Goal: Task Accomplishment & Management: Use online tool/utility

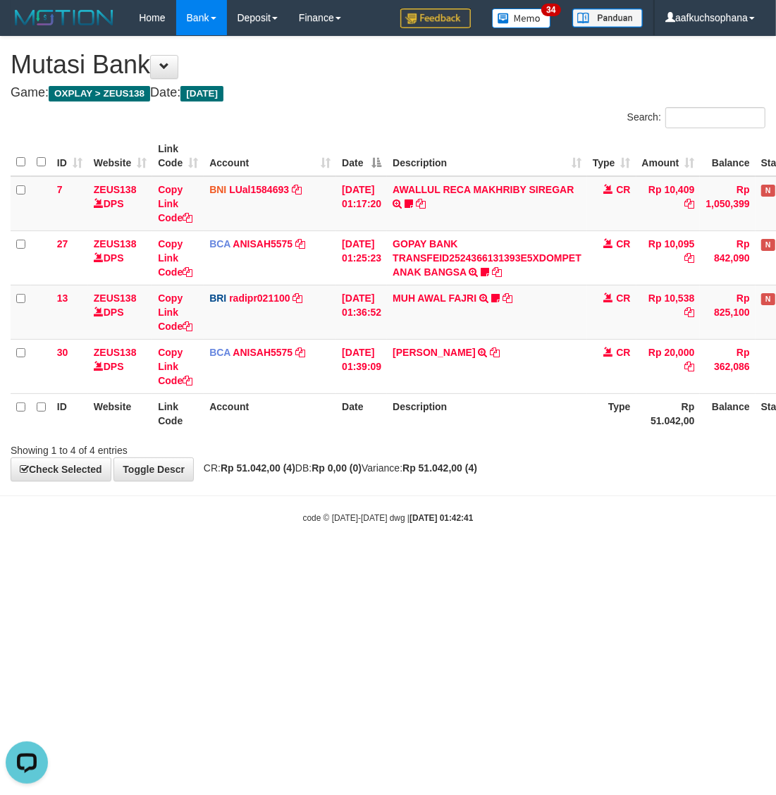
drag, startPoint x: 270, startPoint y: 661, endPoint x: 247, endPoint y: 654, distance: 24.3
click at [261, 560] on html "Toggle navigation Home Bank Account List Load By Website Group [OXPLAY] ZEUS138…" at bounding box center [388, 280] width 776 height 560
drag, startPoint x: 393, startPoint y: 598, endPoint x: 333, endPoint y: 580, distance: 63.1
click at [393, 560] on html "Toggle navigation Home Bank Account List Load By Website Group [OXPLAY] ZEUS138…" at bounding box center [388, 280] width 776 height 560
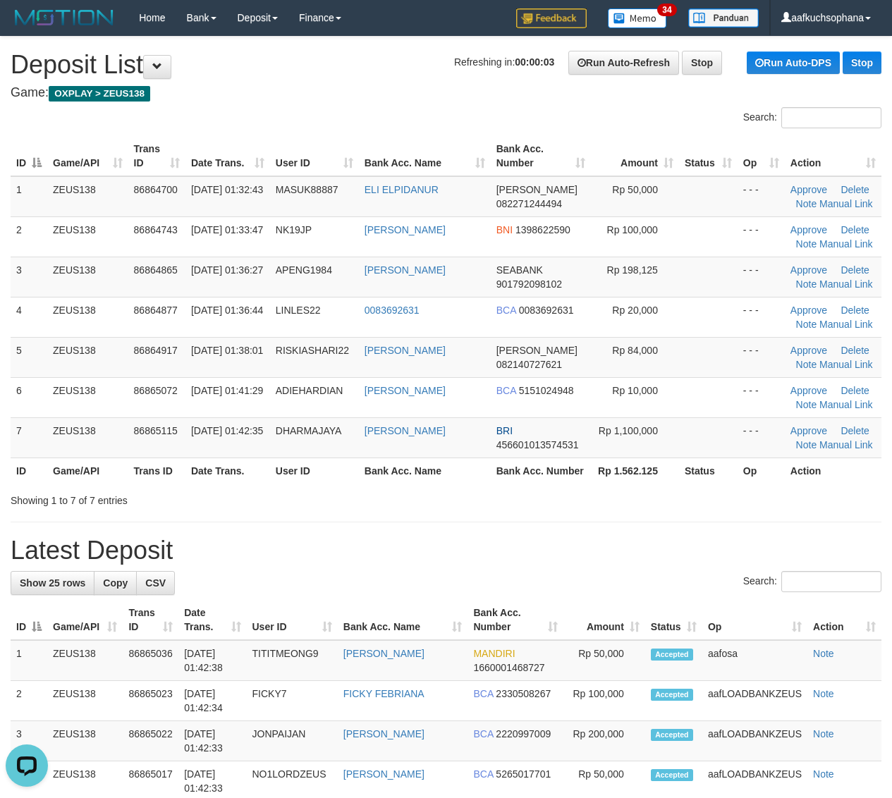
drag, startPoint x: 681, startPoint y: 476, endPoint x: 813, endPoint y: 512, distance: 136.6
click at [691, 481] on th "Status" at bounding box center [708, 470] width 58 height 26
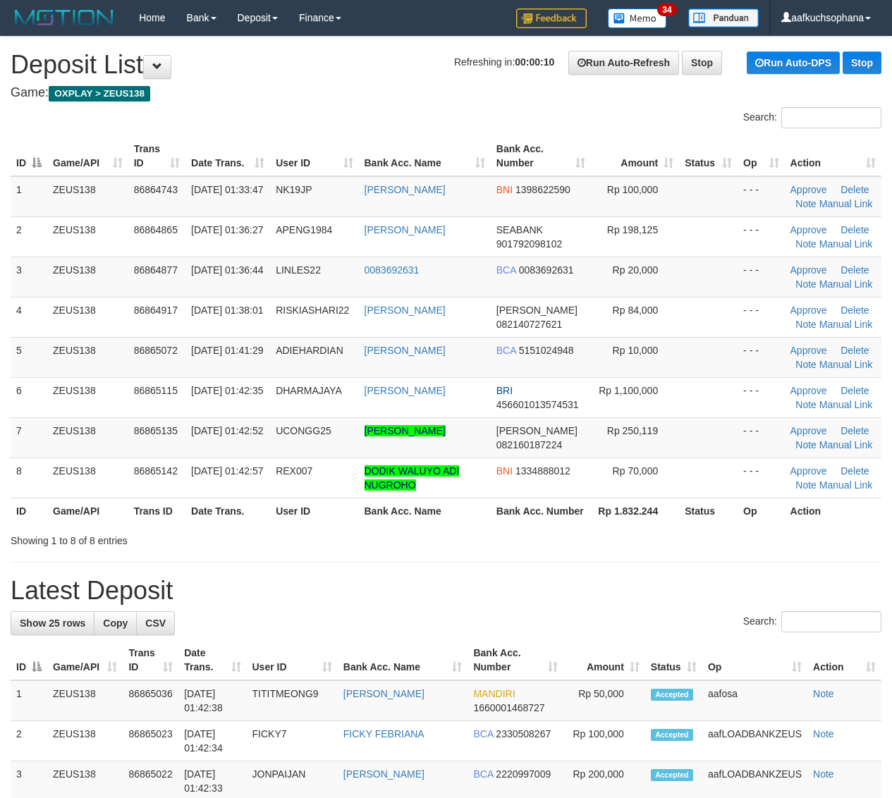
drag, startPoint x: 0, startPoint y: 0, endPoint x: 819, endPoint y: 522, distance: 971.0
click at [632, 506] on th "Rp 1.832.244" at bounding box center [635, 511] width 88 height 26
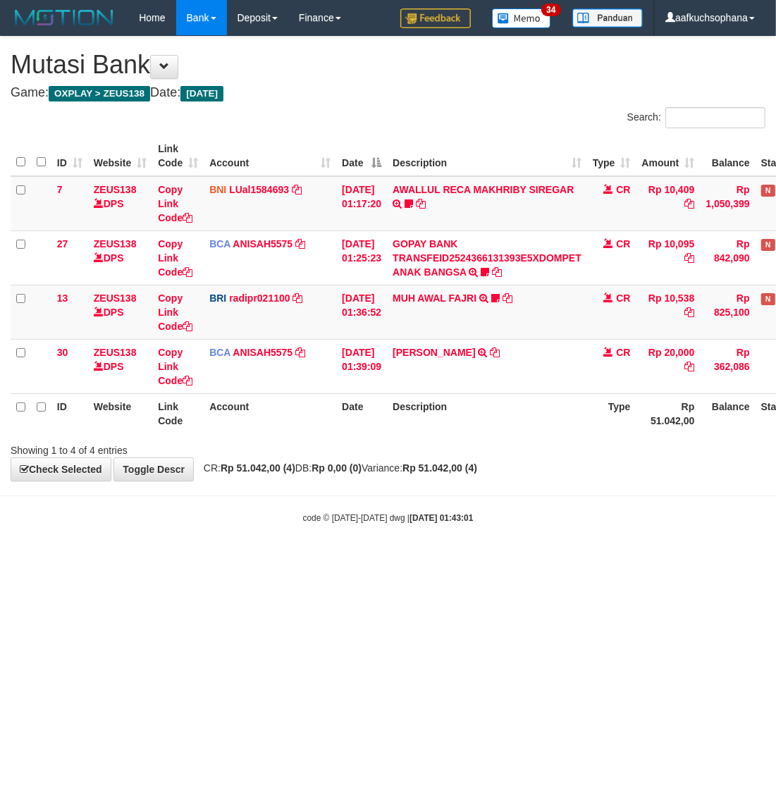
click at [245, 560] on html "Toggle navigation Home Bank Account List Load By Website Group [OXPLAY] ZEUS138…" at bounding box center [388, 280] width 776 height 560
click at [264, 560] on html "Toggle navigation Home Bank Account List Load By Website Group [OXPLAY] ZEUS138…" at bounding box center [388, 280] width 776 height 560
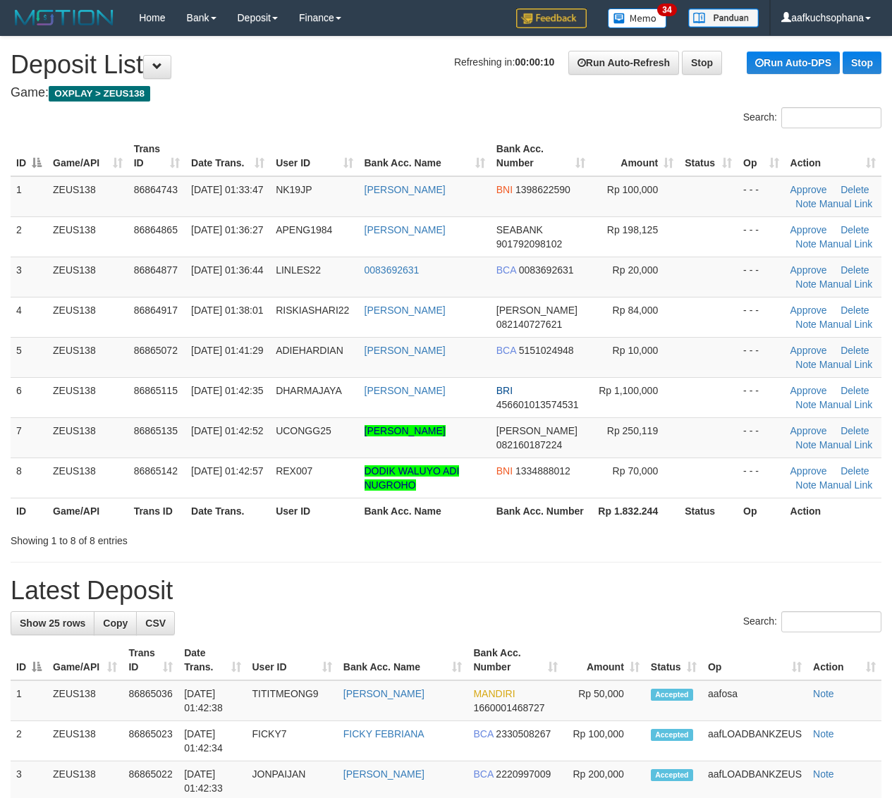
click at [541, 523] on th "Bank Acc. Number" at bounding box center [541, 511] width 100 height 26
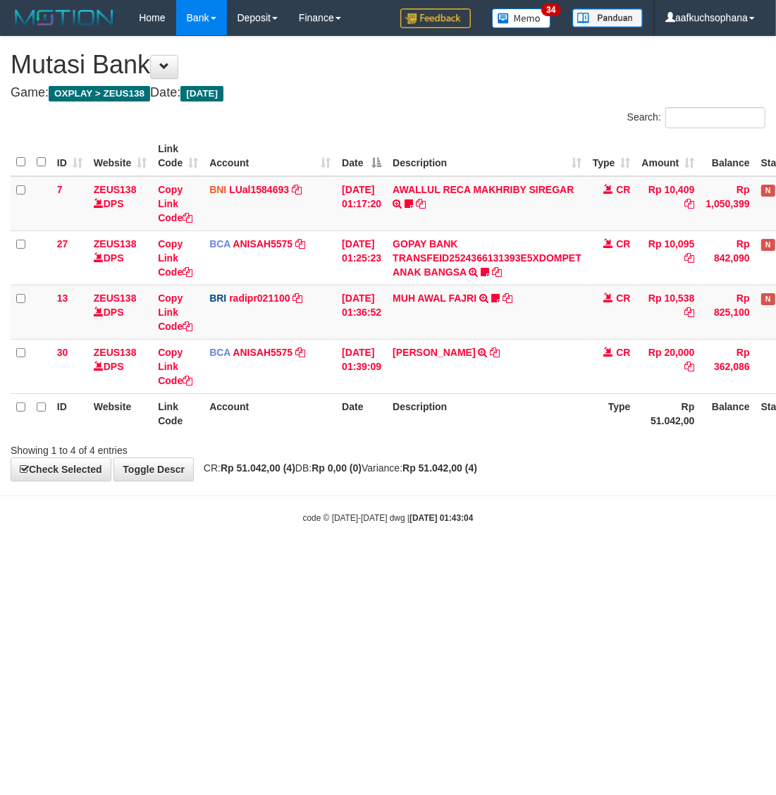
click at [250, 560] on html "Toggle navigation Home Bank Account List Load By Website Group [OXPLAY] ZEUS138…" at bounding box center [388, 280] width 776 height 560
drag, startPoint x: 250, startPoint y: 607, endPoint x: 258, endPoint y: 610, distance: 8.5
click at [252, 560] on html "Toggle navigation Home Bank Account List Load By Website Group [OXPLAY] ZEUS138…" at bounding box center [388, 280] width 776 height 560
drag, startPoint x: 258, startPoint y: 610, endPoint x: 250, endPoint y: 622, distance: 14.3
click at [250, 560] on html "Toggle navigation Home Bank Account List Load By Website Group [OXPLAY] ZEUS138…" at bounding box center [388, 280] width 776 height 560
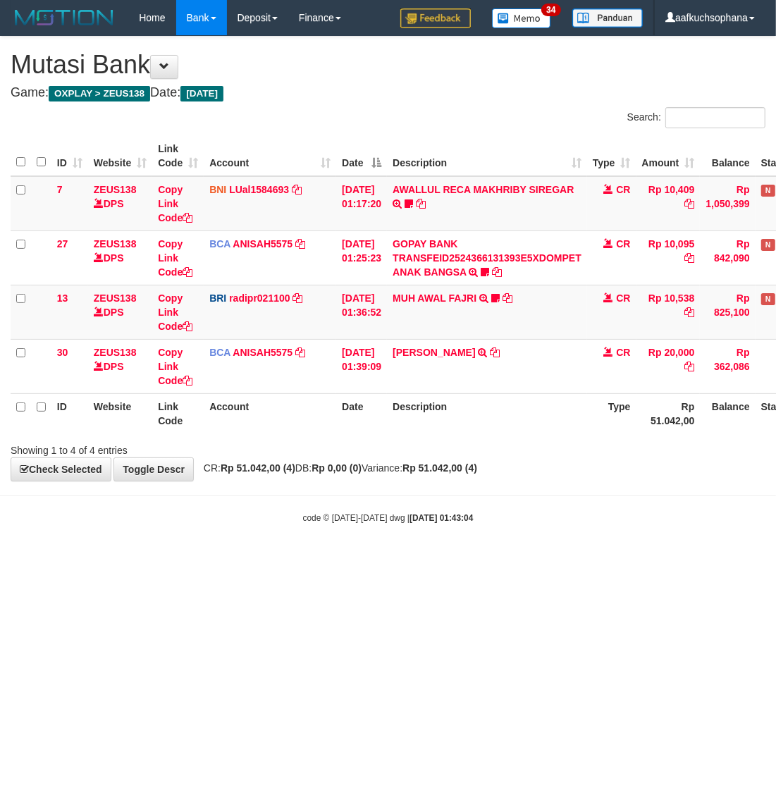
drag, startPoint x: 250, startPoint y: 622, endPoint x: 242, endPoint y: 626, distance: 9.2
click at [245, 560] on html "Toggle navigation Home Bank Account List Load By Website Group [OXPLAY] ZEUS138…" at bounding box center [388, 280] width 776 height 560
click at [242, 560] on html "Toggle navigation Home Bank Account List Load By Website Group [OXPLAY] ZEUS138…" at bounding box center [388, 280] width 776 height 560
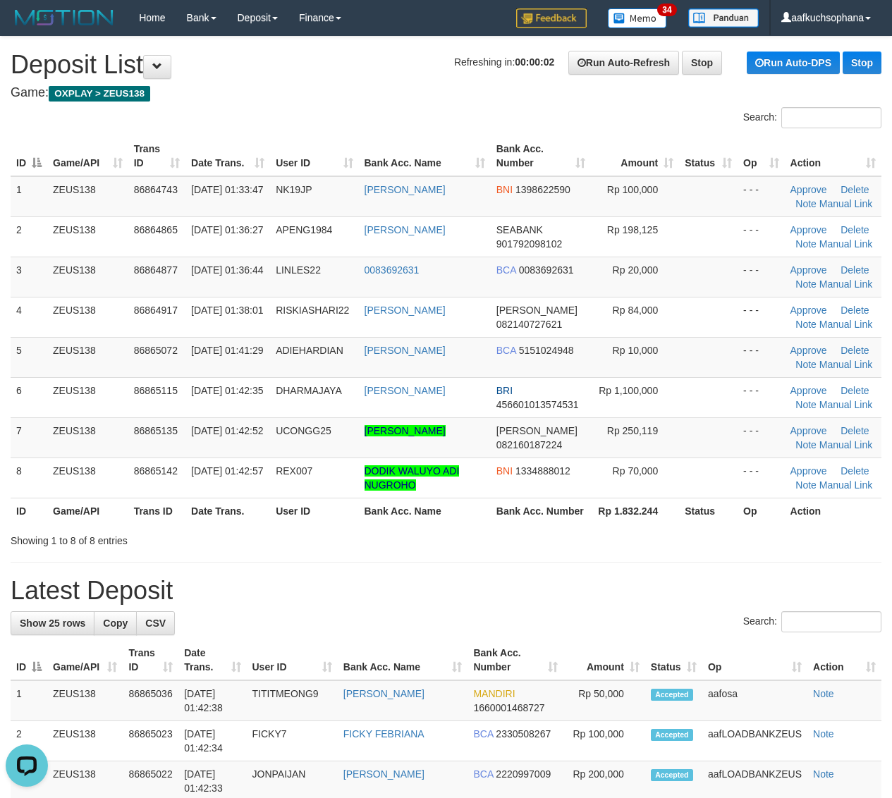
drag, startPoint x: 663, startPoint y: 523, endPoint x: 829, endPoint y: 505, distance: 166.6
click at [682, 522] on tr "ID Game/API Trans ID Date Trans. User ID Bank Acc. Name Bank Acc. Number Rp 1.8…" at bounding box center [446, 511] width 870 height 26
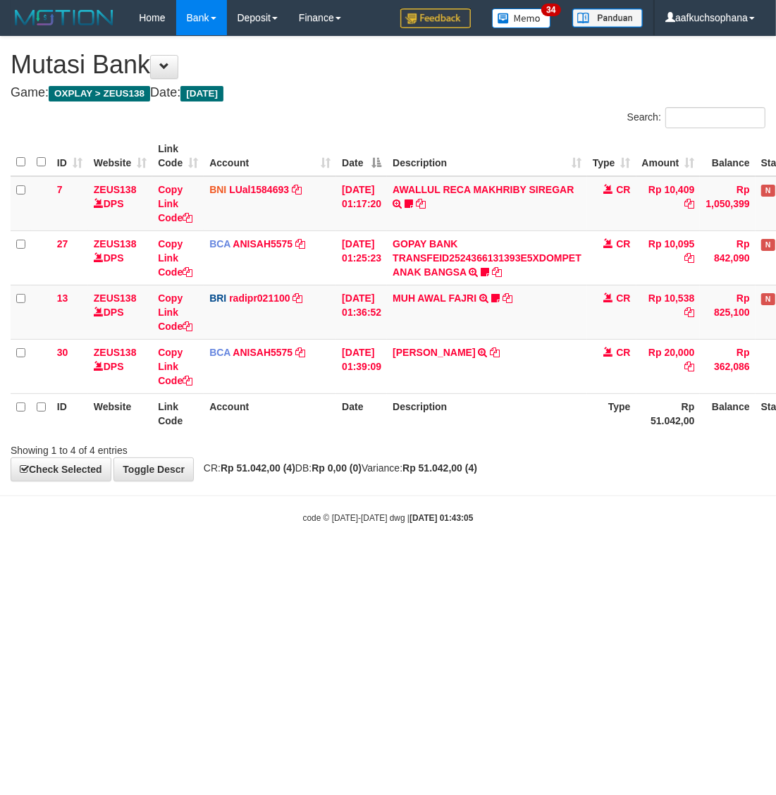
drag, startPoint x: 245, startPoint y: 608, endPoint x: 264, endPoint y: 572, distance: 41.3
click at [245, 560] on html "Toggle navigation Home Bank Account List Load By Website Group [OXPLAY] ZEUS138…" at bounding box center [388, 280] width 776 height 560
click at [197, 520] on div "code © [DATE]-[DATE] dwg | [DATE] 01:43:05" at bounding box center [388, 517] width 776 height 14
click at [166, 523] on div "code © [DATE]-[DATE] dwg | [DATE] 01:43:12" at bounding box center [388, 517] width 776 height 14
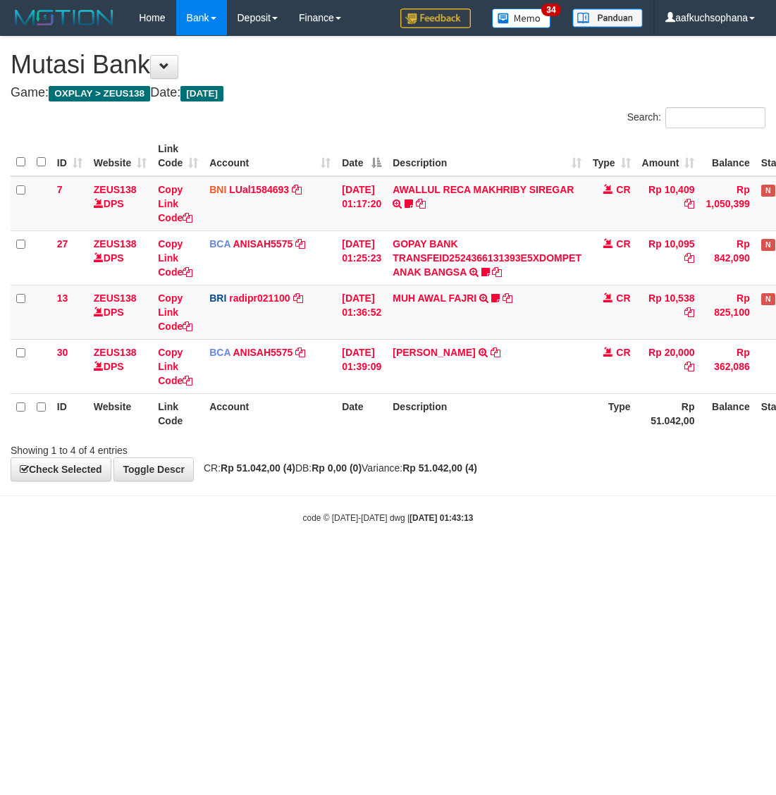
click at [555, 544] on body "Toggle navigation Home Bank Account List Load By Website Group [OXPLAY] ZEUS138…" at bounding box center [388, 280] width 776 height 560
click at [377, 558] on body "Toggle navigation Home Bank Account List Load By Website Group [OXPLAY] ZEUS138…" at bounding box center [388, 280] width 776 height 560
drag, startPoint x: 0, startPoint y: 0, endPoint x: 502, endPoint y: 431, distance: 661.7
click at [502, 431] on th "Description" at bounding box center [487, 413] width 200 height 40
drag, startPoint x: 522, startPoint y: 665, endPoint x: 520, endPoint y: 617, distance: 47.3
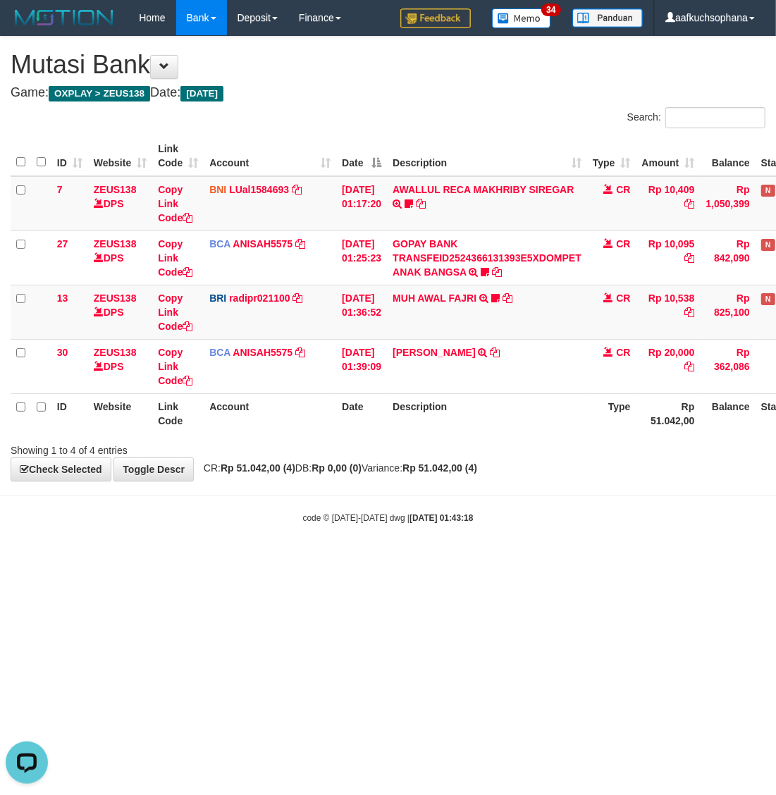
click at [523, 560] on html "Toggle navigation Home Bank Account List Load By Website Group [OXPLAY] ZEUS138…" at bounding box center [388, 280] width 776 height 560
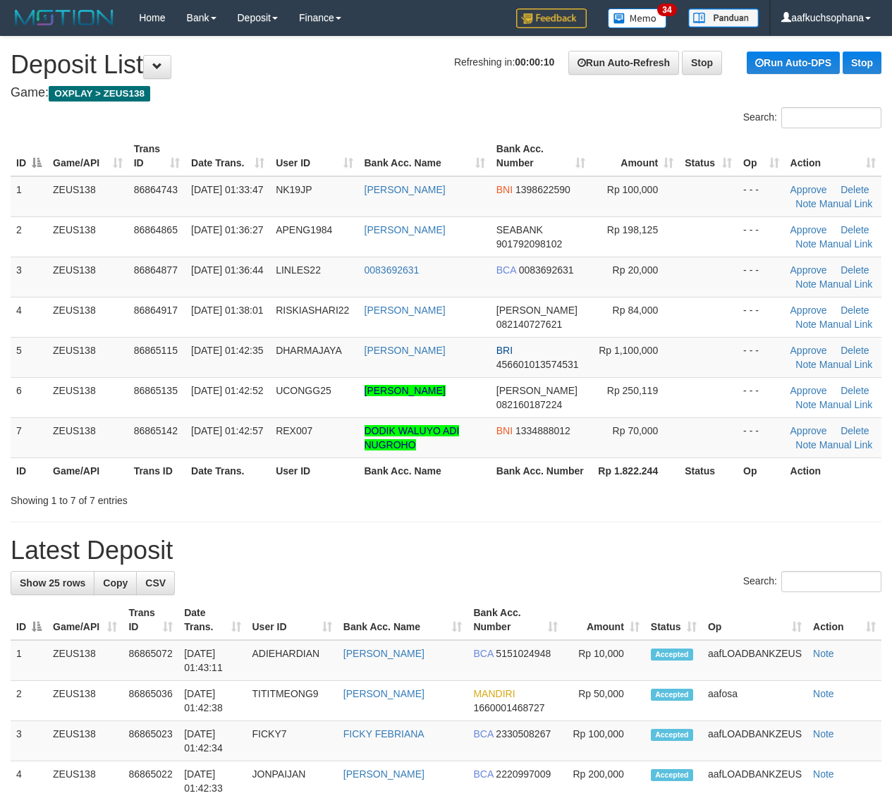
drag, startPoint x: 534, startPoint y: 547, endPoint x: 555, endPoint y: 540, distance: 22.3
click at [539, 544] on h1 "Latest Deposit" at bounding box center [446, 550] width 870 height 28
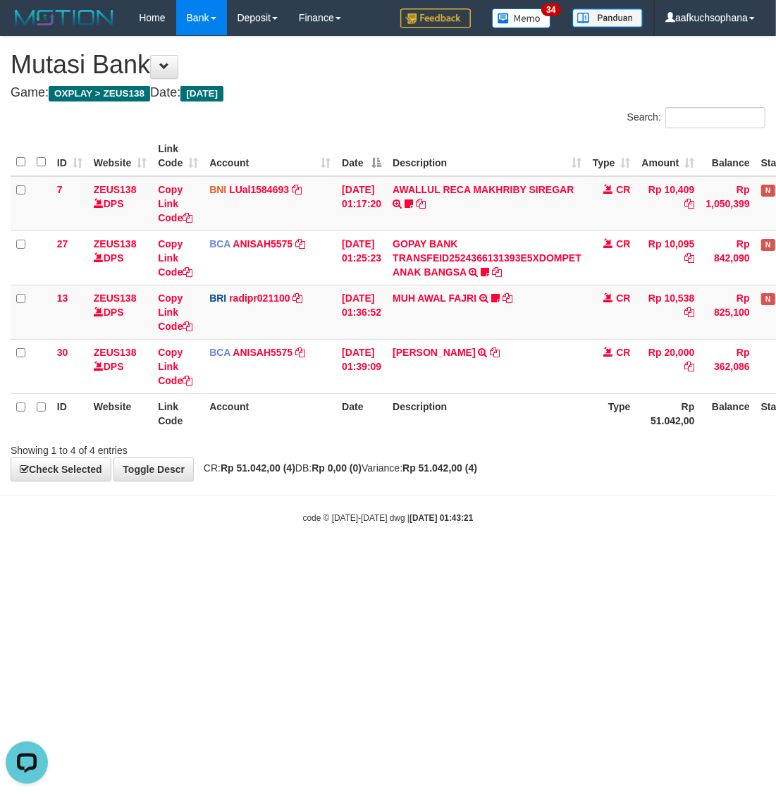
drag, startPoint x: 125, startPoint y: 567, endPoint x: 118, endPoint y: 574, distance: 10.0
click at [118, 560] on html "Toggle navigation Home Bank Account List Load By Website Group [OXPLAY] ZEUS138…" at bounding box center [388, 280] width 776 height 560
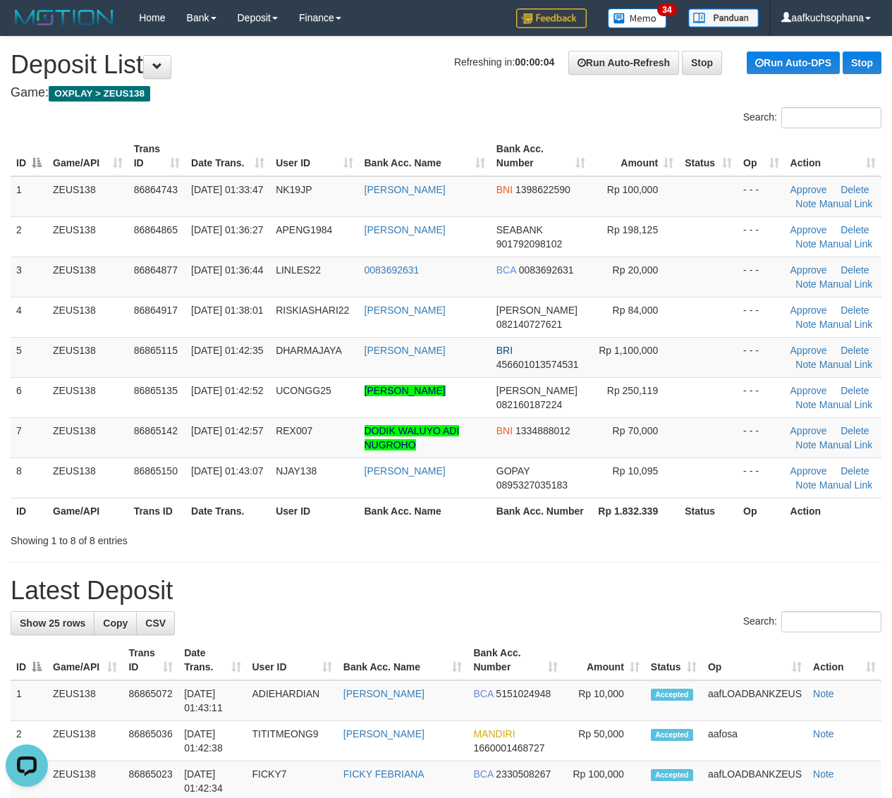
drag, startPoint x: 729, startPoint y: 554, endPoint x: 901, endPoint y: 581, distance: 173.5
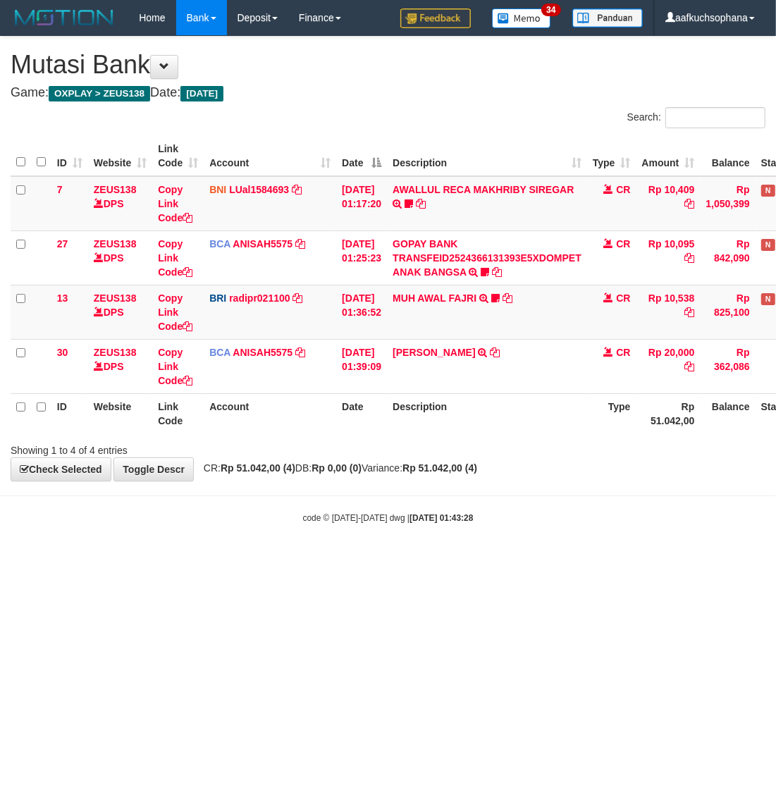
click at [184, 560] on html "Toggle navigation Home Bank Account List Load By Website Group [OXPLAY] ZEUS138…" at bounding box center [388, 280] width 776 height 560
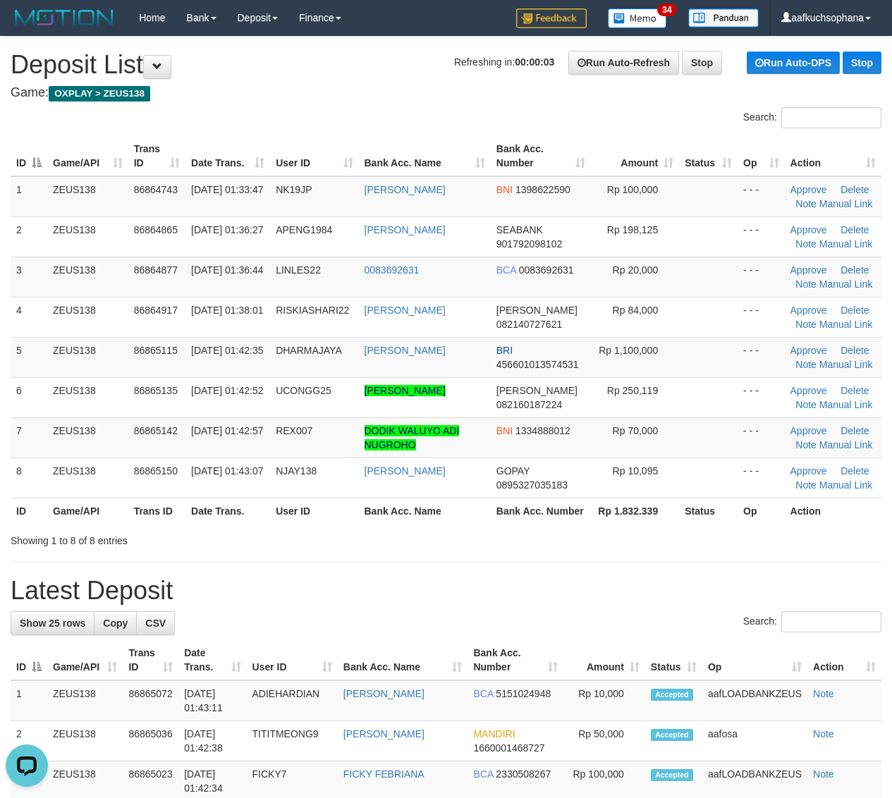
drag, startPoint x: 682, startPoint y: 538, endPoint x: 702, endPoint y: 541, distance: 20.7
click at [698, 541] on div "Showing 1 to 8 of 8 entries" at bounding box center [446, 538] width 892 height 20
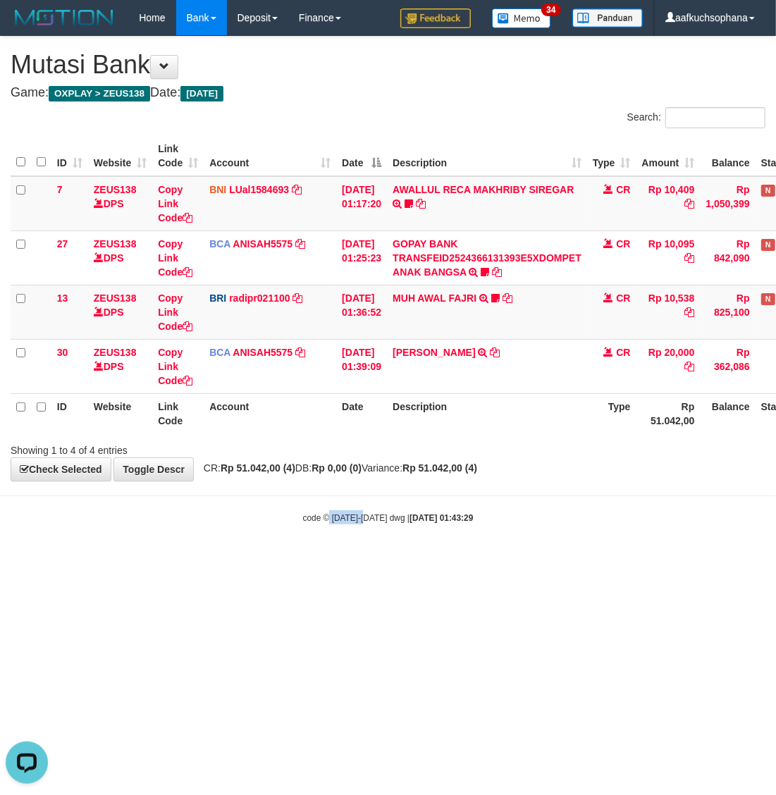
click at [370, 560] on html "Toggle navigation Home Bank Account List Load By Website Group [OXPLAY] ZEUS138…" at bounding box center [388, 280] width 776 height 560
click at [351, 560] on html "Toggle navigation Home Bank Account List Load By Website Group [OXPLAY] ZEUS138…" at bounding box center [388, 280] width 776 height 560
click at [321, 560] on html "Toggle navigation Home Bank Account List Load By Website Group [OXPLAY] ZEUS138…" at bounding box center [388, 280] width 776 height 560
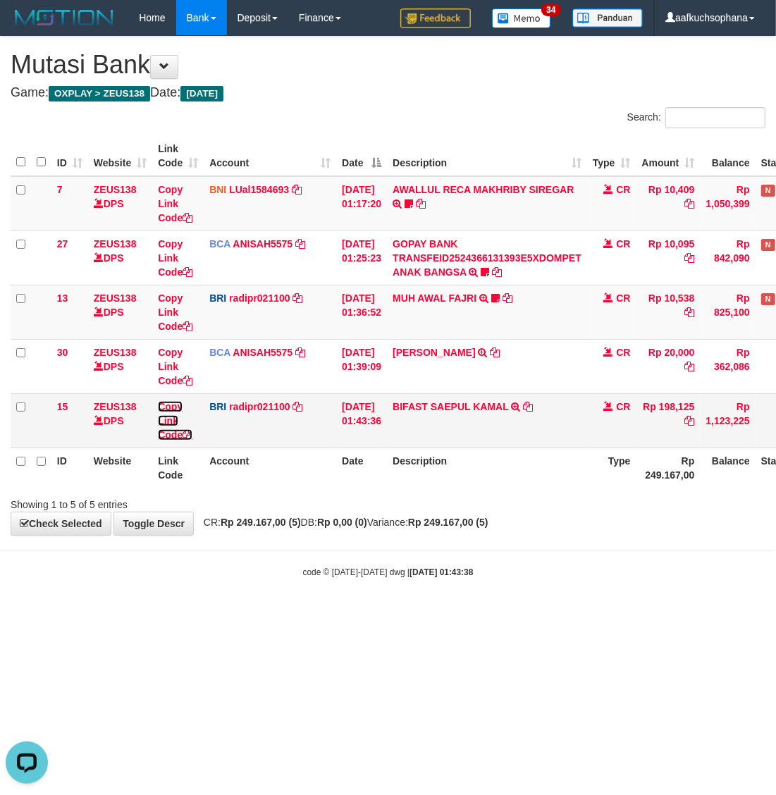
click at [191, 434] on icon at bounding box center [188, 435] width 10 height 10
drag, startPoint x: 191, startPoint y: 434, endPoint x: 4, endPoint y: 424, distance: 187.7
click at [187, 436] on icon at bounding box center [188, 435] width 10 height 10
click at [526, 476] on th "Description" at bounding box center [487, 468] width 200 height 40
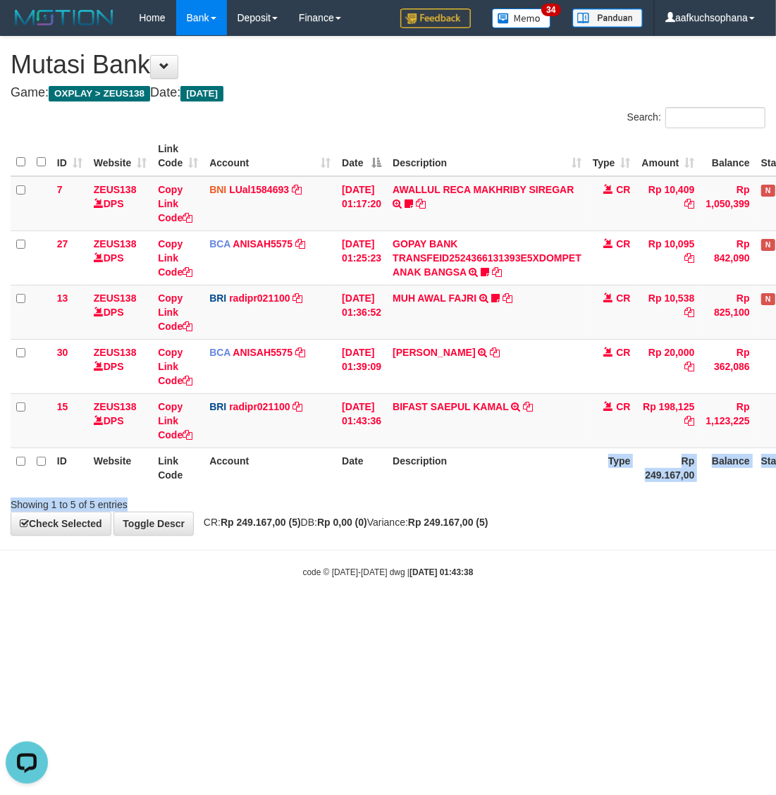
click at [583, 502] on div "Search: ID Website Link Code Account Date Description Type Amount Balance Statu…" at bounding box center [388, 309] width 755 height 405
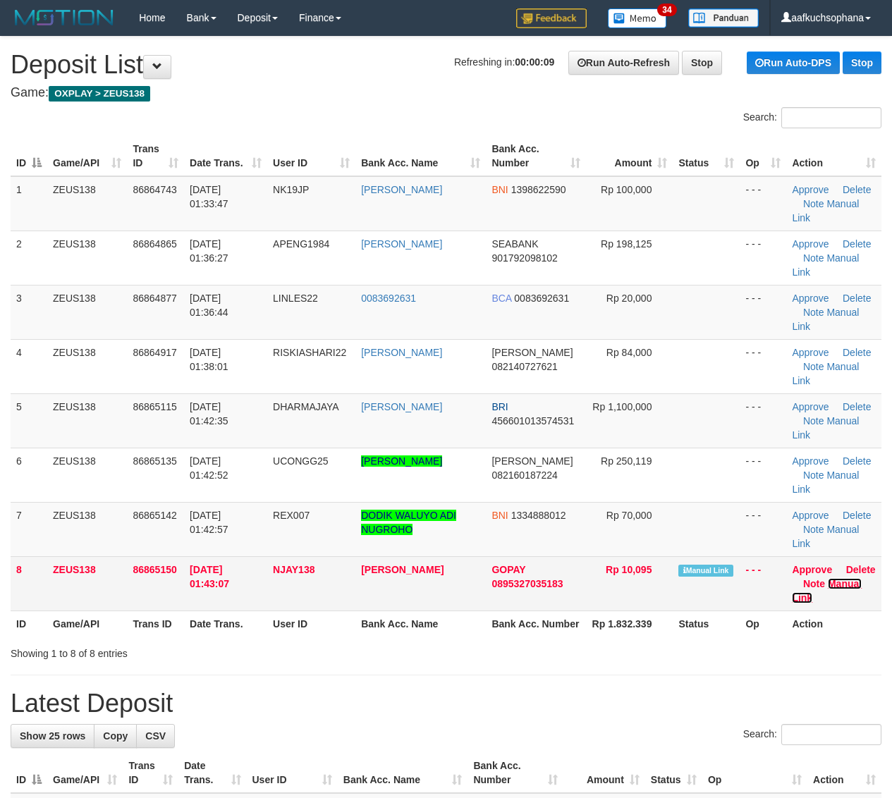
click at [821, 599] on link "Manual Link" at bounding box center [826, 590] width 70 height 25
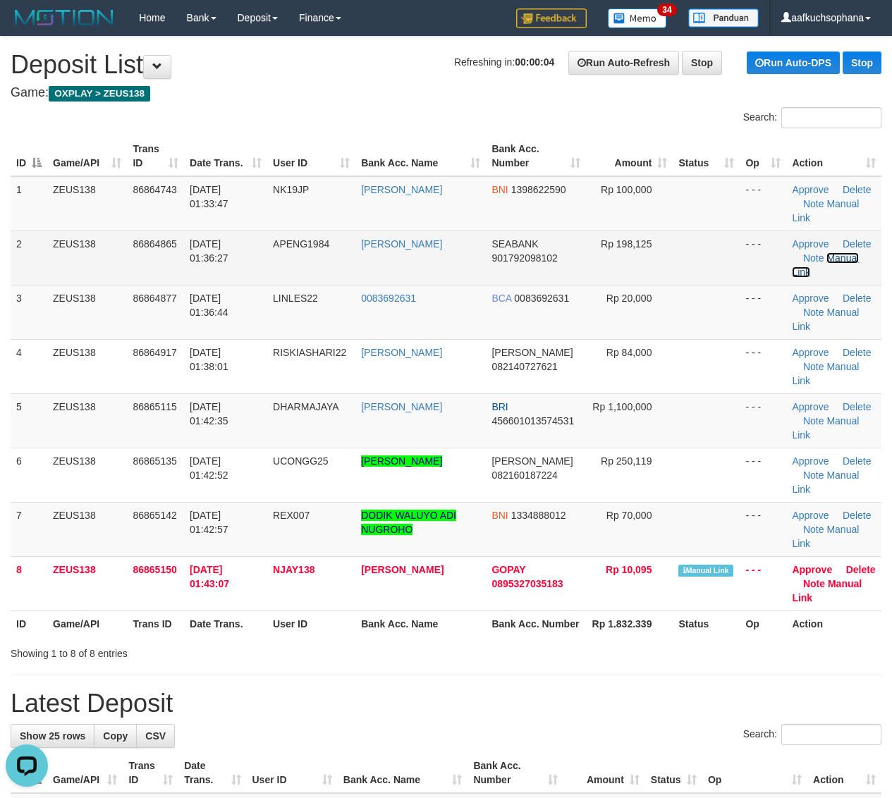
click at [832, 262] on link "Manual Link" at bounding box center [824, 264] width 67 height 25
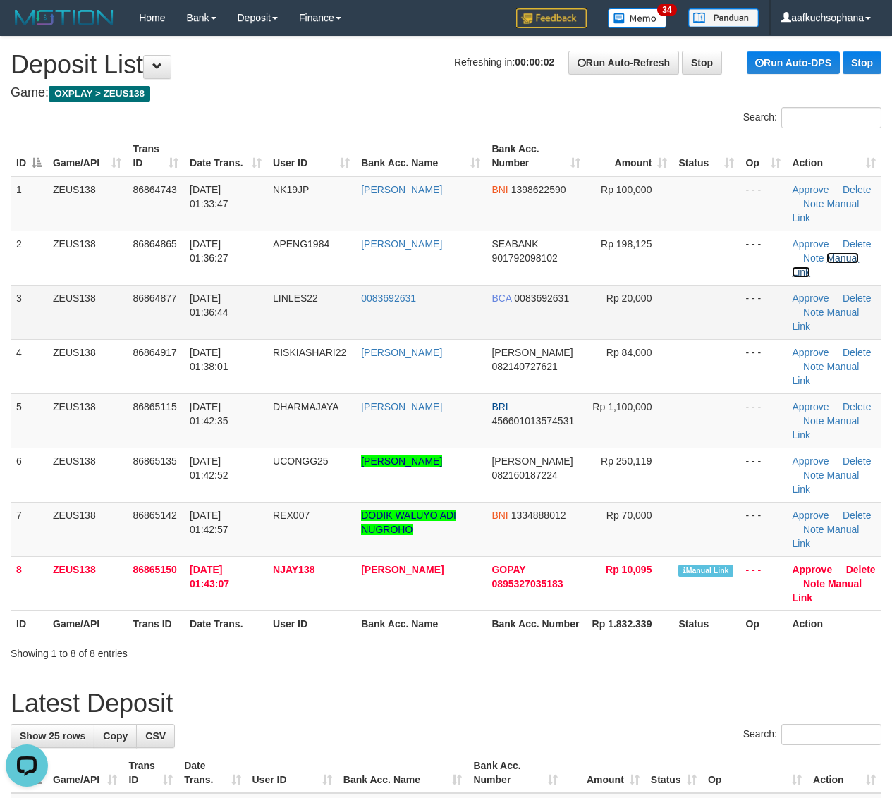
click at [791, 252] on link "Manual Link" at bounding box center [824, 264] width 67 height 25
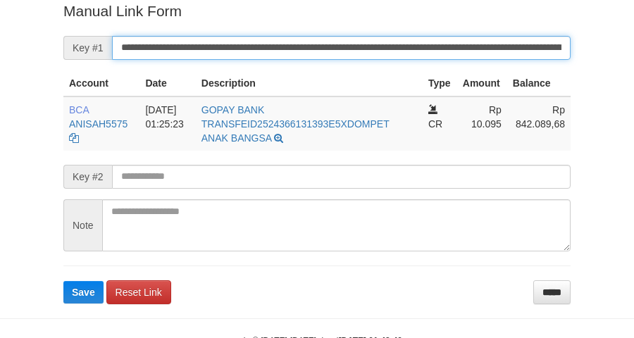
click at [63, 281] on button "Save" at bounding box center [83, 292] width 40 height 23
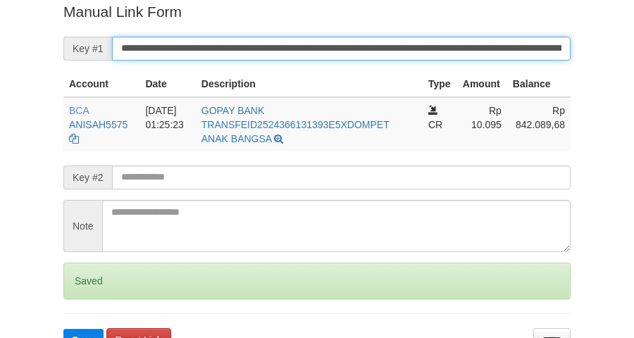
click at [63, 329] on button "Save" at bounding box center [83, 340] width 40 height 23
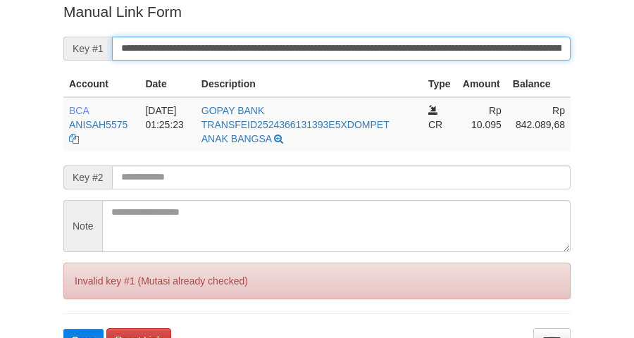
click at [63, 329] on button "Save" at bounding box center [83, 340] width 40 height 23
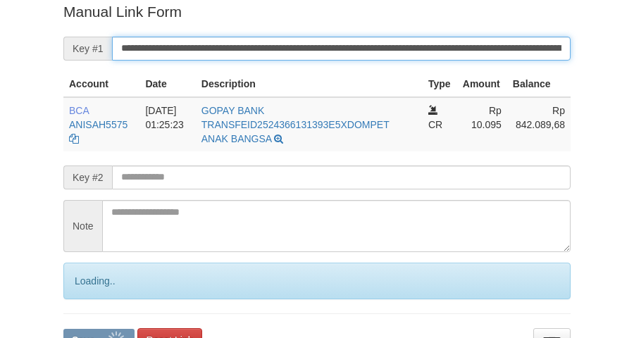
click at [63, 329] on button "Save" at bounding box center [98, 340] width 71 height 23
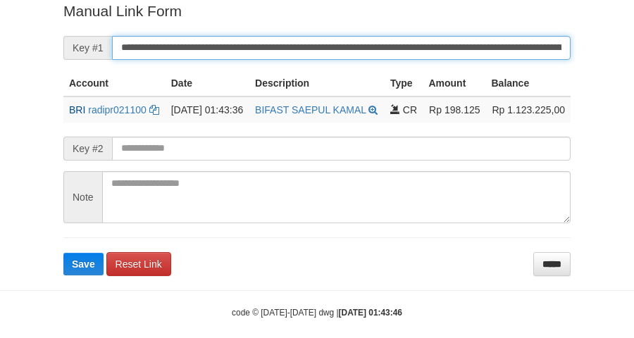
click at [63, 253] on button "Save" at bounding box center [83, 264] width 40 height 23
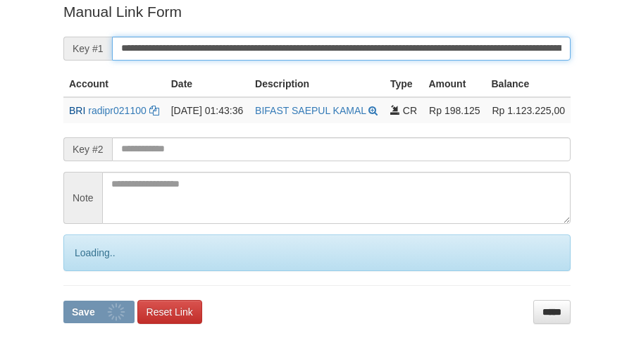
click at [63, 301] on button "Save" at bounding box center [98, 312] width 71 height 23
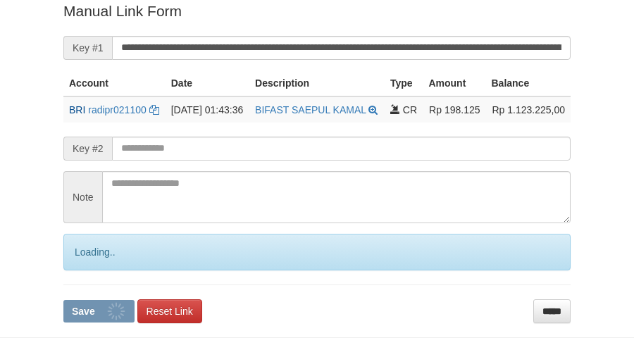
scroll to position [289, 0]
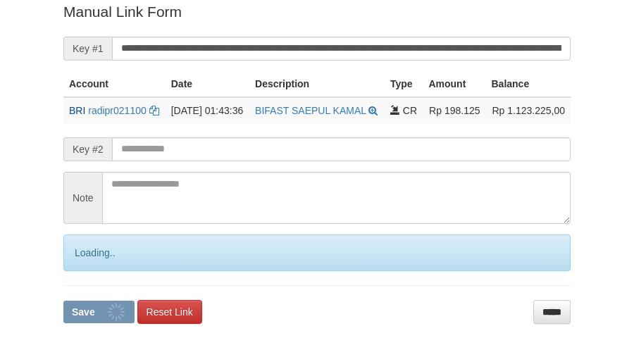
click at [63, 301] on button "Save" at bounding box center [98, 312] width 71 height 23
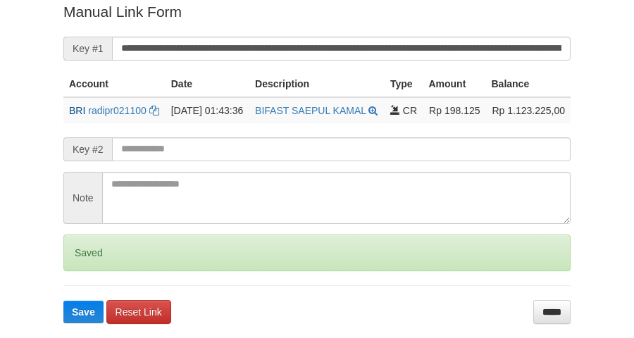
click at [63, 301] on button "Save" at bounding box center [83, 312] width 40 height 23
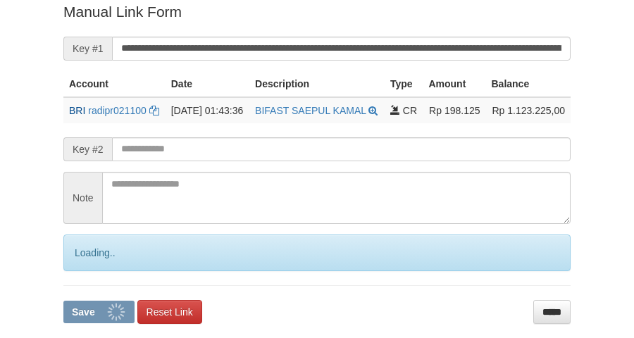
click at [63, 301] on button "Save" at bounding box center [98, 312] width 71 height 23
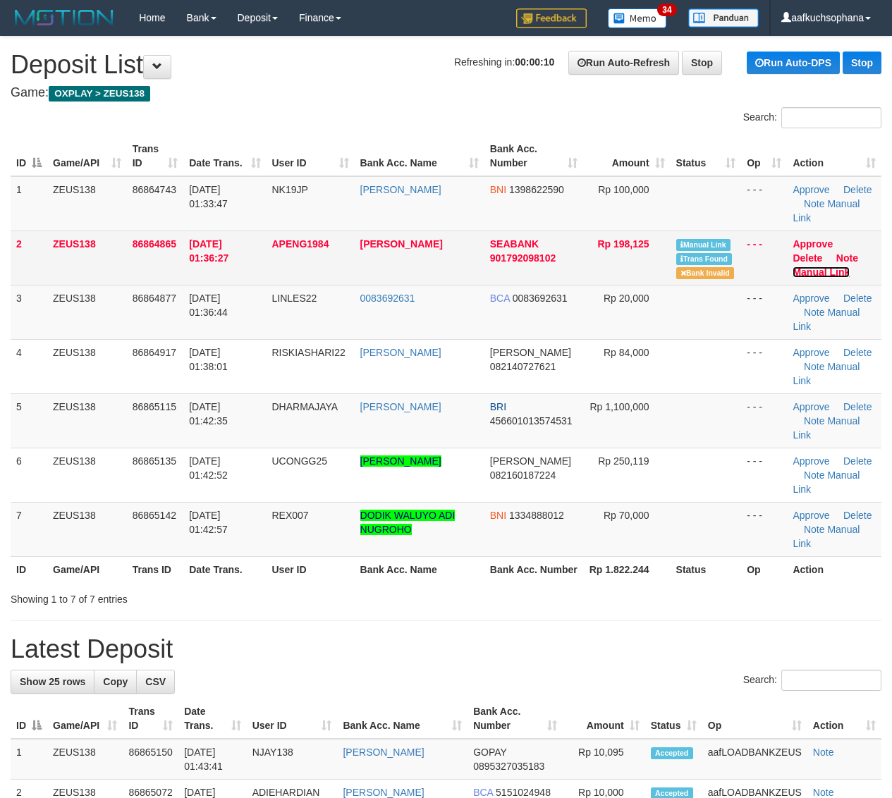
click at [843, 270] on link "Manual Link" at bounding box center [820, 271] width 57 height 11
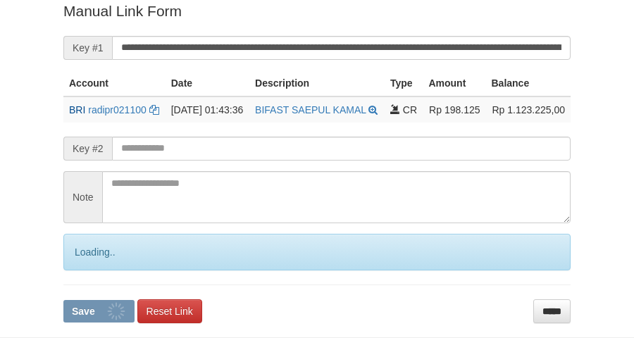
scroll to position [289, 0]
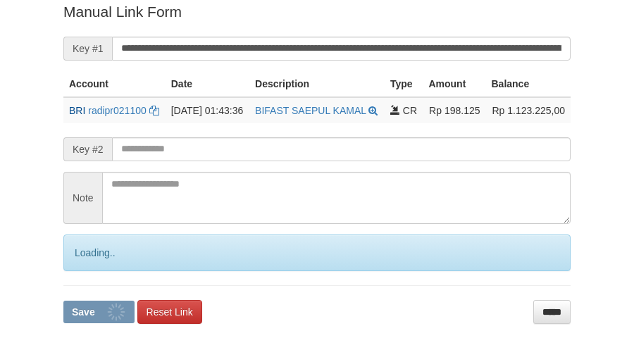
click at [63, 301] on button "Save" at bounding box center [98, 312] width 71 height 23
click at [362, 44] on input "**********" at bounding box center [341, 49] width 459 height 24
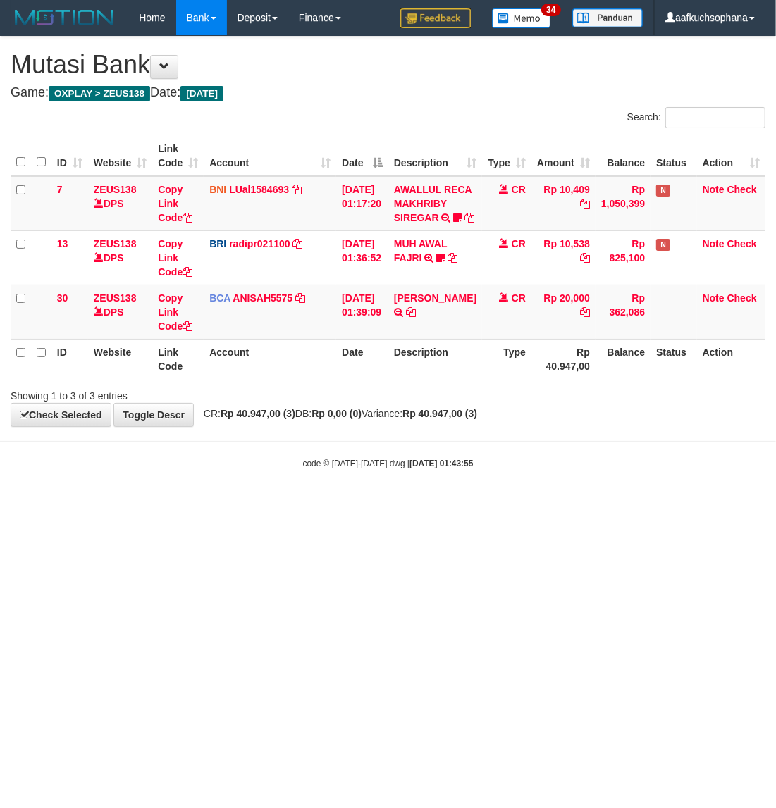
click at [457, 505] on html "Toggle navigation Home Bank Account List Load By Website Group [OXPLAY] ZEUS138…" at bounding box center [388, 252] width 776 height 505
click at [385, 505] on html "Toggle navigation Home Bank Account List Load By Website Group [OXPLAY] ZEUS138…" at bounding box center [388, 252] width 776 height 505
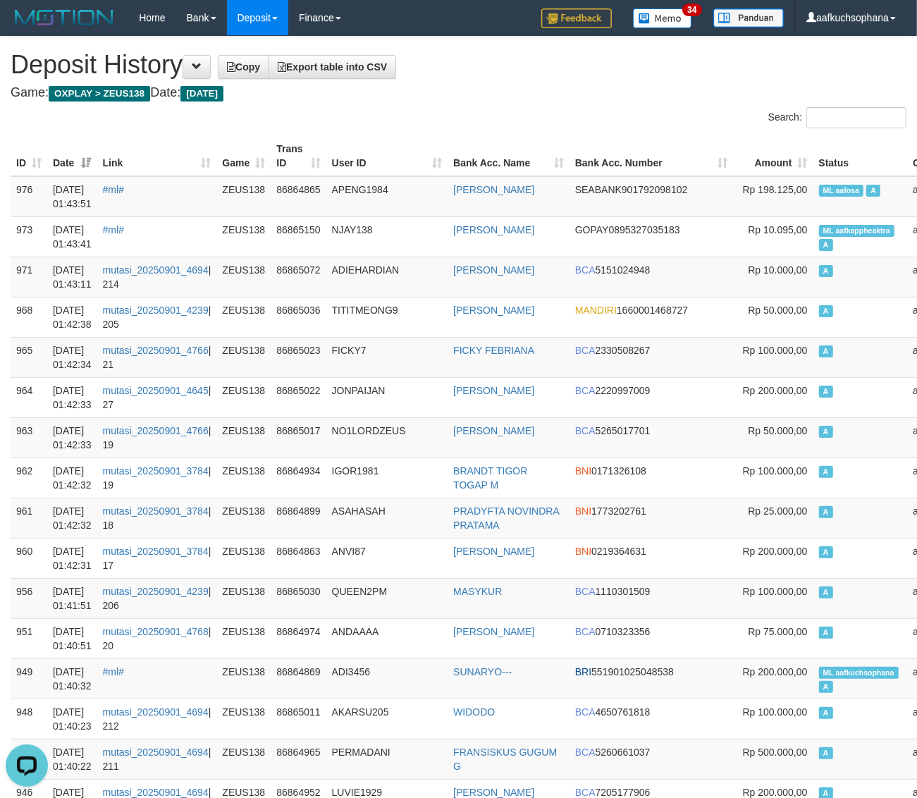
click at [456, 118] on div "Search:" at bounding box center [458, 119] width 917 height 25
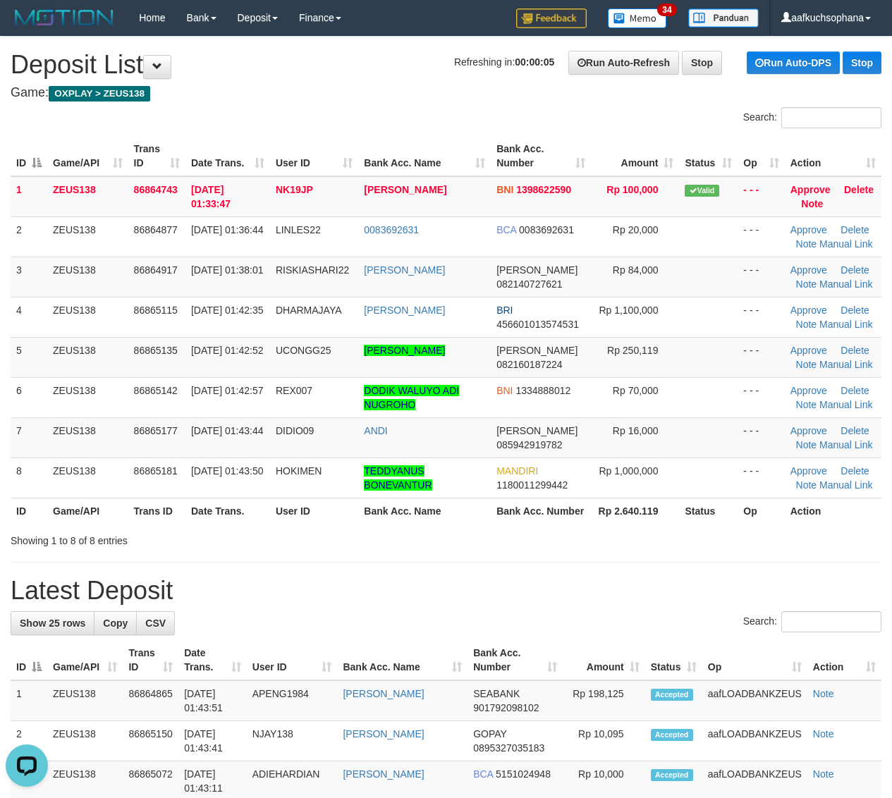
drag, startPoint x: 594, startPoint y: 534, endPoint x: 646, endPoint y: 533, distance: 52.2
click at [596, 536] on div "Showing 1 to 8 of 8 entries" at bounding box center [446, 538] width 892 height 20
drag, startPoint x: 576, startPoint y: 533, endPoint x: 621, endPoint y: 533, distance: 45.1
click at [576, 533] on div "Showing 1 to 8 of 8 entries" at bounding box center [446, 538] width 892 height 20
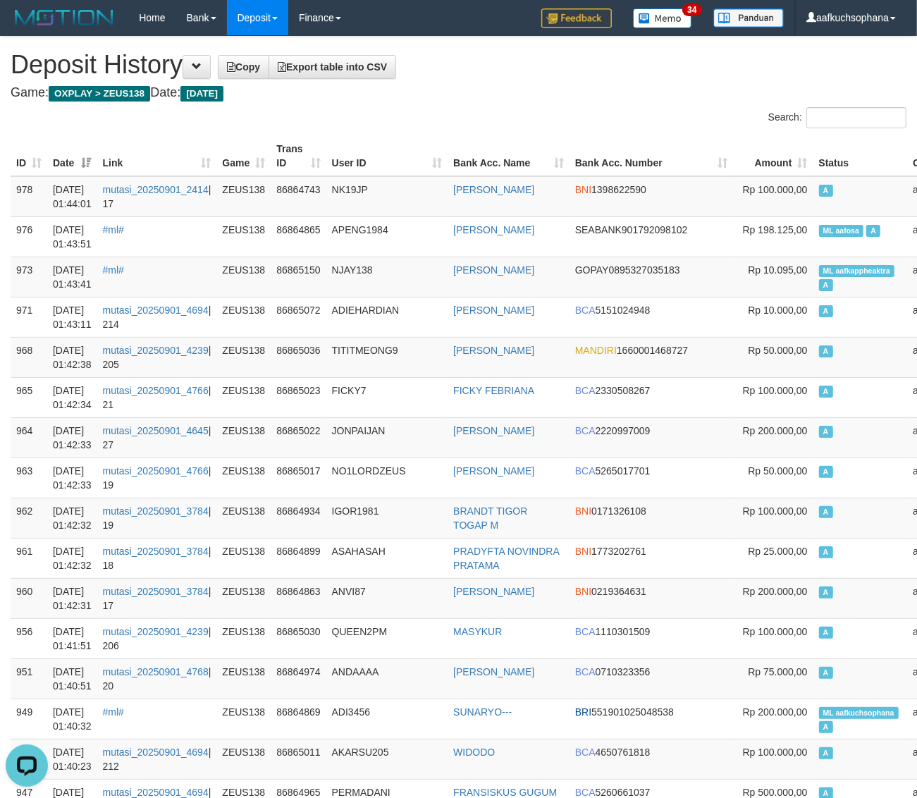
click at [491, 113] on div "Search:" at bounding box center [688, 119] width 438 height 25
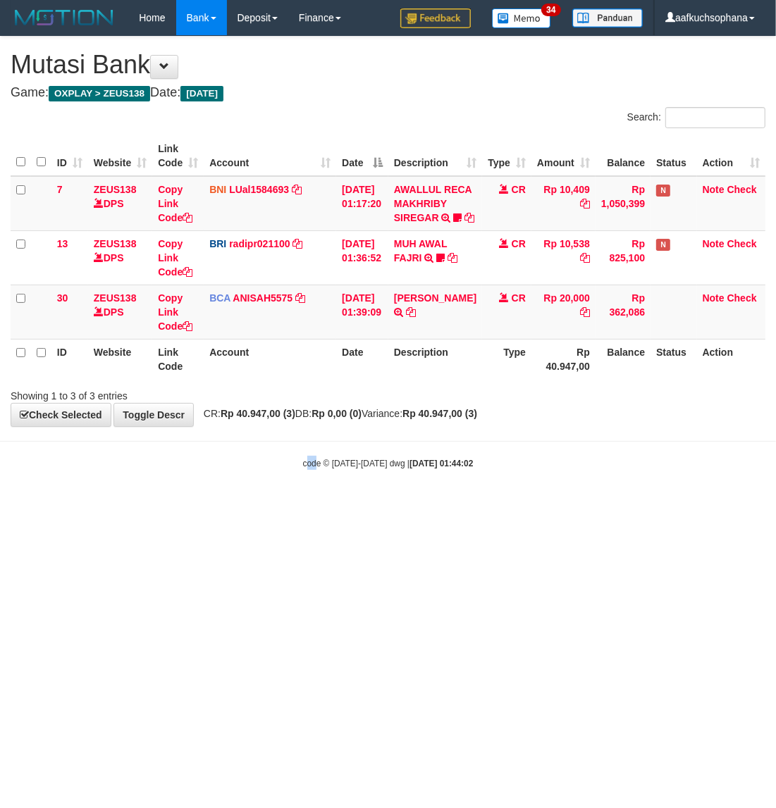
click at [315, 504] on body "Toggle navigation Home Bank Account List Load By Website Group [OXPLAY] ZEUS138…" at bounding box center [388, 252] width 776 height 505
click at [501, 505] on body "Toggle navigation Home Bank Account List Load By Website Group [OXPLAY] ZEUS138…" at bounding box center [388, 252] width 776 height 505
click at [508, 505] on body "Toggle navigation Home Bank Account List Load By Website Group [OXPLAY] ZEUS138…" at bounding box center [388, 252] width 776 height 505
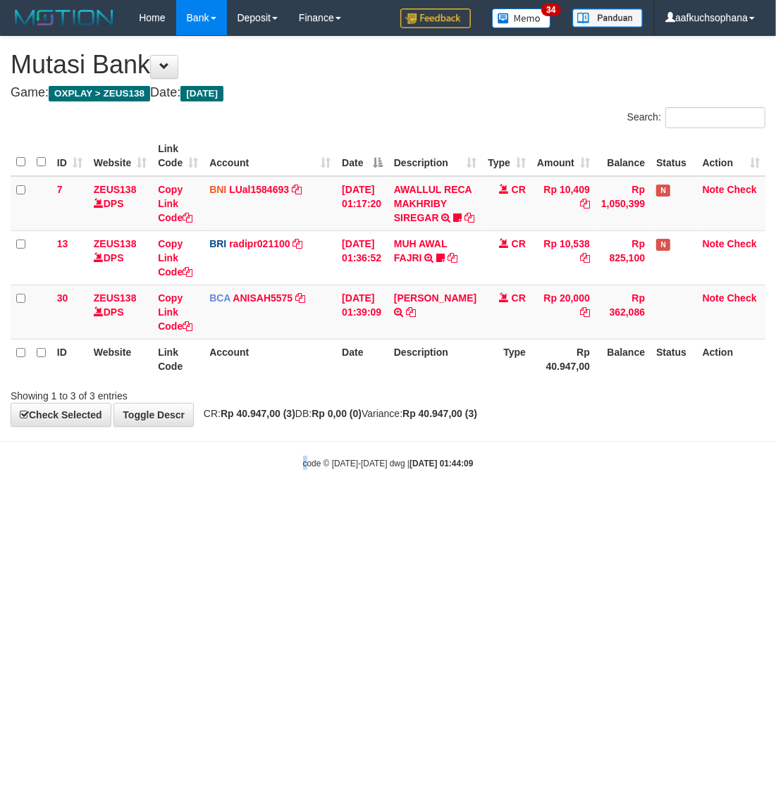
drag, startPoint x: 303, startPoint y: 513, endPoint x: 203, endPoint y: 541, distance: 103.8
click at [294, 505] on body "Toggle navigation Home Bank Account List Load By Website Group [OXPLAY] ZEUS138…" at bounding box center [388, 252] width 776 height 505
click at [266, 505] on html "Toggle navigation Home Bank Account List Load By Website Group [OXPLAY] ZEUS138…" at bounding box center [388, 252] width 776 height 505
drag, startPoint x: 266, startPoint y: 592, endPoint x: 263, endPoint y: 585, distance: 7.6
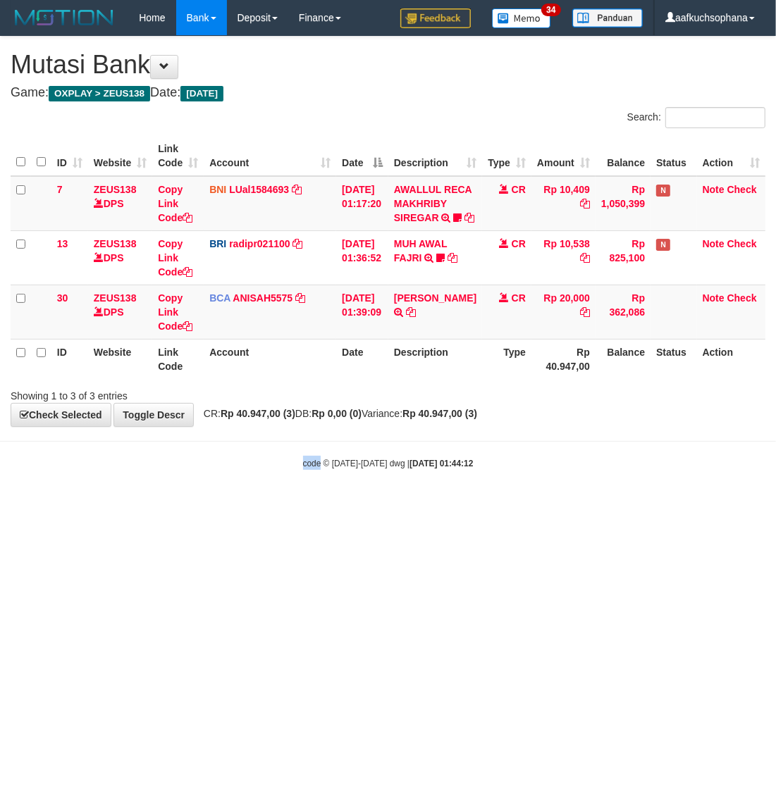
click at [264, 505] on html "Toggle navigation Home Bank Account List Load By Website Group [OXPLAY] ZEUS138…" at bounding box center [388, 252] width 776 height 505
click at [393, 505] on html "Toggle navigation Home Bank Account List Load By Website Group [OXPLAY] ZEUS138…" at bounding box center [388, 252] width 776 height 505
click at [314, 505] on html "Toggle navigation Home Bank Account List Load By Website Group [OXPLAY] ZEUS138…" at bounding box center [388, 252] width 776 height 505
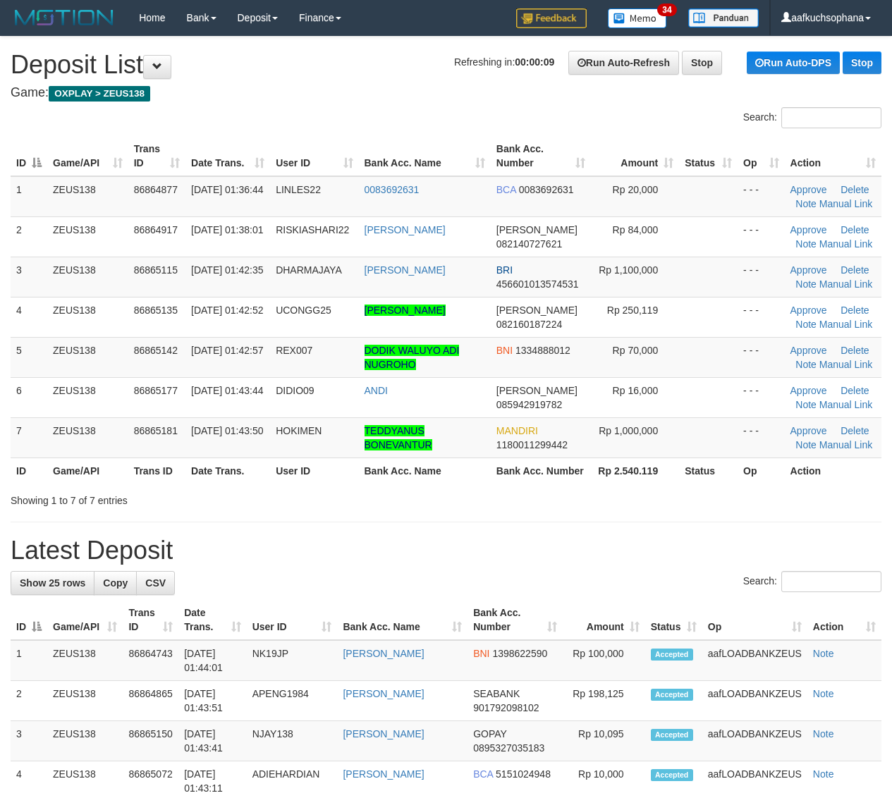
click at [720, 491] on div "Showing 1 to 7 of 7 entries" at bounding box center [446, 498] width 892 height 20
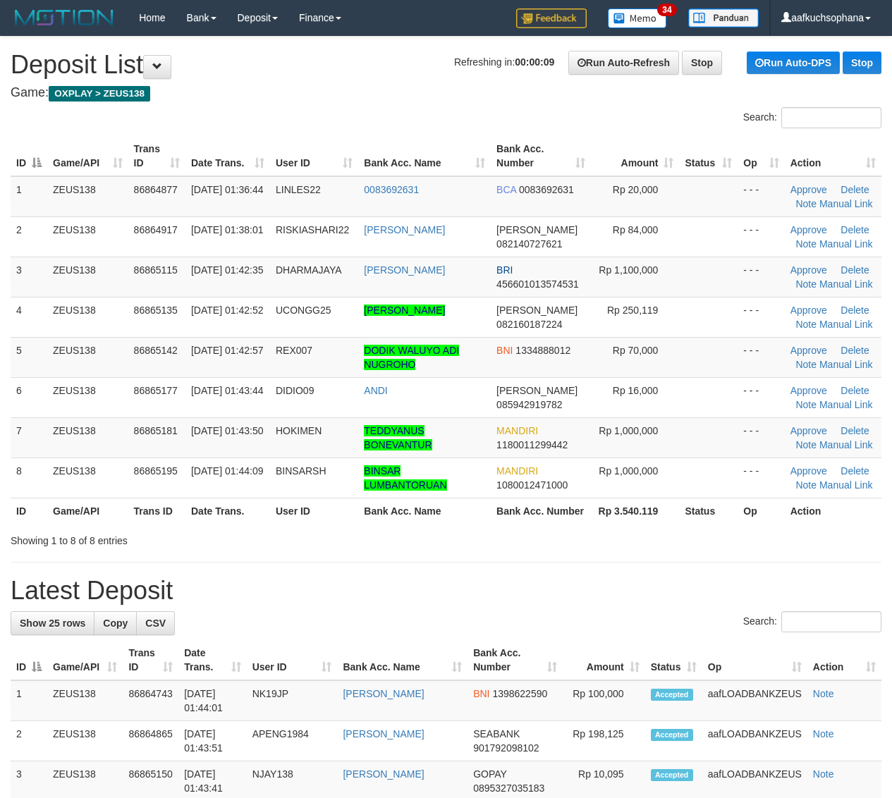
click at [682, 526] on div "ID Game/API Trans ID Date Trans. User ID Bank Acc. Name Bank Acc. Number Amount…" at bounding box center [446, 330] width 892 height 396
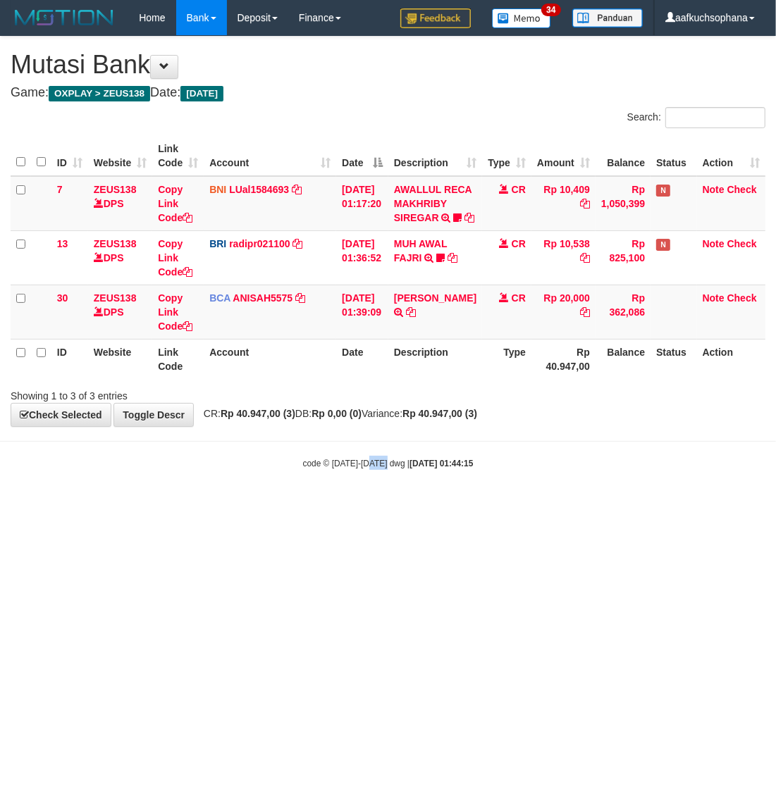
click at [388, 505] on html "Toggle navigation Home Bank Account List Load By Website Group [OXPLAY] ZEUS138…" at bounding box center [388, 252] width 776 height 505
click at [364, 505] on html "Toggle navigation Home Bank Account List Load By Website Group [OXPLAY] ZEUS138…" at bounding box center [388, 252] width 776 height 505
click at [361, 505] on html "Toggle navigation Home Bank Account List Load By Website Group [OXPLAY] ZEUS138…" at bounding box center [388, 252] width 776 height 505
drag, startPoint x: 358, startPoint y: 682, endPoint x: 314, endPoint y: 666, distance: 47.0
click at [359, 505] on html "Toggle navigation Home Bank Account List Load By Website Group [OXPLAY] ZEUS138…" at bounding box center [388, 252] width 776 height 505
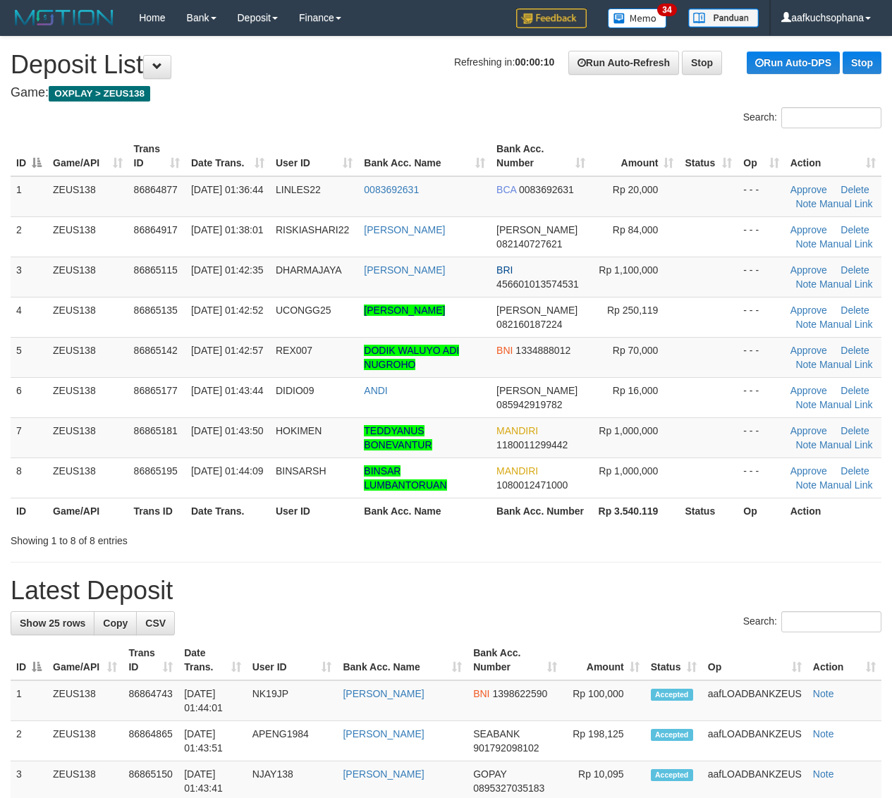
click at [715, 562] on hr at bounding box center [446, 562] width 870 height 1
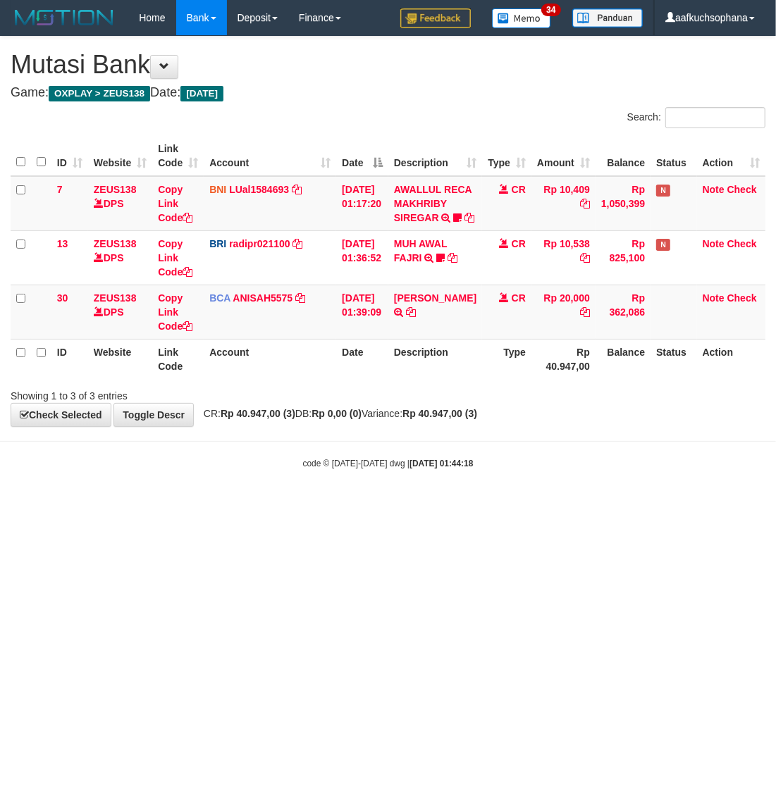
click at [207, 505] on html "Toggle navigation Home Bank Account List Load By Website Group [OXPLAY] ZEUS138…" at bounding box center [388, 252] width 776 height 505
drag, startPoint x: 207, startPoint y: 612, endPoint x: 214, endPoint y: 600, distance: 13.9
click at [208, 505] on html "Toggle navigation Home Bank Account List Load By Website Group [OXPLAY] ZEUS138…" at bounding box center [388, 252] width 776 height 505
click at [328, 505] on html "Toggle navigation Home Bank Account List Load By Website Group [OXPLAY] ZEUS138…" at bounding box center [388, 252] width 776 height 505
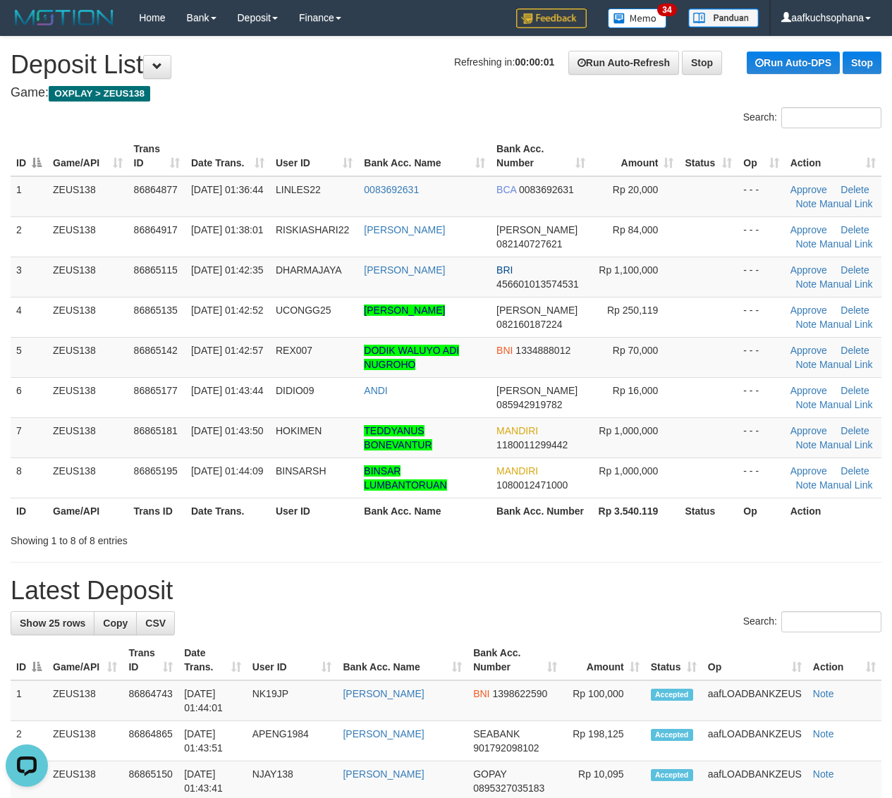
click at [642, 541] on div "Showing 1 to 8 of 8 entries" at bounding box center [446, 538] width 892 height 20
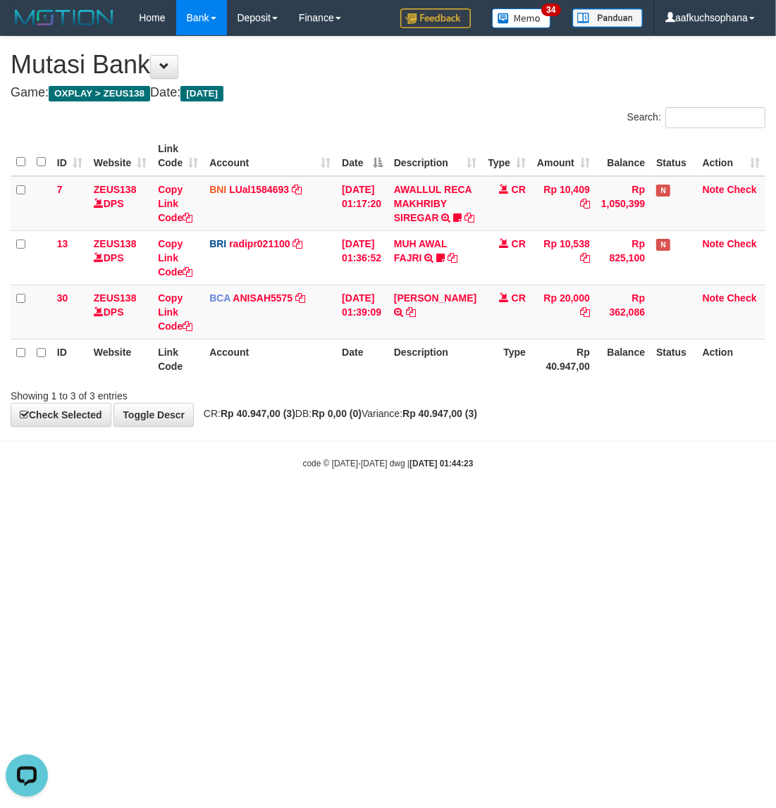
drag, startPoint x: 271, startPoint y: 653, endPoint x: 173, endPoint y: 615, distance: 106.0
click at [228, 505] on html "Toggle navigation Home Bank Account List Load By Website Group [OXPLAY] ZEUS138…" at bounding box center [388, 252] width 776 height 505
drag, startPoint x: 486, startPoint y: 529, endPoint x: 488, endPoint y: 538, distance: 8.7
click at [488, 505] on html "Toggle navigation Home Bank Account List Load By Website Group [OXPLAY] ZEUS138…" at bounding box center [388, 252] width 776 height 505
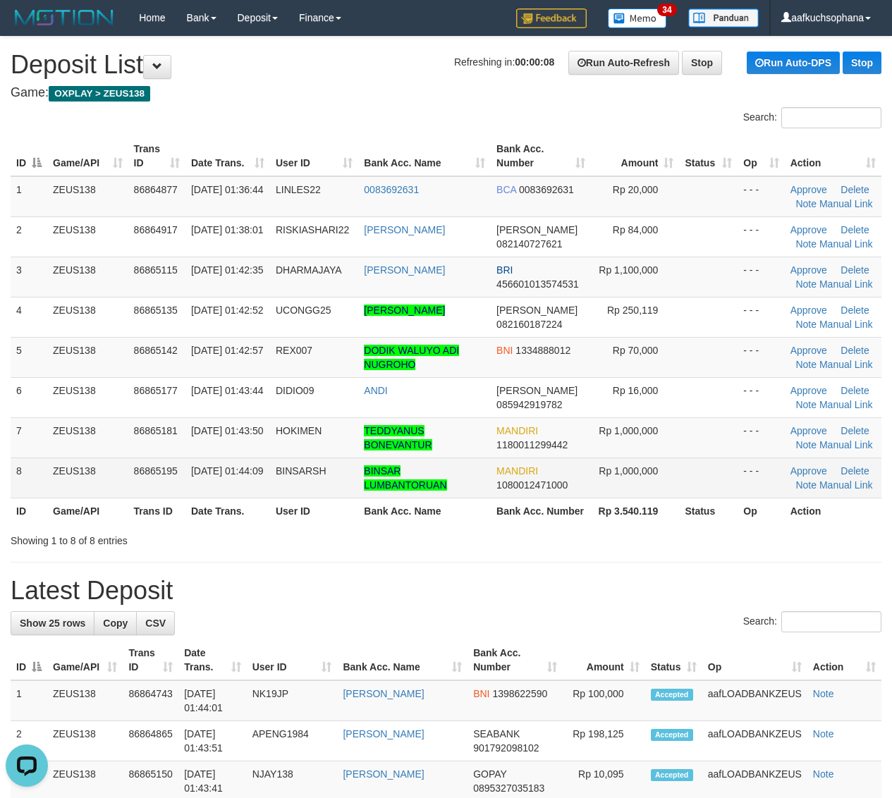
click at [699, 490] on td at bounding box center [708, 477] width 58 height 40
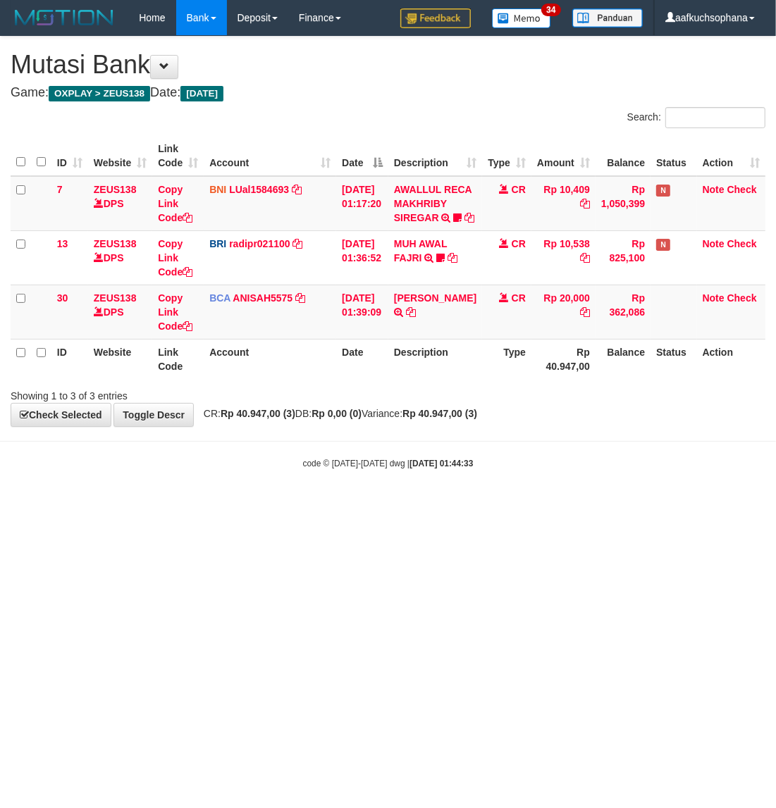
click at [145, 505] on body "Toggle navigation Home Bank Account List Load By Website Group [OXPLAY] ZEUS138…" at bounding box center [388, 252] width 776 height 505
click at [425, 505] on html "Toggle navigation Home Bank Account List Load By Website Group [OXPLAY] ZEUS138…" at bounding box center [388, 252] width 776 height 505
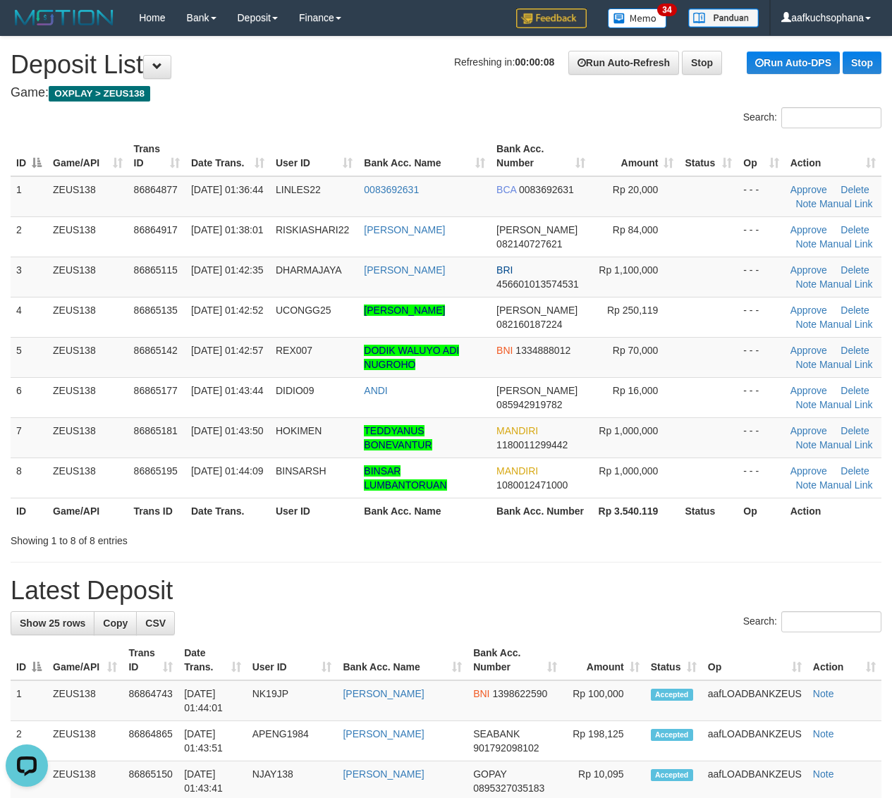
click at [765, 534] on div "Showing 1 to 8 of 8 entries" at bounding box center [446, 538] width 892 height 20
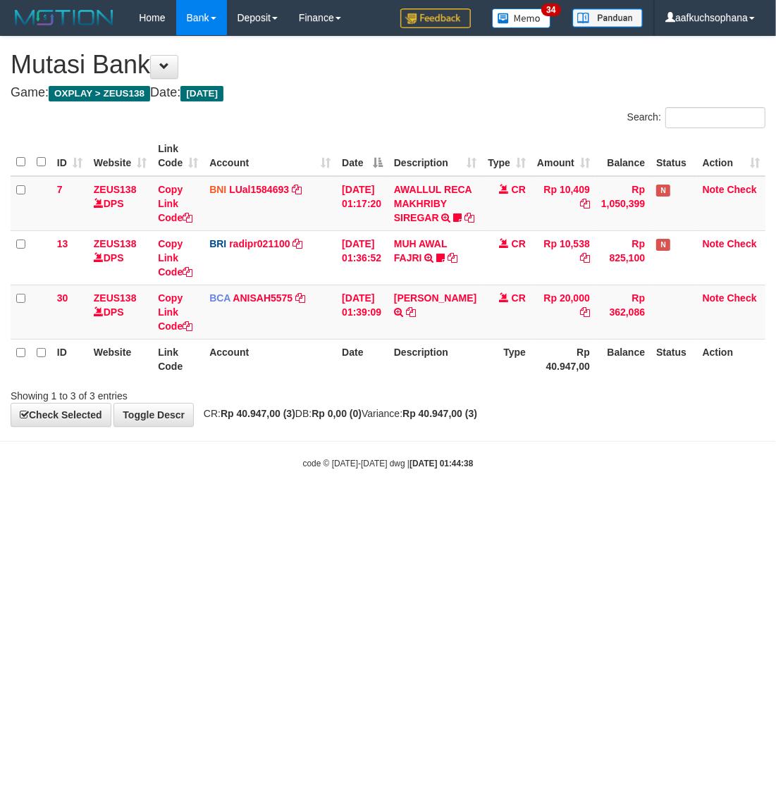
drag, startPoint x: 0, startPoint y: 0, endPoint x: 285, endPoint y: 592, distance: 657.3
click at [284, 505] on html "Toggle navigation Home Bank Account List Load By Website Group [OXPLAY] ZEUS138…" at bounding box center [388, 252] width 776 height 505
drag, startPoint x: 484, startPoint y: 584, endPoint x: 451, endPoint y: 574, distance: 34.4
click at [459, 505] on html "Toggle navigation Home Bank Account List Load By Website Group [OXPLAY] ZEUS138…" at bounding box center [388, 252] width 776 height 505
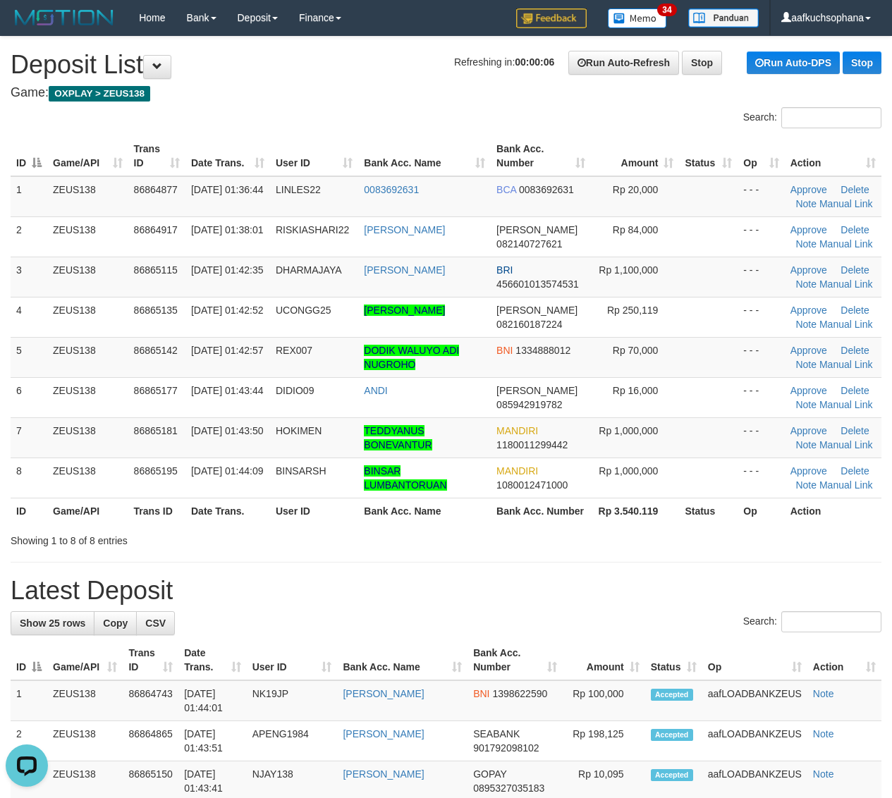
drag, startPoint x: 737, startPoint y: 543, endPoint x: 829, endPoint y: 555, distance: 92.4
click at [737, 546] on div "Showing 1 to 8 of 8 entries" at bounding box center [446, 538] width 892 height 20
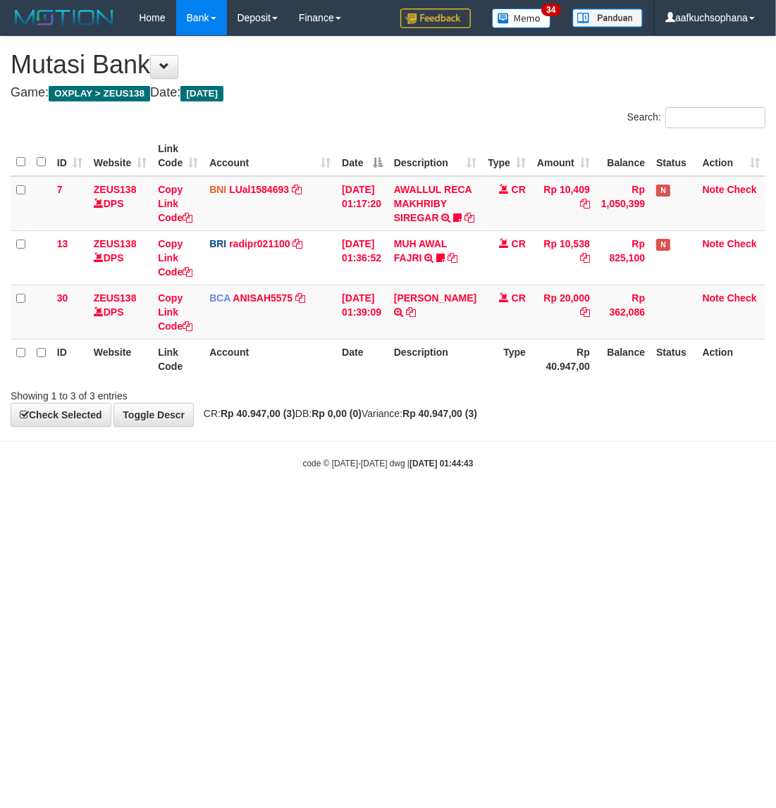
drag, startPoint x: 365, startPoint y: 645, endPoint x: 359, endPoint y: 653, distance: 10.2
click at [359, 505] on html "Toggle navigation Home Bank Account List Load By Website Group [OXPLAY] ZEUS138…" at bounding box center [388, 252] width 776 height 505
click at [171, 505] on html "Toggle navigation Home Bank Account List Load By Website Group [OXPLAY] ZEUS138…" at bounding box center [388, 252] width 776 height 505
click at [337, 505] on html "Toggle navigation Home Bank Account List Load By Website Group [OXPLAY] ZEUS138…" at bounding box center [388, 252] width 776 height 505
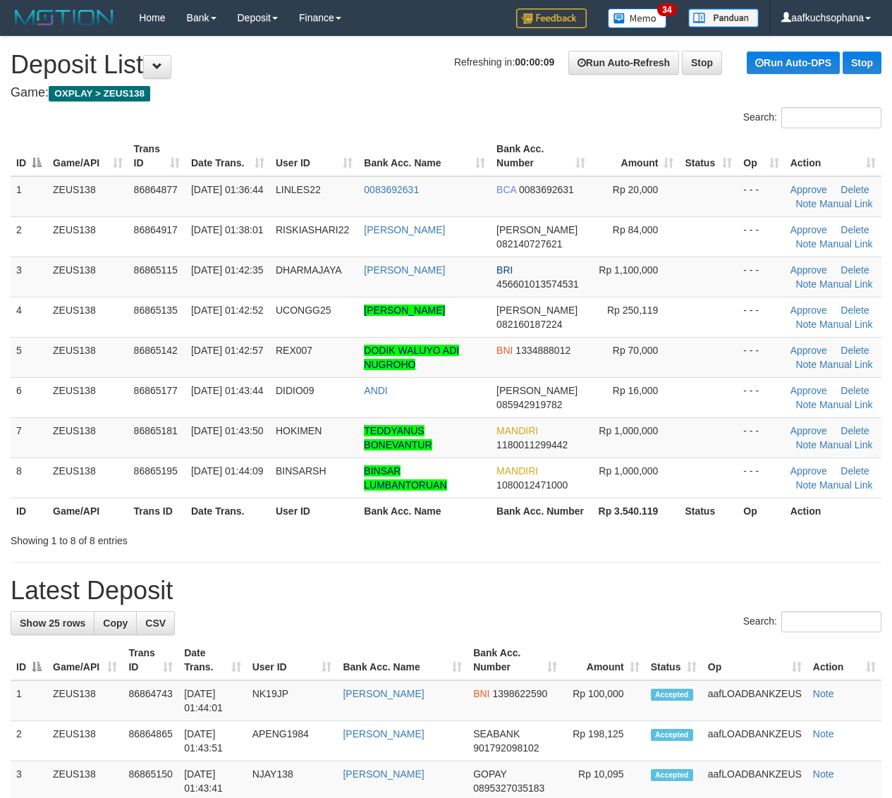
click at [651, 533] on div "Showing 1 to 8 of 8 entries" at bounding box center [446, 538] width 892 height 20
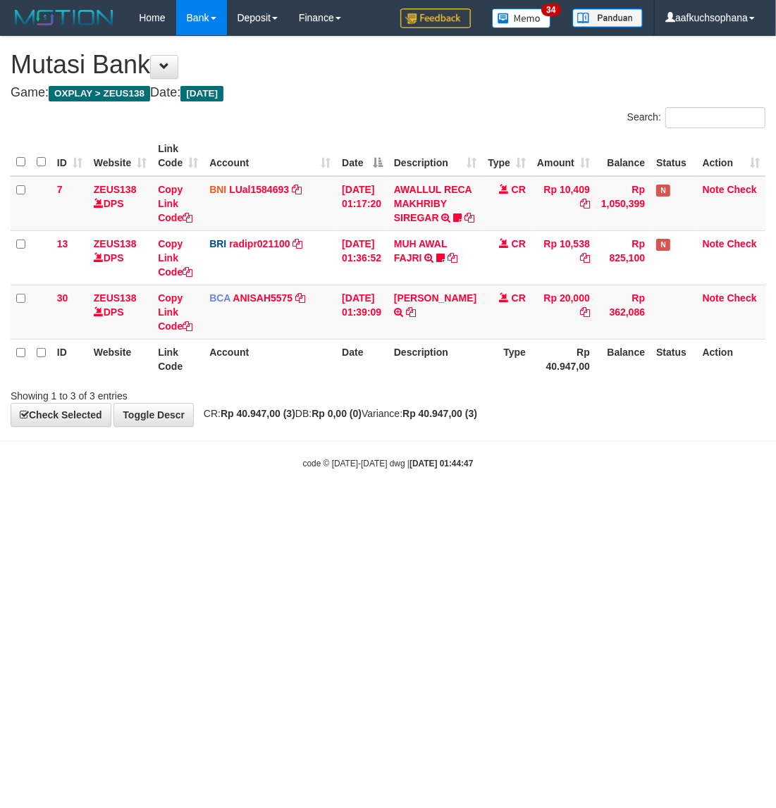
click at [279, 505] on html "Toggle navigation Home Bank Account List Load By Website Group [OXPLAY] ZEUS138…" at bounding box center [388, 252] width 776 height 505
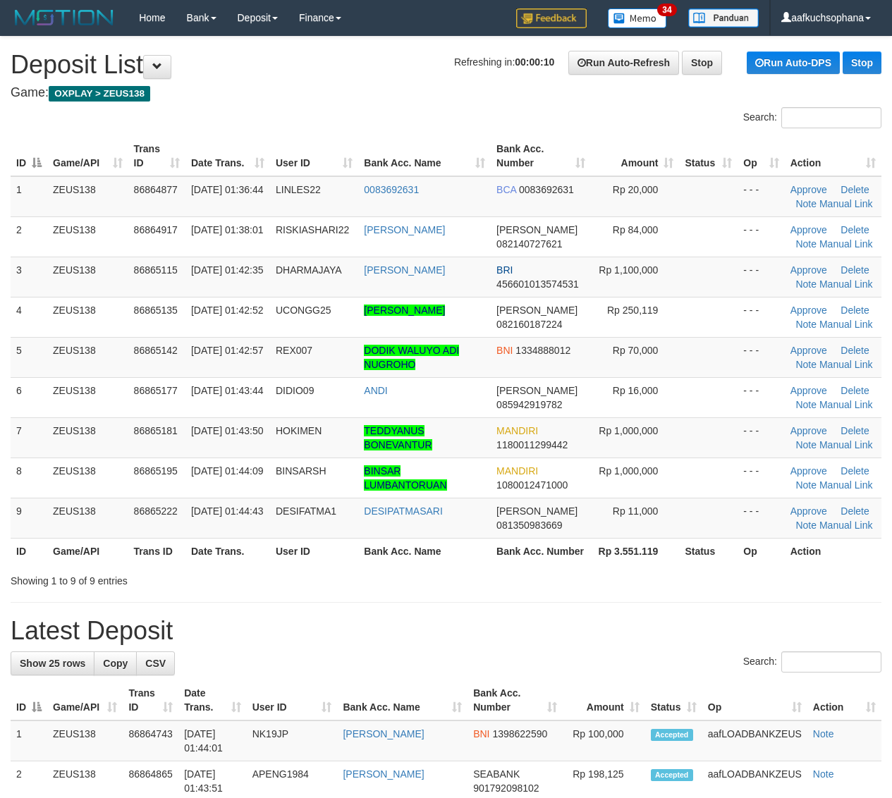
click at [601, 566] on div "ID Game/API Trans ID Date Trans. User ID Bank Acc. Name Bank Acc. Number Amount…" at bounding box center [446, 350] width 892 height 436
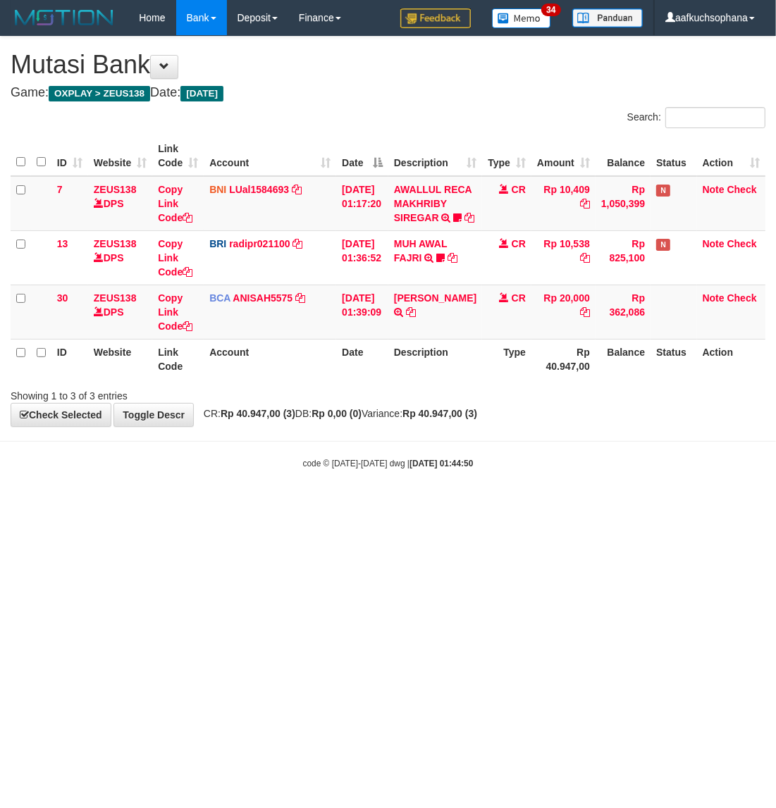
click at [388, 505] on html "Toggle navigation Home Bank Account List Load By Website Group [OXPLAY] ZEUS138…" at bounding box center [388, 252] width 776 height 505
drag, startPoint x: 379, startPoint y: 502, endPoint x: 328, endPoint y: 504, distance: 50.8
click at [379, 502] on body "Toggle navigation Home Bank Account List Load By Website Group [OXPLAY] ZEUS138…" at bounding box center [388, 252] width 776 height 505
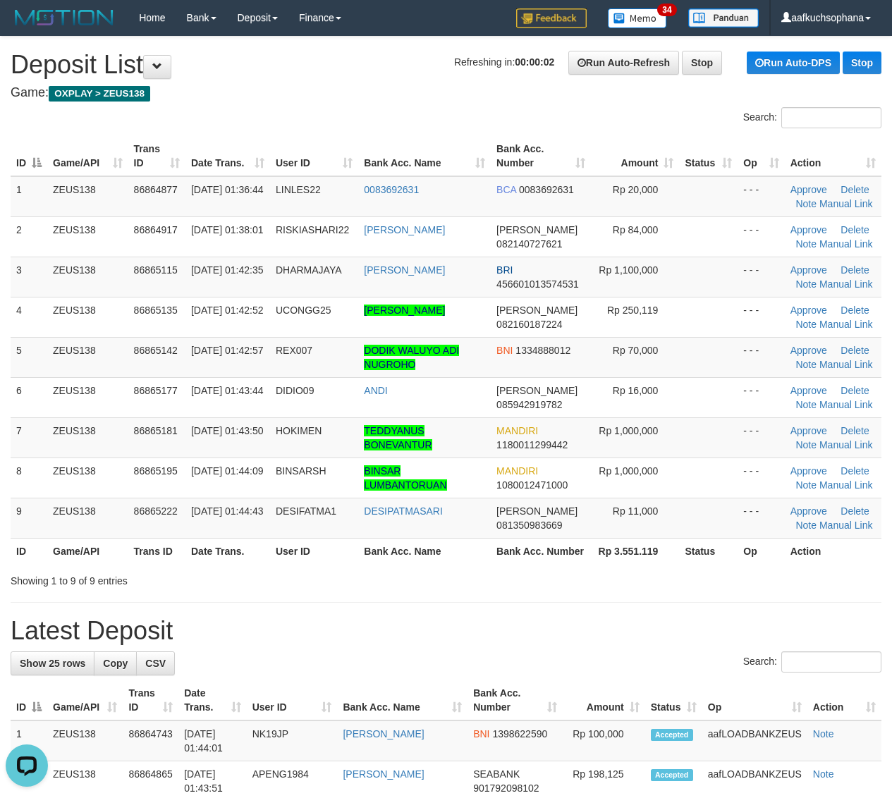
drag, startPoint x: 621, startPoint y: 582, endPoint x: 901, endPoint y: 543, distance: 282.5
click at [647, 569] on div "Showing 1 to 9 of 9 entries" at bounding box center [446, 578] width 892 height 20
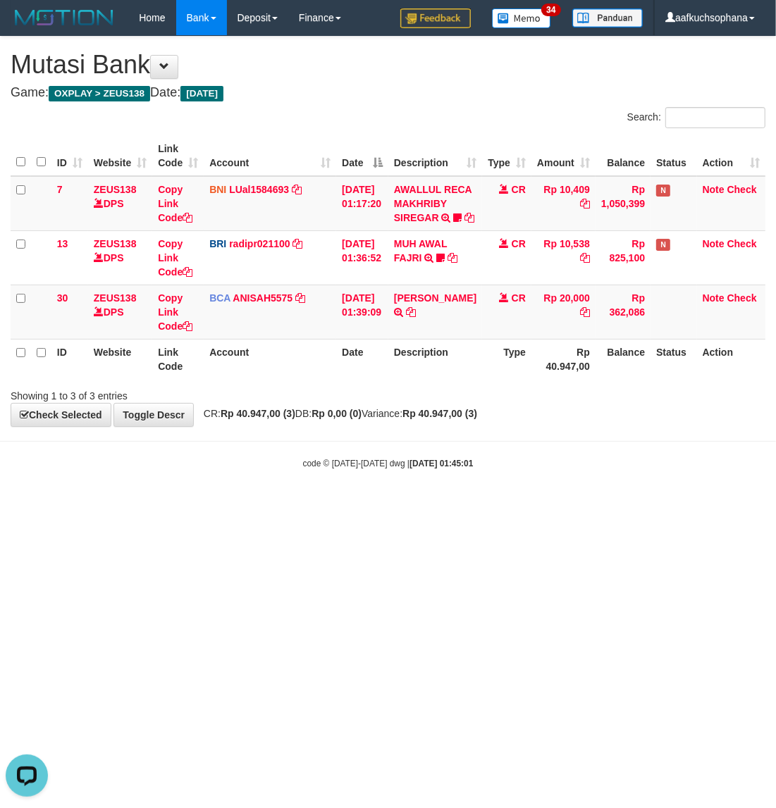
click at [481, 505] on html "Toggle navigation Home Bank Account List Load By Website Group [OXPLAY] ZEUS138…" at bounding box center [388, 252] width 776 height 505
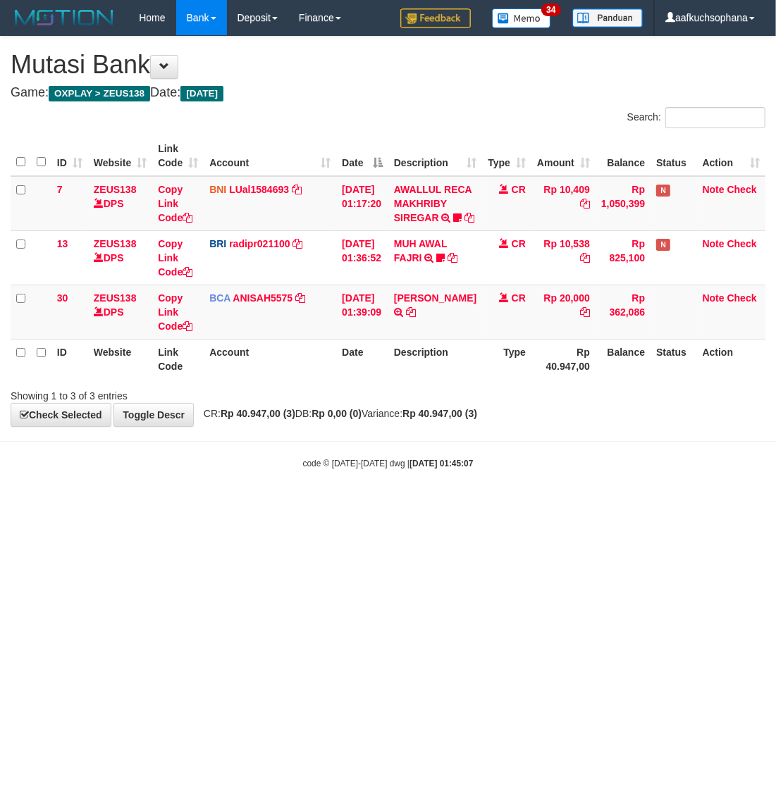
drag, startPoint x: 273, startPoint y: 562, endPoint x: 276, endPoint y: 586, distance: 23.5
click at [276, 505] on html "Toggle navigation Home Bank Account List Load By Website Group [OXPLAY] ZEUS138…" at bounding box center [388, 252] width 776 height 505
click at [505, 505] on html "Toggle navigation Home Bank Account List Load By Website Group [OXPLAY] ZEUS138…" at bounding box center [388, 252] width 776 height 505
click at [328, 505] on html "Toggle navigation Home Bank Account List Load By Website Group [OXPLAY] ZEUS138…" at bounding box center [388, 252] width 776 height 505
click at [292, 505] on body "Toggle navigation Home Bank Account List Load By Website Group [OXPLAY] ZEUS138…" at bounding box center [388, 252] width 776 height 505
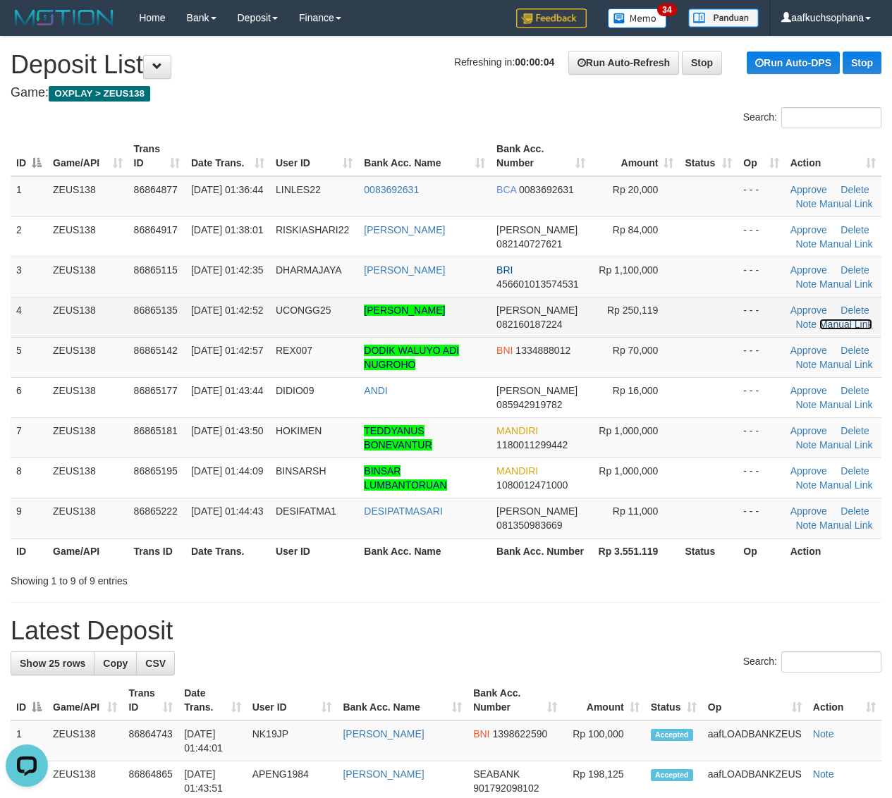
click at [830, 326] on link "Manual Link" at bounding box center [846, 324] width 54 height 11
click at [819, 319] on link "Manual Link" at bounding box center [846, 324] width 54 height 11
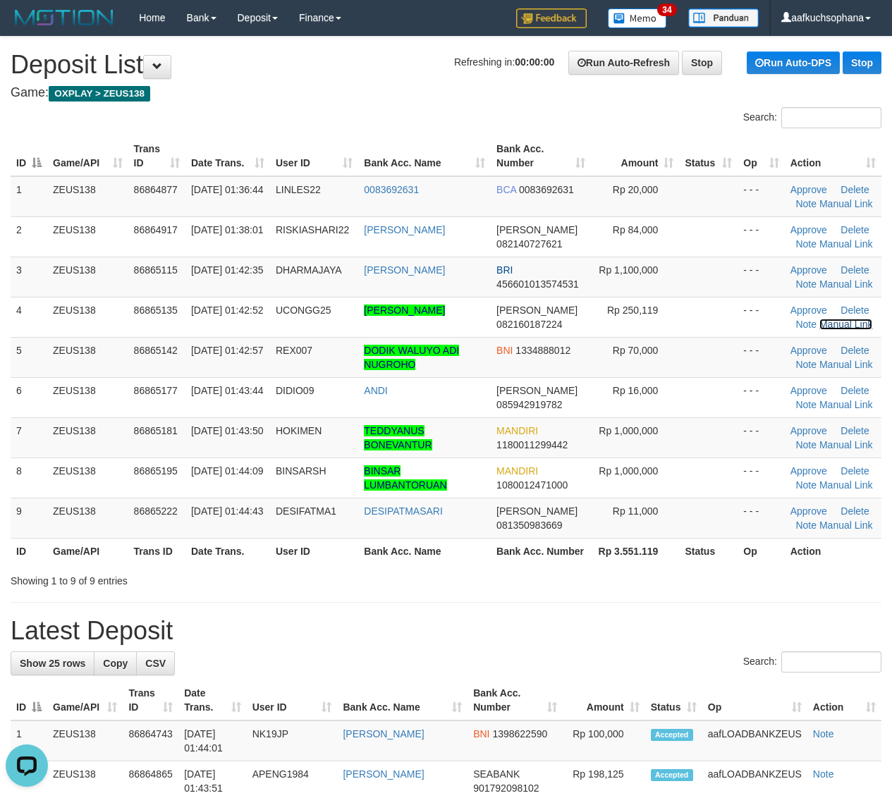
click at [819, 319] on link "Manual Link" at bounding box center [846, 324] width 54 height 11
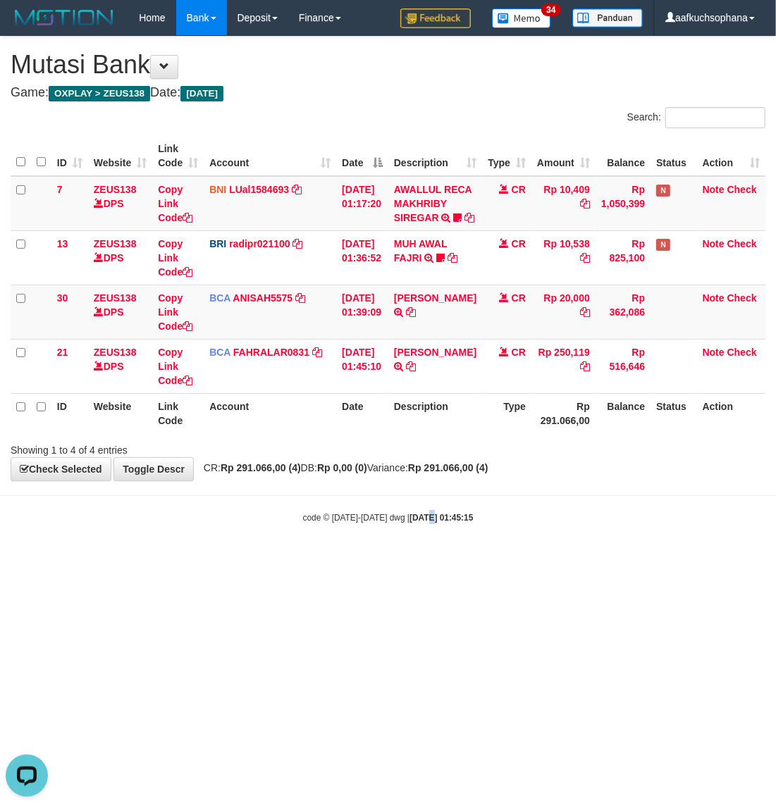
drag, startPoint x: 413, startPoint y: 530, endPoint x: 414, endPoint y: 562, distance: 32.4
click at [416, 560] on body "Toggle navigation Home Bank Account List Load By Website Group [OXPLAY] ZEUS138…" at bounding box center [388, 280] width 776 height 560
drag, startPoint x: 529, startPoint y: 586, endPoint x: 519, endPoint y: 586, distance: 9.9
click at [524, 560] on body "Toggle navigation Home Bank Account List Load By Website Group [OXPLAY] ZEUS138…" at bounding box center [388, 280] width 776 height 560
drag, startPoint x: 519, startPoint y: 586, endPoint x: 484, endPoint y: 551, distance: 48.8
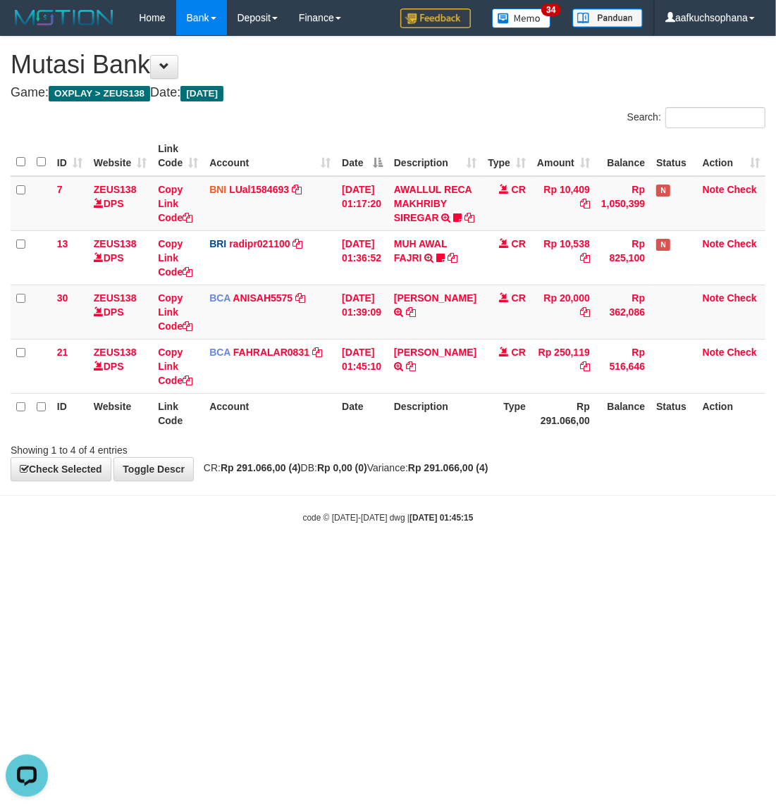
click at [518, 560] on body "Toggle navigation Home Bank Account List Load By Website Group [OXPLAY] ZEUS138…" at bounding box center [388, 280] width 776 height 560
drag, startPoint x: 448, startPoint y: 624, endPoint x: 367, endPoint y: 569, distance: 97.9
click at [443, 560] on html "Toggle navigation Home Bank Account List Load By Website Group [OXPLAY] ZEUS138…" at bounding box center [388, 280] width 776 height 560
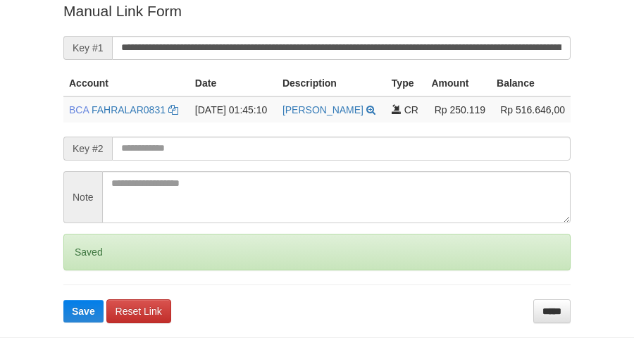
click at [63, 300] on button "Save" at bounding box center [83, 311] width 40 height 23
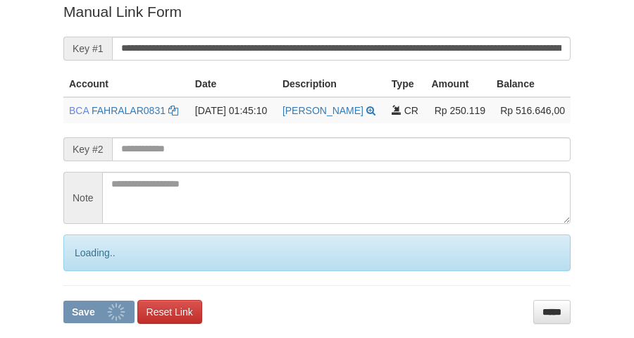
click at [63, 301] on button "Save" at bounding box center [98, 312] width 71 height 23
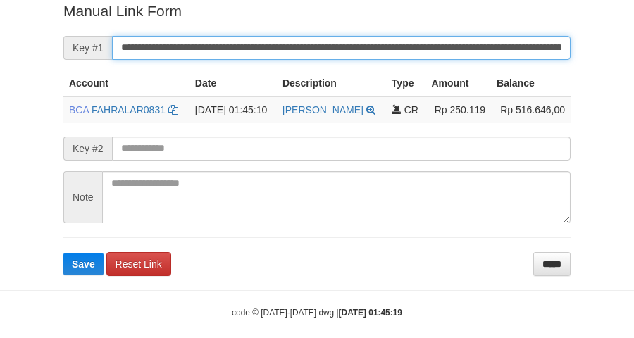
click at [63, 253] on button "Save" at bounding box center [83, 264] width 40 height 23
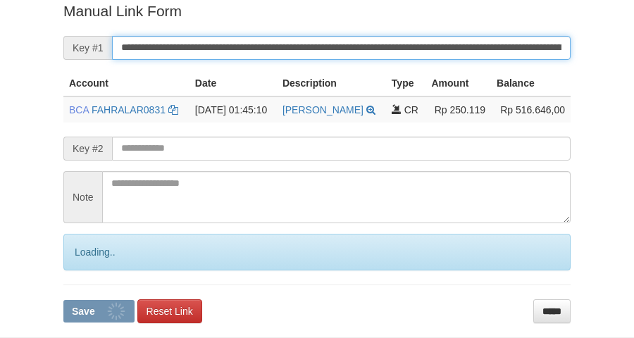
scroll to position [289, 0]
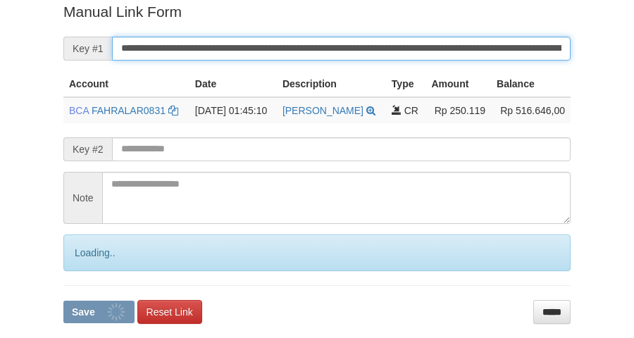
click at [63, 301] on button "Save" at bounding box center [98, 312] width 71 height 23
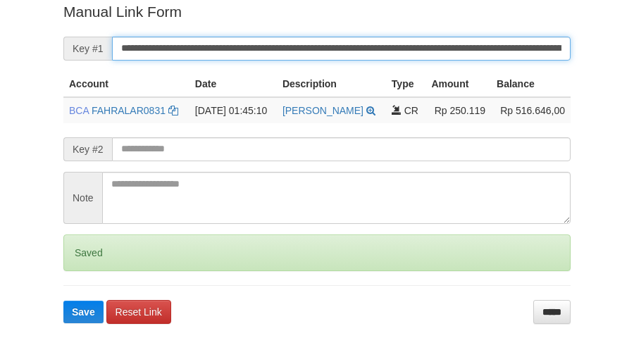
click at [63, 301] on button "Save" at bounding box center [83, 312] width 40 height 23
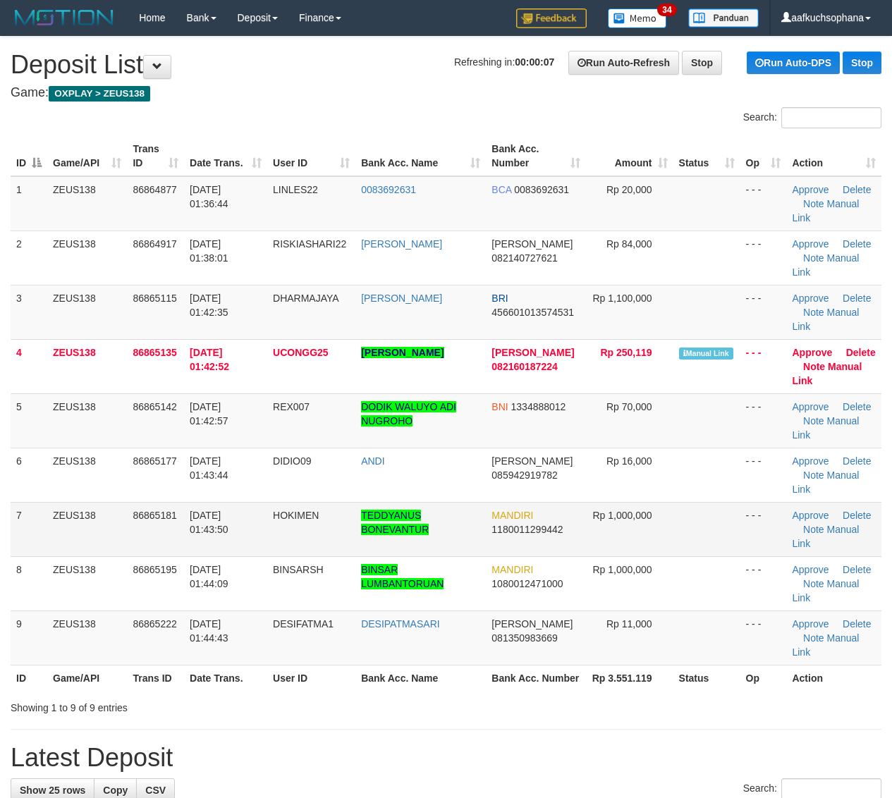
drag, startPoint x: 685, startPoint y: 506, endPoint x: 900, endPoint y: 515, distance: 215.1
click at [688, 506] on td at bounding box center [706, 529] width 67 height 54
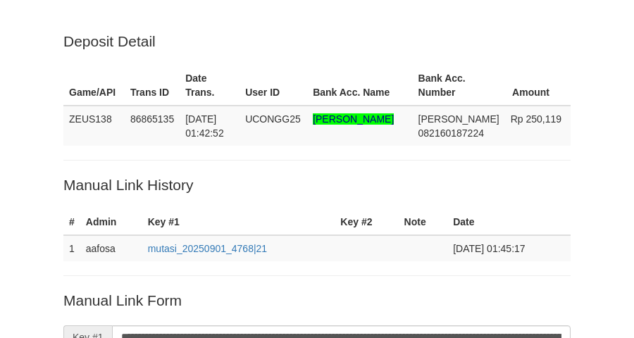
click at [363, 326] on input "**********" at bounding box center [341, 338] width 459 height 24
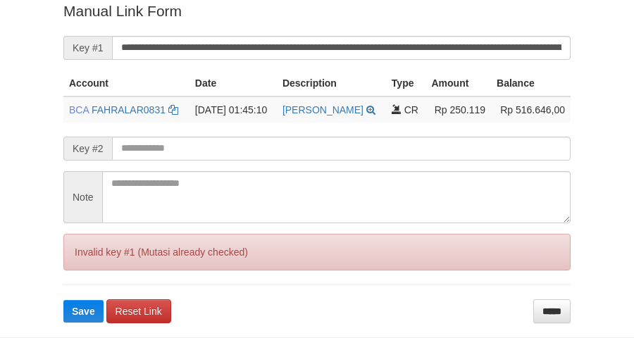
click at [63, 300] on button "Save" at bounding box center [83, 311] width 40 height 23
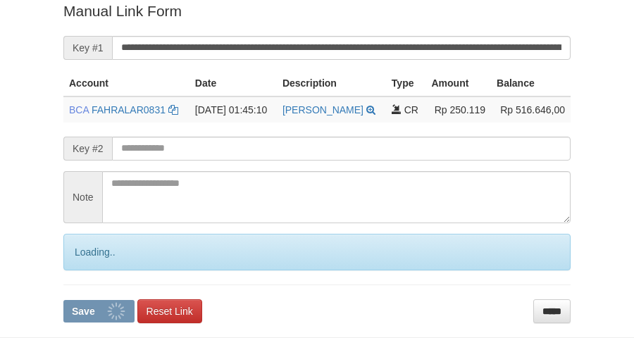
click at [362, 51] on input "**********" at bounding box center [341, 48] width 459 height 24
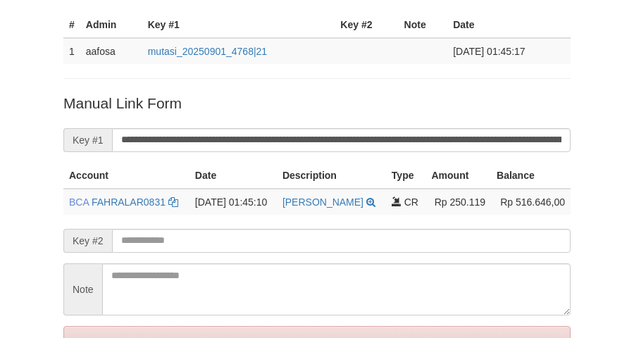
scroll to position [113, 0]
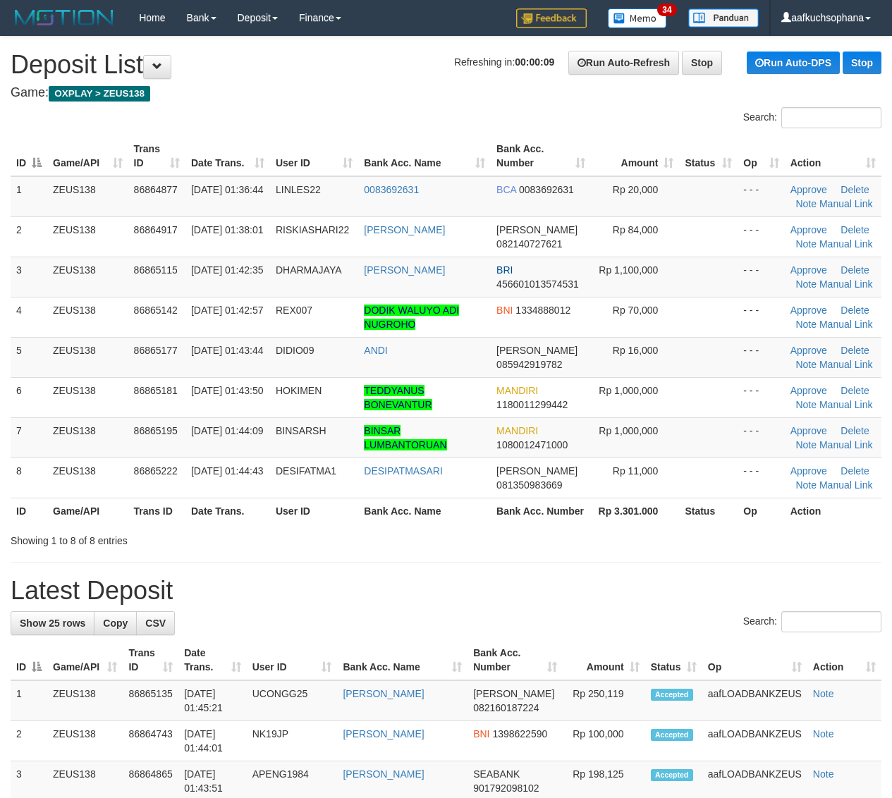
drag, startPoint x: 636, startPoint y: 552, endPoint x: 660, endPoint y: 546, distance: 24.6
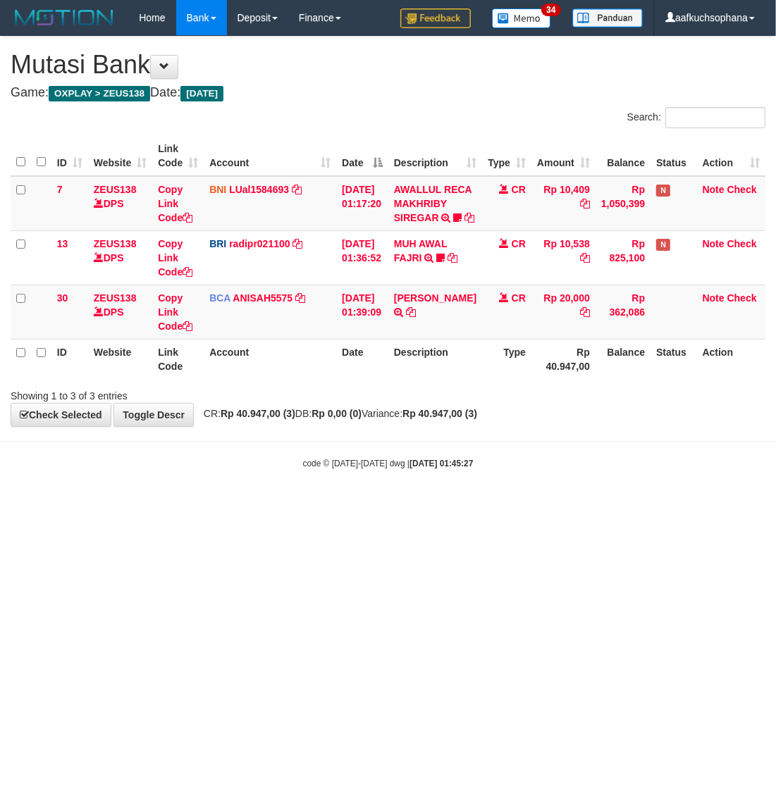
click at [505, 505] on html "Toggle navigation Home Bank Account List Load By Website Group [OXPLAY] ZEUS138…" at bounding box center [388, 252] width 776 height 505
drag, startPoint x: 360, startPoint y: 621, endPoint x: 339, endPoint y: 610, distance: 24.0
click at [357, 505] on html "Toggle navigation Home Bank Account List Load By Website Group [OXPLAY] ZEUS138…" at bounding box center [388, 252] width 776 height 505
drag, startPoint x: 206, startPoint y: 605, endPoint x: 196, endPoint y: 597, distance: 12.5
click at [199, 505] on html "Toggle navigation Home Bank Account List Load By Website Group [OXPLAY] ZEUS138…" at bounding box center [388, 252] width 776 height 505
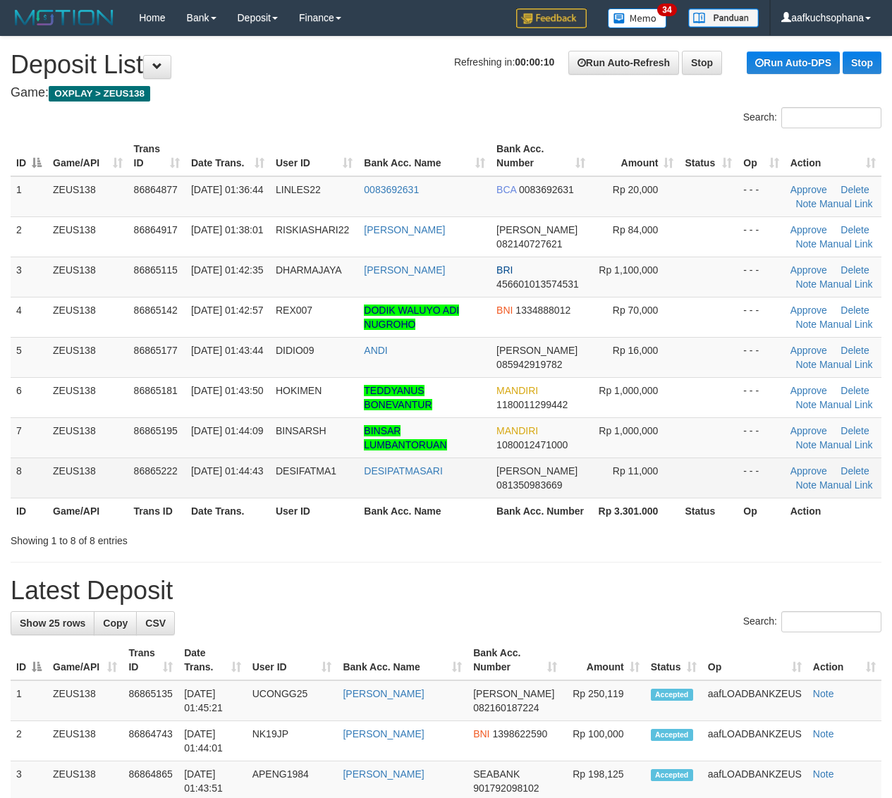
drag, startPoint x: 543, startPoint y: 561, endPoint x: 674, endPoint y: 491, distance: 149.1
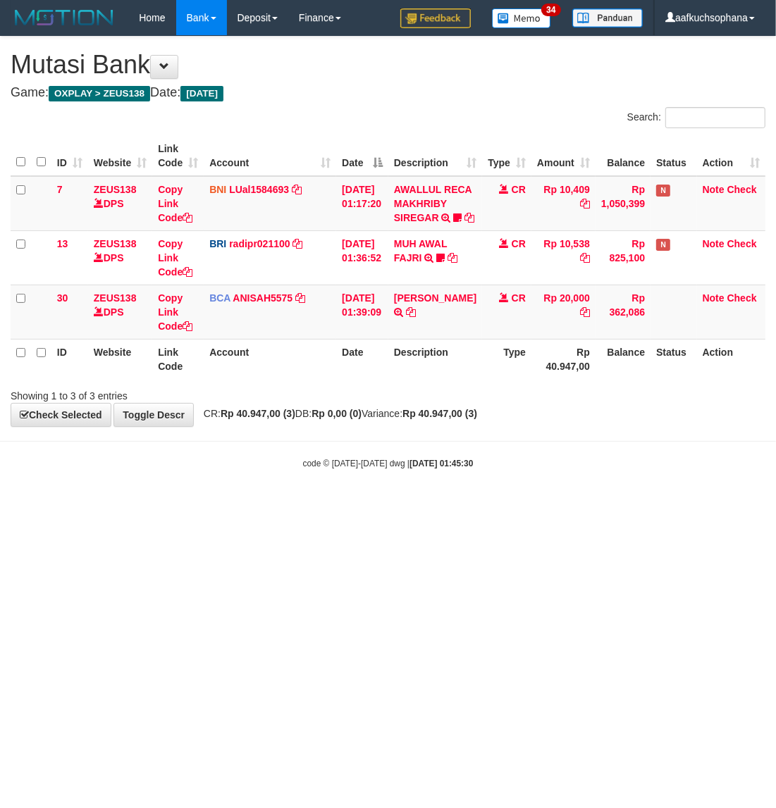
drag, startPoint x: 460, startPoint y: 493, endPoint x: 460, endPoint y: 501, distance: 7.8
click at [460, 501] on body "Toggle navigation Home Bank Account List Load By Website Group [OXPLAY] ZEUS138…" at bounding box center [388, 252] width 776 height 505
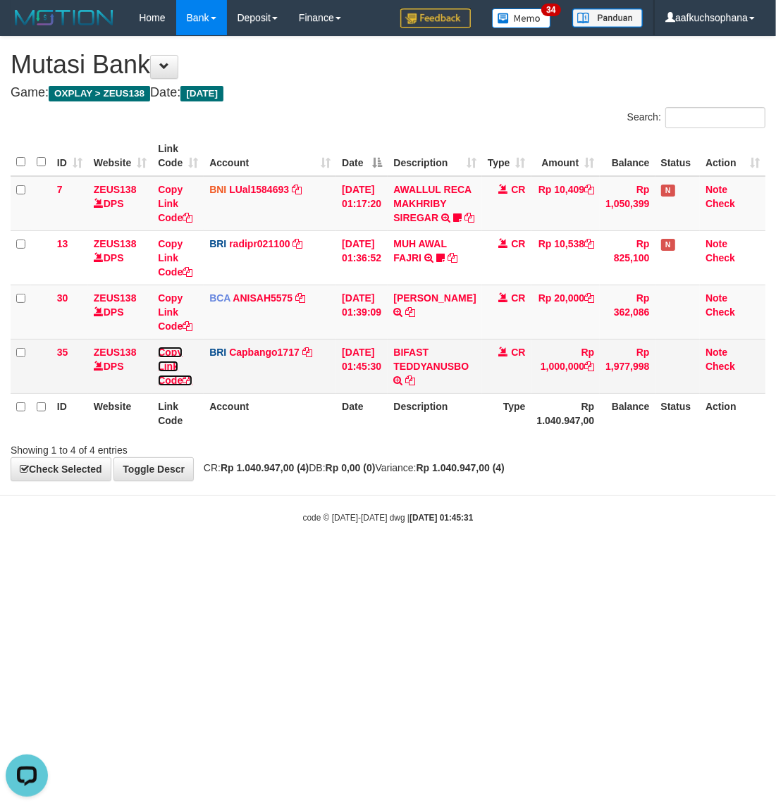
click at [187, 386] on icon at bounding box center [188, 381] width 10 height 10
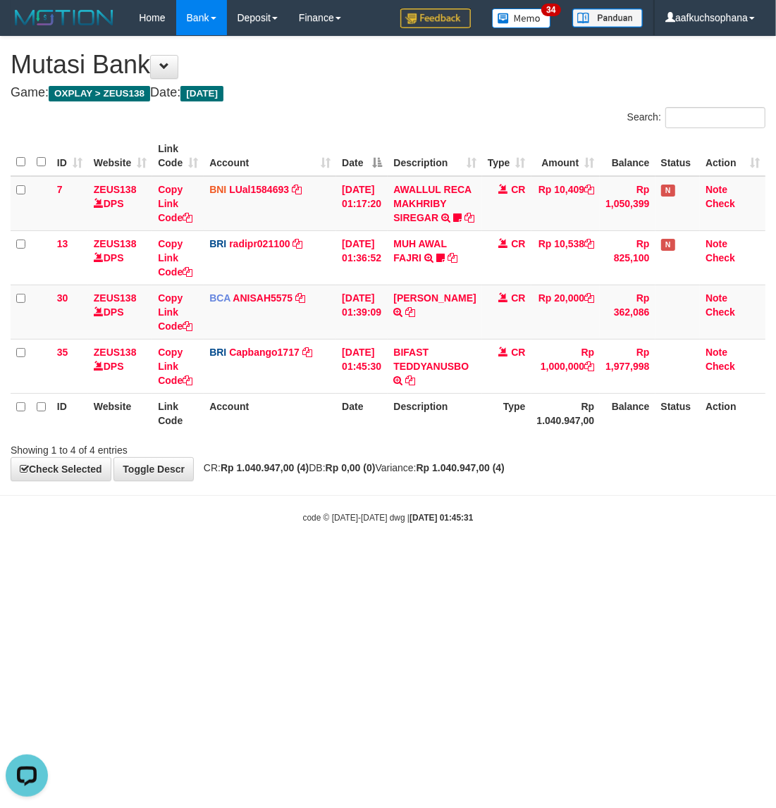
scroll to position [177, 0]
drag, startPoint x: 673, startPoint y: 572, endPoint x: 774, endPoint y: 499, distance: 124.2
click at [717, 560] on body "Toggle navigation Home Bank Account List Load By Website Group [OXPLAY] ZEUS138…" at bounding box center [388, 280] width 776 height 560
drag, startPoint x: 550, startPoint y: 610, endPoint x: 405, endPoint y: 569, distance: 150.0
click at [550, 560] on html "Toggle navigation Home Bank Account List Load By Website Group [OXPLAY] ZEUS138…" at bounding box center [388, 280] width 776 height 560
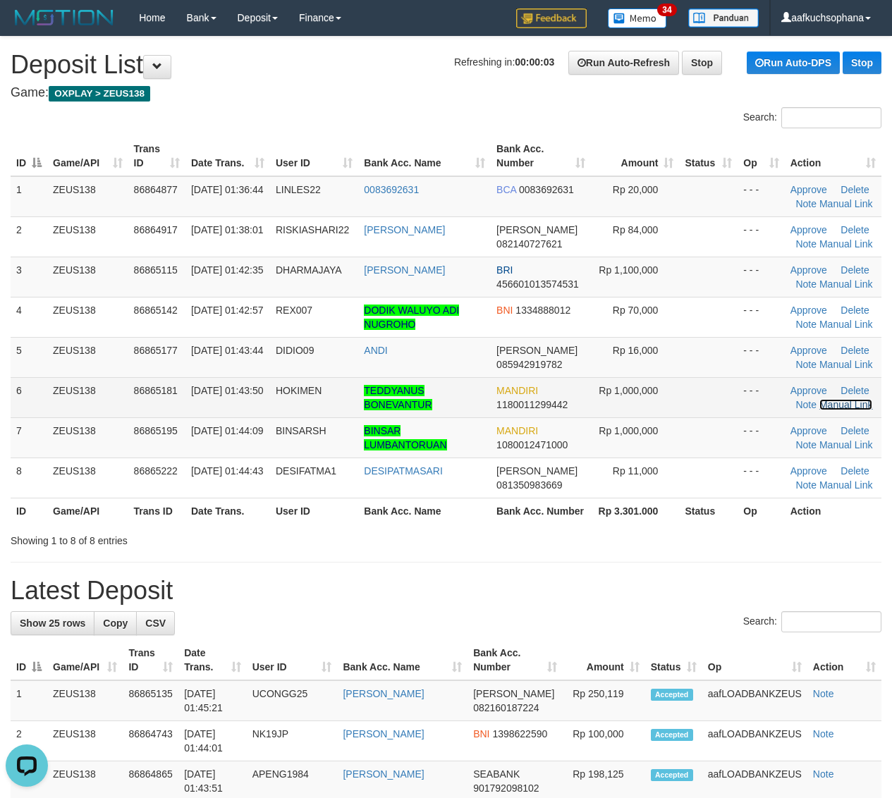
click at [839, 402] on link "Manual Link" at bounding box center [846, 404] width 54 height 11
click at [819, 399] on link "Manual Link" at bounding box center [846, 404] width 54 height 11
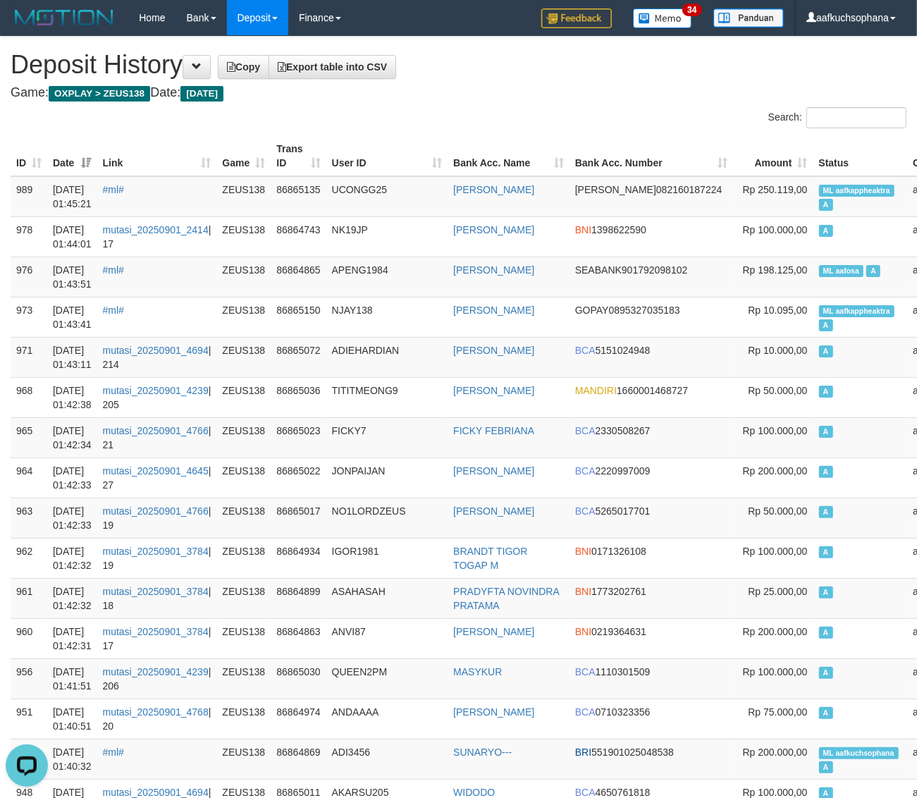
click at [733, 141] on th "Amount" at bounding box center [773, 156] width 80 height 40
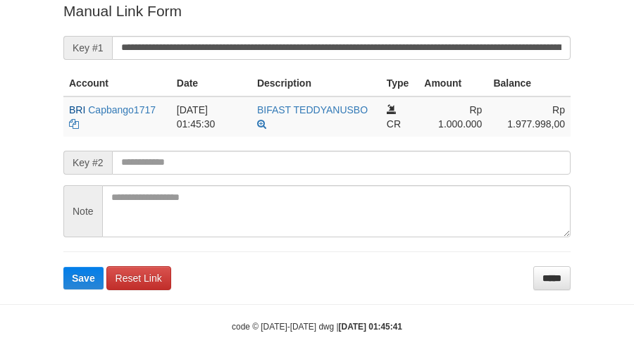
click at [350, 30] on form "**********" at bounding box center [316, 145] width 507 height 289
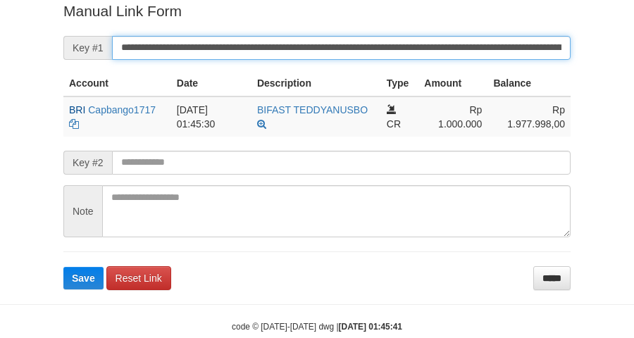
click at [63, 267] on button "Save" at bounding box center [83, 278] width 40 height 23
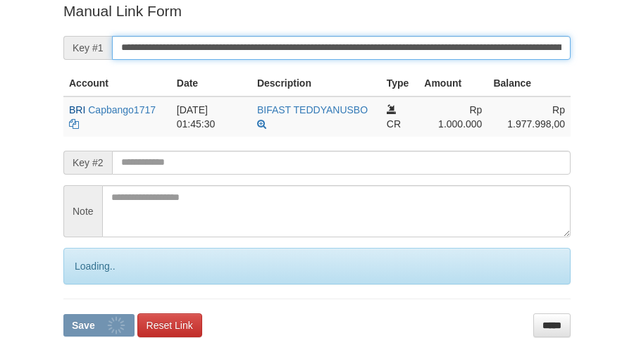
scroll to position [289, 0]
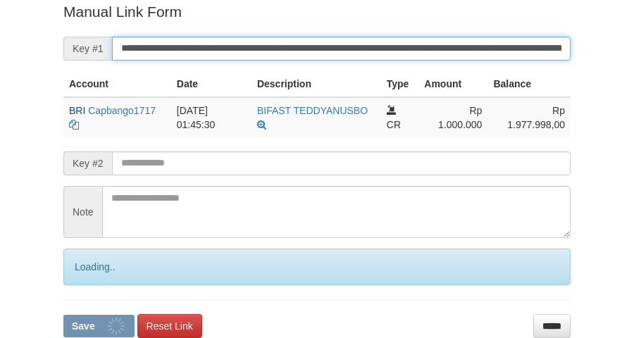
drag, startPoint x: 362, startPoint y: 39, endPoint x: 370, endPoint y: 47, distance: 11.5
click at [369, 47] on input "**********" at bounding box center [341, 49] width 459 height 24
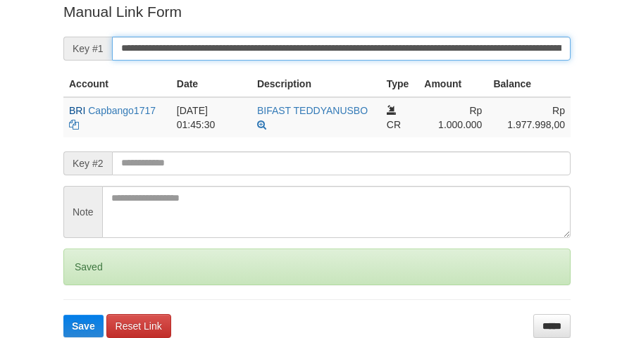
click at [370, 47] on input "**********" at bounding box center [341, 49] width 459 height 24
click at [63, 315] on button "Save" at bounding box center [83, 326] width 40 height 23
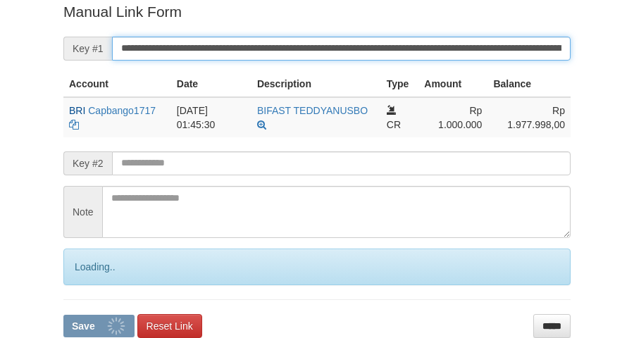
click at [63, 315] on button "Save" at bounding box center [98, 326] width 71 height 23
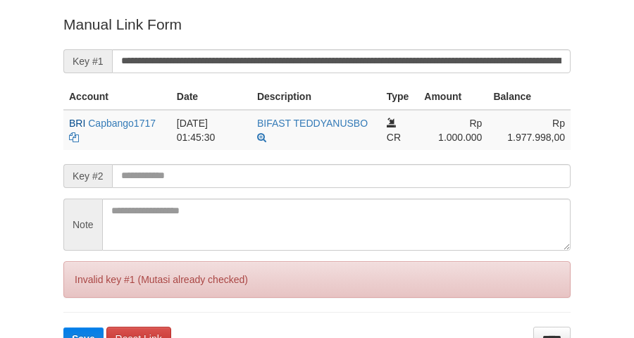
scroll to position [276, 0]
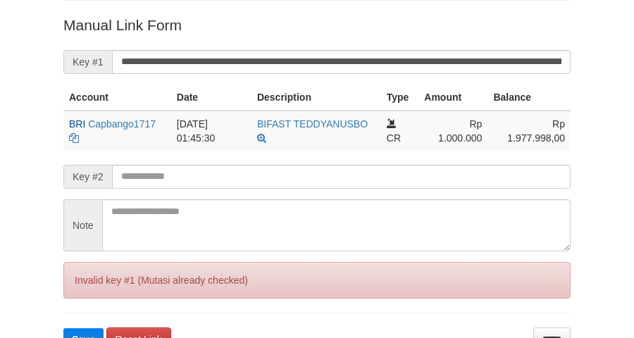
click at [63, 328] on button "Save" at bounding box center [83, 339] width 40 height 23
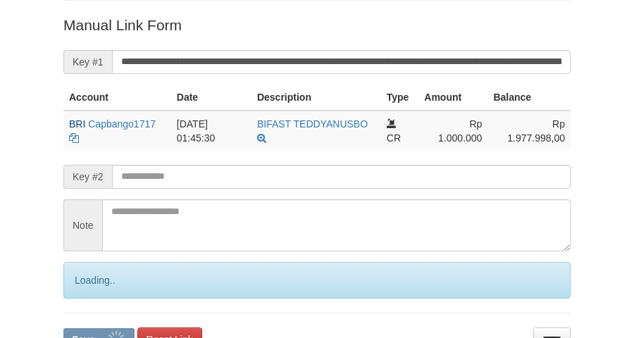
click at [375, 51] on input "**********" at bounding box center [341, 62] width 459 height 24
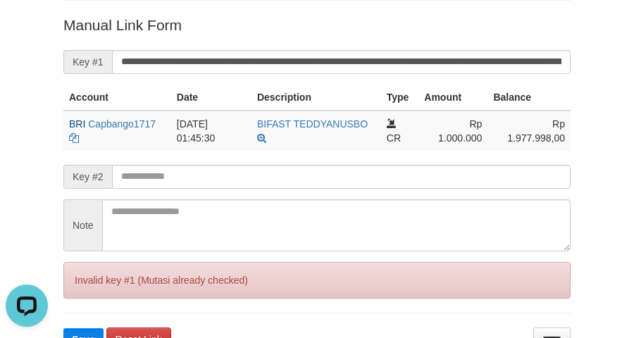
scroll to position [0, 0]
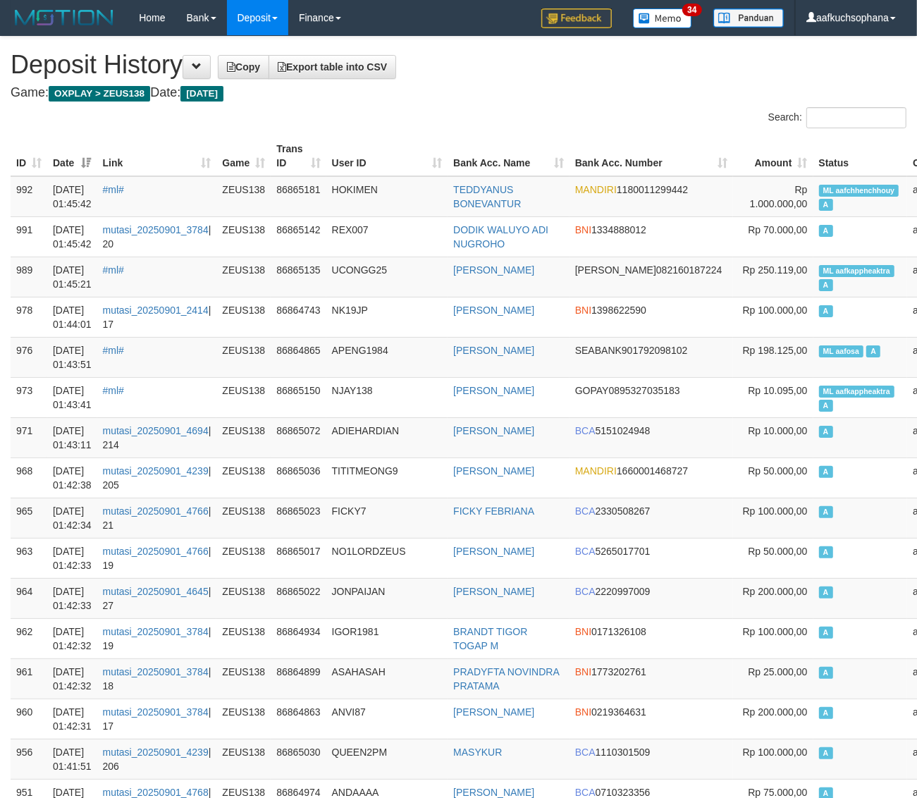
click at [596, 99] on h4 "Game: OXPLAY > ZEUS138 Date: Today" at bounding box center [459, 93] width 896 height 14
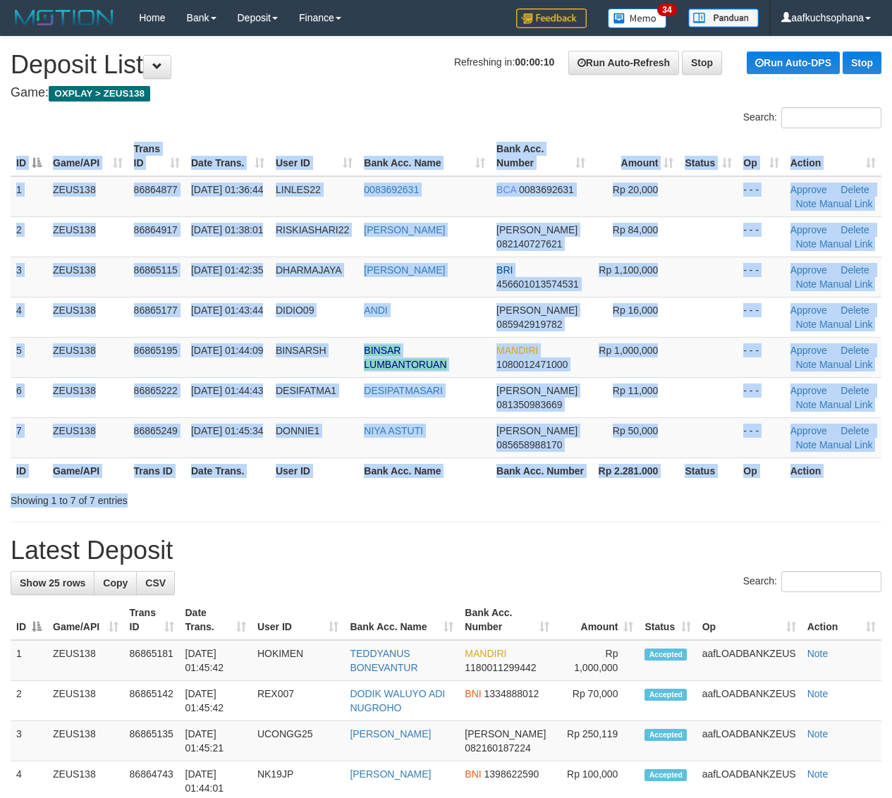
drag, startPoint x: 688, startPoint y: 488, endPoint x: 899, endPoint y: 503, distance: 211.3
click at [708, 491] on div "Search: ID Game/API Trans ID Date Trans. User ID Bank Acc. Name Bank Acc. Numbe…" at bounding box center [446, 307] width 870 height 400
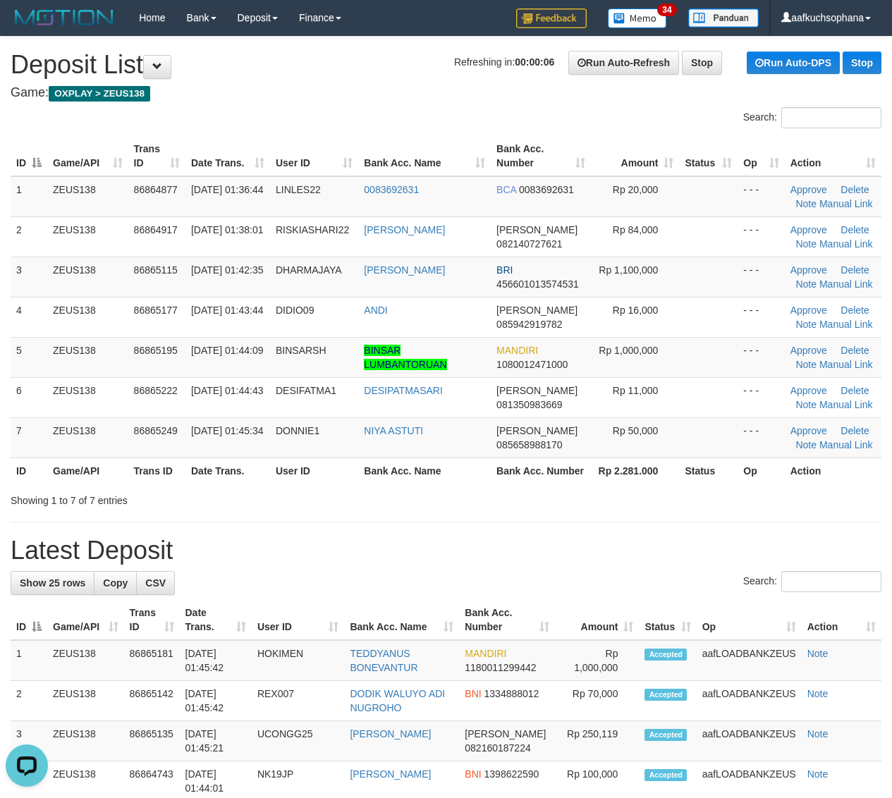
click at [790, 471] on th "Action" at bounding box center [832, 470] width 97 height 26
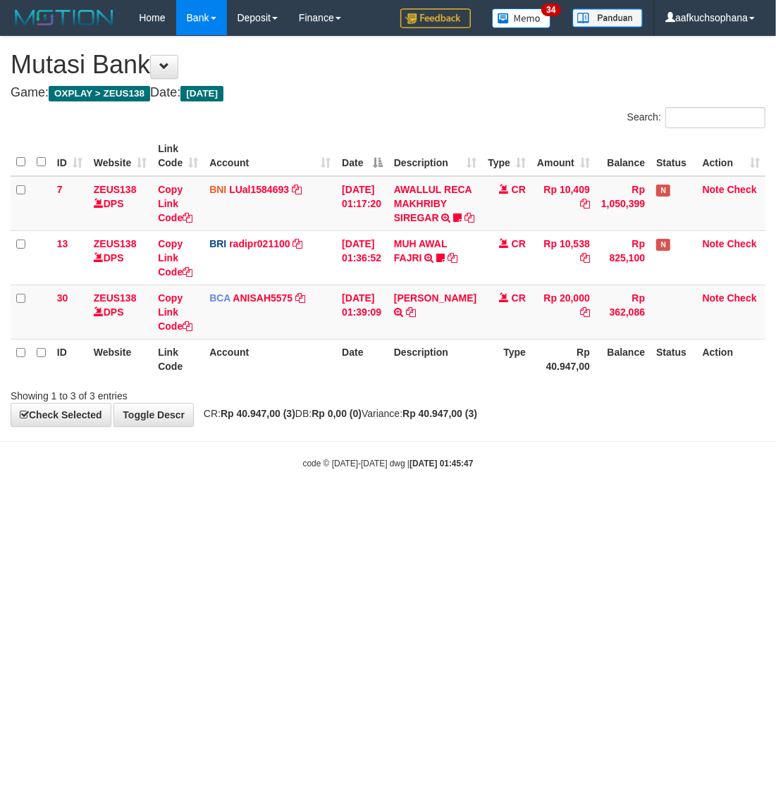
drag, startPoint x: 640, startPoint y: 487, endPoint x: 775, endPoint y: 418, distance: 151.9
click at [675, 474] on body "Toggle navigation Home Bank Account List Load By Website Group [OXPLAY] ZEUS138…" at bounding box center [388, 252] width 776 height 505
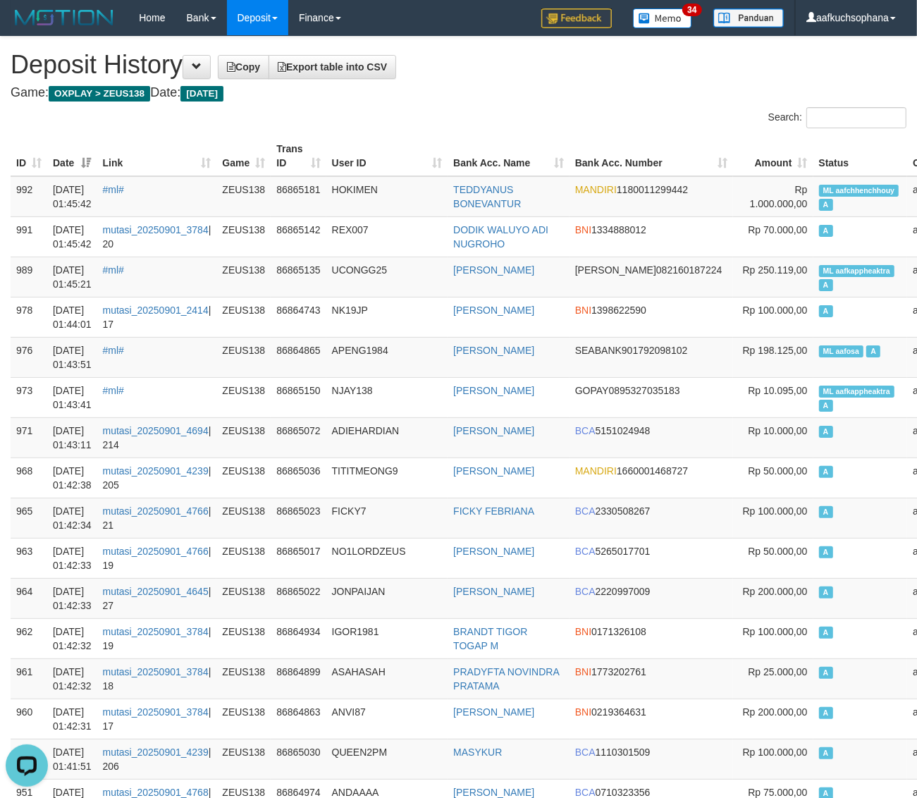
drag, startPoint x: 473, startPoint y: 111, endPoint x: 349, endPoint y: 122, distance: 124.6
click at [465, 113] on div "Search:" at bounding box center [688, 119] width 459 height 25
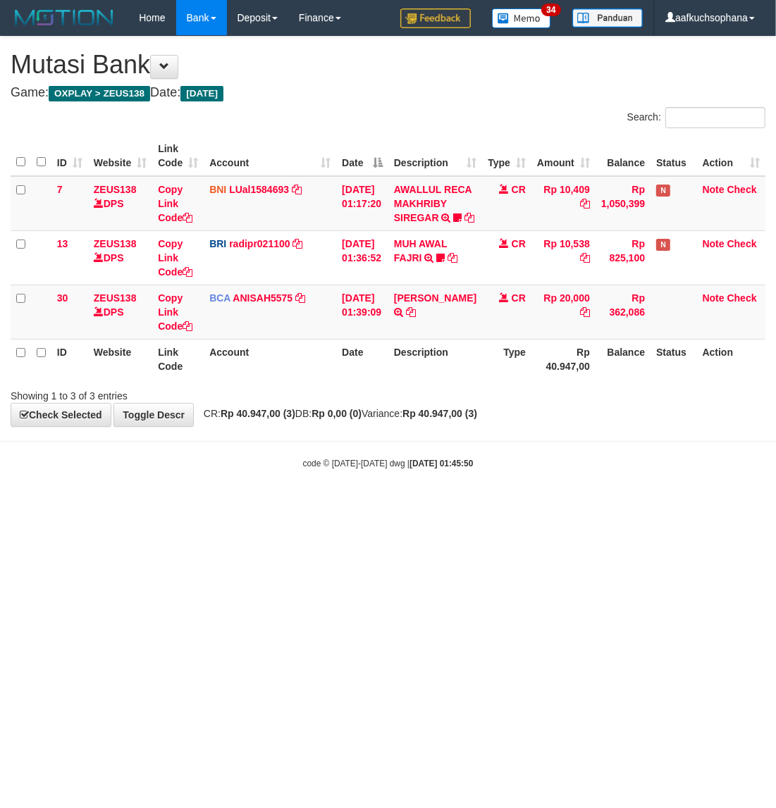
click at [558, 505] on body "Toggle navigation Home Bank Account List Load By Website Group [OXPLAY] ZEUS138…" at bounding box center [388, 252] width 776 height 505
click at [366, 505] on body "Toggle navigation Home Bank Account List Load By Website Group [OXPLAY] ZEUS138…" at bounding box center [388, 252] width 776 height 505
click at [427, 505] on body "Toggle navigation Home Bank Account List Load By Website Group [OXPLAY] ZEUS138…" at bounding box center [388, 252] width 776 height 505
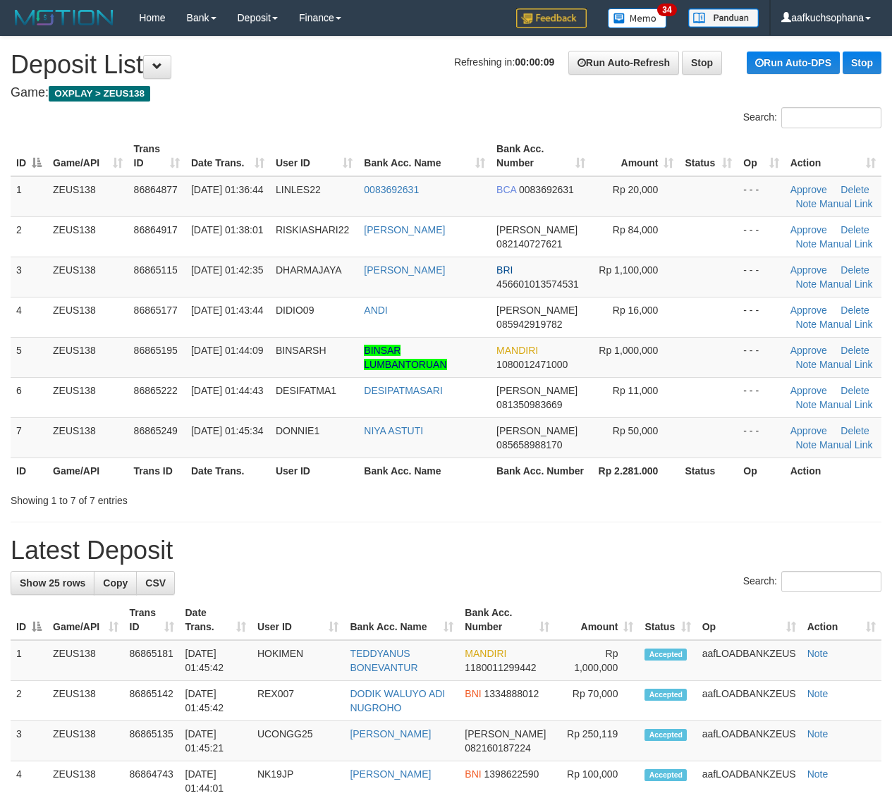
drag, startPoint x: 555, startPoint y: 515, endPoint x: 829, endPoint y: 518, distance: 273.5
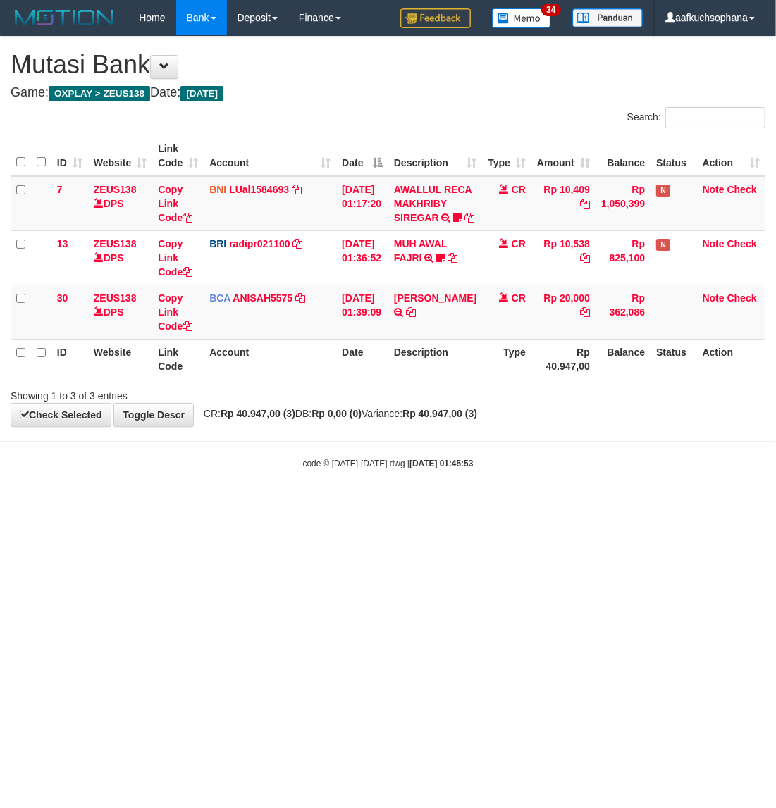
drag, startPoint x: 282, startPoint y: 569, endPoint x: 202, endPoint y: 522, distance: 93.2
click at [269, 505] on html "Toggle navigation Home Bank Account List Load By Website Group [OXPLAY] ZEUS138…" at bounding box center [388, 252] width 776 height 505
click at [81, 505] on html "Toggle navigation Home Bank Account List Load By Website Group [OXPLAY] ZEUS138…" at bounding box center [388, 252] width 776 height 505
drag, startPoint x: 81, startPoint y: 574, endPoint x: 89, endPoint y: 565, distance: 12.5
click at [85, 505] on html "Toggle navigation Home Bank Account List Load By Website Group [OXPLAY] ZEUS138…" at bounding box center [388, 252] width 776 height 505
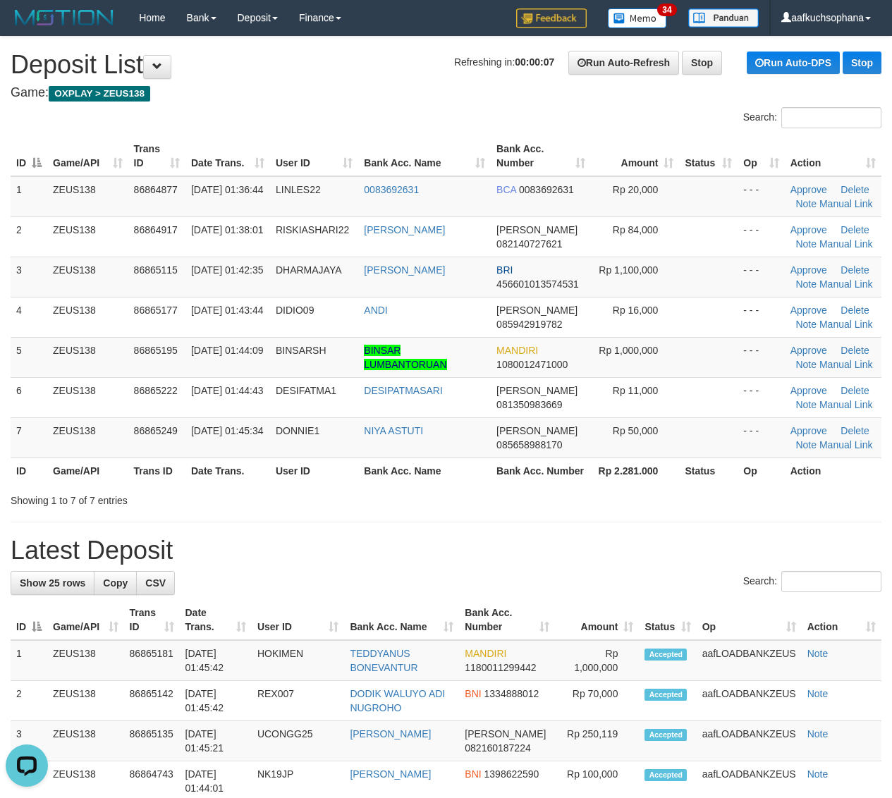
drag, startPoint x: 610, startPoint y: 499, endPoint x: 749, endPoint y: 471, distance: 142.4
click at [636, 491] on div "Showing 1 to 7 of 7 entries" at bounding box center [446, 498] width 892 height 20
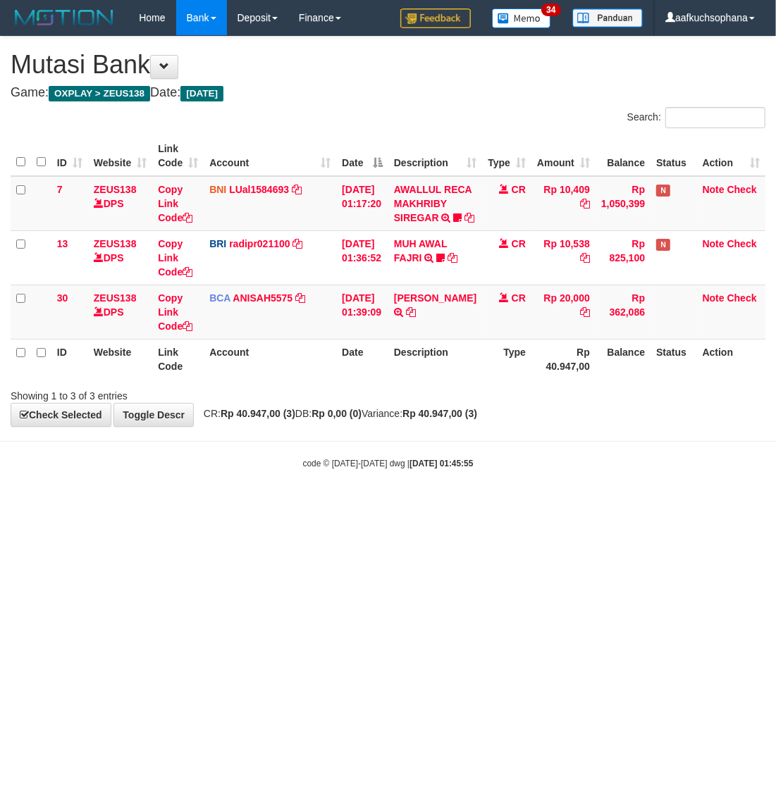
drag, startPoint x: 295, startPoint y: 543, endPoint x: 301, endPoint y: 527, distance: 16.8
click at [296, 505] on html "Toggle navigation Home Bank Account List Load By Website Group [OXPLAY] ZEUS138…" at bounding box center [388, 252] width 776 height 505
drag, startPoint x: 301, startPoint y: 527, endPoint x: 290, endPoint y: 513, distance: 18.1
click at [298, 505] on body "Toggle navigation Home Bank Account List Load By Website Group [OXPLAY] ZEUS138…" at bounding box center [388, 252] width 776 height 505
click at [347, 505] on html "Toggle navigation Home Bank Account List Load By Website Group [OXPLAY] ZEUS138…" at bounding box center [388, 252] width 776 height 505
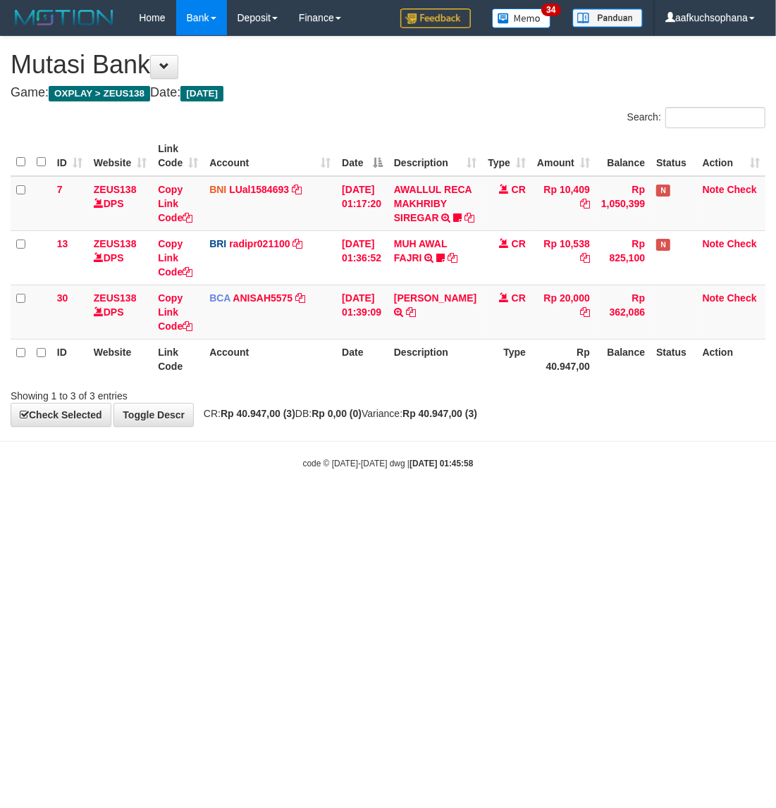
click at [350, 505] on html "Toggle navigation Home Bank Account List Load By Website Group [OXPLAY] ZEUS138…" at bounding box center [388, 252] width 776 height 505
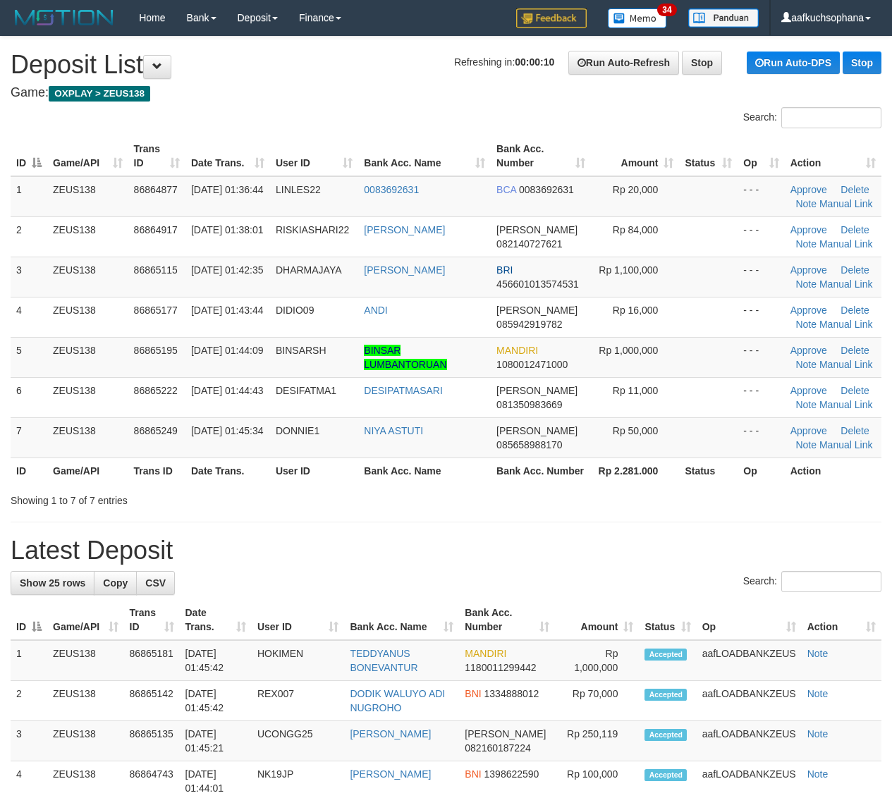
click at [677, 506] on div "Showing 1 to 7 of 7 entries" at bounding box center [446, 498] width 892 height 20
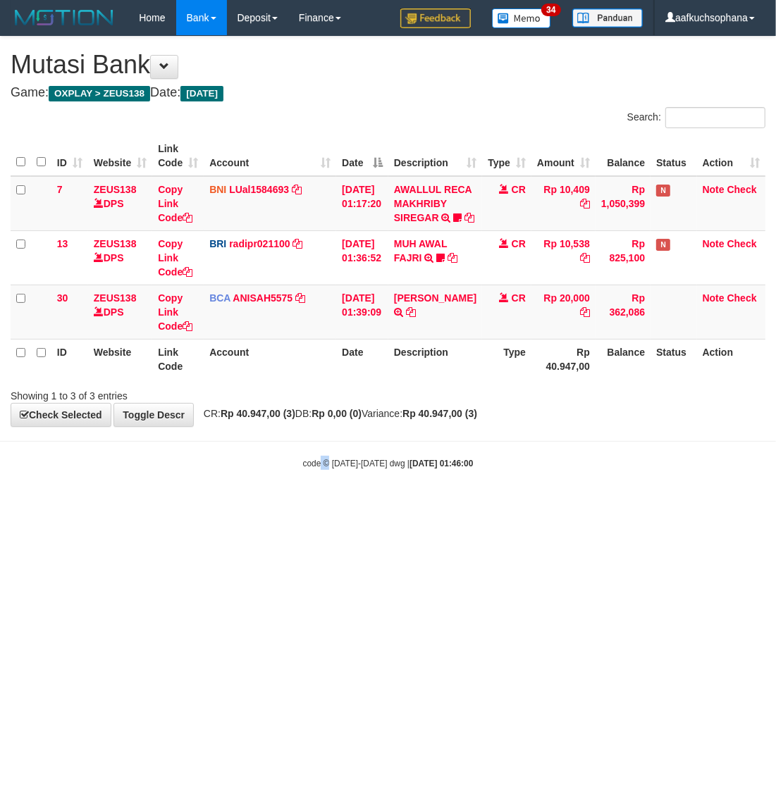
click at [329, 505] on html "Toggle navigation Home Bank Account List Load By Website Group [OXPLAY] ZEUS138…" at bounding box center [388, 252] width 776 height 505
click at [228, 505] on html "Toggle navigation Home Bank Account List Load By Website Group [OXPLAY] ZEUS138…" at bounding box center [388, 252] width 776 height 505
click at [283, 505] on html "Toggle navigation Home Bank Account List Load By Website Group [OXPLAY] ZEUS138…" at bounding box center [388, 252] width 776 height 505
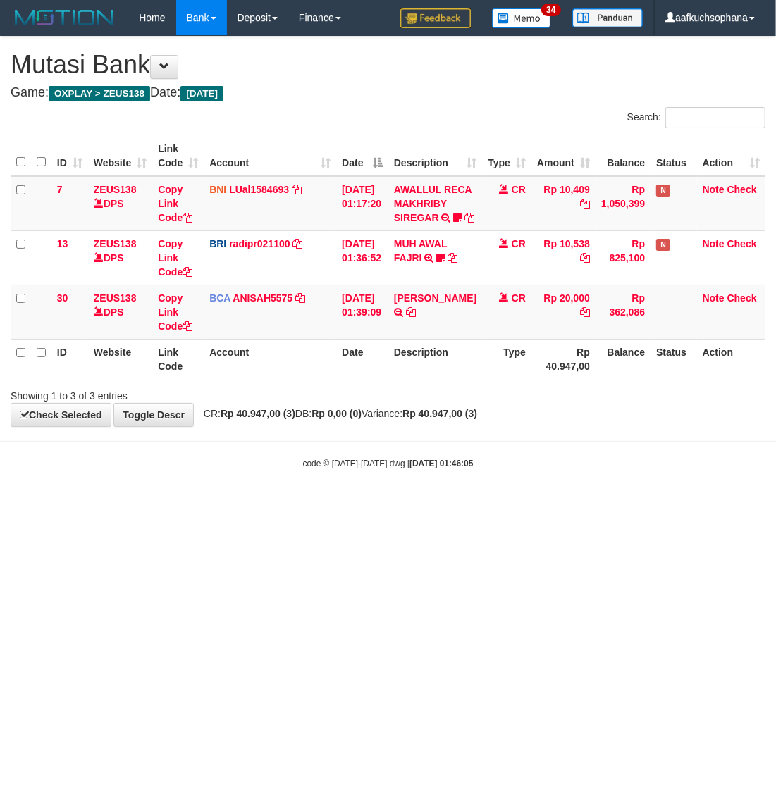
click at [230, 505] on html "Toggle navigation Home Bank Account List Load By Website Group [OXPLAY] ZEUS138…" at bounding box center [388, 252] width 776 height 505
drag, startPoint x: 226, startPoint y: 648, endPoint x: 230, endPoint y: 639, distance: 10.7
click at [226, 505] on html "Toggle navigation Home Bank Account List Load By Website Group [OXPLAY] ZEUS138…" at bounding box center [388, 252] width 776 height 505
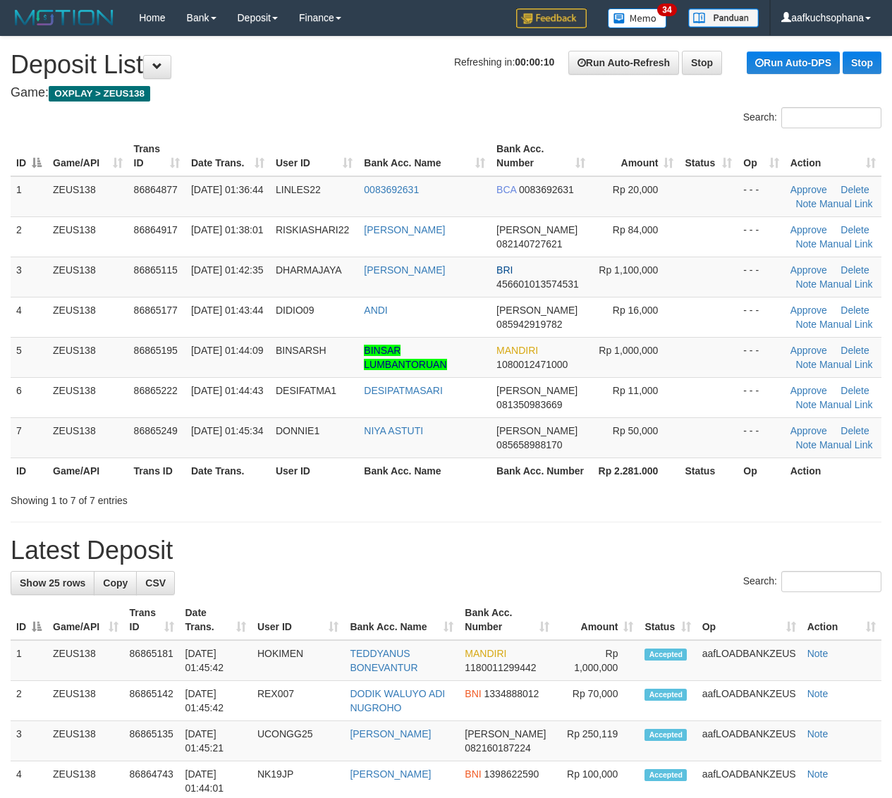
click at [558, 488] on div "Showing 1 to 7 of 7 entries" at bounding box center [446, 498] width 892 height 20
drag, startPoint x: 734, startPoint y: 463, endPoint x: 902, endPoint y: 479, distance: 169.2
click at [747, 466] on tr "ID Game/API Trans ID Date Trans. User ID Bank Acc. Name Bank Acc. Number Rp 2.2…" at bounding box center [446, 470] width 870 height 26
drag, startPoint x: 774, startPoint y: 508, endPoint x: 822, endPoint y: 511, distance: 48.0
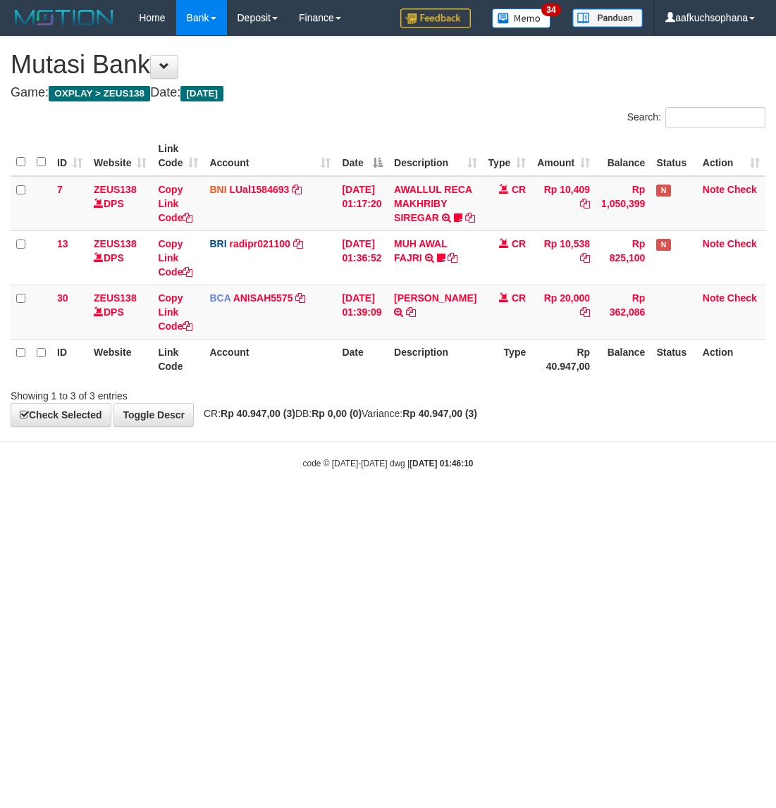
click at [297, 505] on html "Toggle navigation Home Bank Account List Load By Website Group [OXPLAY] ZEUS138…" at bounding box center [388, 252] width 776 height 505
click at [217, 505] on html "Toggle navigation Home Bank Account List Load By Website Group [OXPLAY] ZEUS138…" at bounding box center [388, 252] width 776 height 505
click at [631, 505] on html "Toggle navigation Home Bank Account List Load By Website Group [OXPLAY] ZEUS138…" at bounding box center [388, 252] width 776 height 505
click at [593, 505] on html "Toggle navigation Home Bank Account List Load By Website Group [OXPLAY] ZEUS138…" at bounding box center [388, 252] width 776 height 505
click at [664, 505] on html "Toggle navigation Home Bank Account List Load By Website Group [OXPLAY] ZEUS138…" at bounding box center [388, 252] width 776 height 505
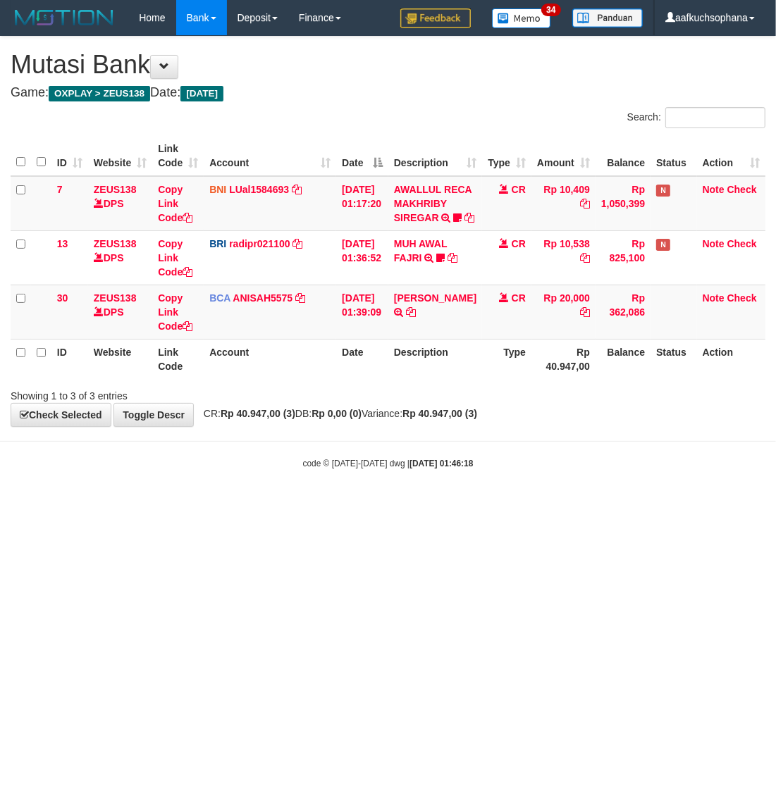
click at [374, 505] on body "Toggle navigation Home Bank Account List Load By Website Group [OXPLAY] ZEUS138…" at bounding box center [388, 252] width 776 height 505
click at [319, 492] on body "Toggle navigation Home Bank Account List Load By Website Group [OXPLAY] ZEUS138…" at bounding box center [388, 252] width 776 height 505
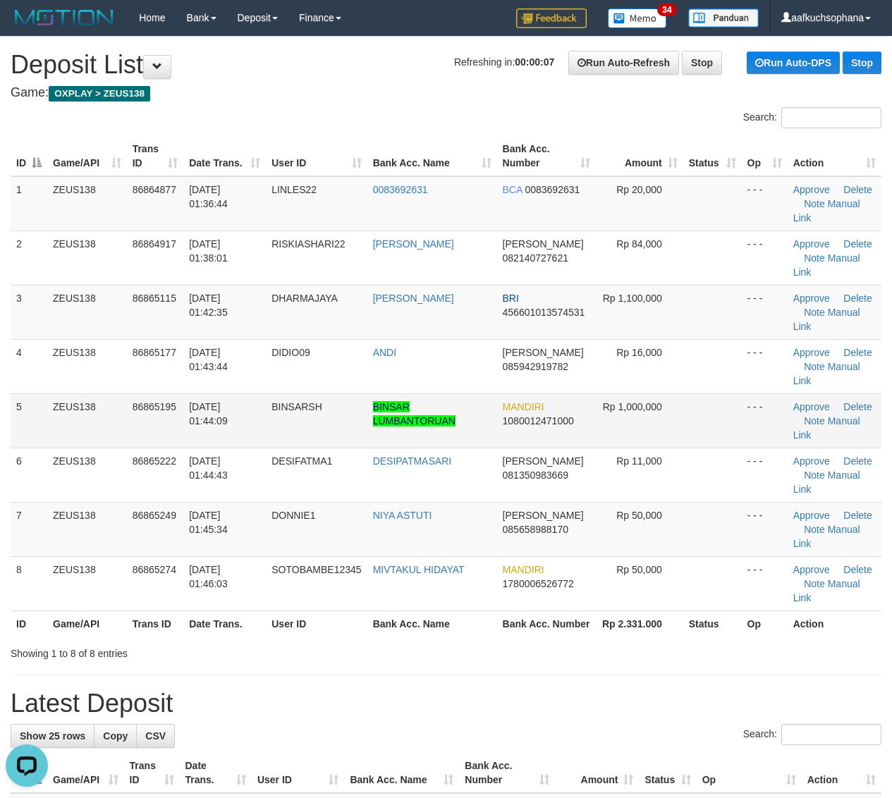
drag, startPoint x: 713, startPoint y: 437, endPoint x: 846, endPoint y: 444, distance: 133.4
click at [713, 420] on td at bounding box center [712, 420] width 58 height 54
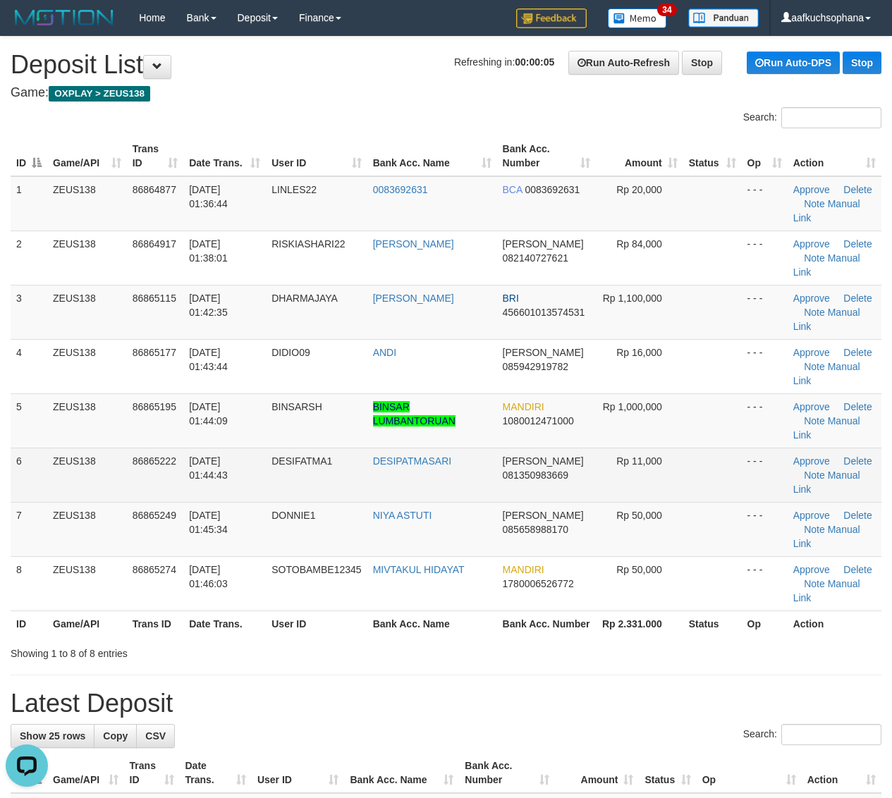
drag, startPoint x: 717, startPoint y: 484, endPoint x: 735, endPoint y: 483, distance: 18.3
click at [722, 483] on td at bounding box center [712, 475] width 58 height 54
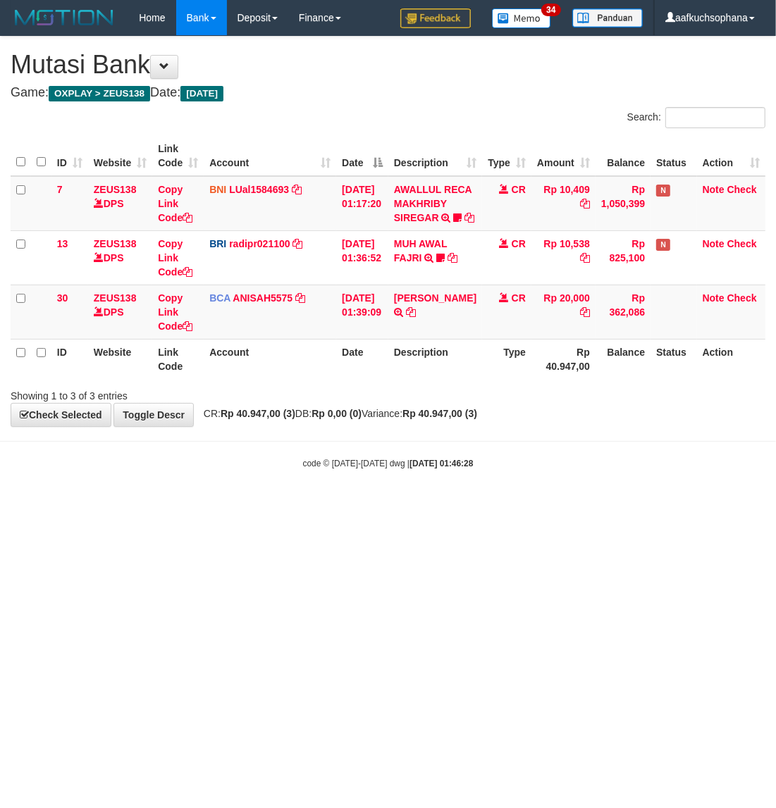
click at [280, 505] on html "Toggle navigation Home Bank Account List Load By Website Group [OXPLAY] ZEUS138…" at bounding box center [388, 252] width 776 height 505
click at [269, 505] on html "Toggle navigation Home Bank Account List Load By Website Group [OXPLAY] ZEUS138…" at bounding box center [388, 252] width 776 height 505
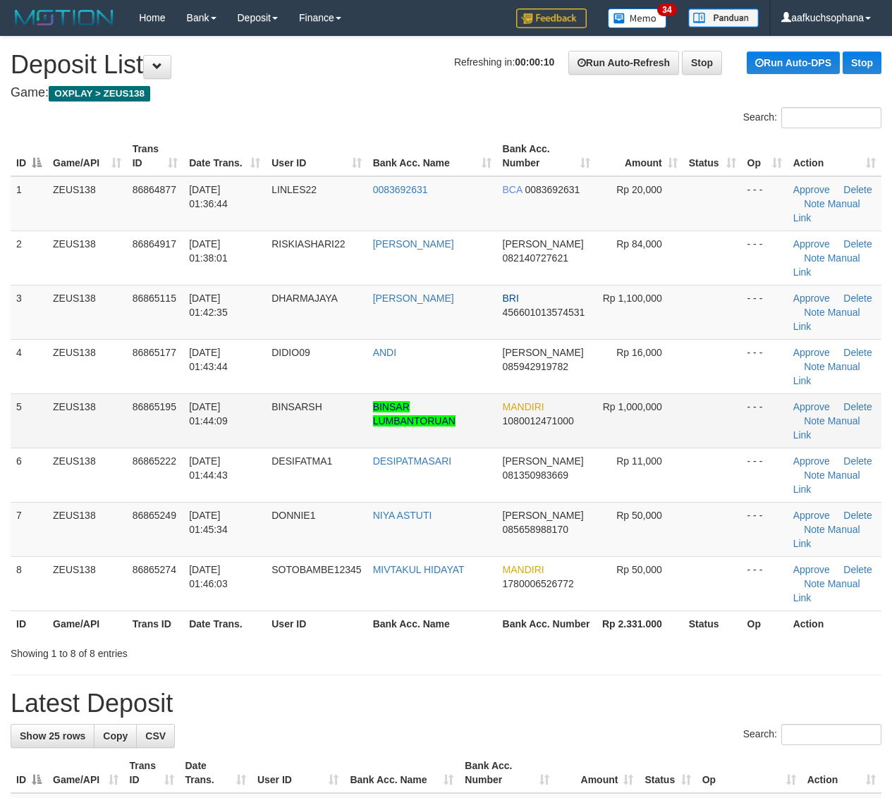
drag, startPoint x: 700, startPoint y: 400, endPoint x: 751, endPoint y: 420, distance: 54.4
click at [700, 400] on td at bounding box center [712, 420] width 58 height 54
drag, startPoint x: 720, startPoint y: 414, endPoint x: 887, endPoint y: 466, distance: 174.3
click at [720, 414] on td at bounding box center [712, 420] width 58 height 54
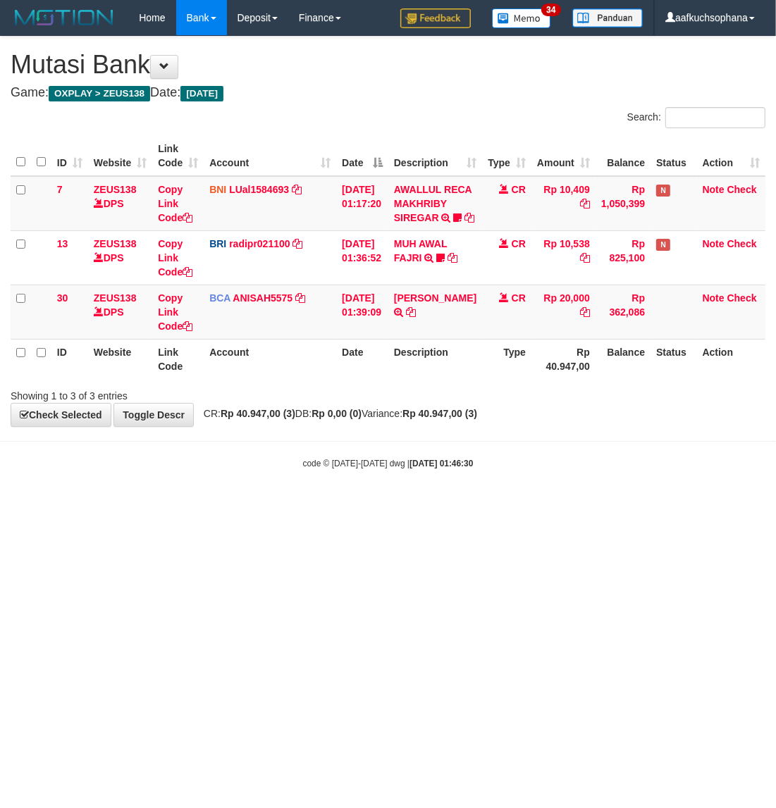
drag, startPoint x: 307, startPoint y: 624, endPoint x: 301, endPoint y: 617, distance: 9.0
click at [304, 505] on html "Toggle navigation Home Bank Account List Load By Website Group [OXPLAY] ZEUS138…" at bounding box center [388, 252] width 776 height 505
click at [298, 505] on html "Toggle navigation Home Bank Account List Load By Website Group [OXPLAY] ZEUS138…" at bounding box center [388, 252] width 776 height 505
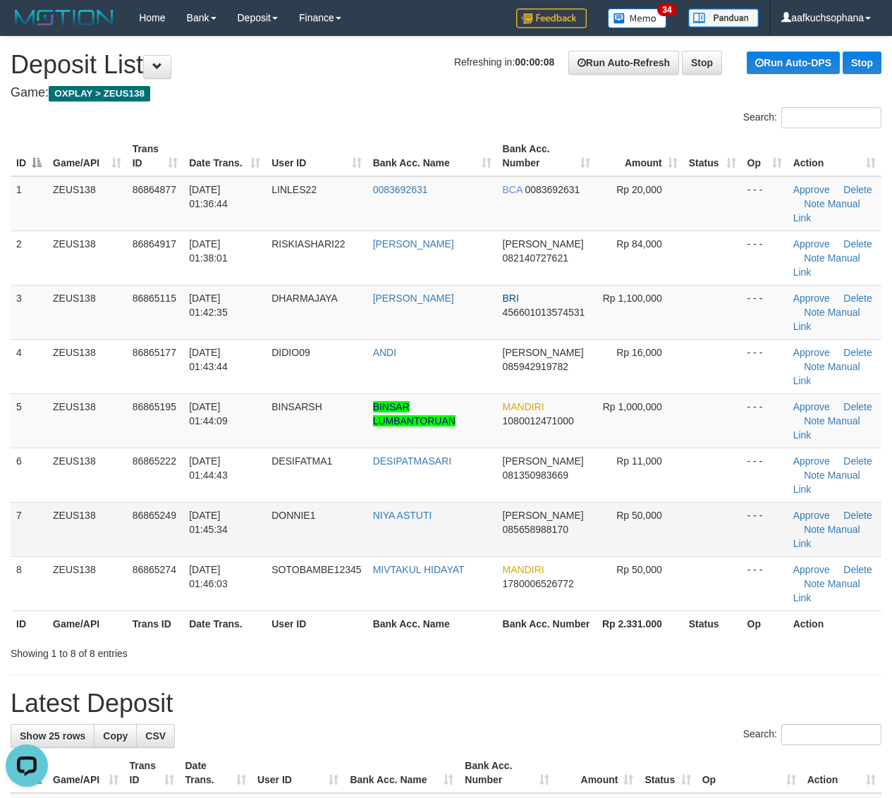
drag, startPoint x: 660, startPoint y: 529, endPoint x: 694, endPoint y: 532, distance: 33.9
click at [660, 529] on td "Rp 50,000" at bounding box center [639, 529] width 87 height 54
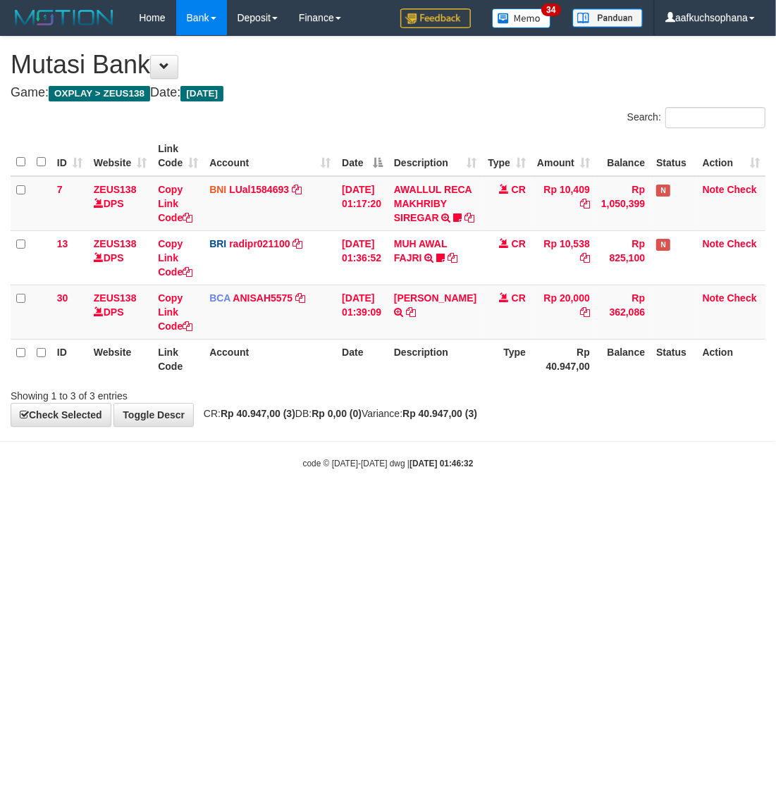
click at [223, 505] on html "Toggle navigation Home Bank Account List Load By Website Group [OXPLAY] ZEUS138…" at bounding box center [388, 252] width 776 height 505
click at [216, 505] on html "Toggle navigation Home Bank Account List Load By Website Group [OXPLAY] ZEUS138…" at bounding box center [388, 252] width 776 height 505
click at [209, 505] on html "Toggle navigation Home Bank Account List Load By Website Group [OXPLAY] ZEUS138…" at bounding box center [388, 252] width 776 height 505
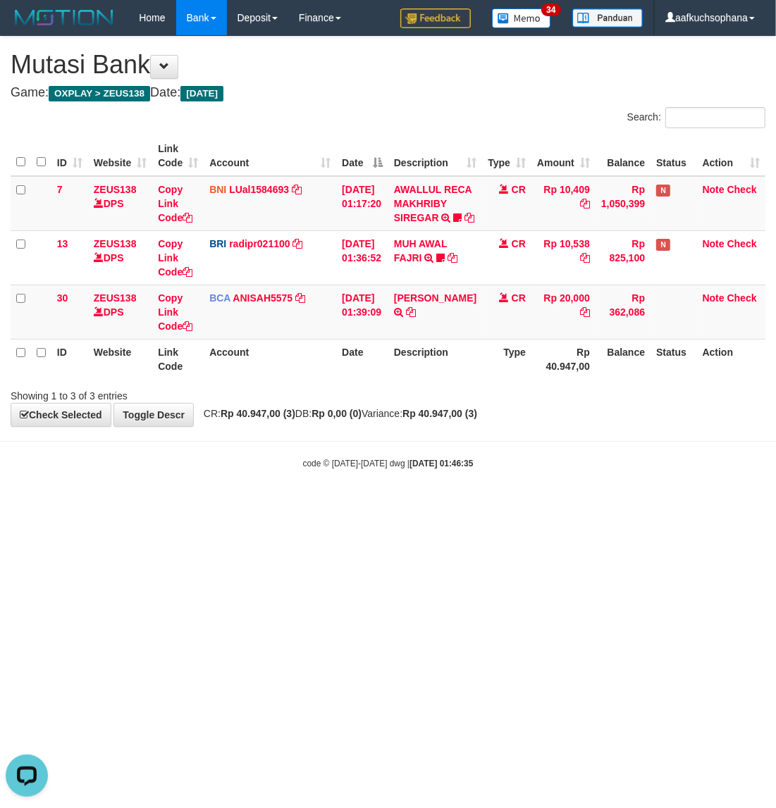
drag, startPoint x: 421, startPoint y: 627, endPoint x: 480, endPoint y: 583, distance: 74.0
click at [420, 505] on html "Toggle navigation Home Bank Account List Load By Website Group [OXPLAY] ZEUS138…" at bounding box center [388, 252] width 776 height 505
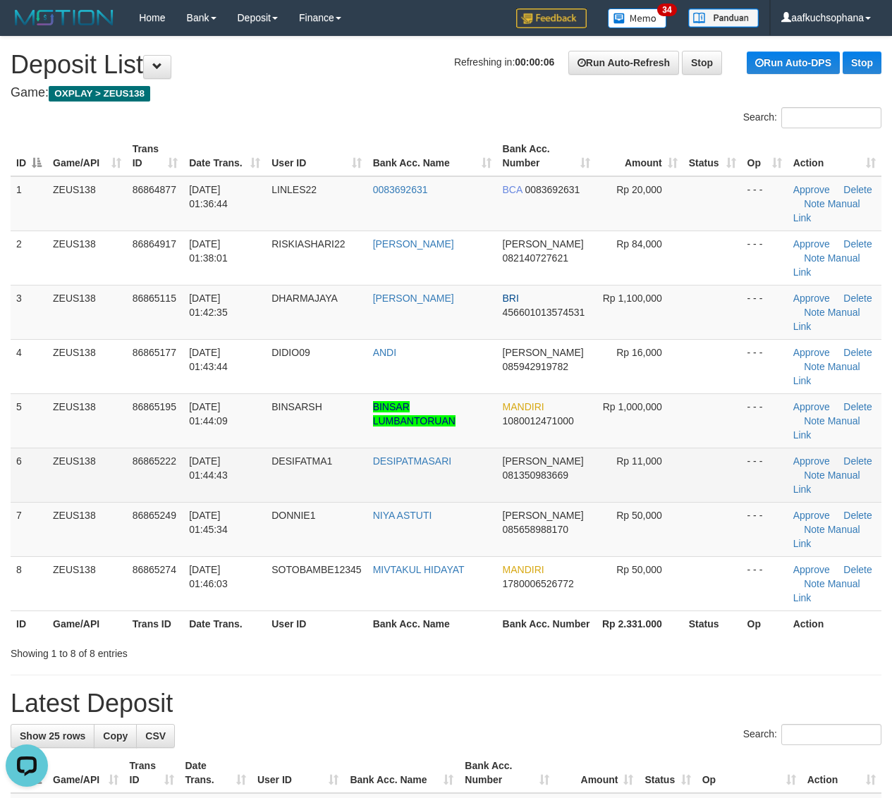
click at [721, 473] on td at bounding box center [712, 475] width 58 height 54
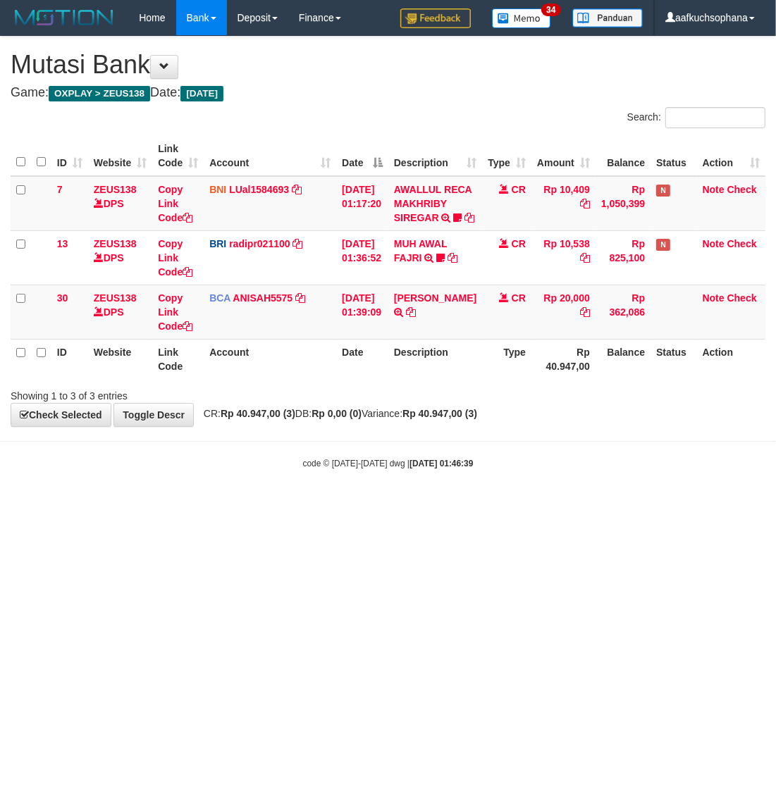
click at [190, 505] on html "Toggle navigation Home Bank Account List Load By Website Group [OXPLAY] ZEUS138…" at bounding box center [388, 252] width 776 height 505
click at [187, 505] on html "Toggle navigation Home Bank Account List Load By Website Group [OXPLAY] ZEUS138…" at bounding box center [388, 252] width 776 height 505
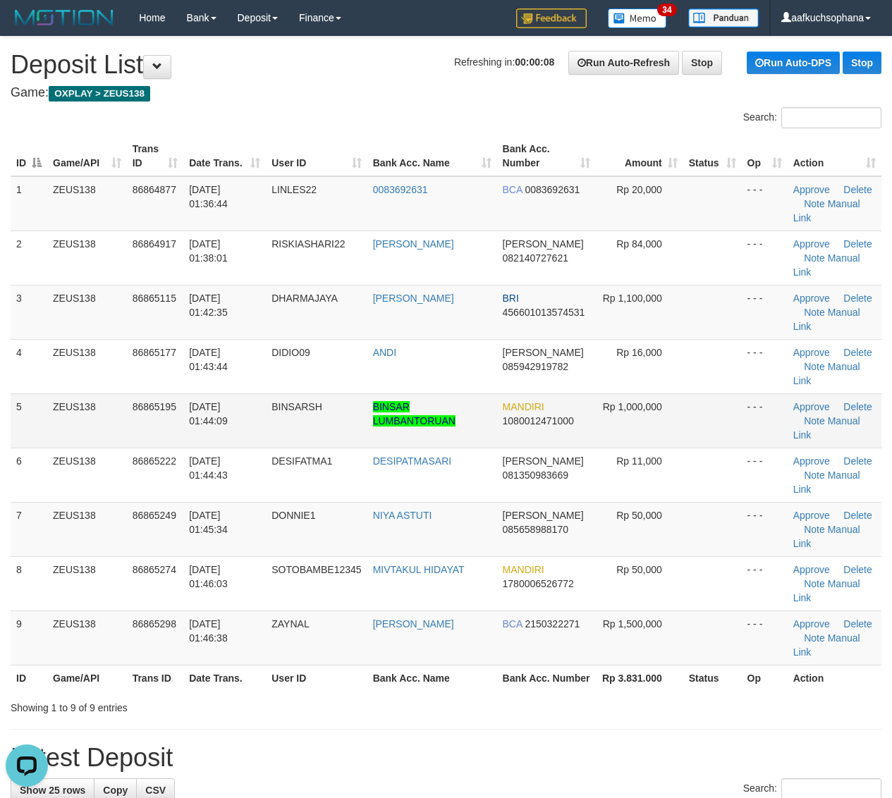
click at [659, 402] on span "Rp 1,000,000" at bounding box center [632, 406] width 59 height 11
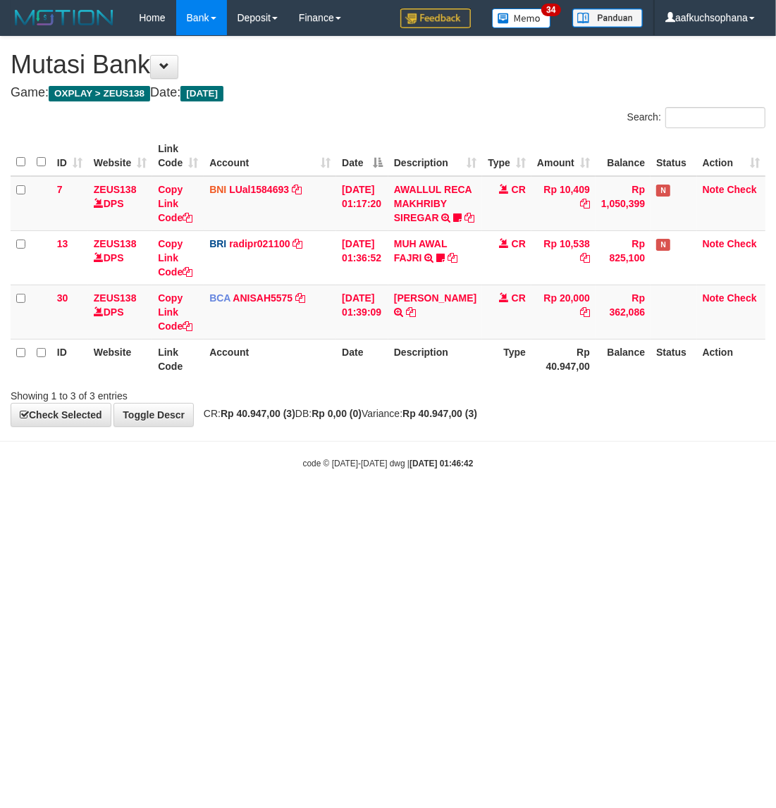
click at [356, 505] on html "Toggle navigation Home Bank Account List Load By Website Group [OXPLAY] ZEUS138…" at bounding box center [388, 252] width 776 height 505
drag, startPoint x: 221, startPoint y: 522, endPoint x: 209, endPoint y: 519, distance: 11.5
click at [216, 505] on body "Toggle navigation Home Bank Account List Load By Website Group [OXPLAY] ZEUS138…" at bounding box center [388, 252] width 776 height 505
click at [283, 505] on html "Toggle navigation Home Bank Account List Load By Website Group [OXPLAY] ZEUS138…" at bounding box center [388, 252] width 776 height 505
click at [252, 505] on html "Toggle navigation Home Bank Account List Load By Website Group [OXPLAY] ZEUS138…" at bounding box center [388, 252] width 776 height 505
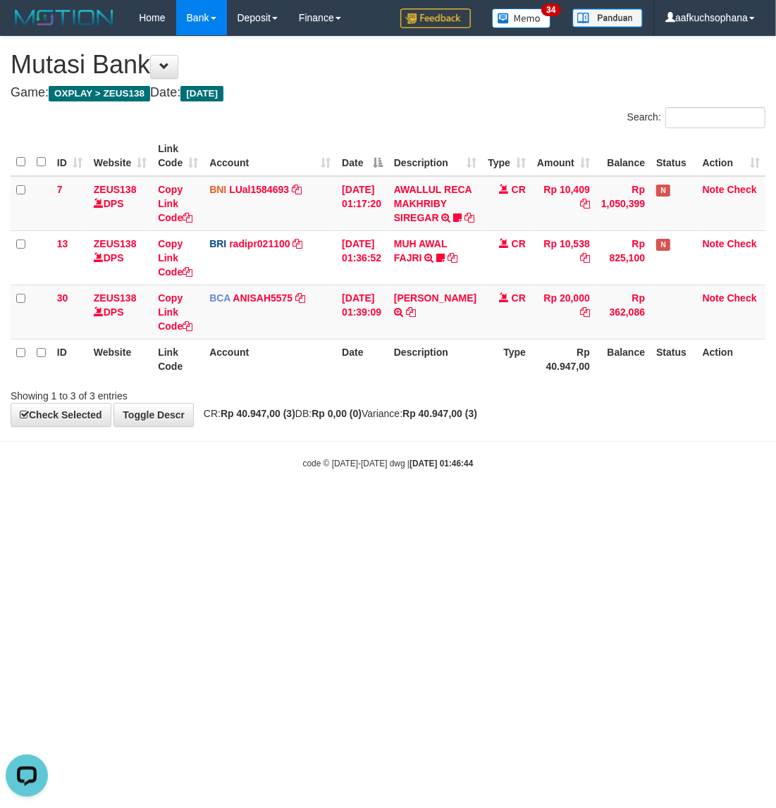
drag, startPoint x: 280, startPoint y: 526, endPoint x: 185, endPoint y: 509, distance: 96.8
click at [262, 505] on body "Toggle navigation Home Bank Account List Load By Website Group [OXPLAY] ZEUS138…" at bounding box center [388, 252] width 776 height 505
drag, startPoint x: 199, startPoint y: 577, endPoint x: 134, endPoint y: 526, distance: 81.9
click at [202, 505] on html "Toggle navigation Home Bank Account List Load By Website Group [OXPLAY] ZEUS138…" at bounding box center [388, 252] width 776 height 505
click at [257, 505] on html "Toggle navigation Home Bank Account List Load By Website Group [OXPLAY] ZEUS138…" at bounding box center [388, 252] width 776 height 505
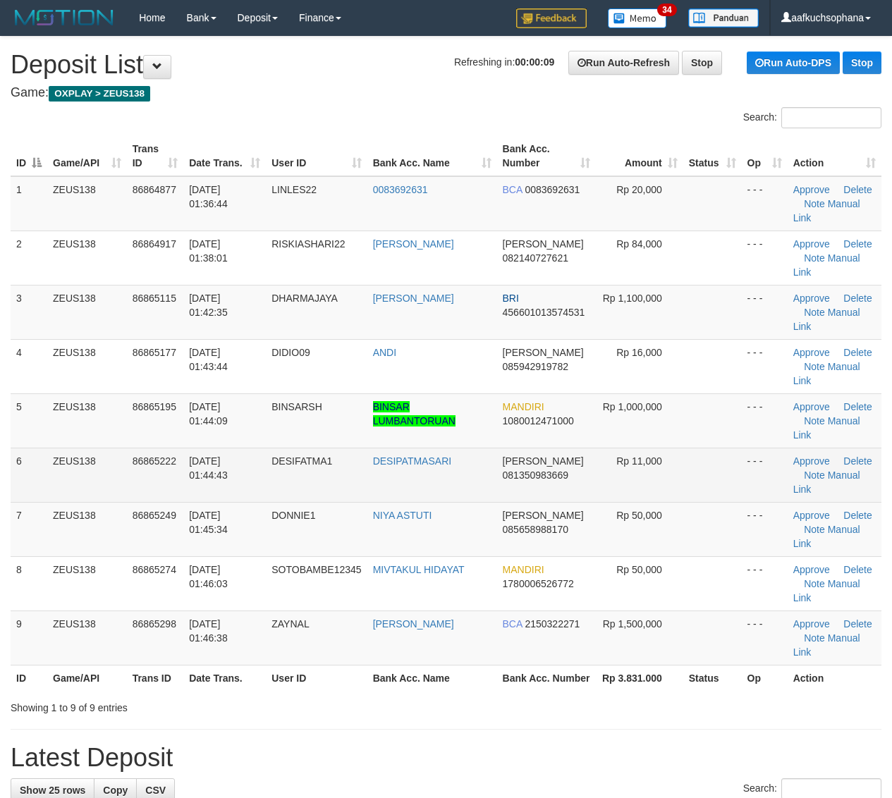
click at [734, 471] on td at bounding box center [712, 475] width 58 height 54
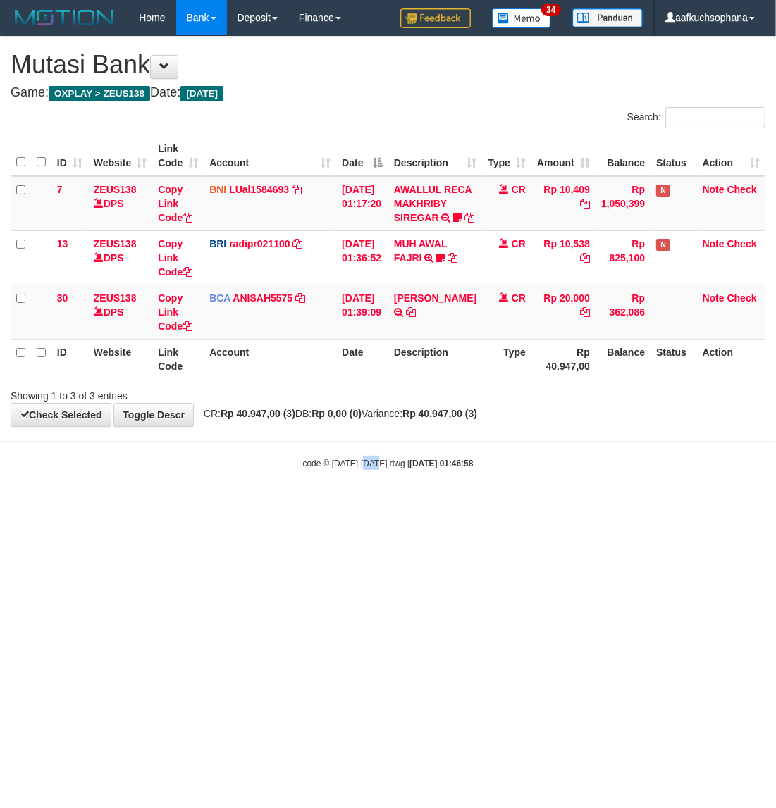
click at [379, 505] on html "Toggle navigation Home Bank Account List Load By Website Group [OXPLAY] ZEUS138…" at bounding box center [388, 252] width 776 height 505
click at [133, 505] on html "Toggle navigation Home Bank Account List Load By Website Group [OXPLAY] ZEUS138…" at bounding box center [388, 252] width 776 height 505
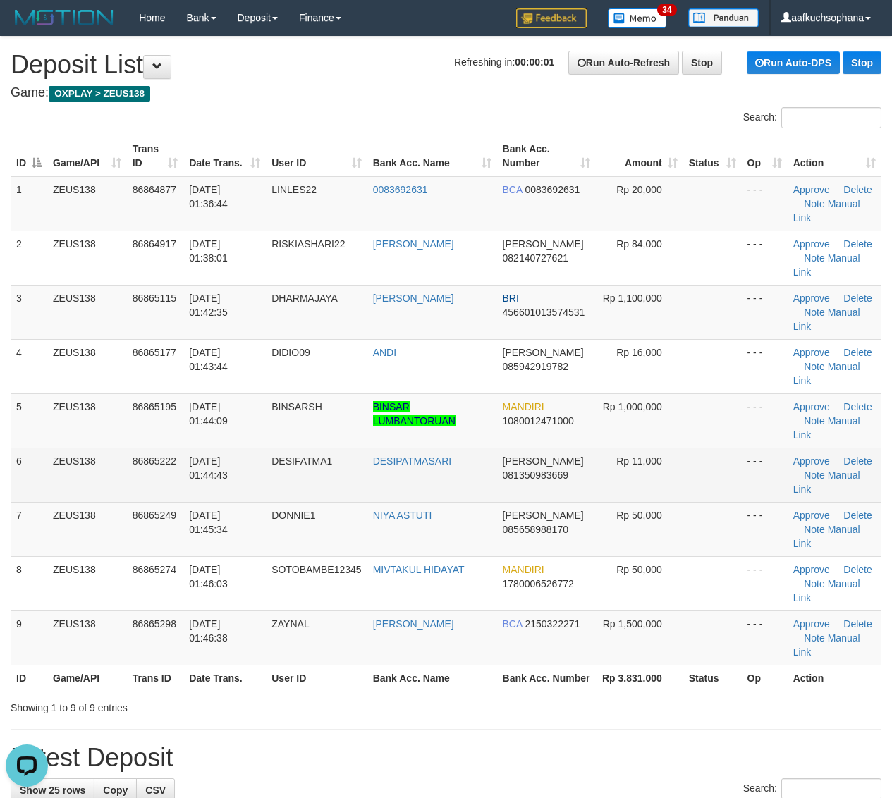
drag, startPoint x: 715, startPoint y: 459, endPoint x: 767, endPoint y: 469, distance: 52.5
click at [717, 459] on td at bounding box center [712, 475] width 58 height 54
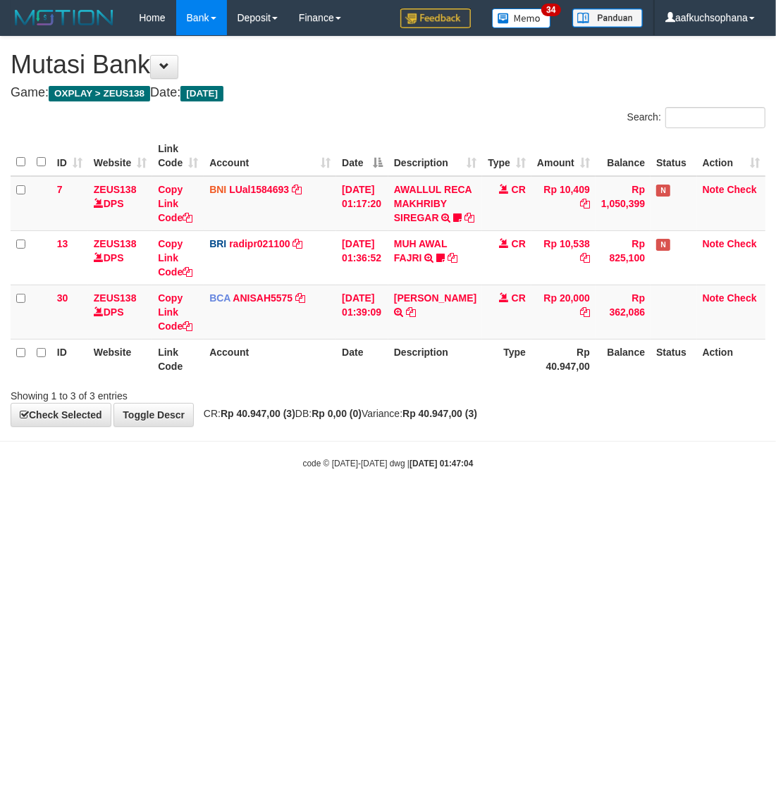
click at [381, 480] on body "Toggle navigation Home Bank Account List Load By Website Group [OXPLAY] ZEUS138…" at bounding box center [388, 252] width 776 height 505
drag, startPoint x: 392, startPoint y: 481, endPoint x: 409, endPoint y: 486, distance: 18.5
click at [399, 479] on body "Toggle navigation Home Bank Account List Load By Website Group [OXPLAY] ZEUS138…" at bounding box center [388, 252] width 776 height 505
click at [142, 505] on body "Toggle navigation Home Bank Account List Load By Website Group [OXPLAY] ZEUS138…" at bounding box center [388, 252] width 776 height 505
drag, startPoint x: 146, startPoint y: 582, endPoint x: 0, endPoint y: 534, distance: 153.8
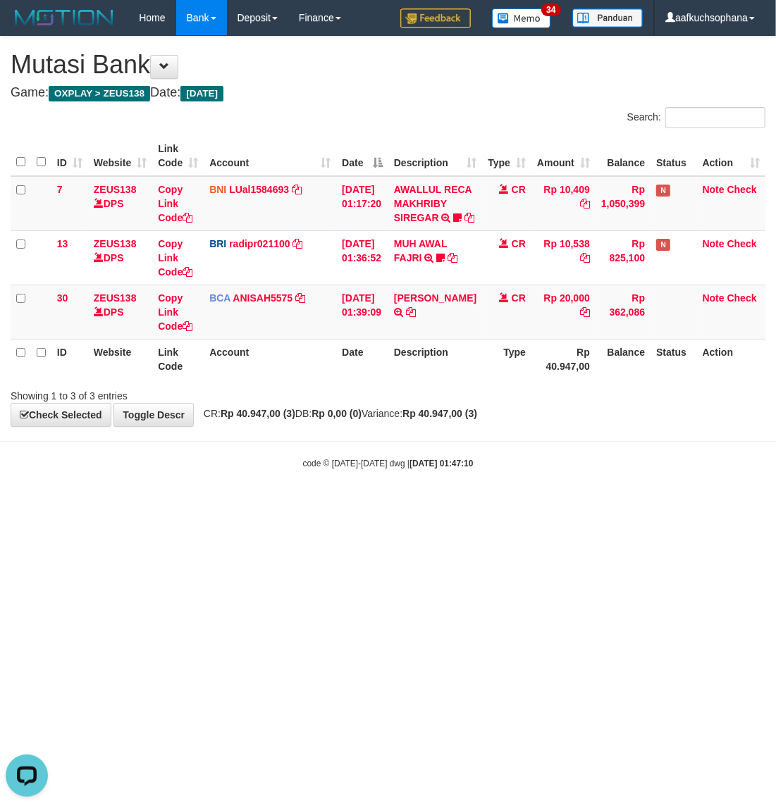
click at [121, 505] on html "Toggle navigation Home Bank Account List Load By Website Group [OXPLAY] ZEUS138…" at bounding box center [388, 252] width 776 height 505
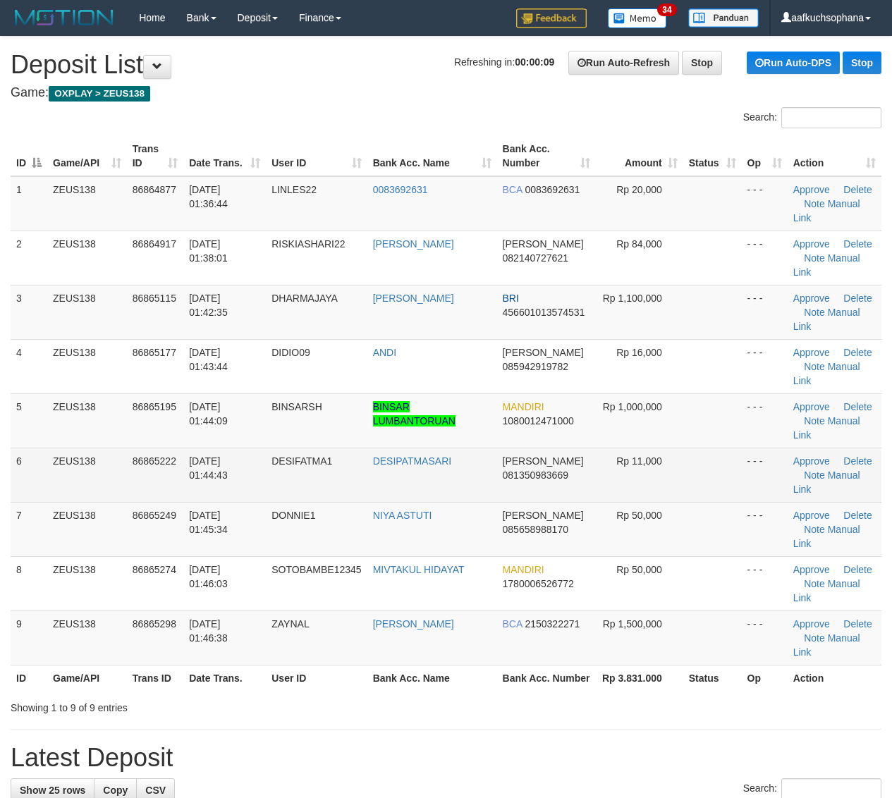
click at [741, 469] on td "- - -" at bounding box center [764, 475] width 46 height 54
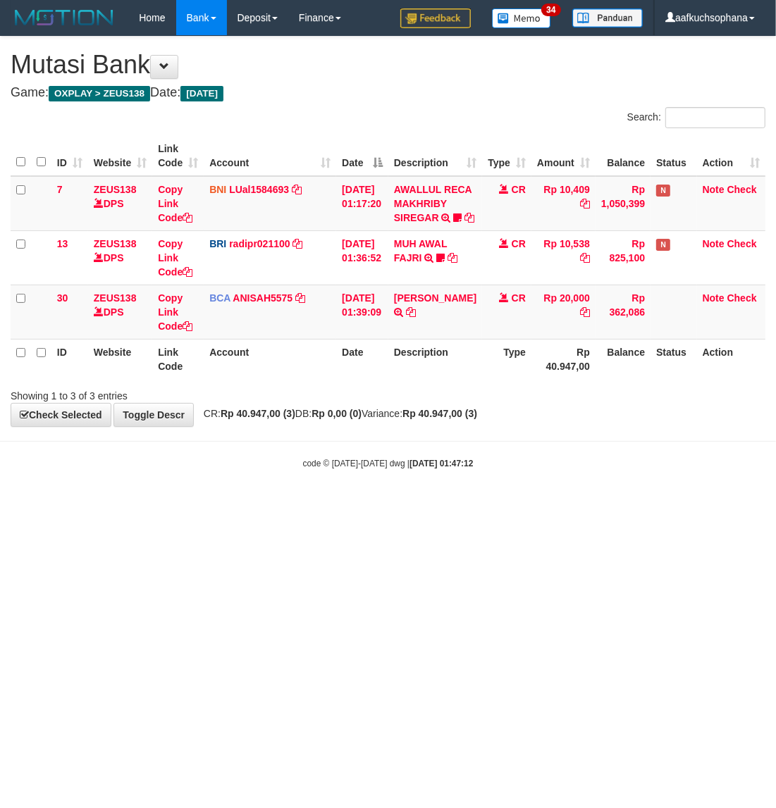
click at [296, 505] on html "Toggle navigation Home Bank Account List Load By Website Group [OXPLAY] ZEUS138…" at bounding box center [388, 252] width 776 height 505
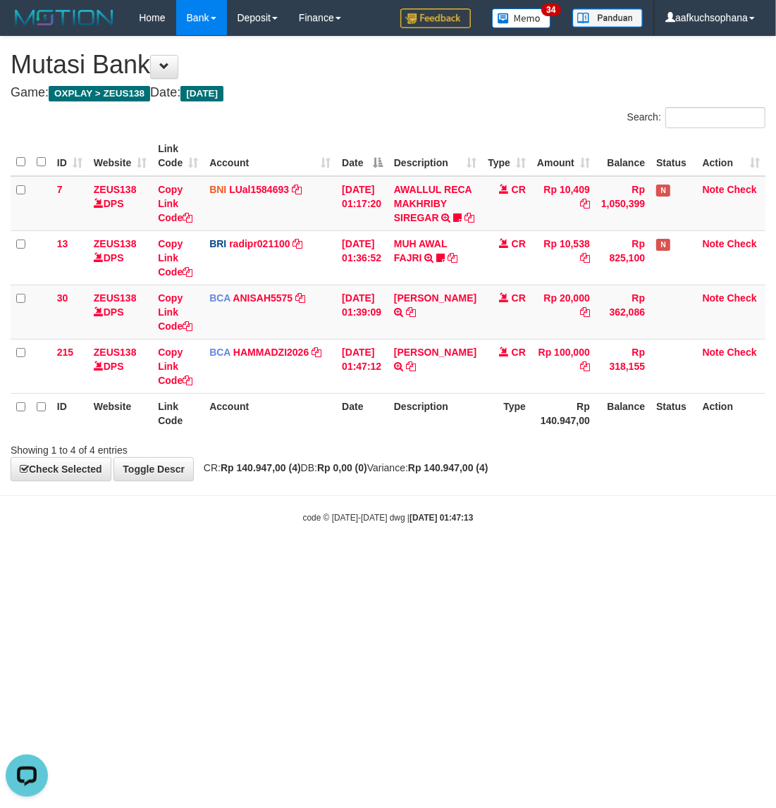
drag, startPoint x: 201, startPoint y: 758, endPoint x: 82, endPoint y: 650, distance: 160.6
click at [184, 560] on html "Toggle navigation Home Bank Account List Load By Website Group [OXPLAY] ZEUS138…" at bounding box center [388, 280] width 776 height 560
click at [369, 560] on html "Toggle navigation Home Bank Account List Load By Website Group [OXPLAY] ZEUS138…" at bounding box center [388, 280] width 776 height 560
drag, startPoint x: 292, startPoint y: 518, endPoint x: 203, endPoint y: 500, distance: 91.2
click at [276, 515] on body "Toggle navigation Home Bank Account List Load By Website Group [OXPLAY] ZEUS138…" at bounding box center [388, 280] width 776 height 560
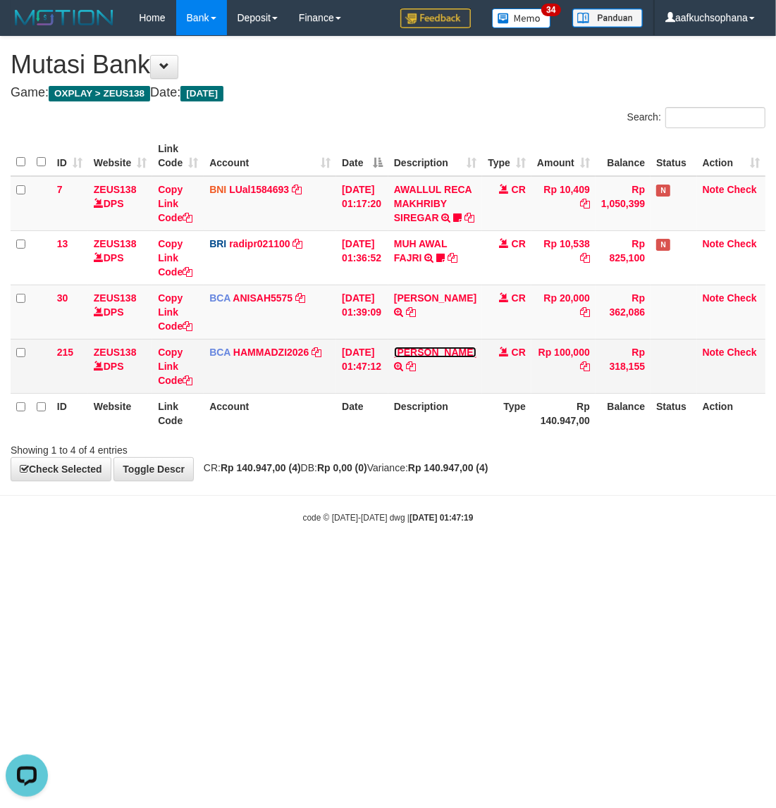
click at [434, 358] on link "INDRA HENDRIANSYAH" at bounding box center [435, 352] width 82 height 11
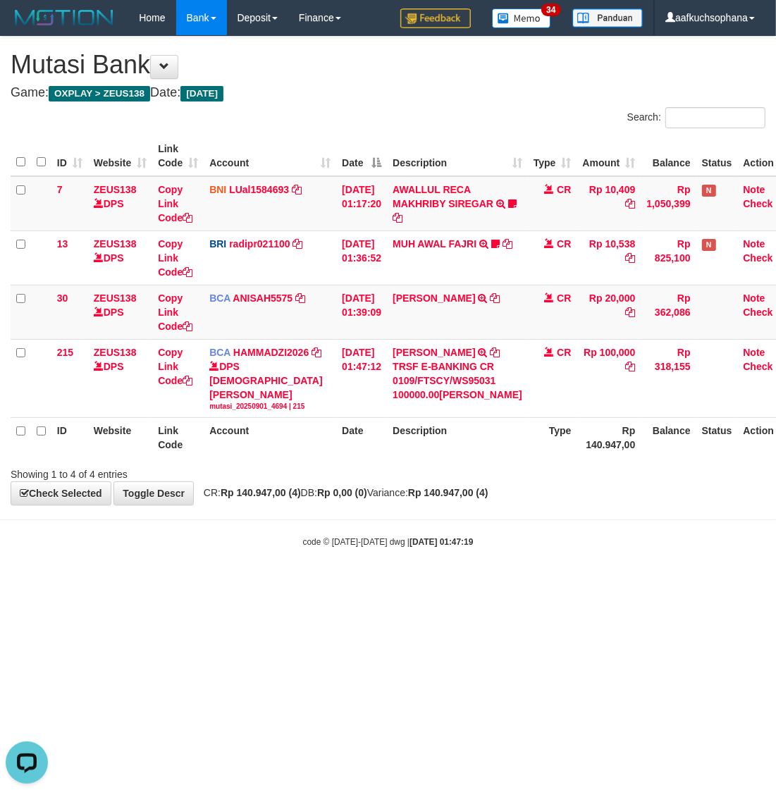
drag, startPoint x: 290, startPoint y: 587, endPoint x: 283, endPoint y: 573, distance: 15.5
click at [289, 584] on body "Toggle navigation Home Bank Account List Load By Website Group [OXPLAY] ZEUS138…" at bounding box center [388, 292] width 776 height 584
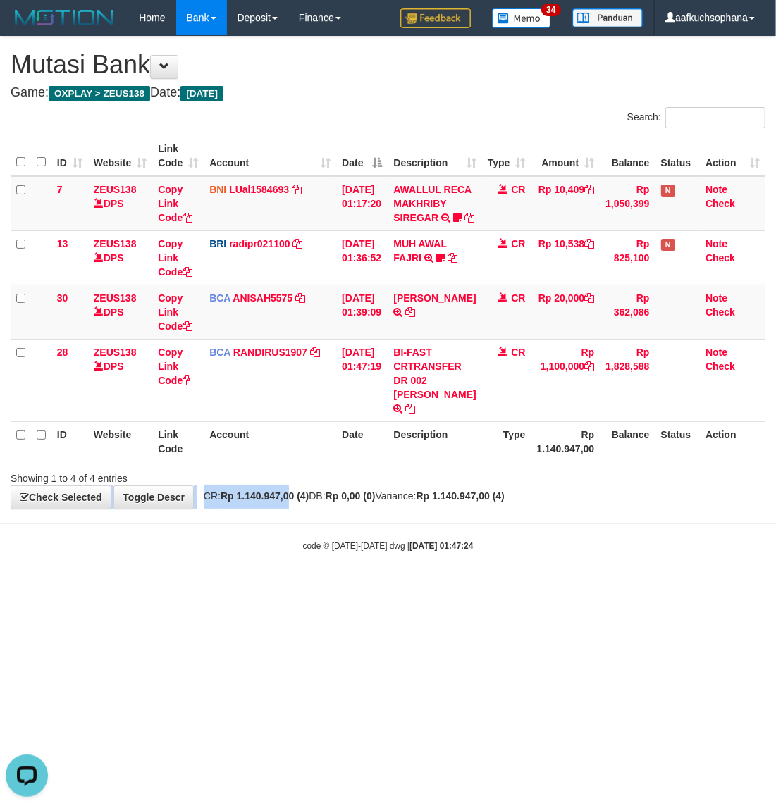
drag, startPoint x: 296, startPoint y: 538, endPoint x: 0, endPoint y: 452, distance: 308.1
click at [297, 509] on div "**********" at bounding box center [388, 273] width 776 height 472
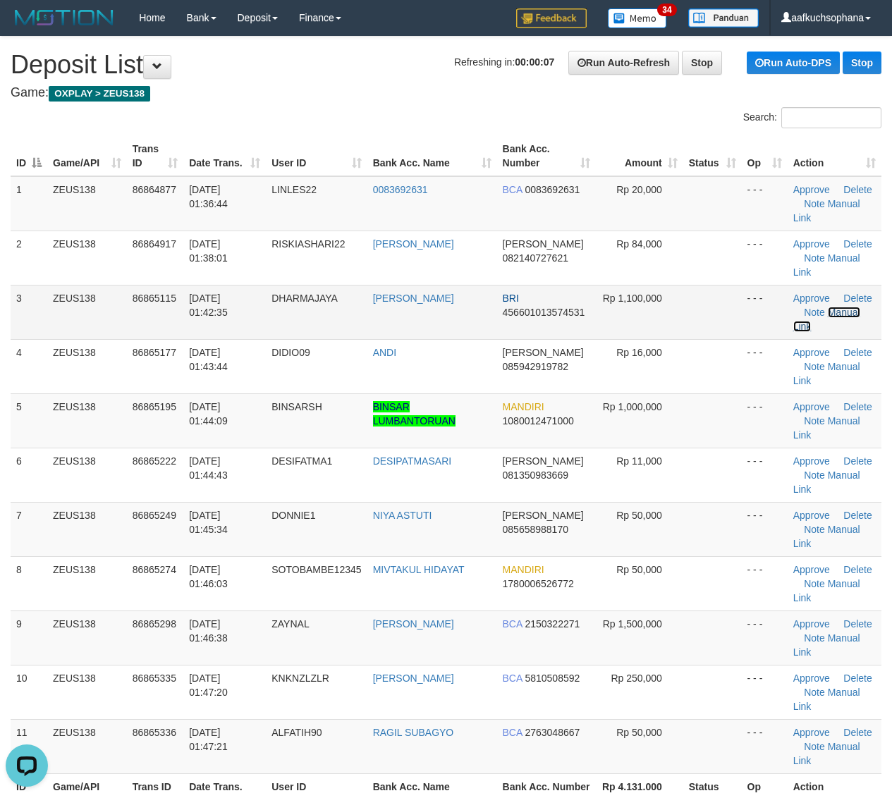
click at [846, 312] on link "Manual Link" at bounding box center [826, 319] width 67 height 25
click at [793, 307] on link "Manual Link" at bounding box center [826, 319] width 67 height 25
click at [752, 424] on td "- - -" at bounding box center [764, 420] width 46 height 54
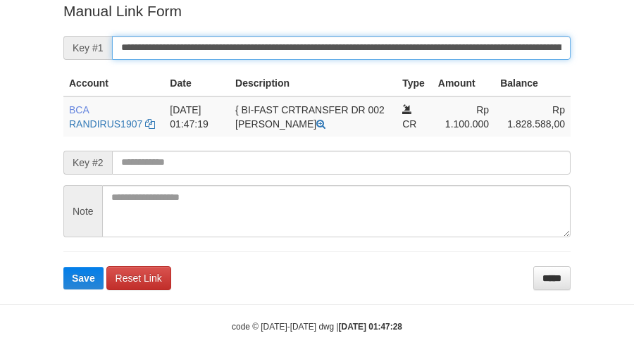
click at [63, 267] on button "Save" at bounding box center [83, 278] width 40 height 23
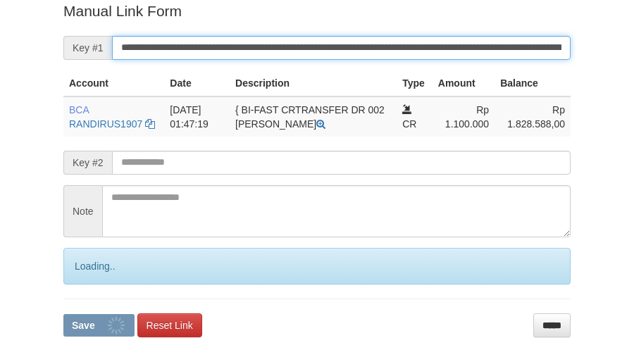
scroll to position [289, 0]
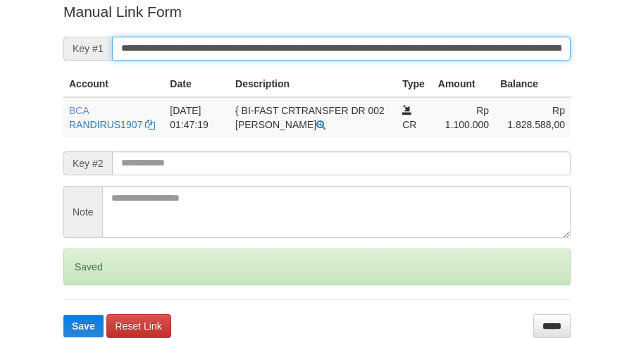
click at [63, 315] on button "Save" at bounding box center [83, 326] width 40 height 23
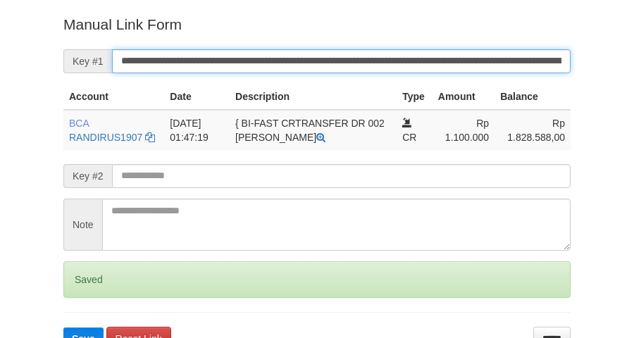
scroll to position [276, 0]
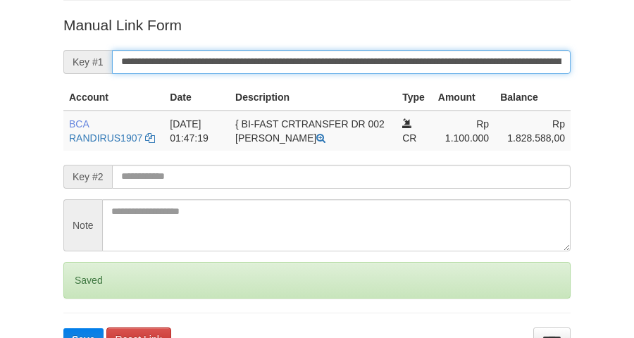
drag, startPoint x: 0, startPoint y: 0, endPoint x: 325, endPoint y: 61, distance: 330.5
click at [325, 61] on input "**********" at bounding box center [341, 62] width 459 height 24
click at [63, 328] on button "Save" at bounding box center [83, 339] width 40 height 23
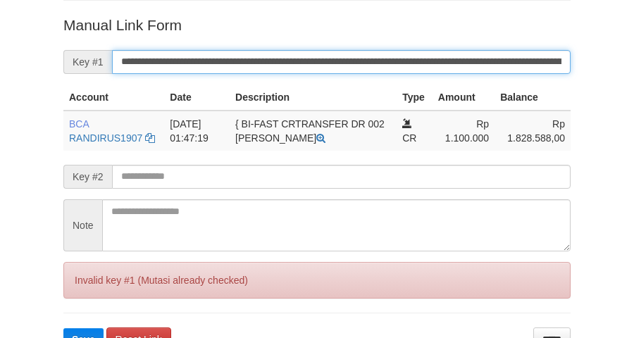
click at [63, 328] on button "Save" at bounding box center [83, 339] width 40 height 23
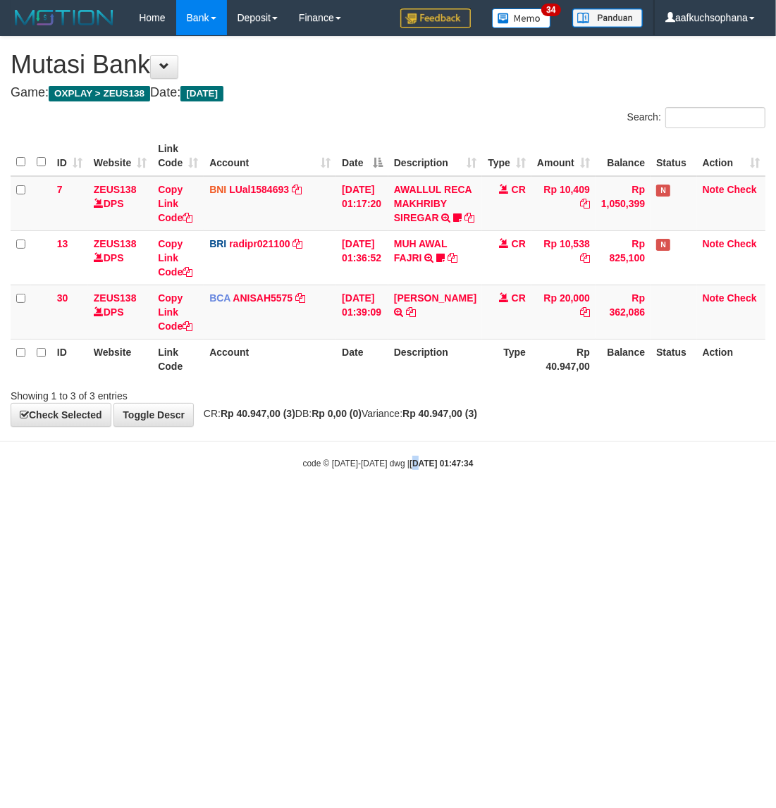
click at [406, 505] on html "Toggle navigation Home Bank Account List Load By Website Group [OXPLAY] ZEUS138…" at bounding box center [388, 252] width 776 height 505
drag, startPoint x: 316, startPoint y: 540, endPoint x: 18, endPoint y: 452, distance: 310.2
click at [315, 505] on html "Toggle navigation Home Bank Account List Load By Website Group [OXPLAY] ZEUS138…" at bounding box center [388, 252] width 776 height 505
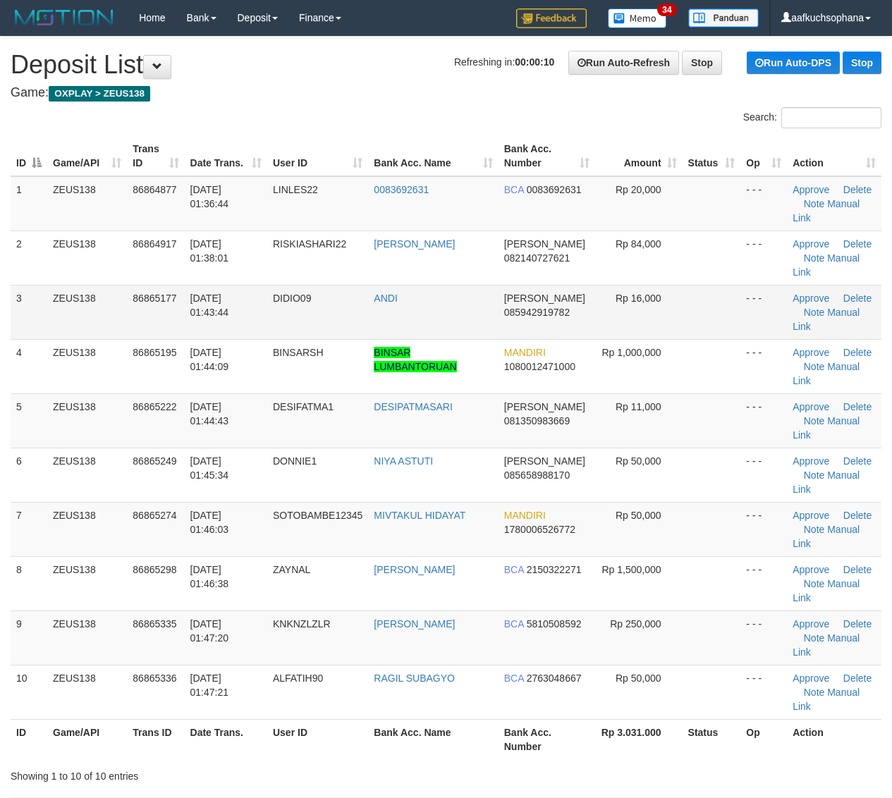
click at [706, 335] on td at bounding box center [711, 312] width 58 height 54
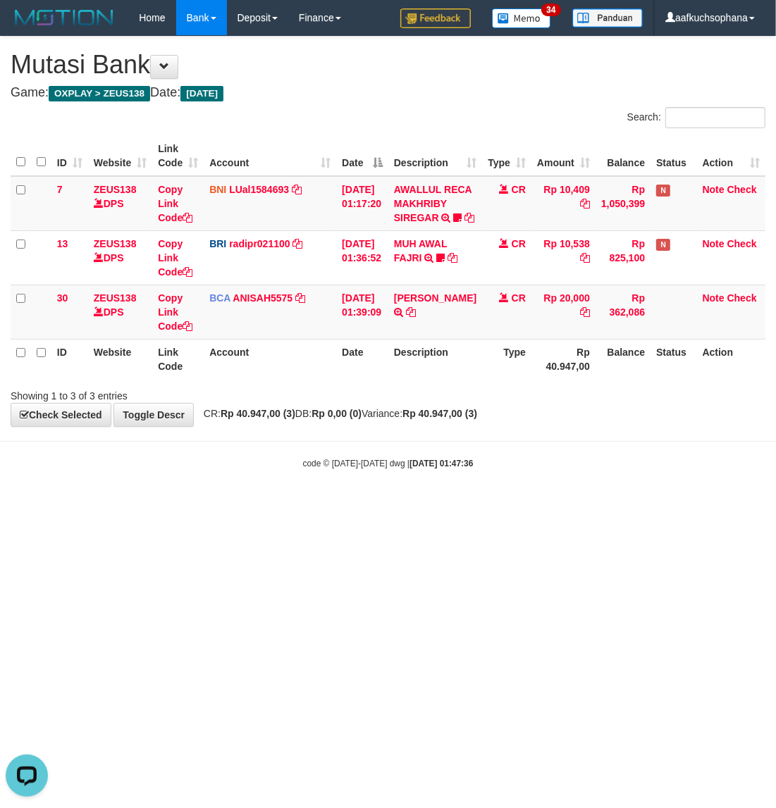
drag, startPoint x: 281, startPoint y: 564, endPoint x: 268, endPoint y: 483, distance: 82.0
click at [281, 505] on html "Toggle navigation Home Bank Account List Load By Website Group [OXPLAY] ZEUS138…" at bounding box center [388, 252] width 776 height 505
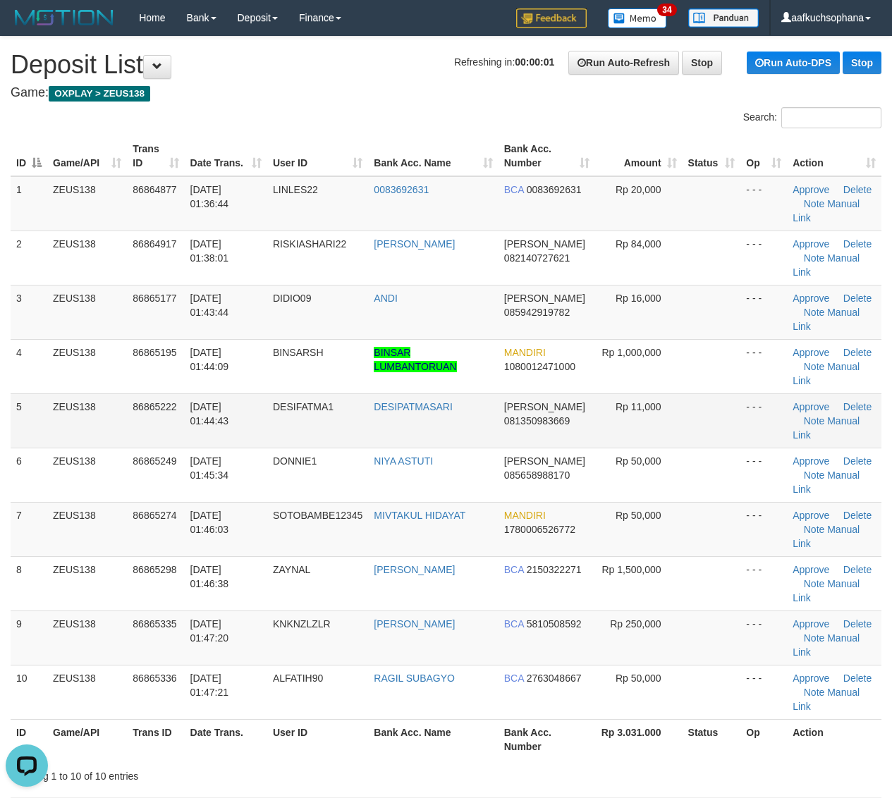
click at [747, 434] on td "- - -" at bounding box center [763, 420] width 47 height 54
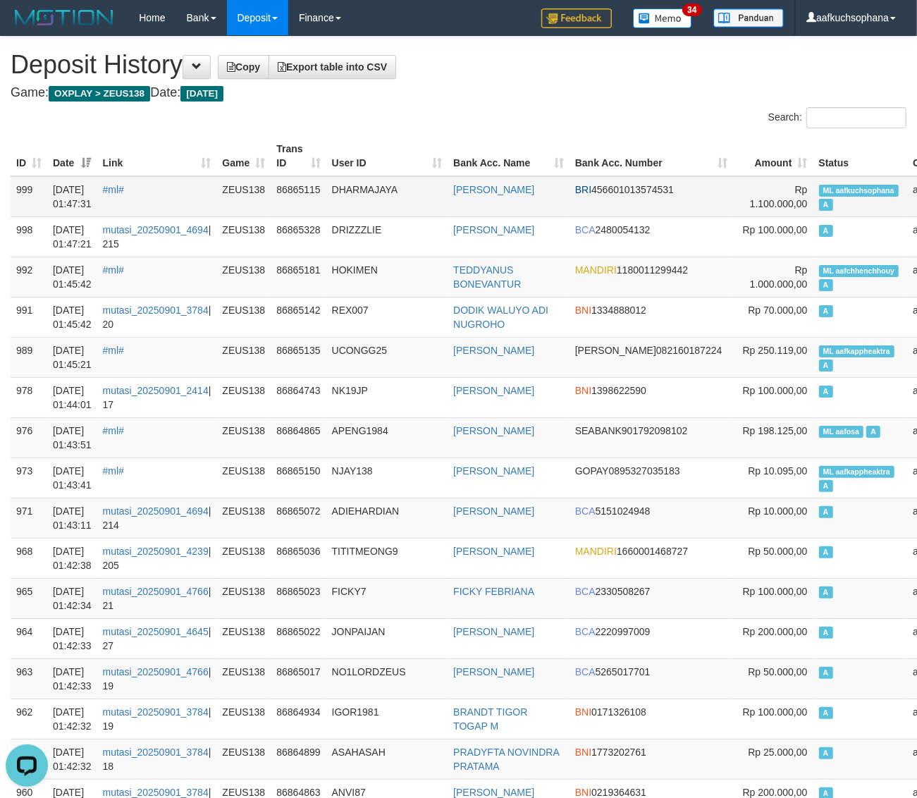
drag, startPoint x: 505, startPoint y: 148, endPoint x: 362, endPoint y: 215, distance: 158.6
click at [505, 148] on th "Bank Acc. Name" at bounding box center [509, 156] width 122 height 40
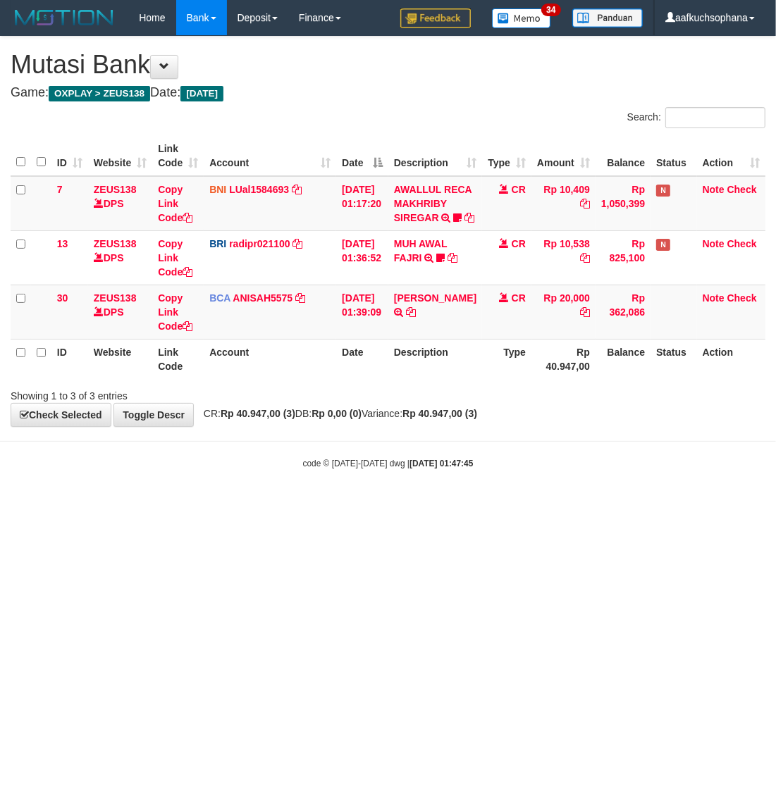
click at [455, 505] on html "Toggle navigation Home Bank Account List Load By Website Group [OXPLAY] ZEUS138…" at bounding box center [388, 252] width 776 height 505
click at [385, 505] on body "Toggle navigation Home Bank Account List Load By Website Group [OXPLAY] ZEUS138…" at bounding box center [388, 252] width 776 height 505
drag, startPoint x: 300, startPoint y: 541, endPoint x: 292, endPoint y: 569, distance: 29.9
click at [295, 505] on html "Toggle navigation Home Bank Account List Load By Website Group [OXPLAY] ZEUS138…" at bounding box center [388, 252] width 776 height 505
click at [224, 505] on html "Toggle navigation Home Bank Account List Load By Website Group [OXPLAY] ZEUS138…" at bounding box center [388, 252] width 776 height 505
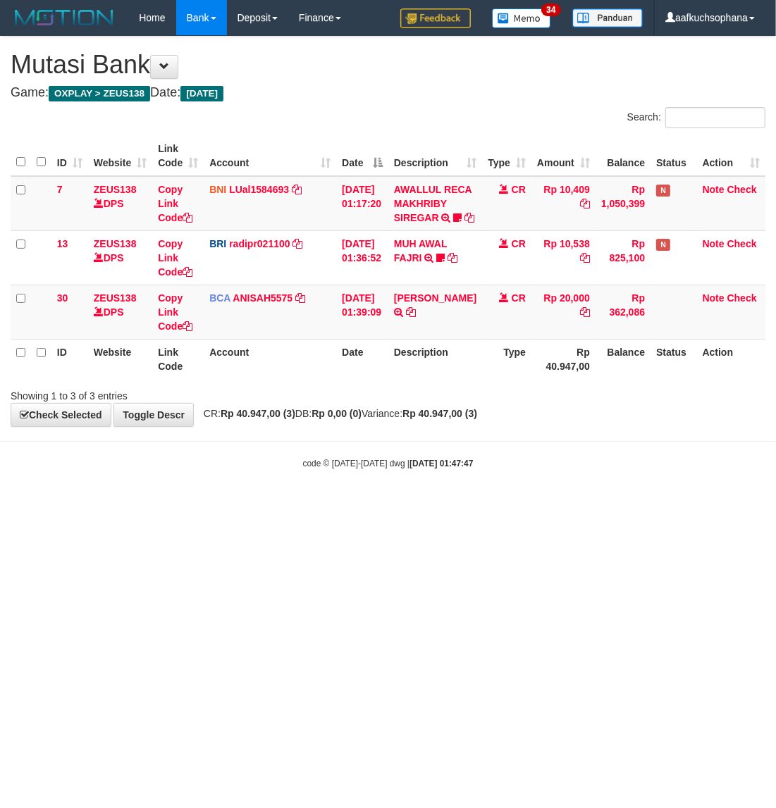
click at [224, 505] on html "Toggle navigation Home Bank Account List Load By Website Group [OXPLAY] ZEUS138…" at bounding box center [388, 252] width 776 height 505
click at [457, 505] on html "Toggle navigation Home Bank Account List Load By Website Group [OXPLAY] ZEUS138…" at bounding box center [388, 252] width 776 height 505
drag, startPoint x: 523, startPoint y: 512, endPoint x: 530, endPoint y: 512, distance: 7.1
click at [530, 505] on body "Toggle navigation Home Bank Account List Load By Website Group [OXPLAY] ZEUS138…" at bounding box center [388, 252] width 776 height 505
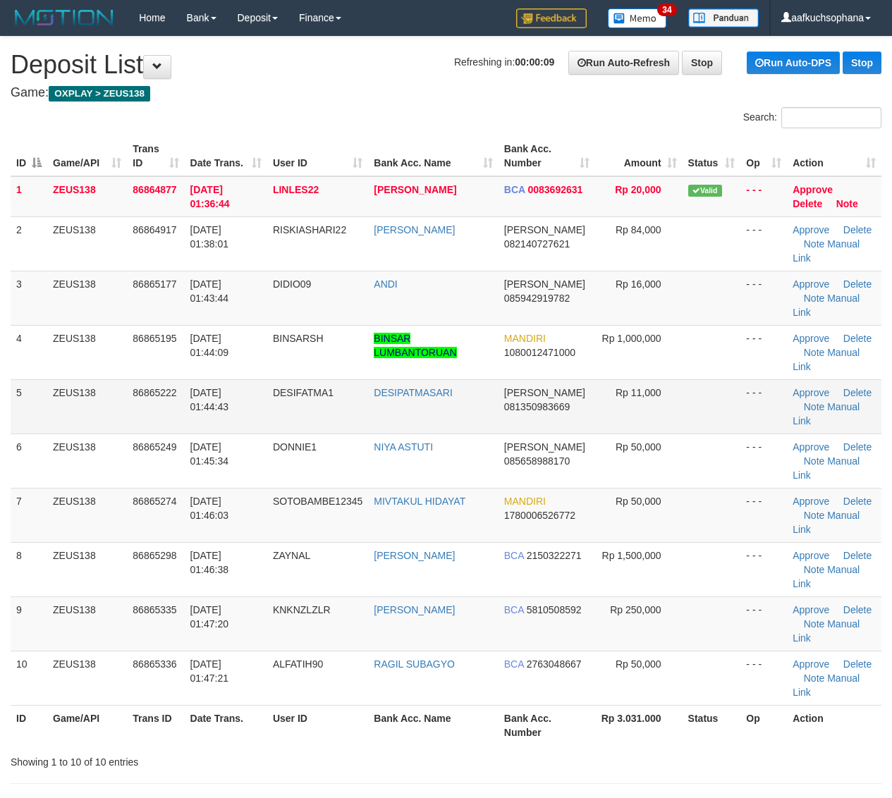
drag, startPoint x: 674, startPoint y: 389, endPoint x: 770, endPoint y: 409, distance: 98.0
click at [685, 393] on tr "5 ZEUS138 86865222 01/09/2025 01:44:43 DESIFATMA1 DESIPATMASARI DANA 0813509836…" at bounding box center [446, 406] width 870 height 54
click at [712, 518] on td at bounding box center [711, 515] width 58 height 54
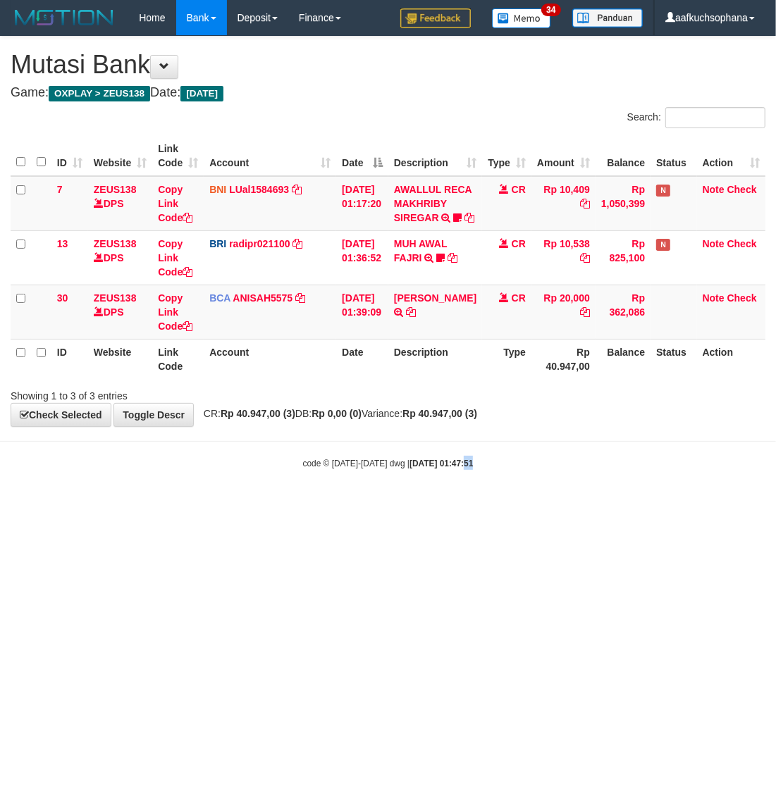
drag, startPoint x: 456, startPoint y: 624, endPoint x: 443, endPoint y: 612, distance: 18.4
click at [451, 505] on html "Toggle navigation Home Bank Account List Load By Website Group [OXPLAY] ZEUS138…" at bounding box center [388, 252] width 776 height 505
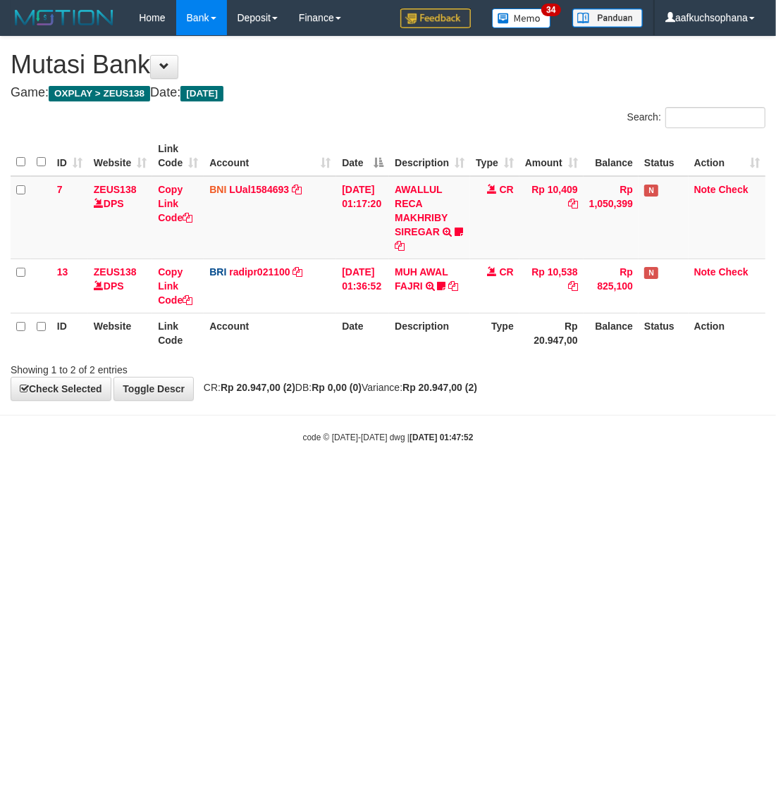
click at [321, 479] on html "Toggle navigation Home Bank Account List Load By Website Group [OXPLAY] ZEUS138…" at bounding box center [388, 239] width 776 height 479
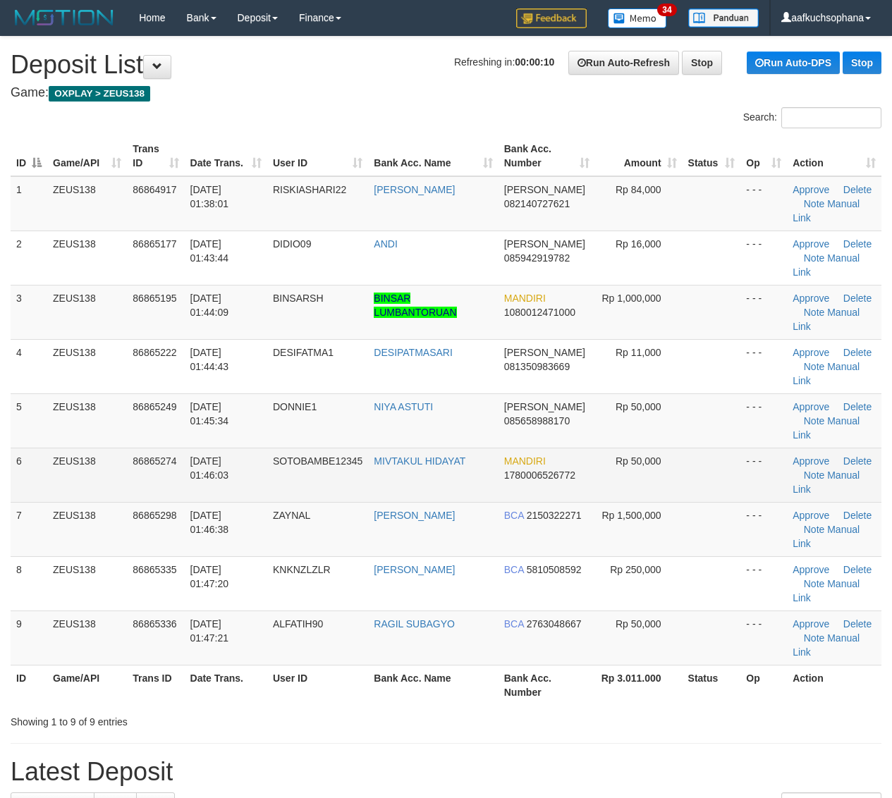
click at [732, 498] on td at bounding box center [711, 475] width 58 height 54
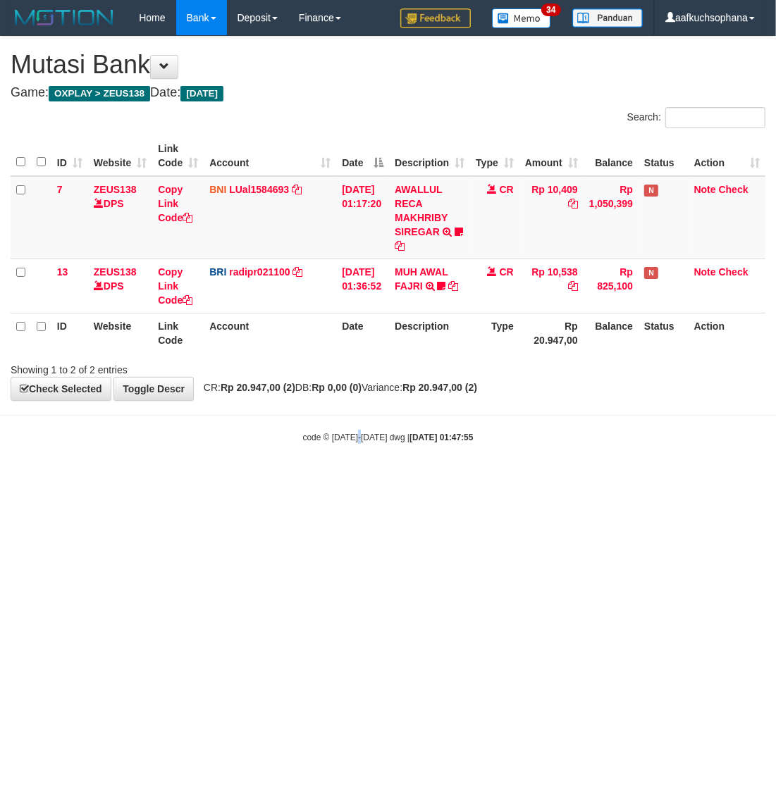
click at [361, 479] on html "Toggle navigation Home Bank Account List Load By Website Group [OXPLAY] ZEUS138…" at bounding box center [388, 239] width 776 height 479
click at [472, 479] on html "Toggle navigation Home Bank Account List Load By Website Group [OXPLAY] ZEUS138…" at bounding box center [388, 239] width 776 height 479
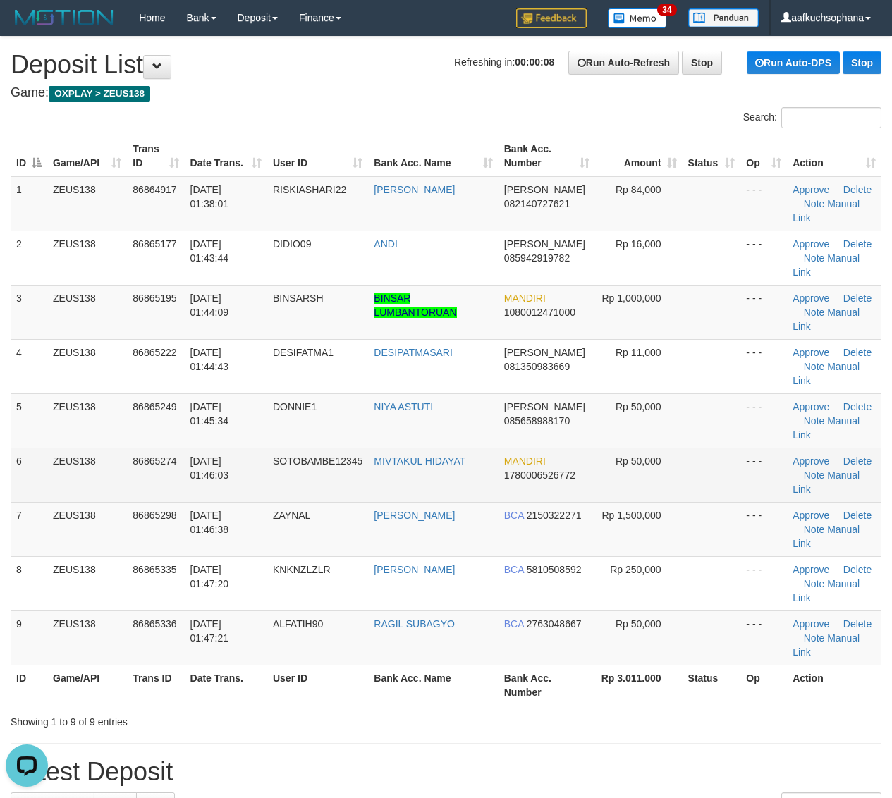
click at [712, 474] on td at bounding box center [711, 475] width 58 height 54
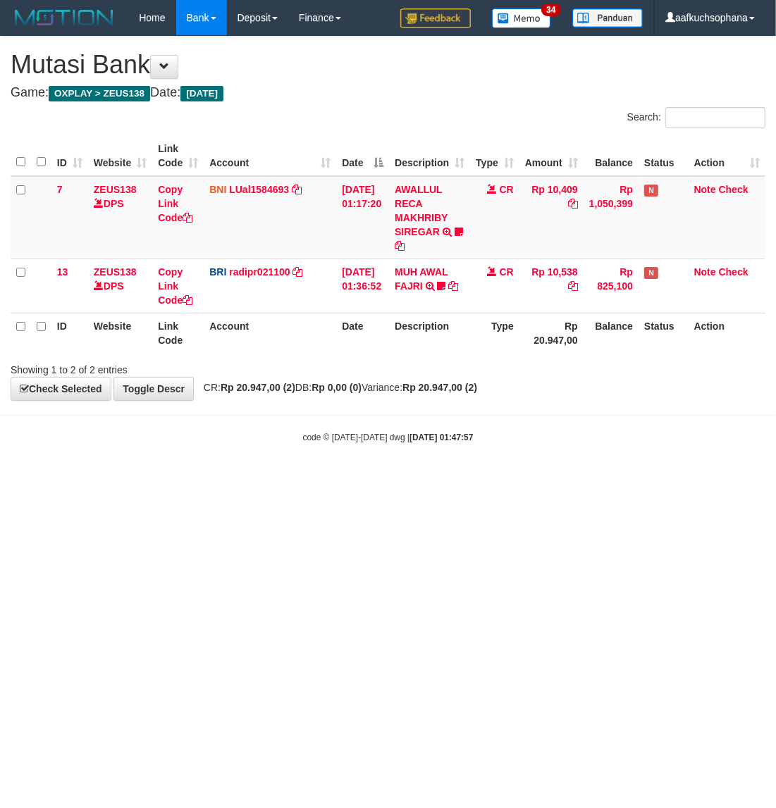
click at [395, 479] on html "Toggle navigation Home Bank Account List Load By Website Group [OXPLAY] ZEUS138…" at bounding box center [388, 239] width 776 height 479
drag, startPoint x: 211, startPoint y: 562, endPoint x: 160, endPoint y: 557, distance: 51.8
click at [201, 479] on html "Toggle navigation Home Bank Account List Load By Website Group [OXPLAY] ZEUS138…" at bounding box center [388, 239] width 776 height 479
click at [386, 479] on html "Toggle navigation Home Bank Account List Load By Website Group [OXPLAY] ZEUS138…" at bounding box center [388, 239] width 776 height 479
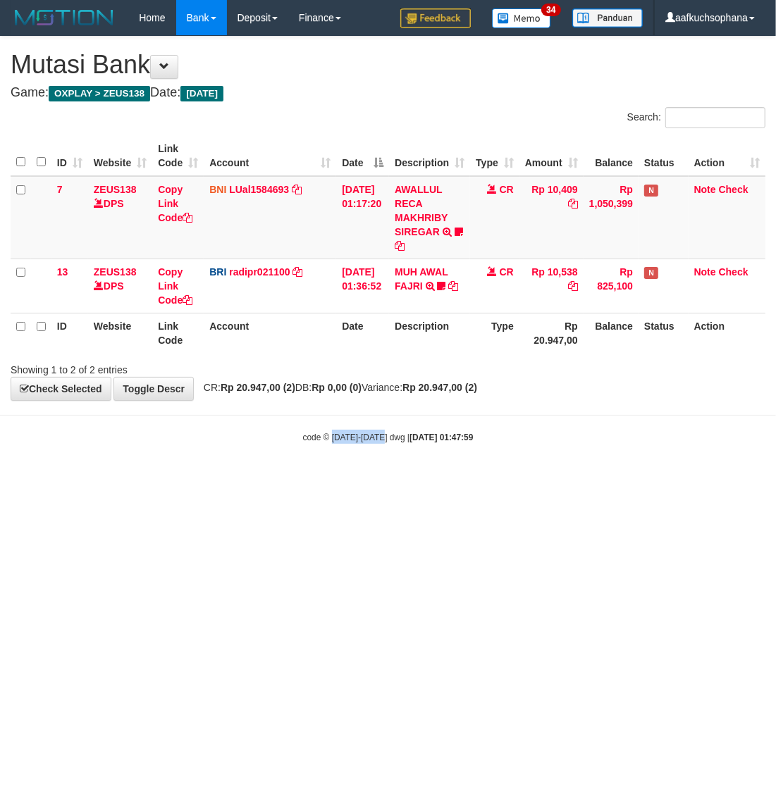
drag, startPoint x: 381, startPoint y: 553, endPoint x: 372, endPoint y: 547, distance: 11.1
click at [379, 479] on html "Toggle navigation Home Bank Account List Load By Website Group [OXPLAY] ZEUS138…" at bounding box center [388, 239] width 776 height 479
click at [372, 479] on html "Toggle navigation Home Bank Account List Load By Website Group [OXPLAY] ZEUS138…" at bounding box center [388, 239] width 776 height 479
drag, startPoint x: 392, startPoint y: 557, endPoint x: 49, endPoint y: 519, distance: 344.6
click at [392, 479] on html "Toggle navigation Home Bank Account List Load By Website Group [OXPLAY] ZEUS138…" at bounding box center [388, 239] width 776 height 479
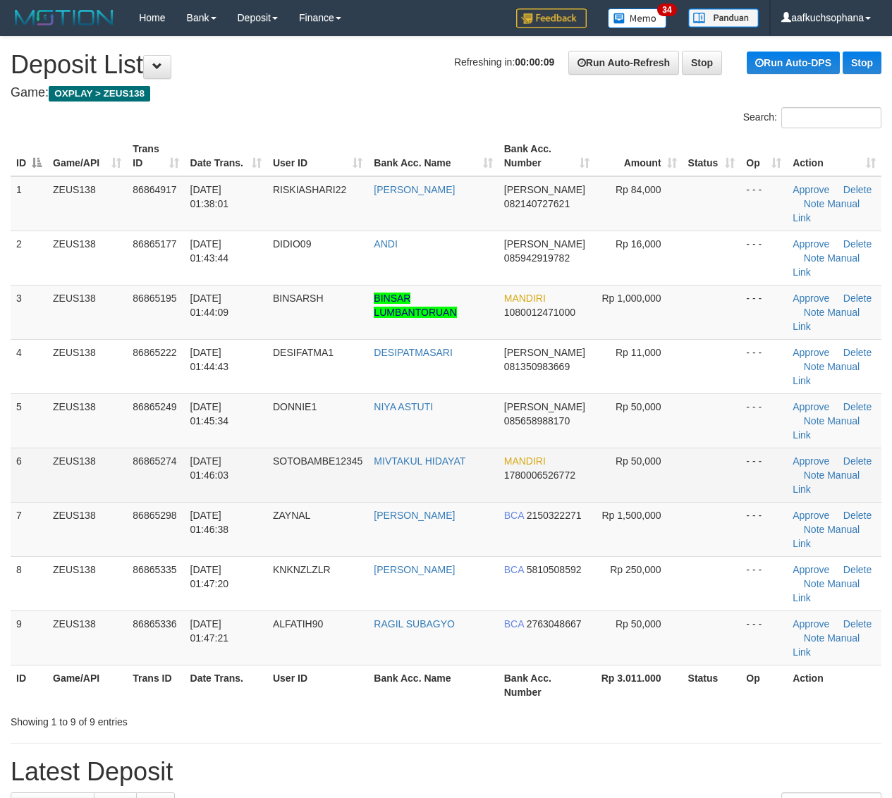
click at [641, 477] on td "Rp 50,000" at bounding box center [638, 475] width 87 height 54
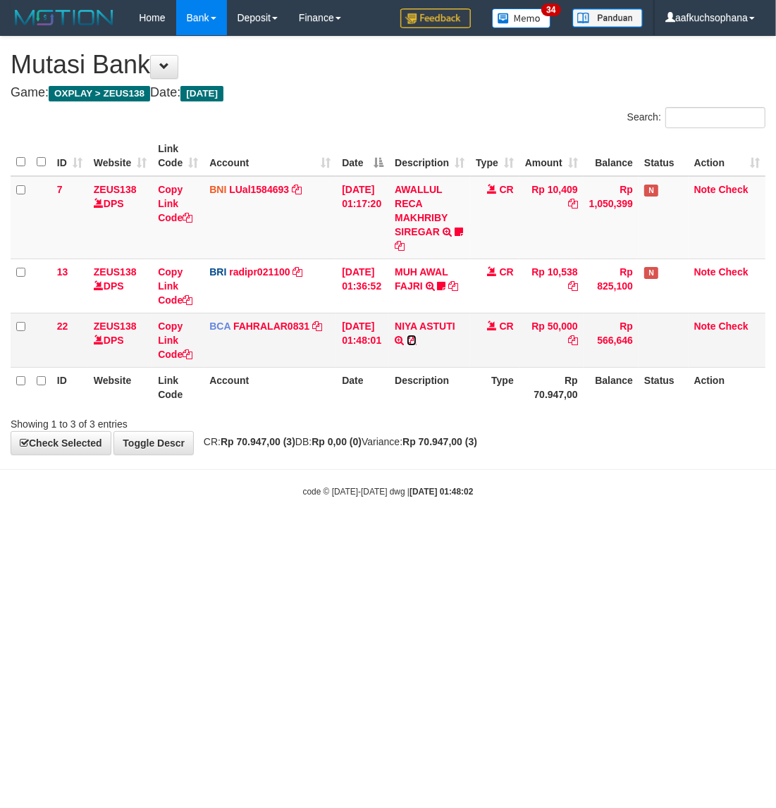
click at [417, 340] on icon at bounding box center [412, 340] width 10 height 10
click at [491, 534] on html "Toggle navigation Home Bank Account List Load By Website Group [OXPLAY] ZEUS138…" at bounding box center [388, 267] width 776 height 534
click at [469, 534] on html "Toggle navigation Home Bank Account List Load By Website Group [OXPLAY] ZEUS138…" at bounding box center [388, 267] width 776 height 534
drag, startPoint x: 431, startPoint y: 646, endPoint x: 364, endPoint y: 635, distance: 67.9
click at [426, 534] on html "Toggle navigation Home Bank Account List Load By Website Group [OXPLAY] ZEUS138…" at bounding box center [388, 267] width 776 height 534
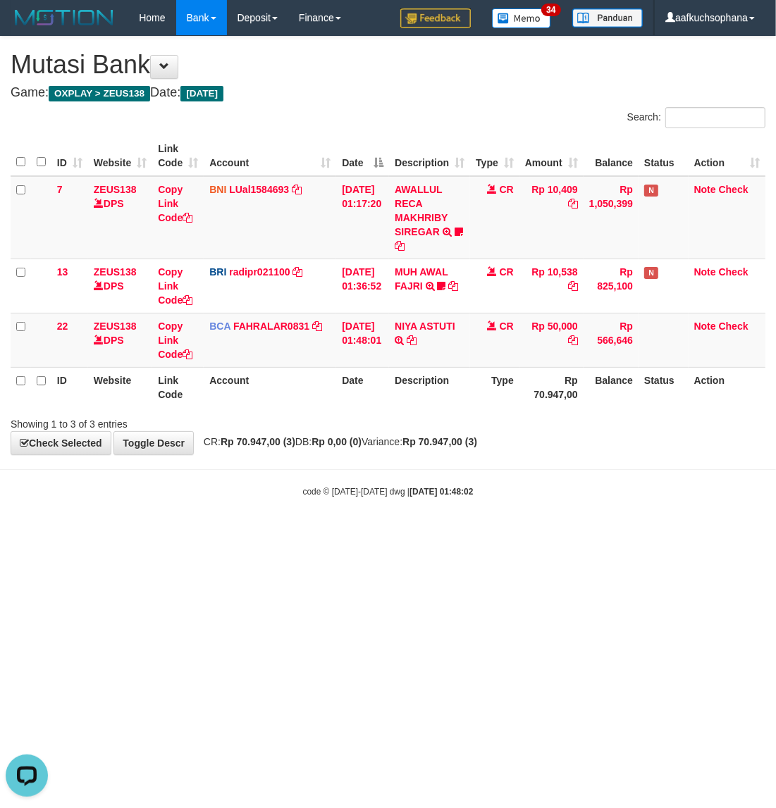
drag, startPoint x: 328, startPoint y: 625, endPoint x: 325, endPoint y: 634, distance: 9.6
click at [325, 534] on html "Toggle navigation Home Bank Account List Load By Website Group [OXPLAY] ZEUS138…" at bounding box center [388, 267] width 776 height 534
drag, startPoint x: 318, startPoint y: 641, endPoint x: 307, endPoint y: 639, distance: 11.5
click at [314, 534] on html "Toggle navigation Home Bank Account List Load By Website Group [OXPLAY] ZEUS138…" at bounding box center [388, 267] width 776 height 534
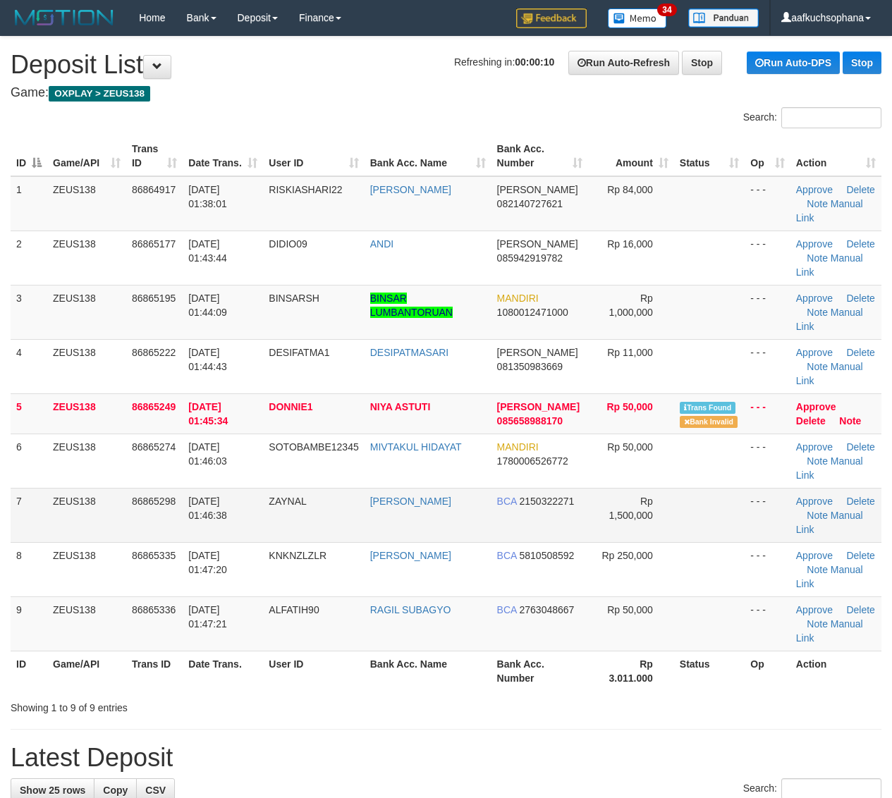
drag, startPoint x: 763, startPoint y: 498, endPoint x: 769, endPoint y: 505, distance: 9.0
click at [770, 505] on tbody "1 ZEUS138 86864917 01/09/2025 01:38:01 RISKIASHARI22 RIZKY ASHARI DANA 08214072…" at bounding box center [446, 413] width 870 height 475
click at [850, 307] on link "Manual Link" at bounding box center [829, 319] width 67 height 25
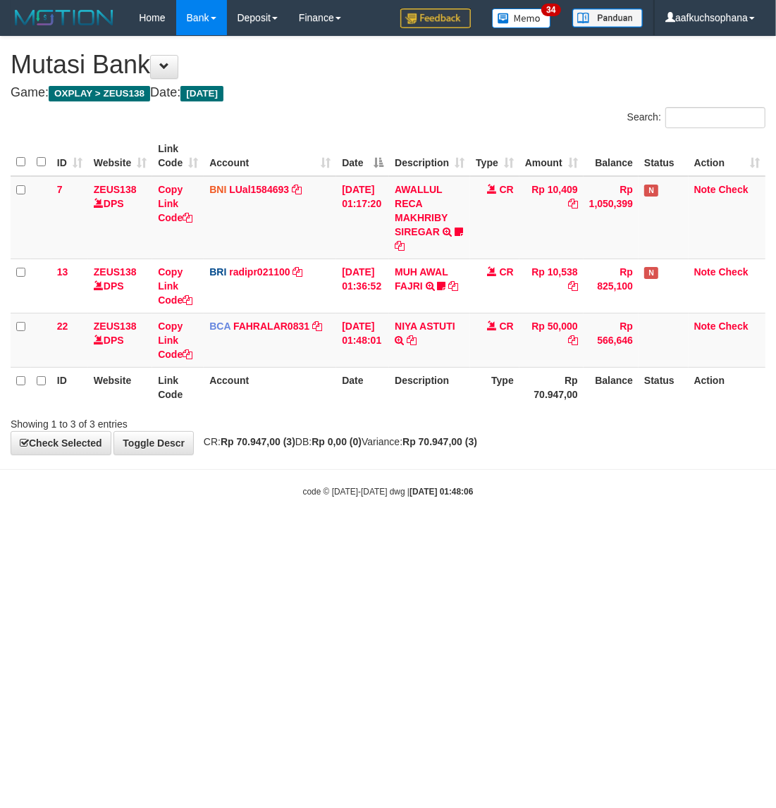
drag, startPoint x: 135, startPoint y: 587, endPoint x: 72, endPoint y: 569, distance: 65.3
click at [129, 534] on html "Toggle navigation Home Bank Account List Load By Website Group [OXPLAY] ZEUS138…" at bounding box center [388, 267] width 776 height 534
click at [314, 534] on html "Toggle navigation Home Bank Account List Load By Website Group [OXPLAY] ZEUS138…" at bounding box center [388, 267] width 776 height 534
click at [308, 534] on html "Toggle navigation Home Bank Account List Load By Website Group [OXPLAY] ZEUS138…" at bounding box center [388, 267] width 776 height 534
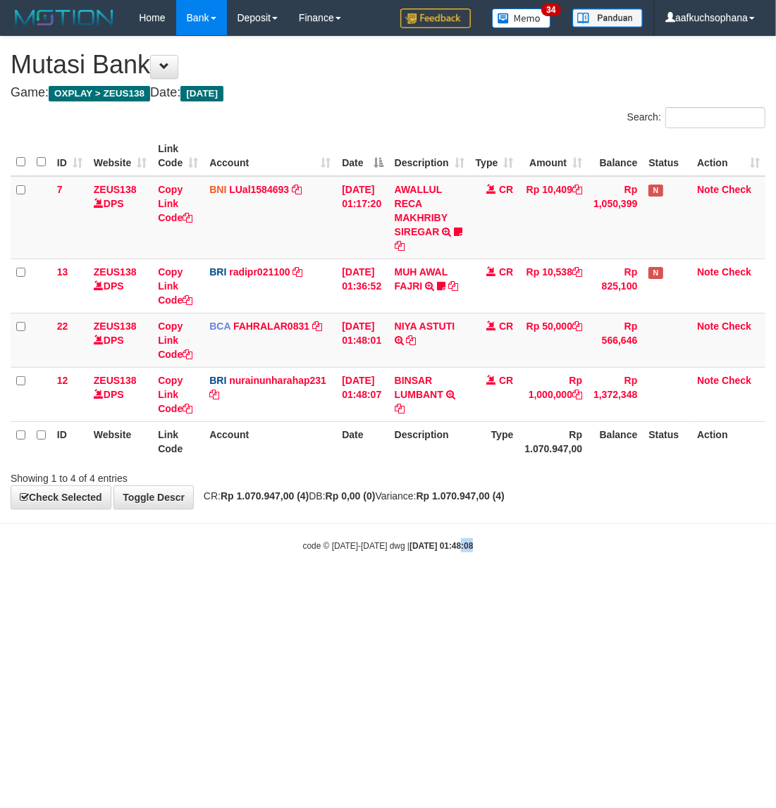
drag, startPoint x: 459, startPoint y: 632, endPoint x: 451, endPoint y: 627, distance: 9.2
click at [456, 588] on html "Toggle navigation Home Bank Account List Load By Website Group [OXPLAY] ZEUS138…" at bounding box center [388, 294] width 776 height 588
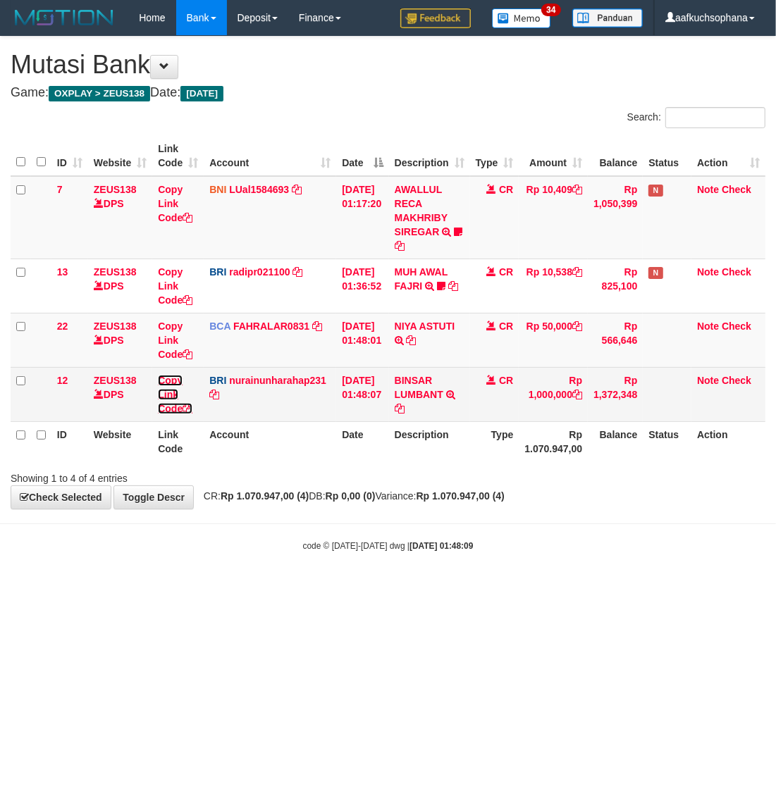
click at [190, 409] on icon at bounding box center [188, 409] width 10 height 10
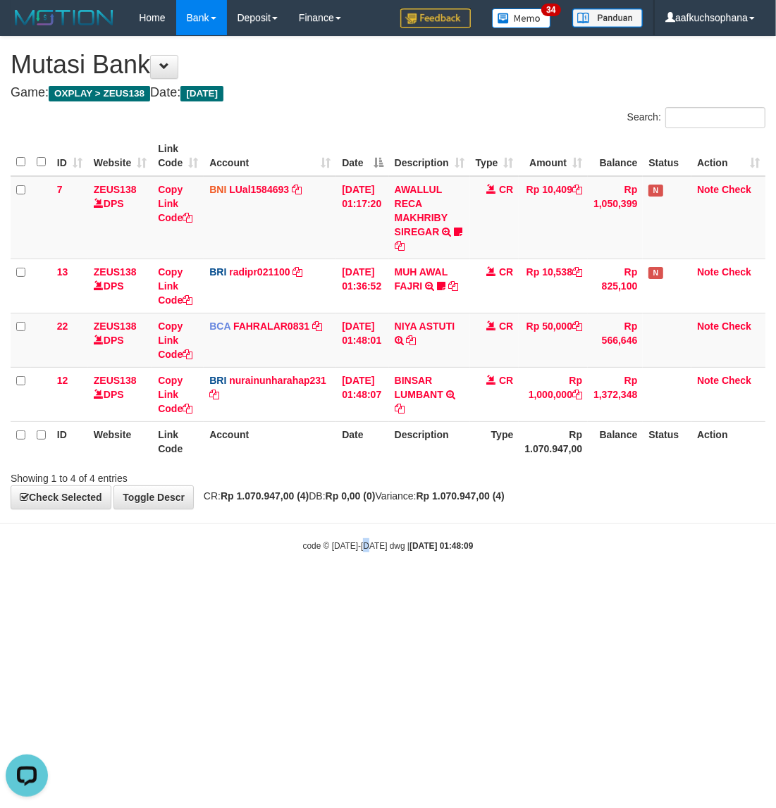
drag, startPoint x: 365, startPoint y: 533, endPoint x: 79, endPoint y: 462, distance: 294.9
click at [336, 541] on body "Toggle navigation Home Bank Account List Load By Website Group [OXPLAY] ZEUS138…" at bounding box center [388, 294] width 776 height 588
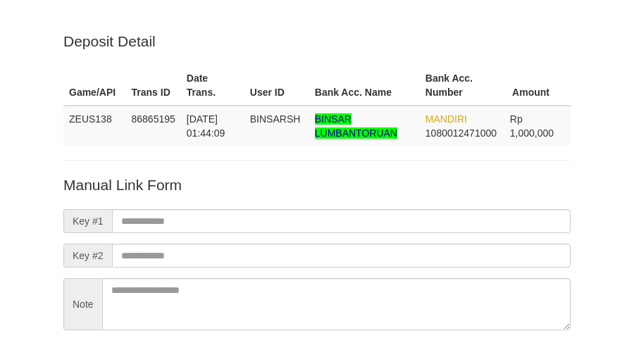
scroll to position [124, 0]
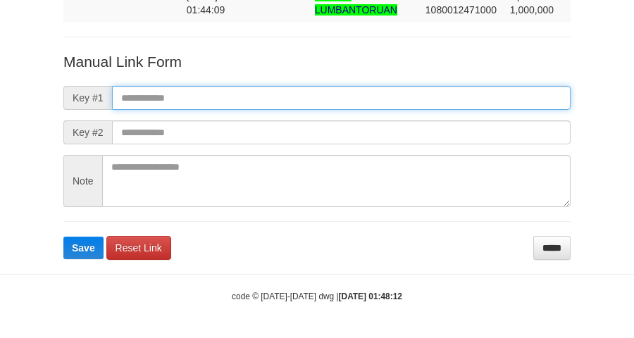
click at [386, 99] on input "text" at bounding box center [341, 98] width 459 height 24
paste input "**********"
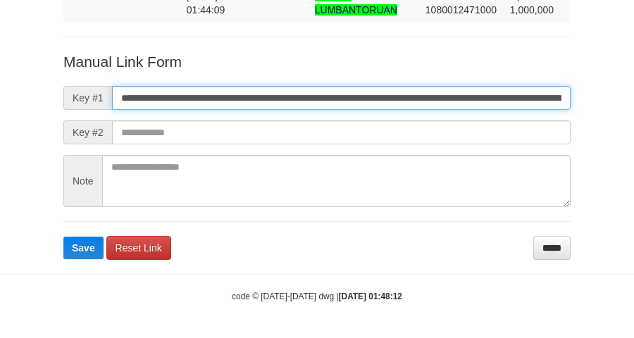
scroll to position [0, 856]
type input "**********"
click at [63, 237] on button "Save" at bounding box center [83, 248] width 40 height 23
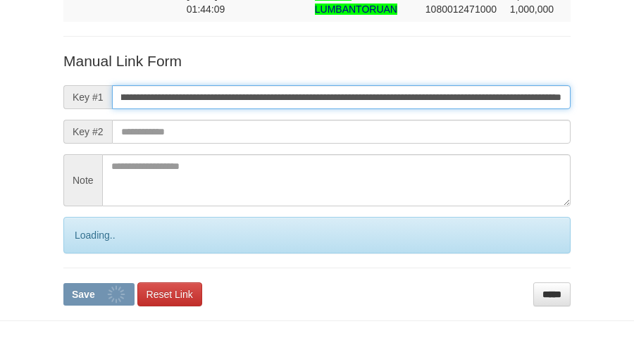
click at [63, 283] on button "Save" at bounding box center [98, 294] width 71 height 23
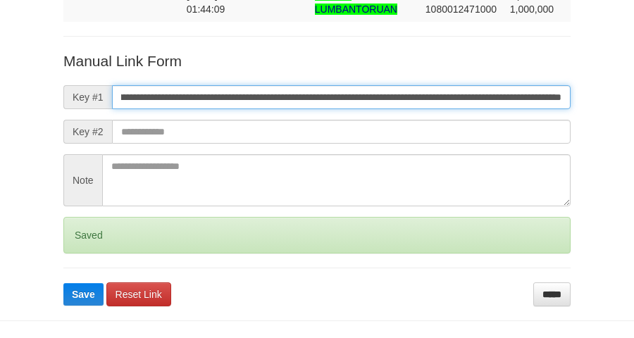
click at [63, 283] on button "Save" at bounding box center [83, 294] width 40 height 23
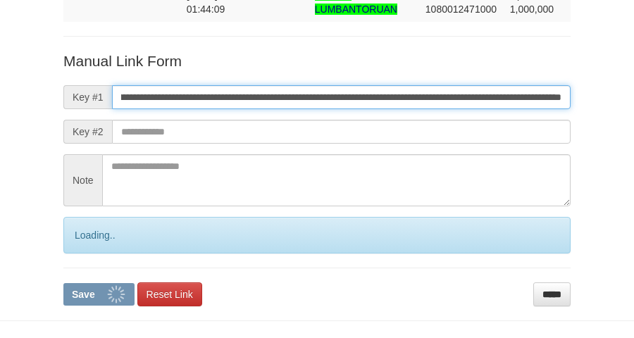
click at [63, 283] on button "Save" at bounding box center [98, 294] width 71 height 23
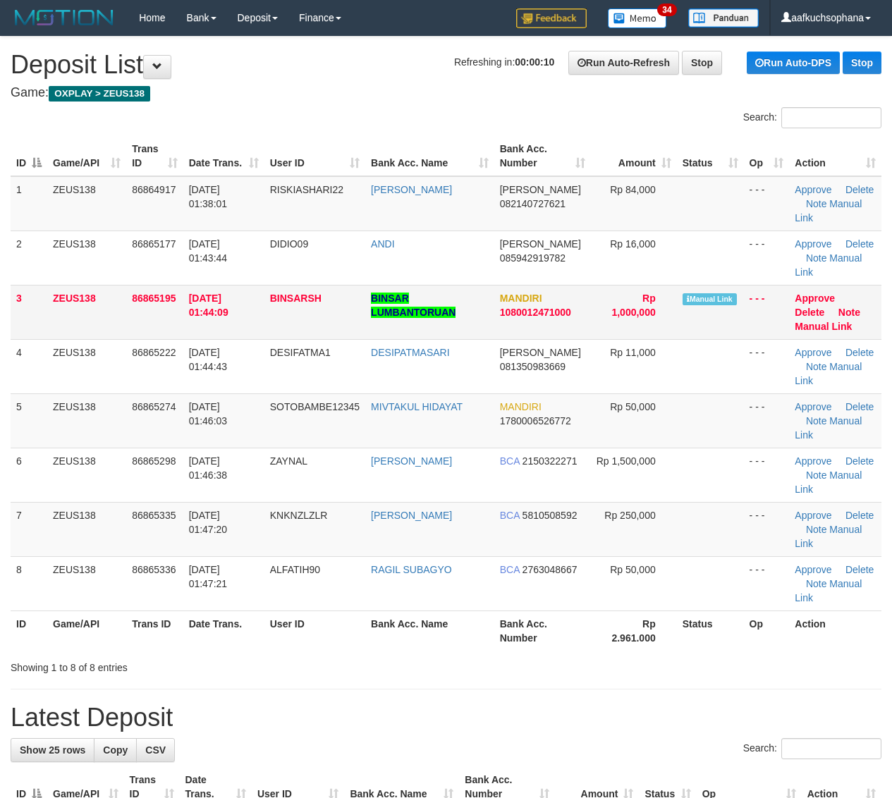
click at [837, 319] on td "Approve Delete Note Manual Link" at bounding box center [835, 312] width 92 height 54
click at [846, 328] on link "Manual Link" at bounding box center [822, 326] width 57 height 11
click at [794, 321] on link "Manual Link" at bounding box center [822, 326] width 57 height 11
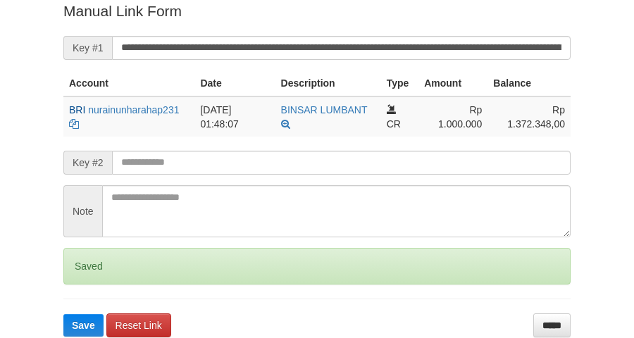
click at [63, 314] on button "Save" at bounding box center [83, 325] width 40 height 23
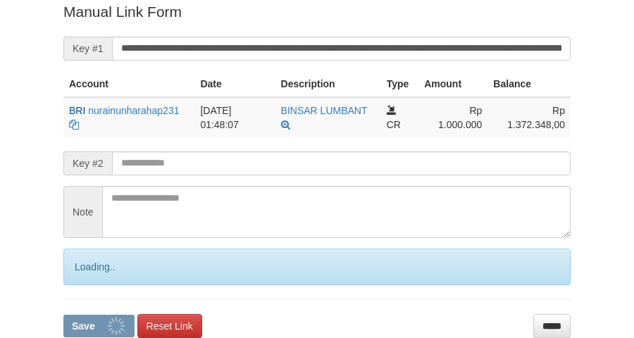
click at [63, 315] on button "Save" at bounding box center [98, 326] width 71 height 23
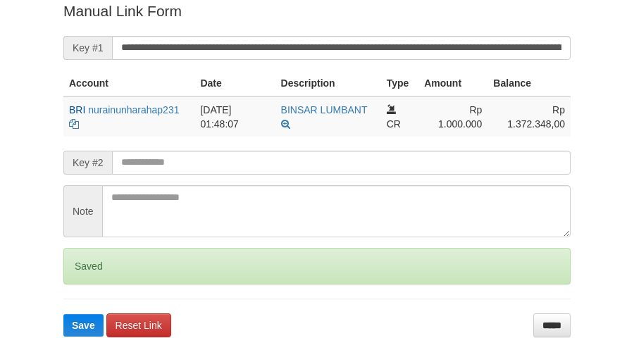
click at [63, 314] on button "Save" at bounding box center [83, 325] width 40 height 23
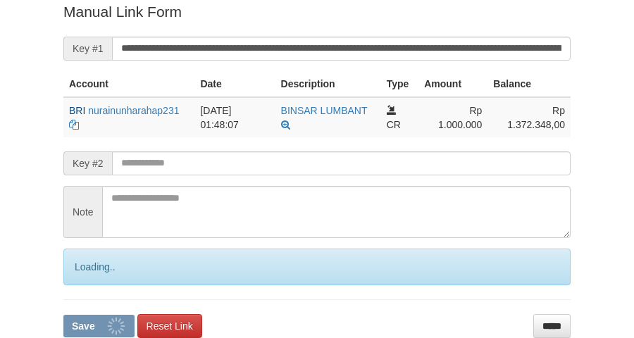
click at [63, 315] on button "Save" at bounding box center [98, 326] width 71 height 23
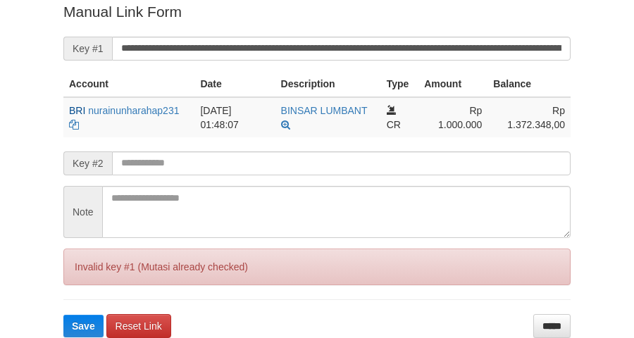
click at [63, 315] on button "Save" at bounding box center [83, 326] width 40 height 23
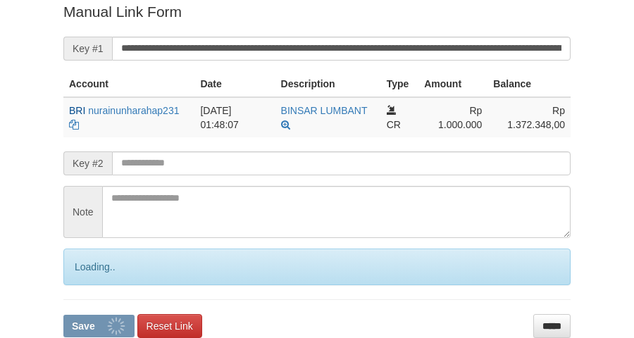
click at [378, 48] on input "**********" at bounding box center [341, 49] width 459 height 24
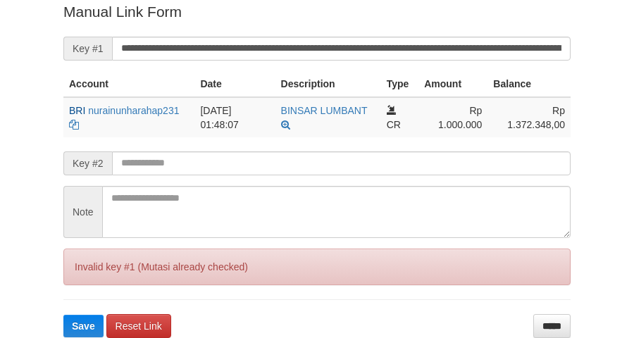
scroll to position [113, 0]
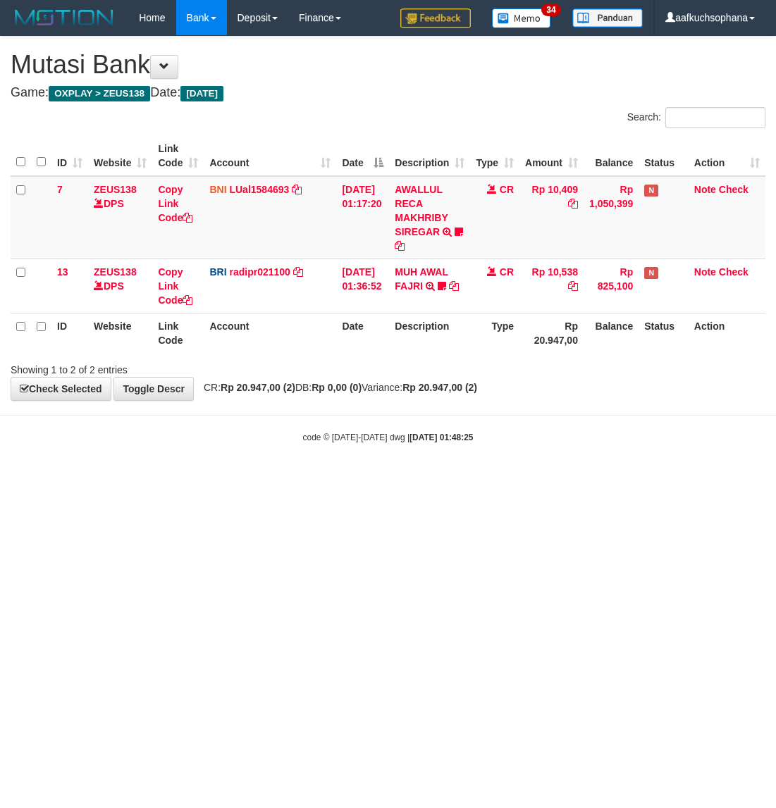
click at [448, 479] on html "Toggle navigation Home Bank Account List Load By Website Group [OXPLAY] ZEUS138…" at bounding box center [388, 239] width 776 height 479
drag, startPoint x: 216, startPoint y: 612, endPoint x: 1, endPoint y: 551, distance: 224.0
click at [191, 479] on html "Toggle navigation Home Bank Account List Load By Website Group [OXPLAY] ZEUS138…" at bounding box center [388, 239] width 776 height 479
click at [499, 479] on html "Toggle navigation Home Bank Account List Load By Website Group [OXPLAY] ZEUS138…" at bounding box center [388, 239] width 776 height 479
click at [498, 479] on html "Toggle navigation Home Bank Account List Load By Website Group [OXPLAY] ZEUS138…" at bounding box center [388, 239] width 776 height 479
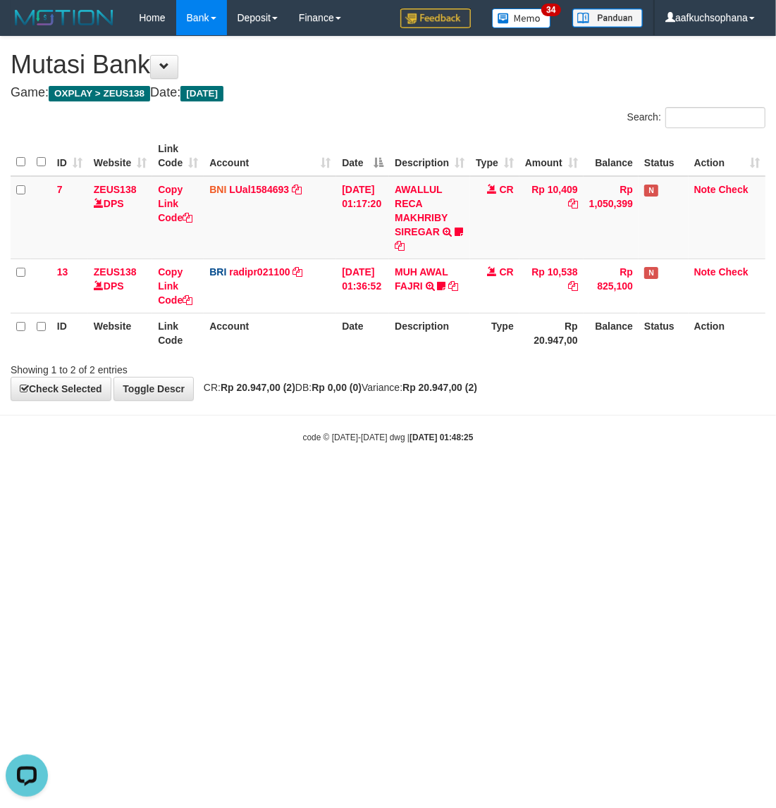
drag, startPoint x: 493, startPoint y: 534, endPoint x: 457, endPoint y: 527, distance: 37.3
click at [493, 479] on html "Toggle navigation Home Bank Account List Load By Website Group [OXPLAY] ZEUS138…" at bounding box center [388, 239] width 776 height 479
drag, startPoint x: 457, startPoint y: 527, endPoint x: 396, endPoint y: 548, distance: 64.2
click at [453, 479] on html "Toggle navigation Home Bank Account List Load By Website Group [OXPLAY] ZEUS138…" at bounding box center [388, 239] width 776 height 479
drag, startPoint x: 396, startPoint y: 548, endPoint x: 395, endPoint y: 558, distance: 10.0
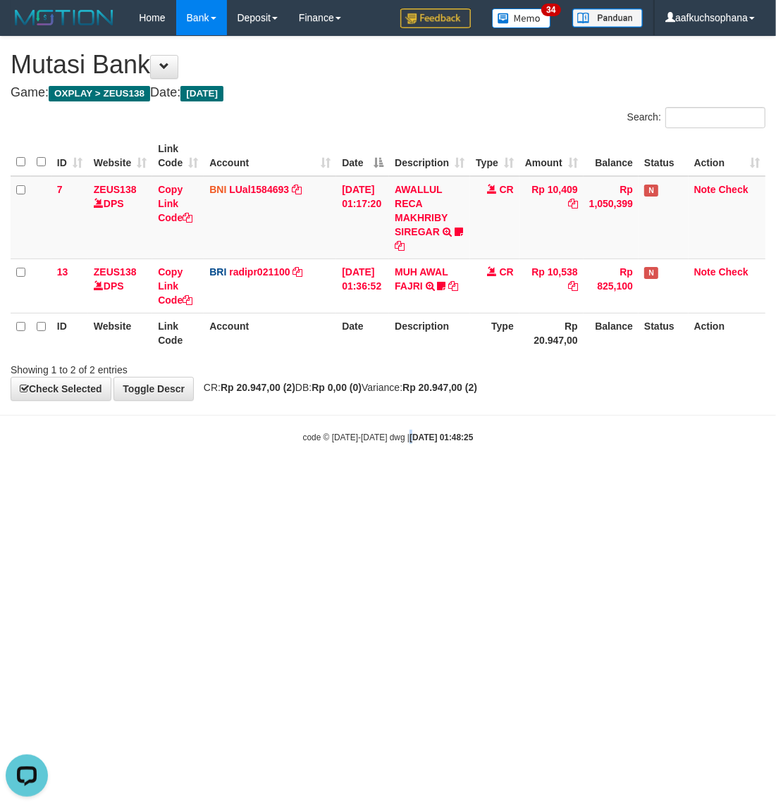
click at [396, 479] on html "Toggle navigation Home Bank Account List Load By Website Group [OXPLAY] ZEUS138…" at bounding box center [388, 239] width 776 height 479
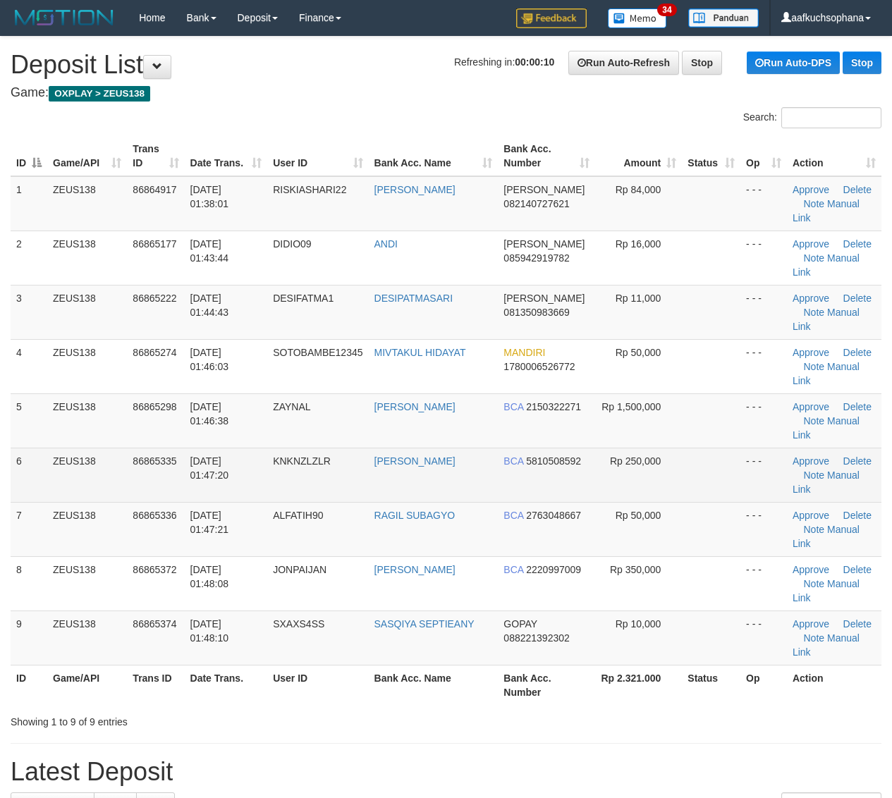
drag, startPoint x: 714, startPoint y: 472, endPoint x: 727, endPoint y: 472, distance: 13.4
click at [725, 472] on td at bounding box center [711, 475] width 58 height 54
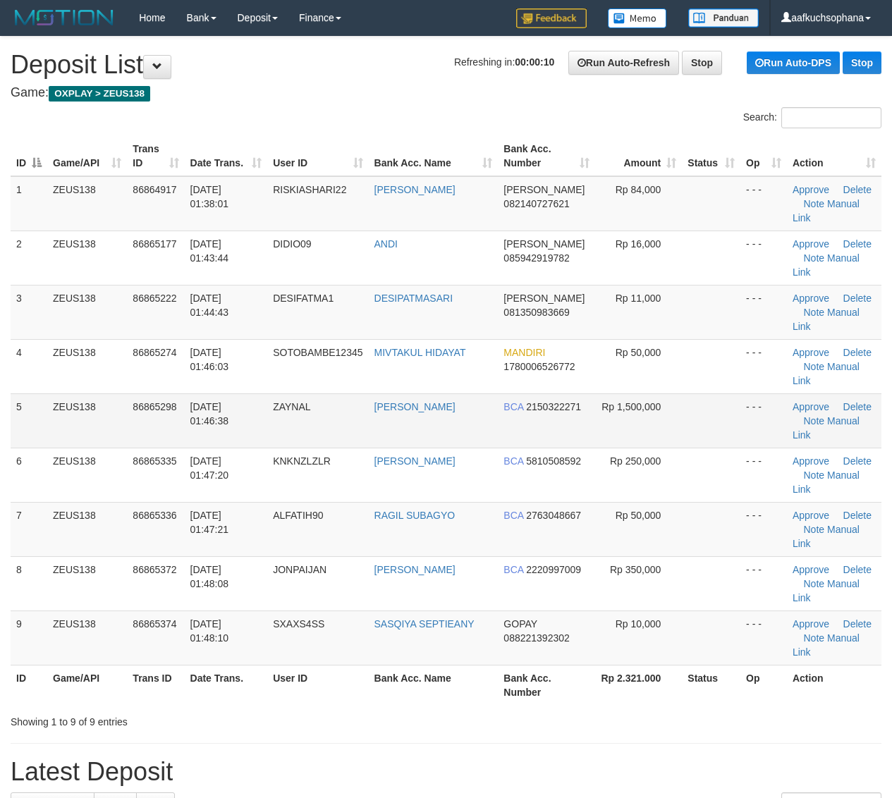
click at [765, 441] on td "- - -" at bounding box center [763, 420] width 47 height 54
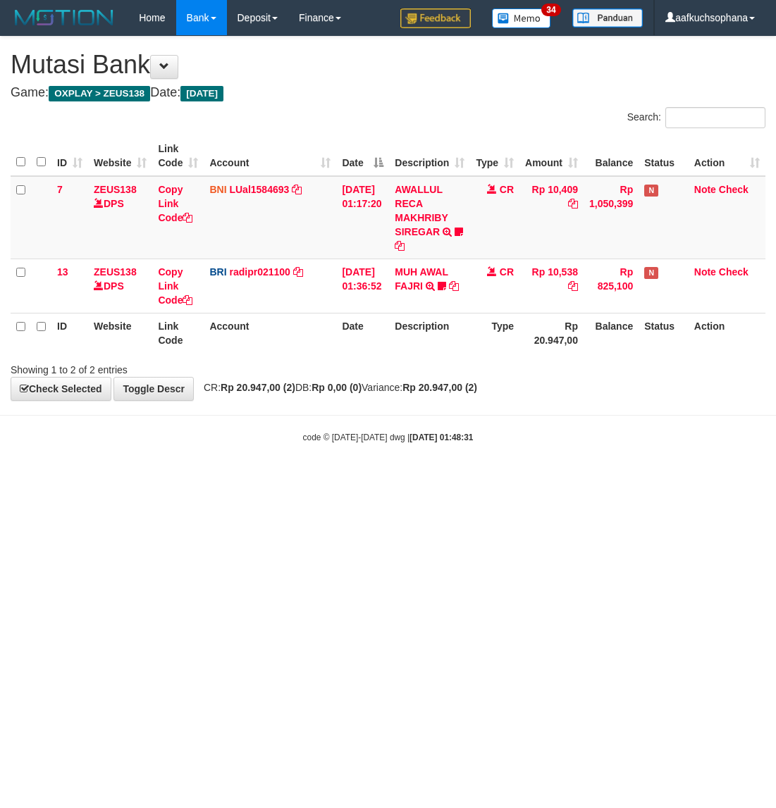
click at [161, 479] on html "Toggle navigation Home Bank Account List Load By Website Group [OXPLAY] ZEUS138…" at bounding box center [388, 239] width 776 height 479
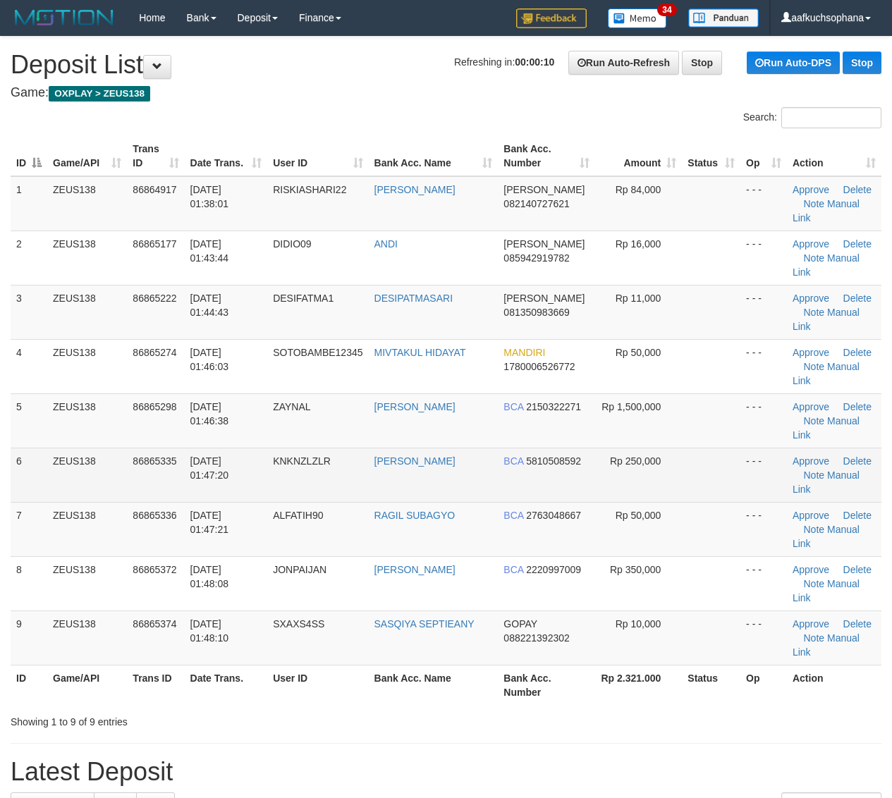
click at [716, 452] on td at bounding box center [711, 475] width 58 height 54
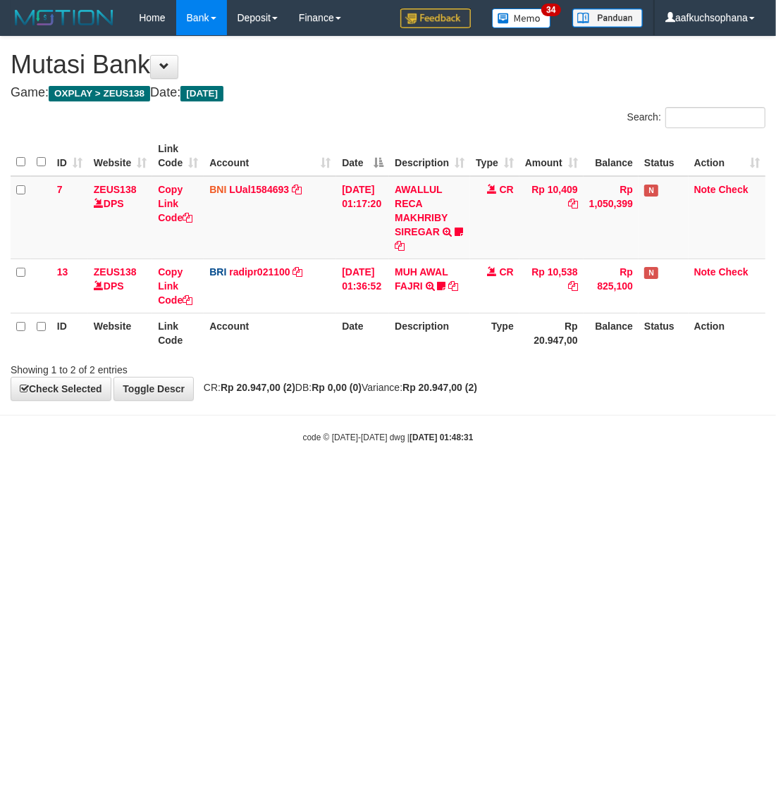
drag, startPoint x: 241, startPoint y: 555, endPoint x: 252, endPoint y: 555, distance: 11.3
click at [252, 479] on html "Toggle navigation Home Bank Account List Load By Website Group [OXPLAY] ZEUS138…" at bounding box center [388, 239] width 776 height 479
drag, startPoint x: 499, startPoint y: 442, endPoint x: 340, endPoint y: 314, distance: 203.5
click at [501, 436] on body "Toggle navigation Home Bank Account List Load By Website Group [OXPLAY] ZEUS138…" at bounding box center [388, 239] width 776 height 479
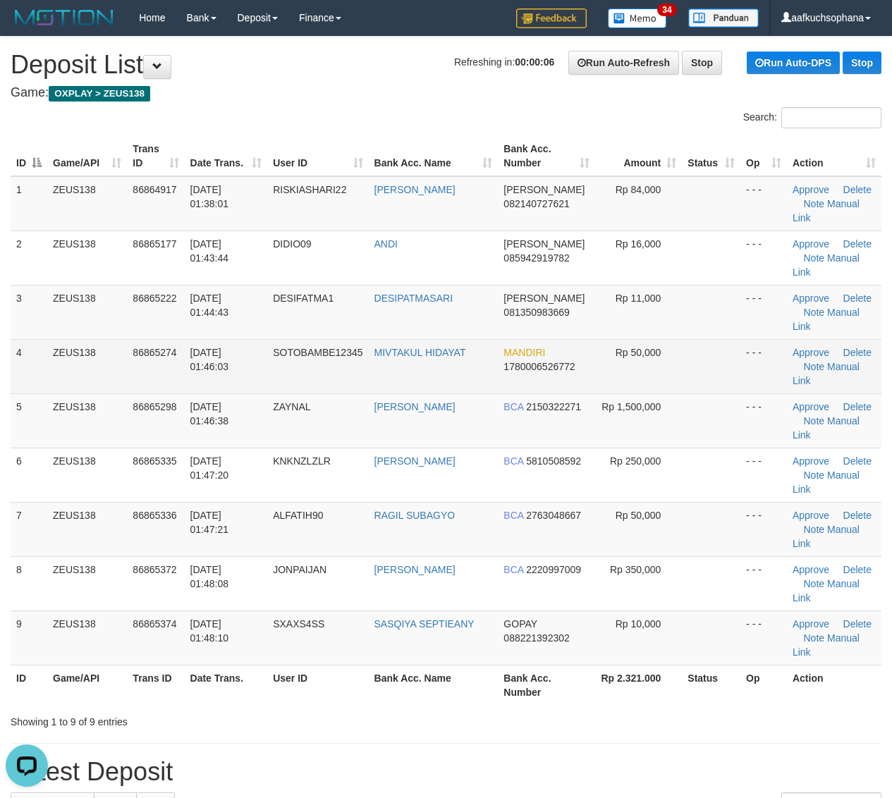
drag, startPoint x: 617, startPoint y: 354, endPoint x: 715, endPoint y: 349, distance: 98.1
click at [628, 357] on td "Rp 50,000" at bounding box center [638, 366] width 87 height 54
click at [738, 382] on td at bounding box center [711, 366] width 58 height 54
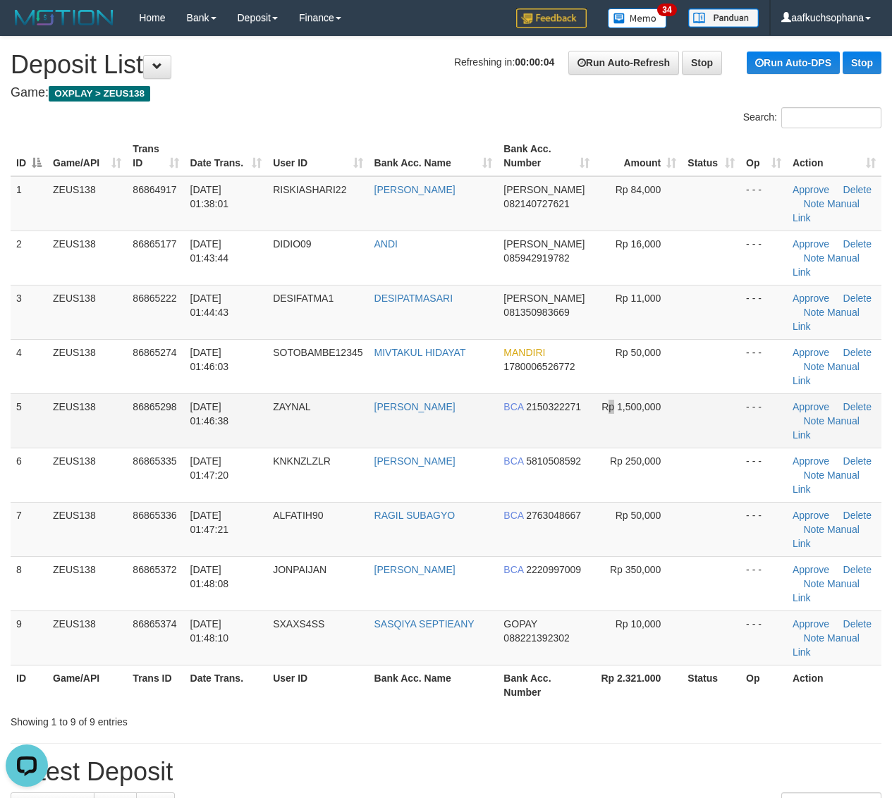
drag, startPoint x: 631, startPoint y: 423, endPoint x: 679, endPoint y: 407, distance: 50.4
click at [632, 421] on td "Rp 1,500,000" at bounding box center [638, 420] width 87 height 54
drag, startPoint x: 679, startPoint y: 407, endPoint x: 695, endPoint y: 414, distance: 17.4
click at [682, 409] on tr "5 ZEUS138 86865298 01/09/2025 01:46:38 ZAYNAL ZAINAL ABIDIN BCA 2150322271 Rp 1…" at bounding box center [446, 420] width 870 height 54
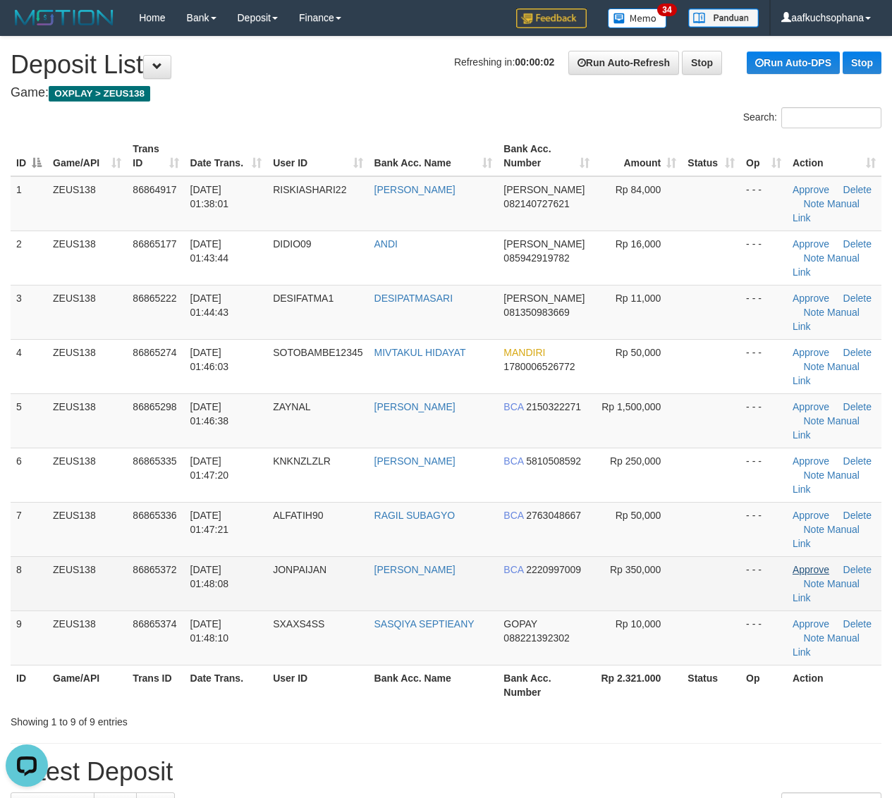
drag, startPoint x: 702, startPoint y: 555, endPoint x: 825, endPoint y: 572, distance: 124.5
click at [714, 557] on tbody "1 ZEUS138 86864917 01/09/2025 01:38:01 RISKIASHARI22 RIZKY ASHARI DANA 08214072…" at bounding box center [446, 420] width 870 height 489
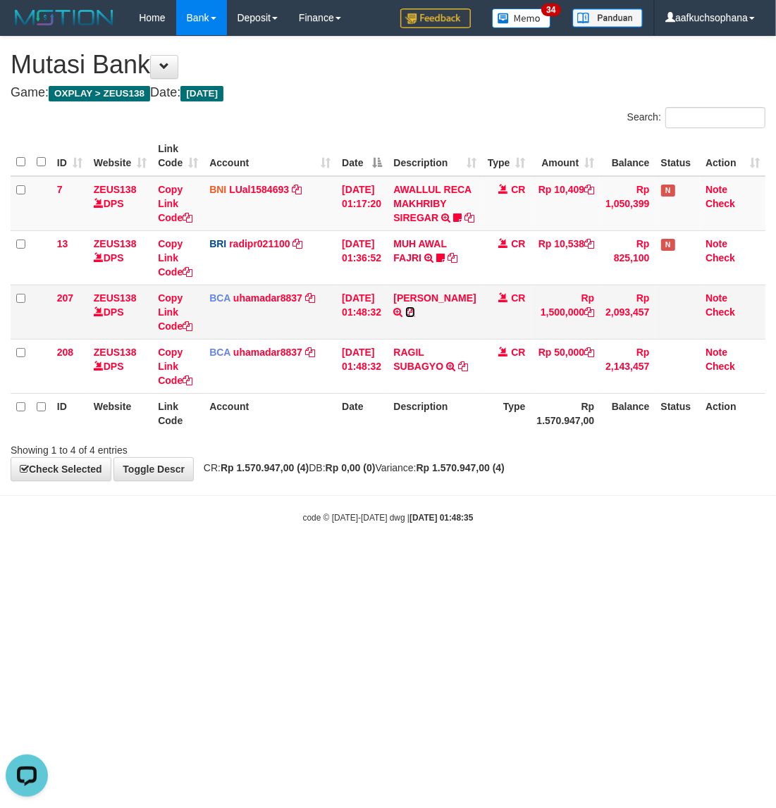
click at [415, 317] on icon at bounding box center [410, 312] width 10 height 10
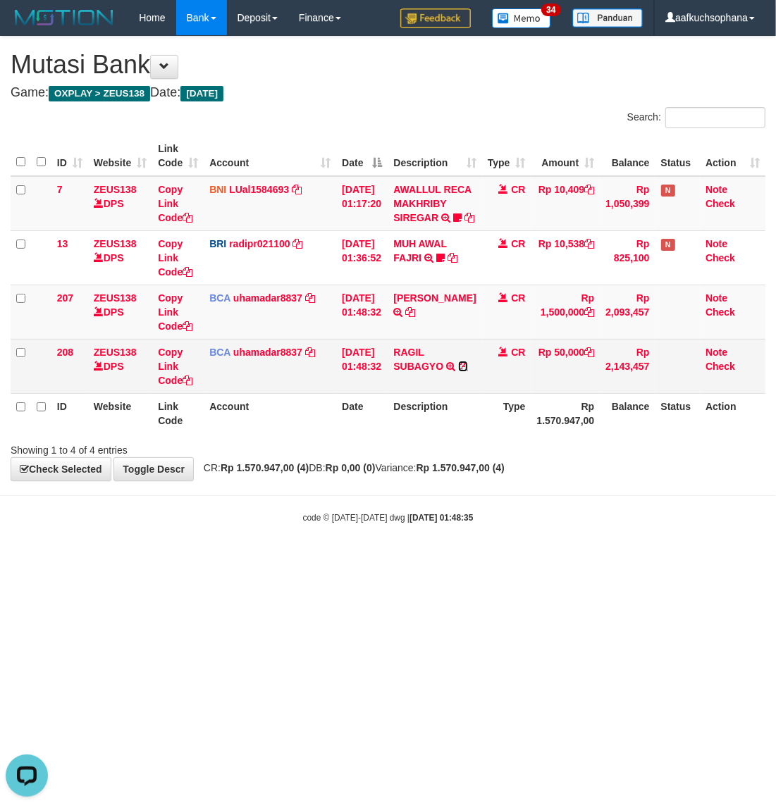
click at [458, 371] on icon at bounding box center [463, 367] width 10 height 10
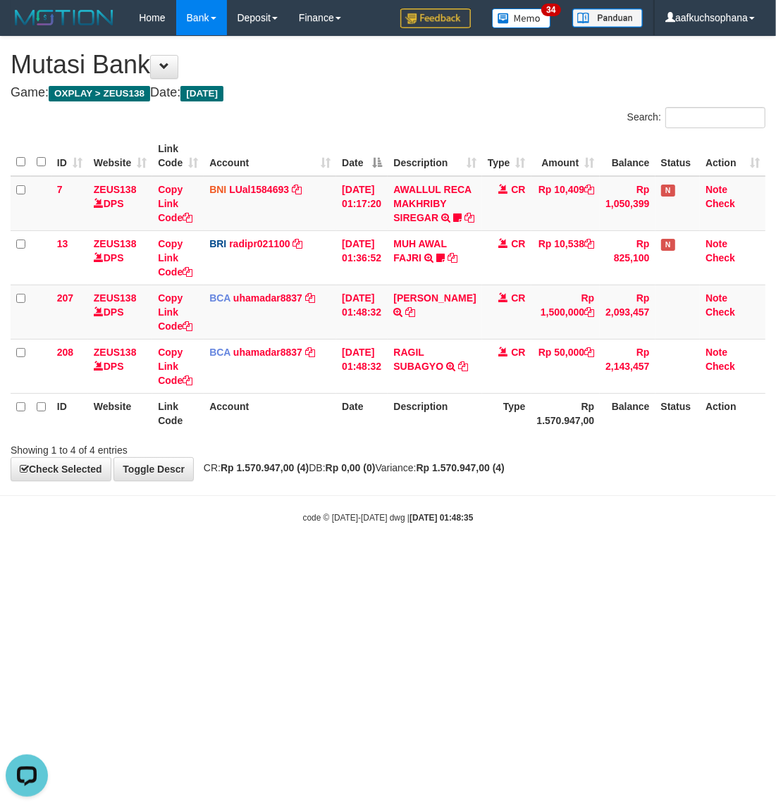
click at [329, 560] on html "Toggle navigation Home Bank Account List Load By Website Group [OXPLAY] ZEUS138…" at bounding box center [388, 280] width 776 height 560
click at [345, 560] on html "Toggle navigation Home Bank Account List Load By Website Group [OXPLAY] ZEUS138…" at bounding box center [388, 280] width 776 height 560
click at [365, 560] on html "Toggle navigation Home Bank Account List Load By Website Group [OXPLAY] ZEUS138…" at bounding box center [388, 280] width 776 height 560
click at [363, 560] on html "Toggle navigation Home Bank Account List Load By Website Group [OXPLAY] ZEUS138…" at bounding box center [388, 280] width 776 height 560
click at [515, 560] on html "Toggle navigation Home Bank Account List Load By Website Group [OXPLAY] ZEUS138…" at bounding box center [388, 280] width 776 height 560
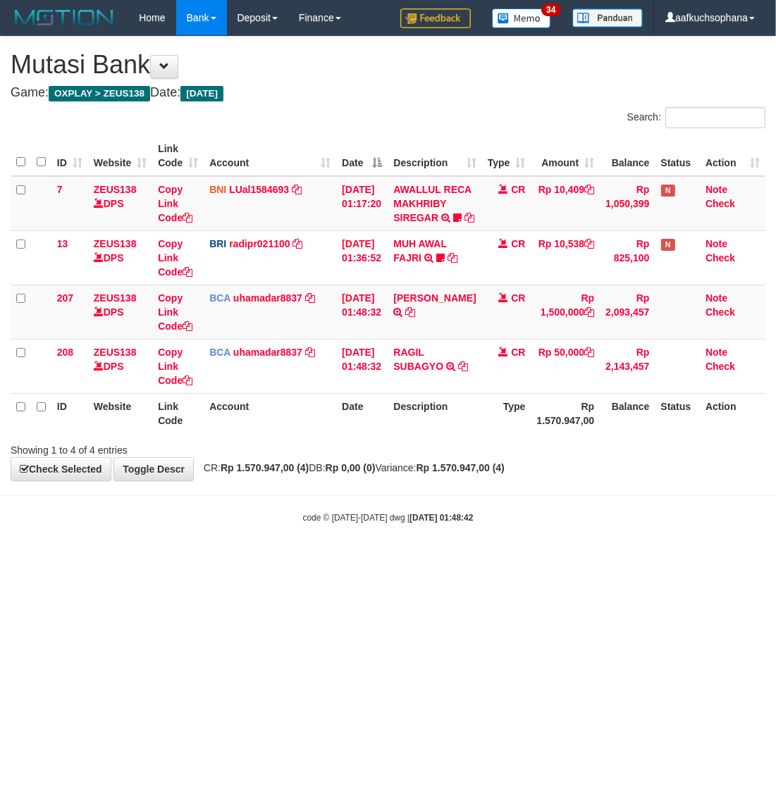
click at [515, 560] on html "Toggle navigation Home Bank Account List Load By Website Group [OXPLAY] ZEUS138…" at bounding box center [388, 280] width 776 height 560
click at [508, 560] on html "Toggle navigation Home Bank Account List Load By Website Group [OXPLAY] ZEUS138…" at bounding box center [388, 280] width 776 height 560
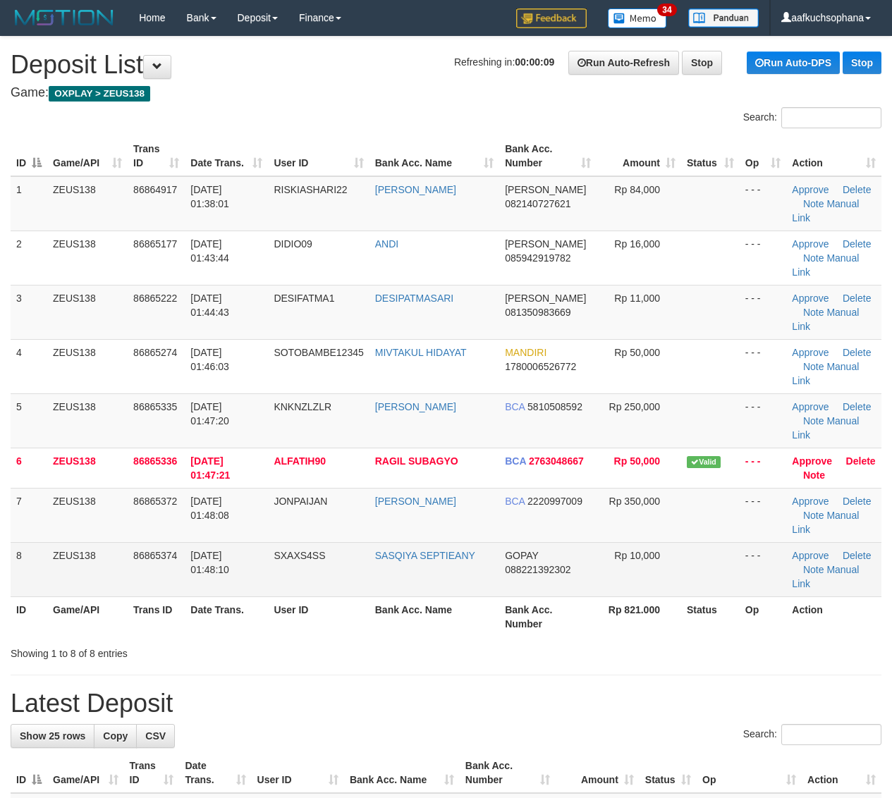
drag, startPoint x: 710, startPoint y: 552, endPoint x: 748, endPoint y: 552, distance: 38.1
click at [719, 552] on td at bounding box center [710, 569] width 58 height 54
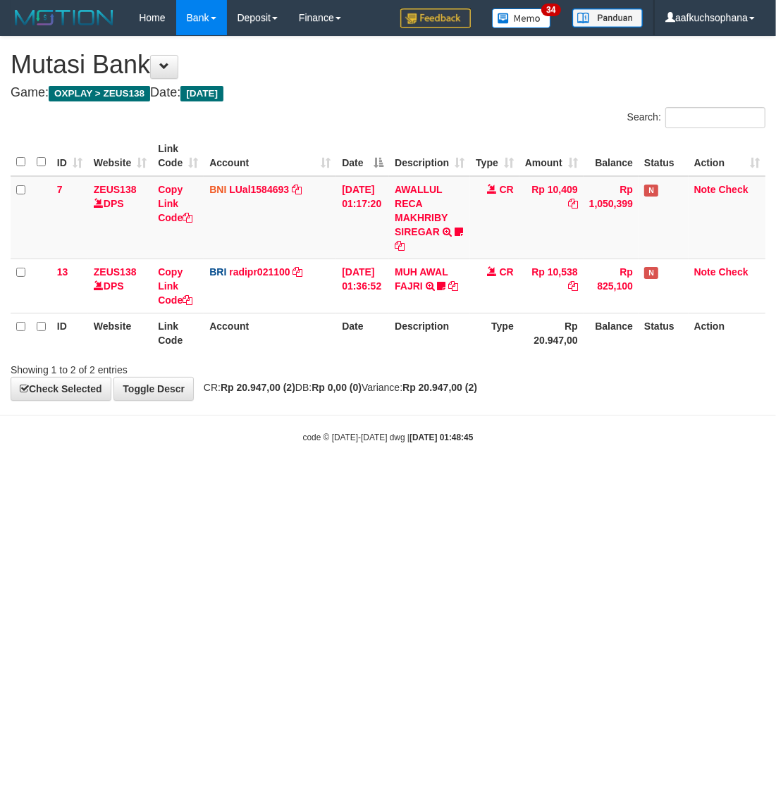
drag, startPoint x: 611, startPoint y: 565, endPoint x: 580, endPoint y: 583, distance: 36.0
click at [586, 479] on html "Toggle navigation Home Bank Account List Load By Website Group [OXPLAY] ZEUS138…" at bounding box center [388, 239] width 776 height 479
click at [573, 479] on html "Toggle navigation Home Bank Account List Load By Website Group [OXPLAY] ZEUS138…" at bounding box center [388, 239] width 776 height 479
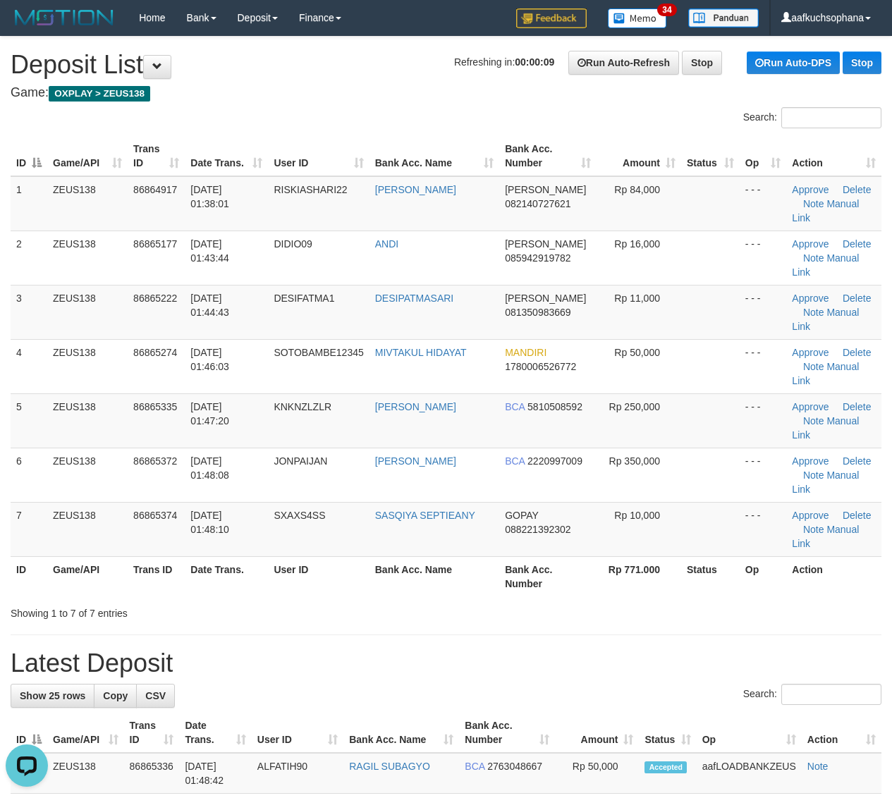
drag, startPoint x: 762, startPoint y: 569, endPoint x: 901, endPoint y: 573, distance: 138.9
click at [765, 571] on th "Op" at bounding box center [762, 576] width 47 height 40
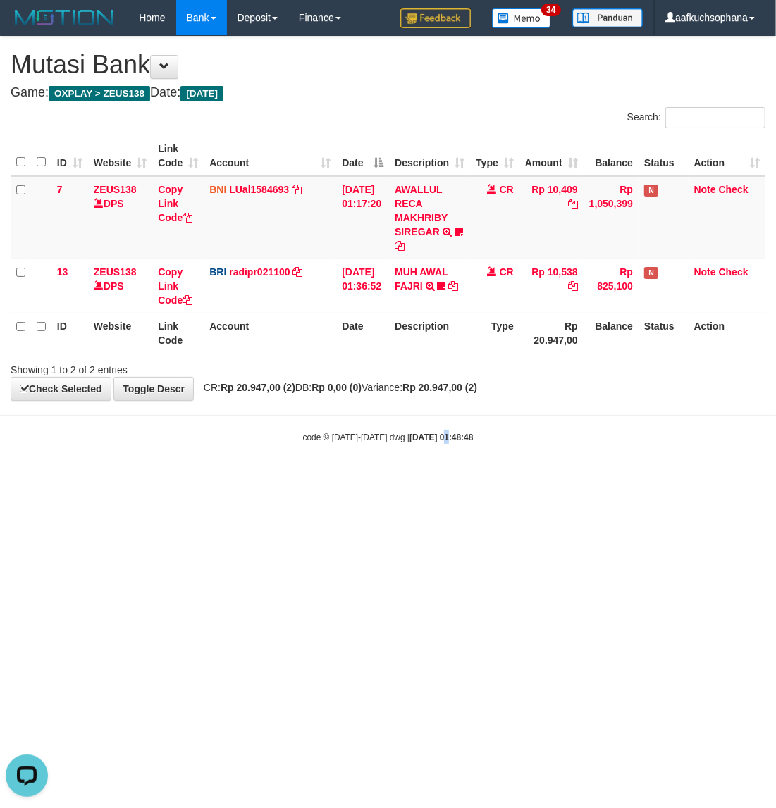
click at [433, 479] on html "Toggle navigation Home Bank Account List Load By Website Group [OXPLAY] ZEUS138…" at bounding box center [388, 239] width 776 height 479
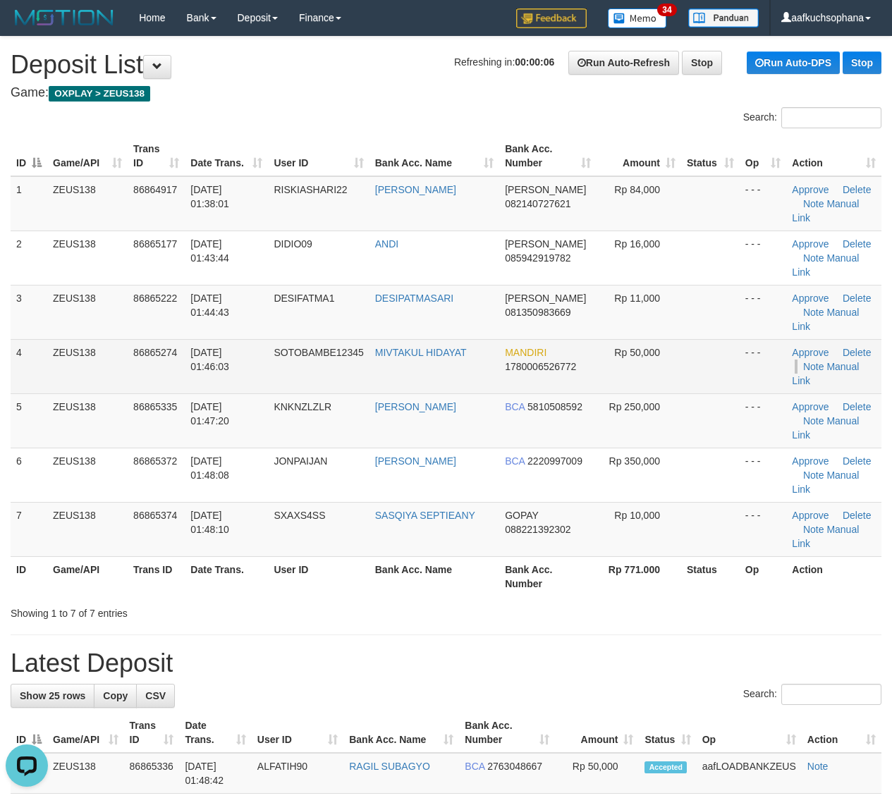
click at [795, 367] on td "Approve Delete Note Manual Link" at bounding box center [833, 366] width 95 height 54
click at [727, 362] on td at bounding box center [710, 366] width 58 height 54
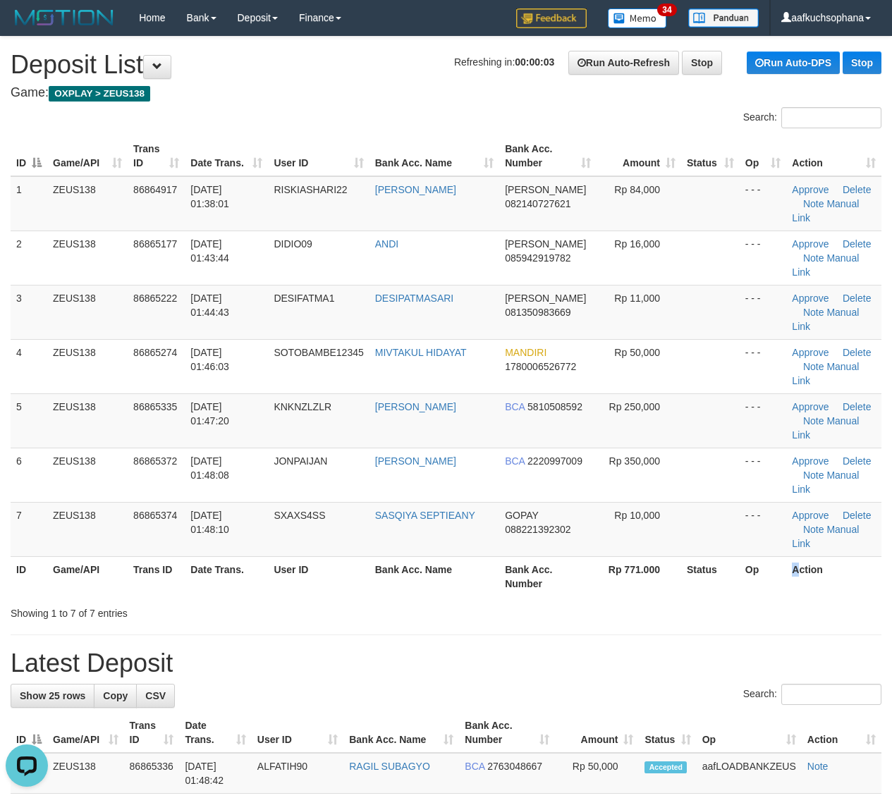
drag, startPoint x: 794, startPoint y: 575, endPoint x: 805, endPoint y: 572, distance: 11.6
click at [795, 576] on th "Action" at bounding box center [833, 576] width 95 height 40
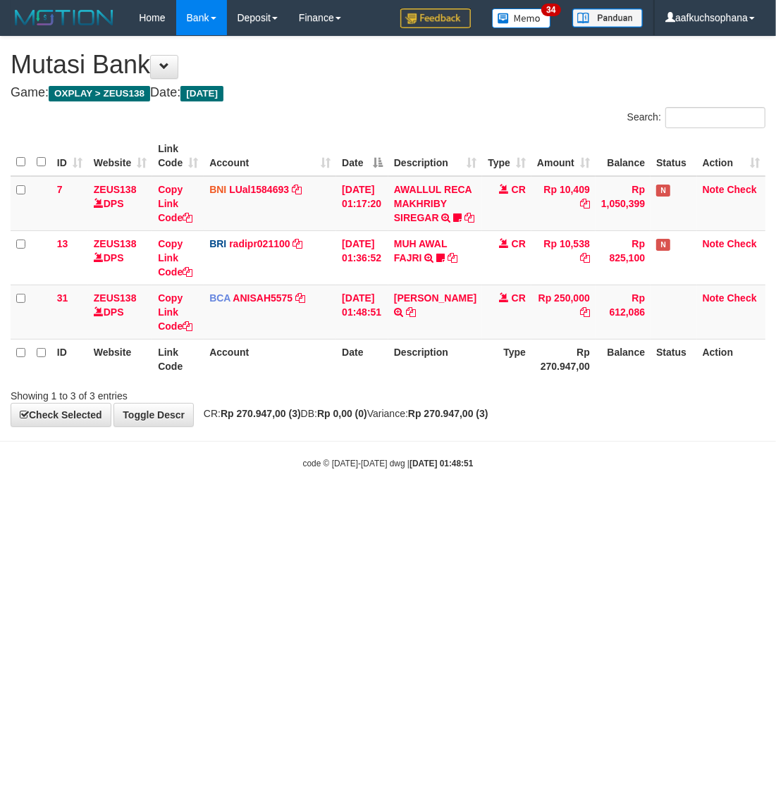
click at [1, 500] on body "Toggle navigation Home Bank Account List Load By Website Group [OXPLAY] ZEUS138…" at bounding box center [388, 252] width 776 height 505
click at [416, 317] on icon at bounding box center [411, 312] width 10 height 10
drag, startPoint x: 378, startPoint y: 583, endPoint x: 370, endPoint y: 580, distance: 8.2
click at [378, 505] on html "Toggle navigation Home Bank Account List Load By Website Group [OXPLAY] ZEUS138…" at bounding box center [388, 252] width 776 height 505
drag, startPoint x: 369, startPoint y: 579, endPoint x: 362, endPoint y: 587, distance: 10.5
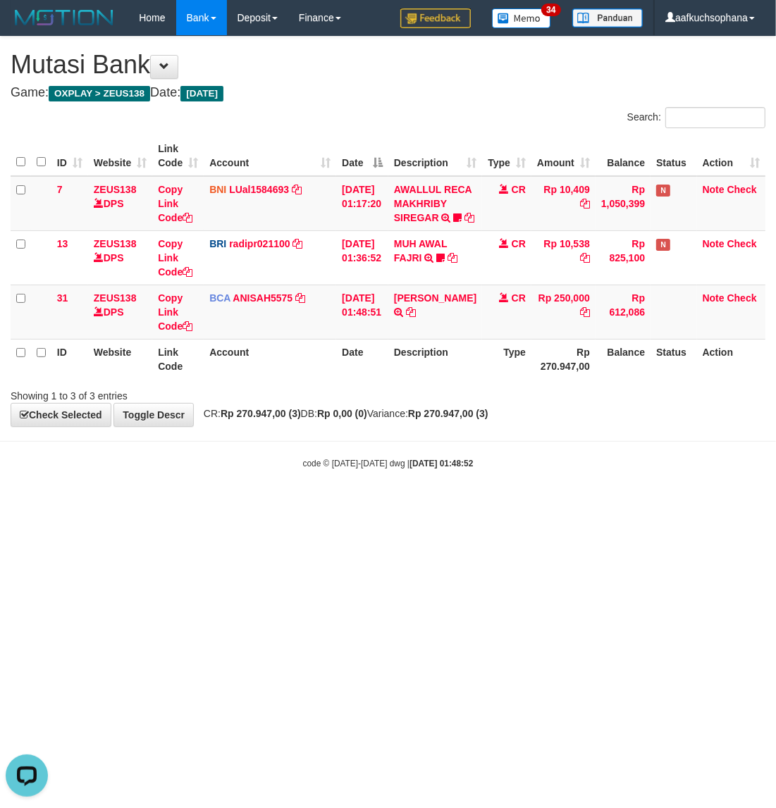
click at [367, 505] on html "Toggle navigation Home Bank Account List Load By Website Group [OXPLAY] ZEUS138…" at bounding box center [388, 252] width 776 height 505
click at [361, 505] on html "Toggle navigation Home Bank Account List Load By Website Group [OXPLAY] ZEUS138…" at bounding box center [388, 252] width 776 height 505
click at [261, 505] on html "Toggle navigation Home Bank Account List Load By Website Group [OXPLAY] ZEUS138…" at bounding box center [388, 252] width 776 height 505
click at [240, 505] on html "Toggle navigation Home Bank Account List Load By Website Group [OXPLAY] ZEUS138…" at bounding box center [388, 252] width 776 height 505
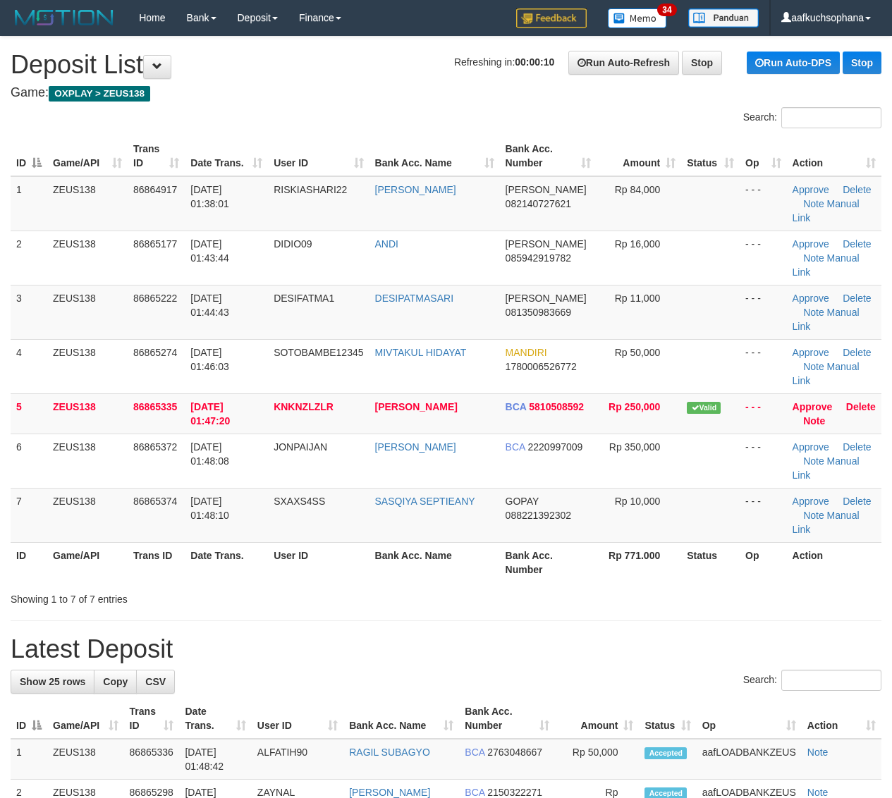
click at [768, 557] on th "Op" at bounding box center [762, 562] width 47 height 40
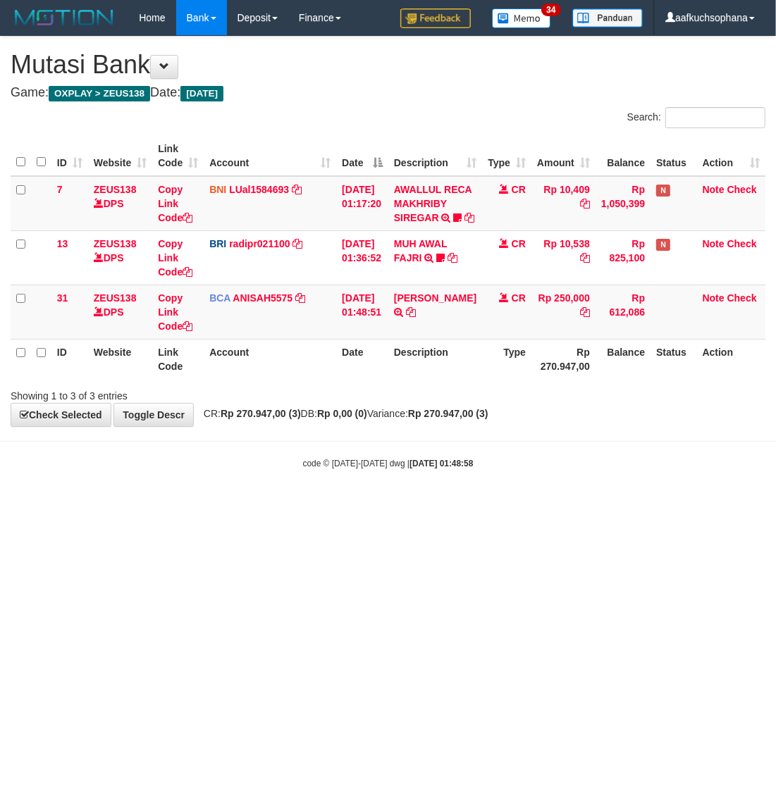
click at [264, 505] on html "Toggle navigation Home Bank Account List Load By Website Group [OXPLAY] ZEUS138…" at bounding box center [388, 252] width 776 height 505
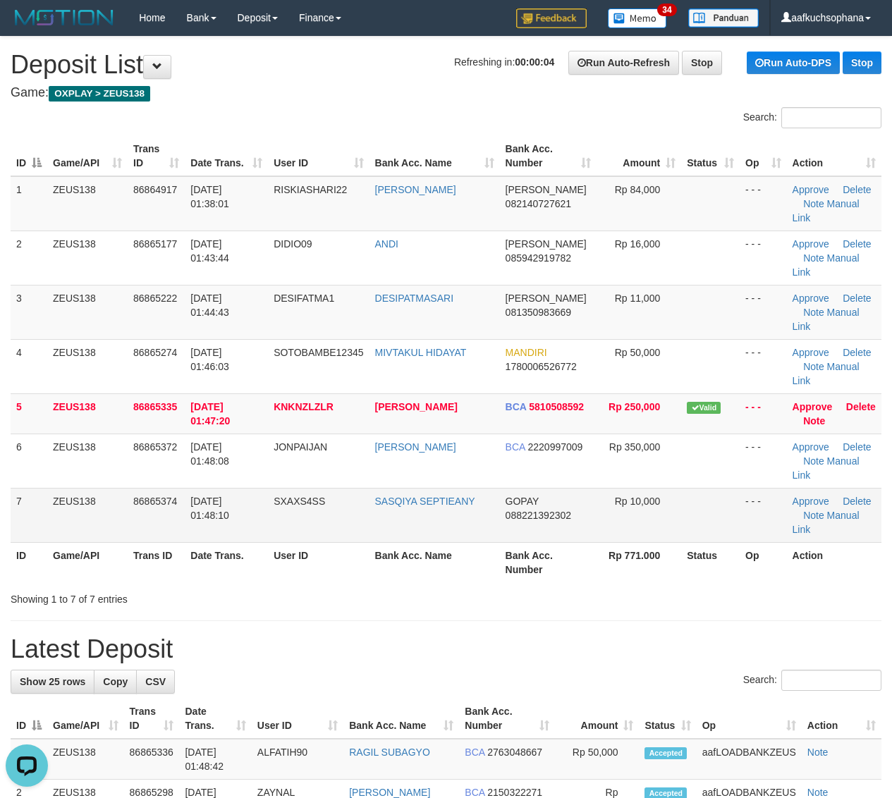
click at [693, 509] on td at bounding box center [710, 515] width 58 height 54
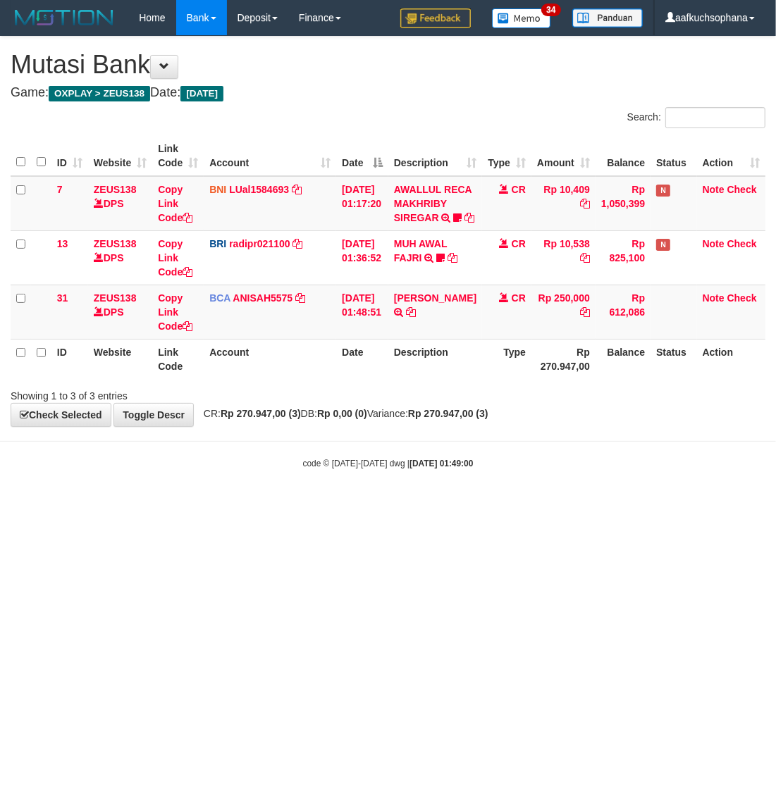
drag, startPoint x: 417, startPoint y: 613, endPoint x: 648, endPoint y: 483, distance: 266.0
click at [441, 505] on html "Toggle navigation Home Bank Account List Load By Website Group [OXPLAY] ZEUS138…" at bounding box center [388, 252] width 776 height 505
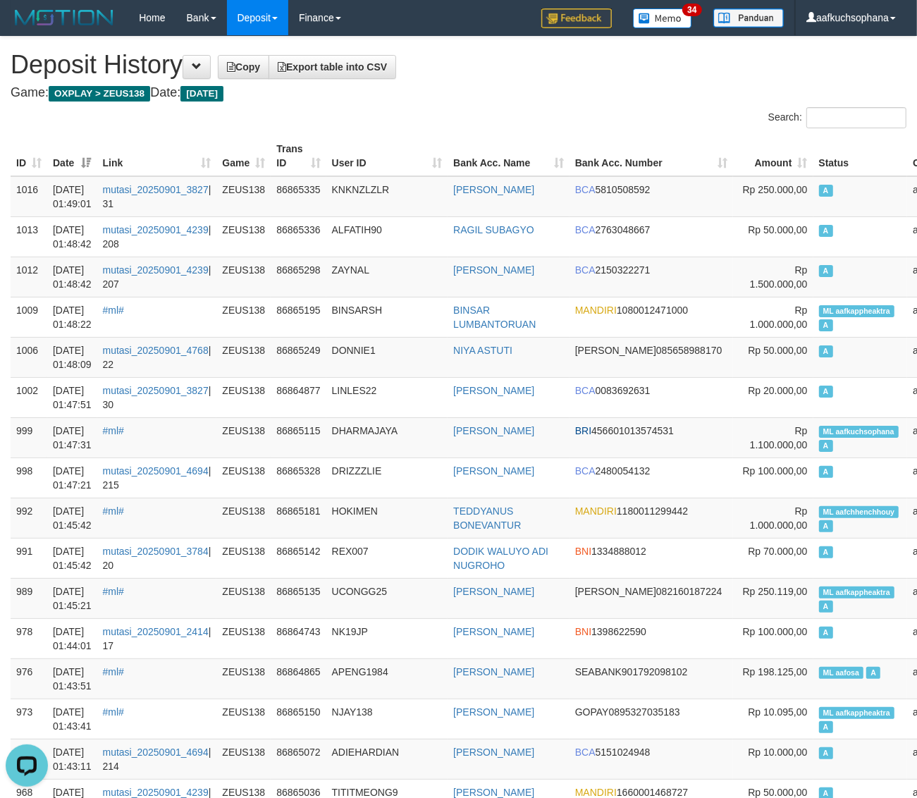
click at [485, 110] on div "Search:" at bounding box center [688, 119] width 438 height 25
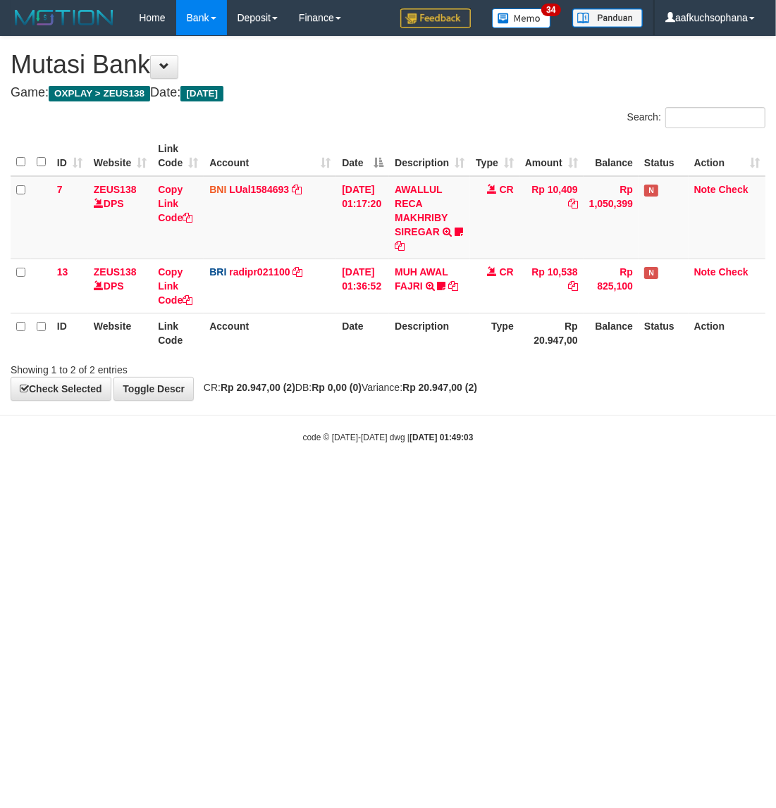
click at [536, 479] on html "Toggle navigation Home Bank Account List Load By Website Group [OXPLAY] ZEUS138…" at bounding box center [388, 239] width 776 height 479
drag, startPoint x: 460, startPoint y: 526, endPoint x: 381, endPoint y: 508, distance: 80.9
click at [459, 479] on html "Toggle navigation Home Bank Account List Load By Website Group [OXPLAY] ZEUS138…" at bounding box center [388, 239] width 776 height 479
click at [343, 479] on html "Toggle navigation Home Bank Account List Load By Website Group [OXPLAY] ZEUS138…" at bounding box center [388, 239] width 776 height 479
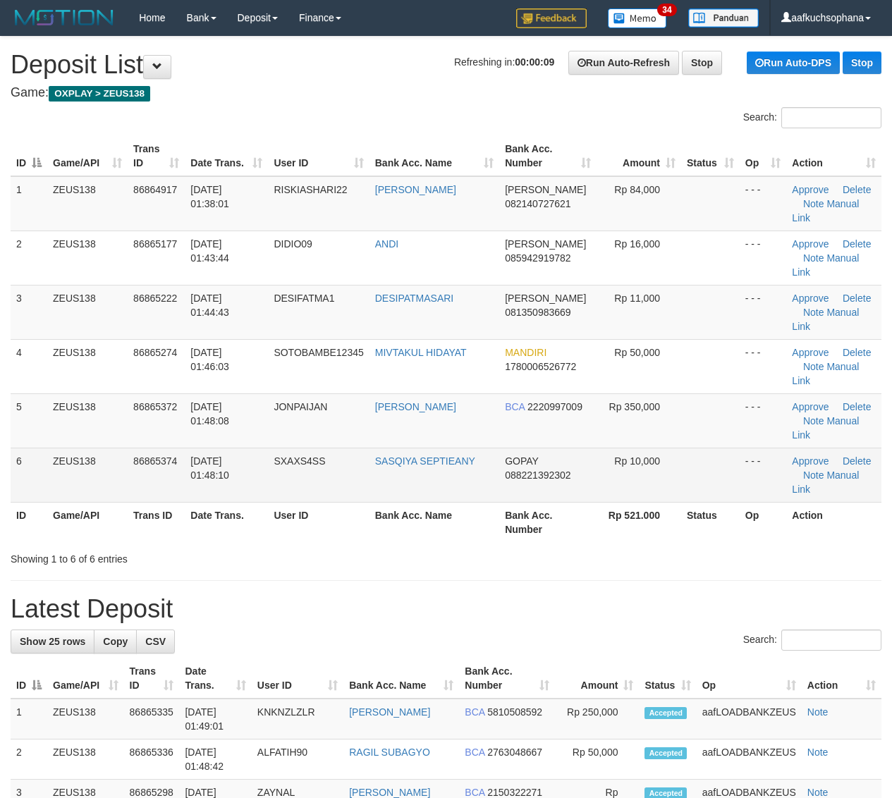
click at [782, 488] on td "- - -" at bounding box center [762, 475] width 47 height 54
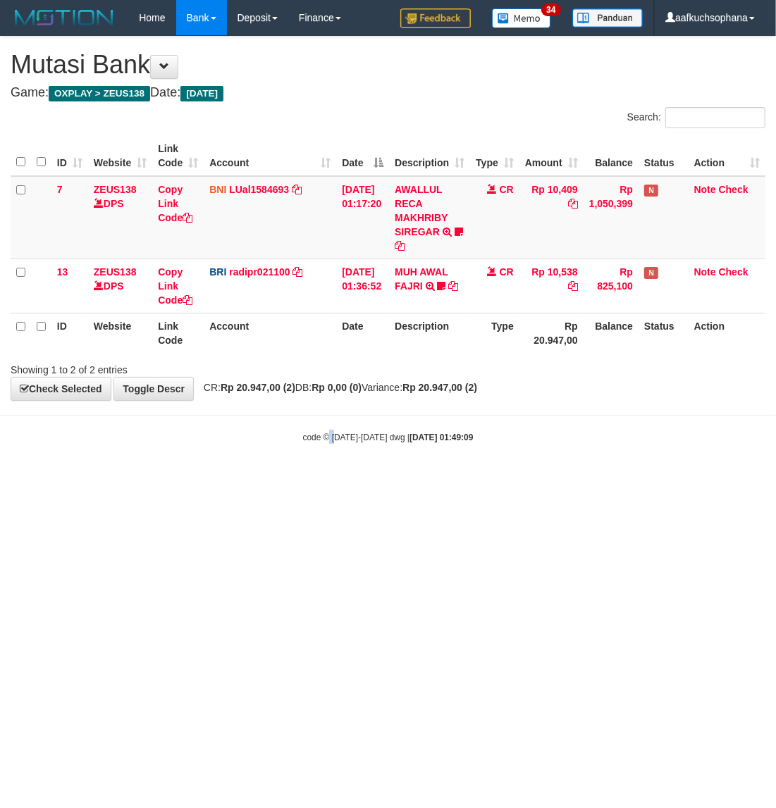
click at [336, 479] on html "Toggle navigation Home Bank Account List Load By Website Group [OXPLAY] ZEUS138…" at bounding box center [388, 239] width 776 height 479
click at [304, 479] on html "Toggle navigation Home Bank Account List Load By Website Group [OXPLAY] ZEUS138…" at bounding box center [388, 239] width 776 height 479
drag, startPoint x: 265, startPoint y: 520, endPoint x: 265, endPoint y: 530, distance: 9.9
click at [265, 479] on html "Toggle navigation Home Bank Account List Load By Website Group [OXPLAY] ZEUS138…" at bounding box center [388, 239] width 776 height 479
click at [268, 479] on html "Toggle navigation Home Bank Account List Load By Website Group [OXPLAY] ZEUS138…" at bounding box center [388, 239] width 776 height 479
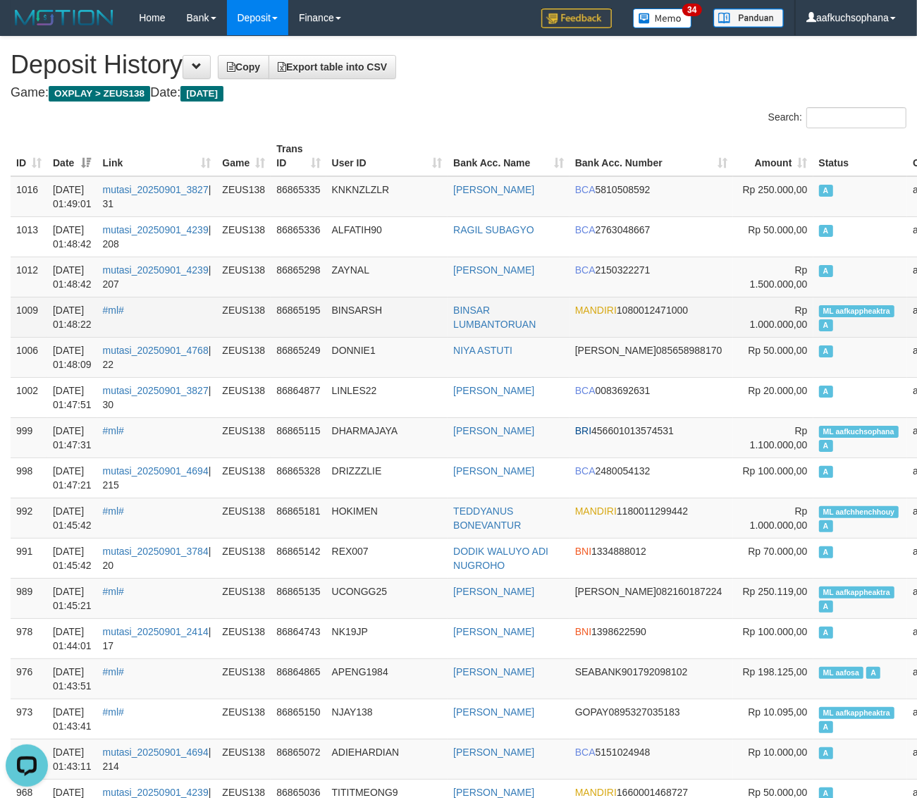
click at [819, 305] on span "ML aafkappheaktra" at bounding box center [857, 311] width 76 height 12
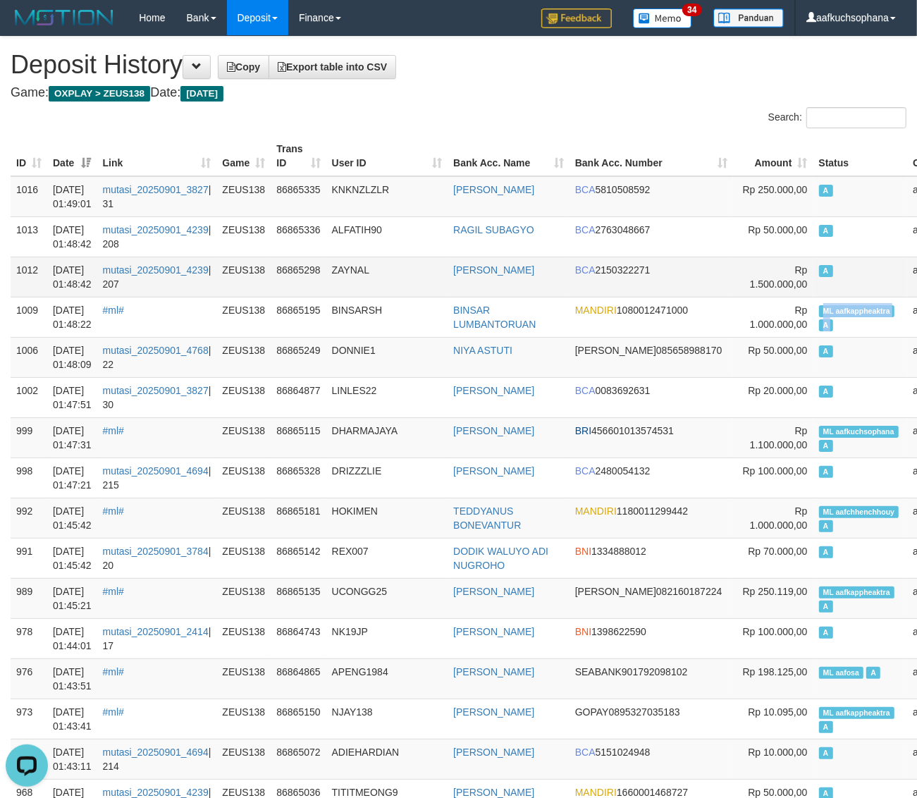
copy td "ML aafkappheaktra A"
click at [813, 280] on td "A" at bounding box center [860, 277] width 94 height 40
click at [819, 429] on span "ML aafkuchsophana" at bounding box center [859, 432] width 80 height 12
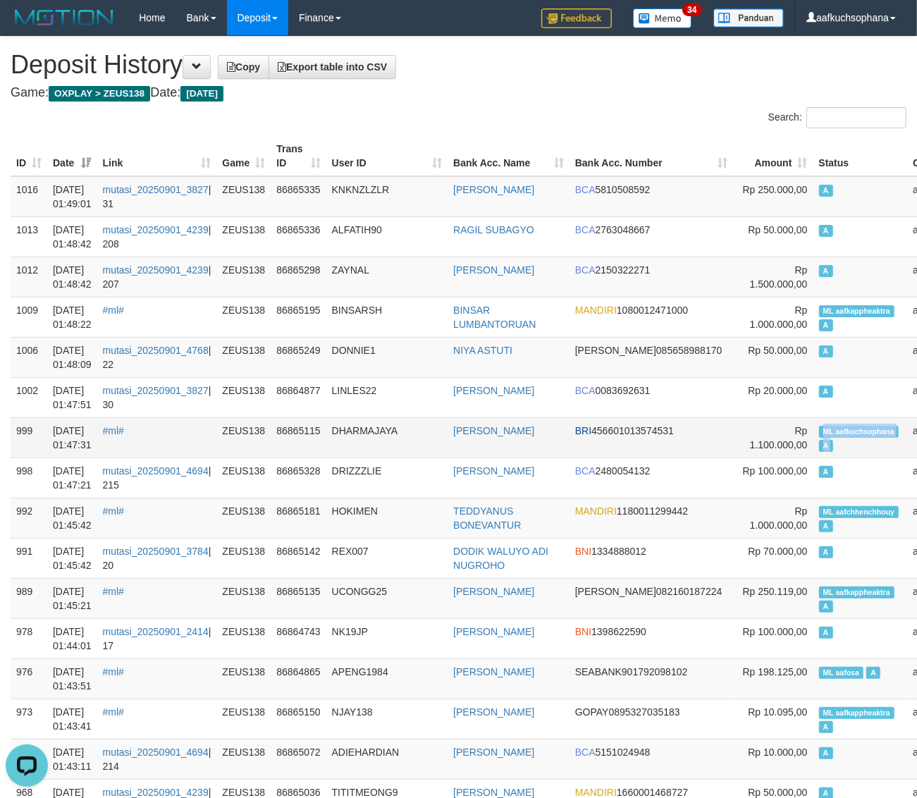
copy td "ML aafkuchsophana A"
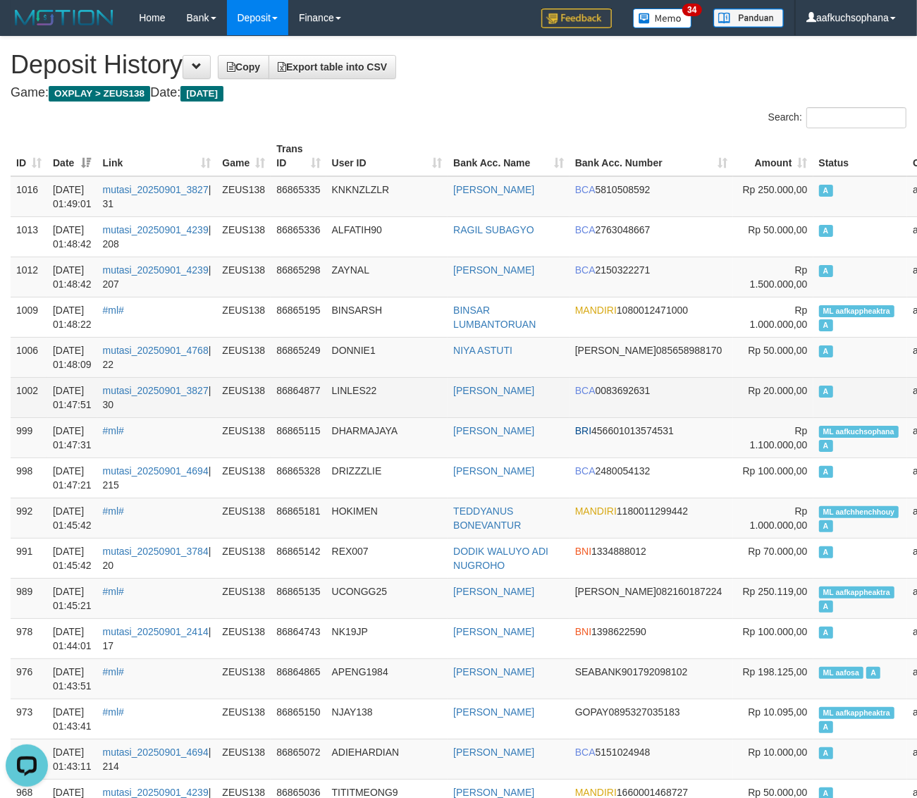
click at [813, 407] on td "A" at bounding box center [860, 397] width 94 height 40
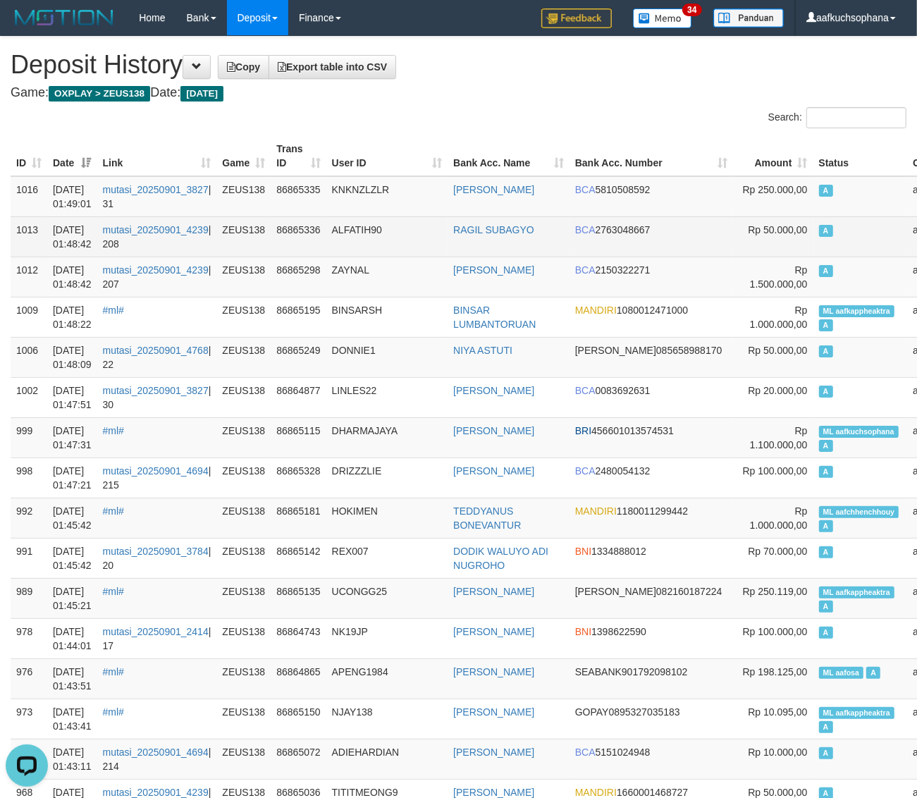
click at [813, 233] on td "A" at bounding box center [860, 236] width 94 height 40
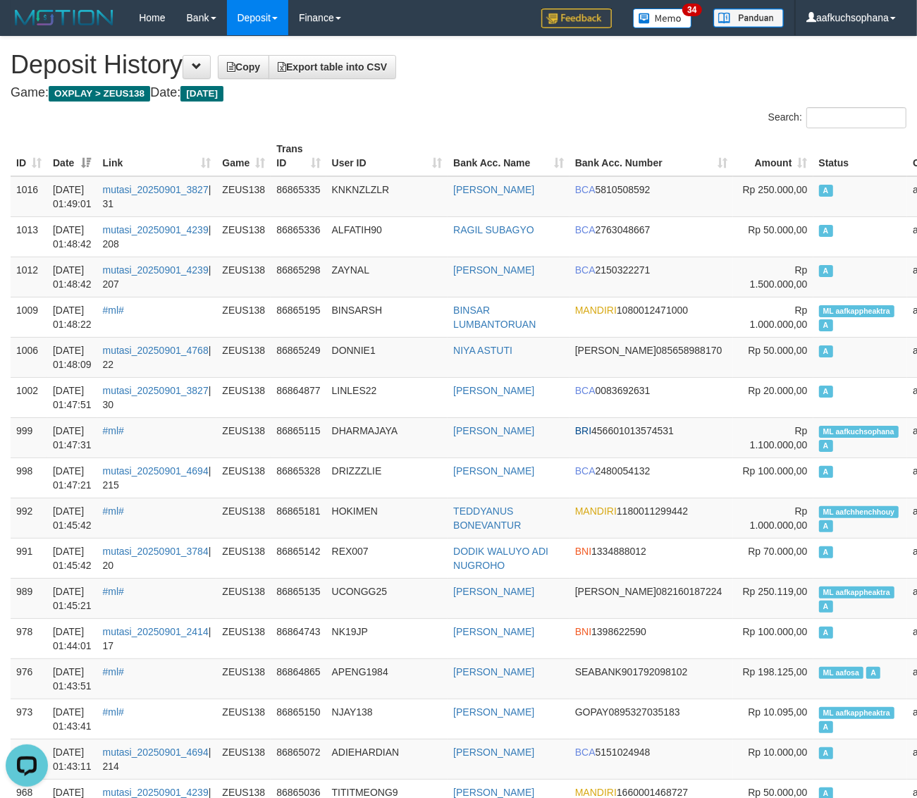
click at [498, 121] on div "Search:" at bounding box center [688, 119] width 438 height 25
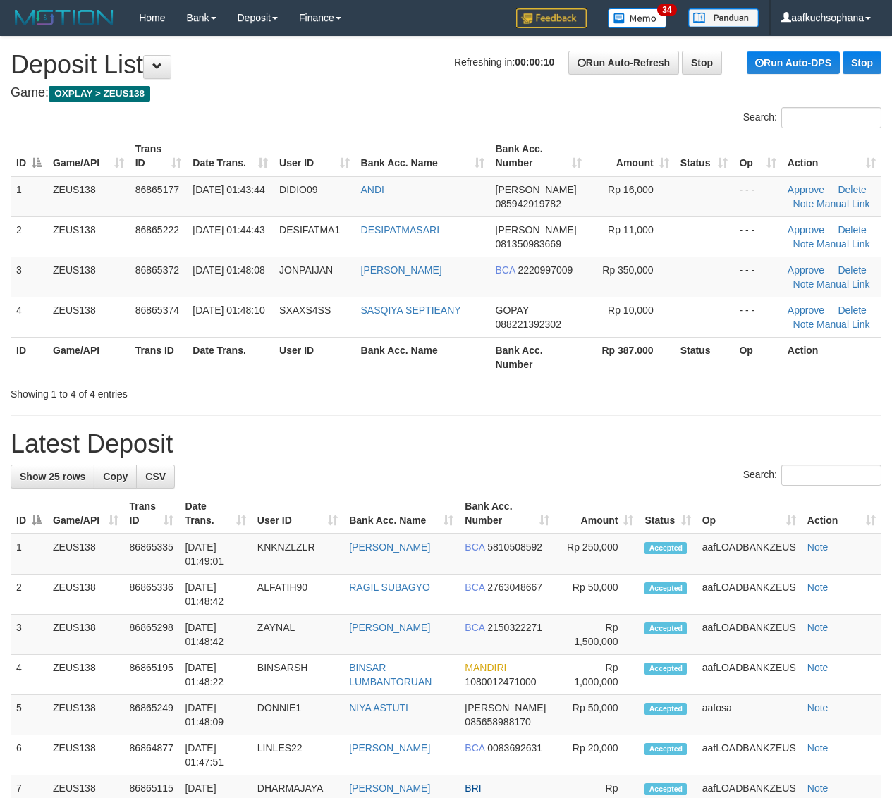
click at [705, 438] on h1 "Latest Deposit" at bounding box center [446, 444] width 870 height 28
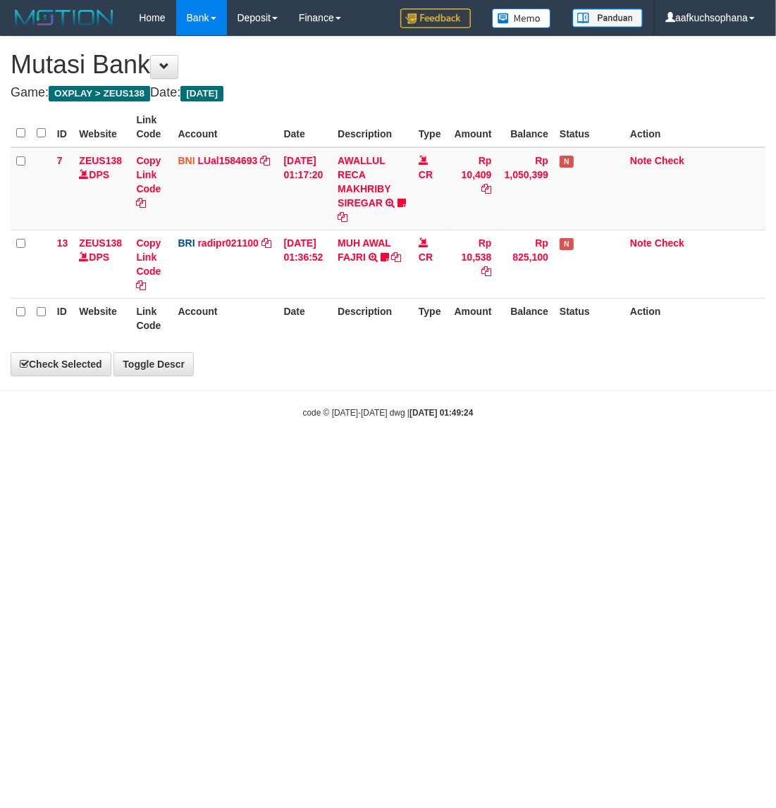
drag, startPoint x: 0, startPoint y: 0, endPoint x: 305, endPoint y: 544, distance: 623.9
click at [312, 455] on html "Toggle navigation Home Bank Account List Load By Website Group [OXPLAY] ZEUS138…" at bounding box center [388, 227] width 776 height 455
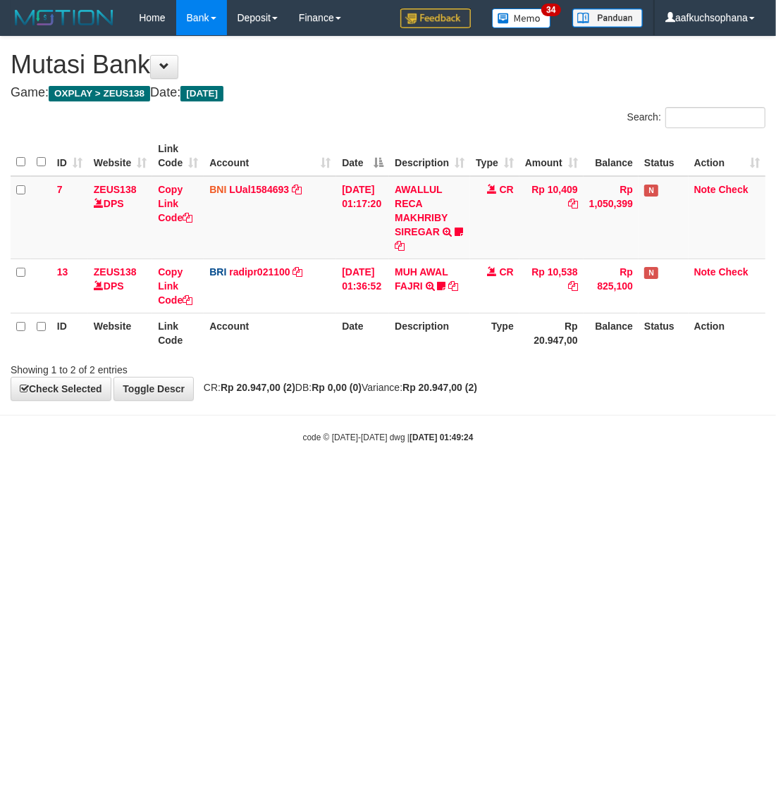
click at [305, 479] on html "Toggle navigation Home Bank Account List Load By Website Group [OXPLAY] ZEUS138…" at bounding box center [388, 239] width 776 height 479
click at [304, 479] on html "Toggle navigation Home Bank Account List Load By Website Group [OXPLAY] ZEUS138…" at bounding box center [388, 239] width 776 height 479
click at [354, 479] on html "Toggle navigation Home Bank Account List Load By Website Group [OXPLAY] ZEUS138…" at bounding box center [388, 239] width 776 height 479
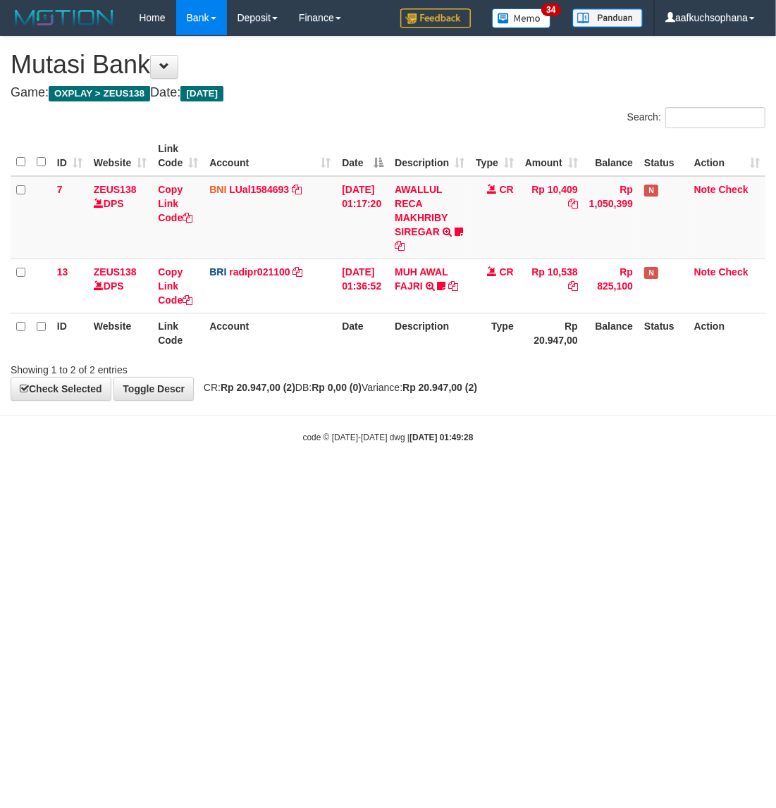
click at [413, 479] on html "Toggle navigation Home Bank Account List Load By Website Group [OXPLAY] ZEUS138…" at bounding box center [388, 239] width 776 height 479
click at [333, 479] on html "Toggle navigation Home Bank Account List Load By Website Group [OXPLAY] ZEUS138…" at bounding box center [388, 239] width 776 height 479
click at [480, 479] on html "Toggle navigation Home Bank Account List Load By Website Group [OXPLAY] ZEUS138…" at bounding box center [388, 239] width 776 height 479
click at [477, 479] on html "Toggle navigation Home Bank Account List Load By Website Group [OXPLAY] ZEUS138…" at bounding box center [388, 239] width 776 height 479
click at [459, 479] on html "Toggle navigation Home Bank Account List Load By Website Group [OXPLAY] ZEUS138…" at bounding box center [388, 239] width 776 height 479
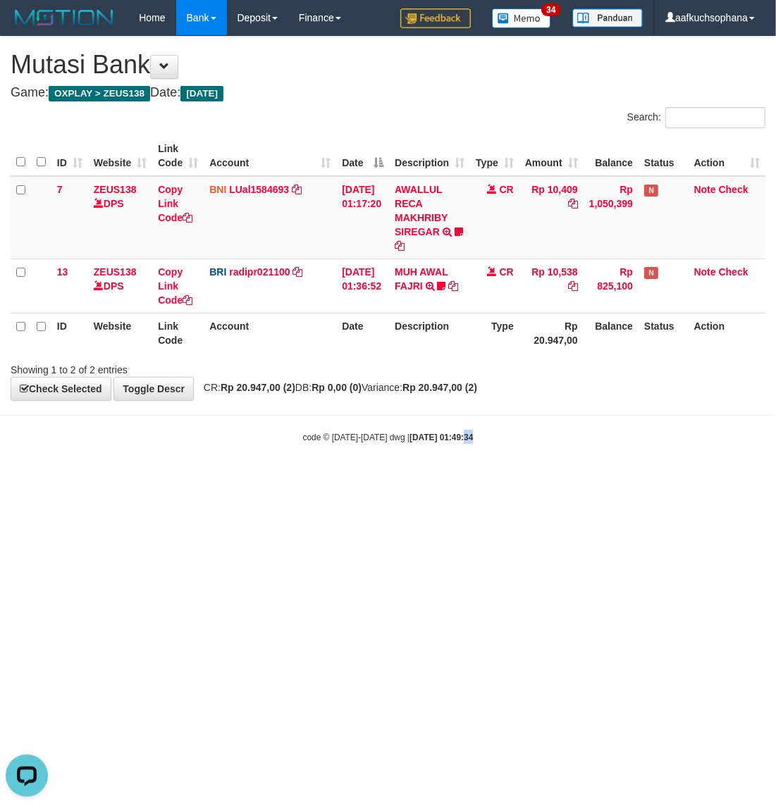
click at [459, 479] on html "Toggle navigation Home Bank Account List Load By Website Group [OXPLAY] ZEUS138…" at bounding box center [388, 239] width 776 height 479
click at [458, 479] on html "Toggle navigation Home Bank Account List Load By Website Group [OXPLAY] ZEUS138…" at bounding box center [388, 239] width 776 height 479
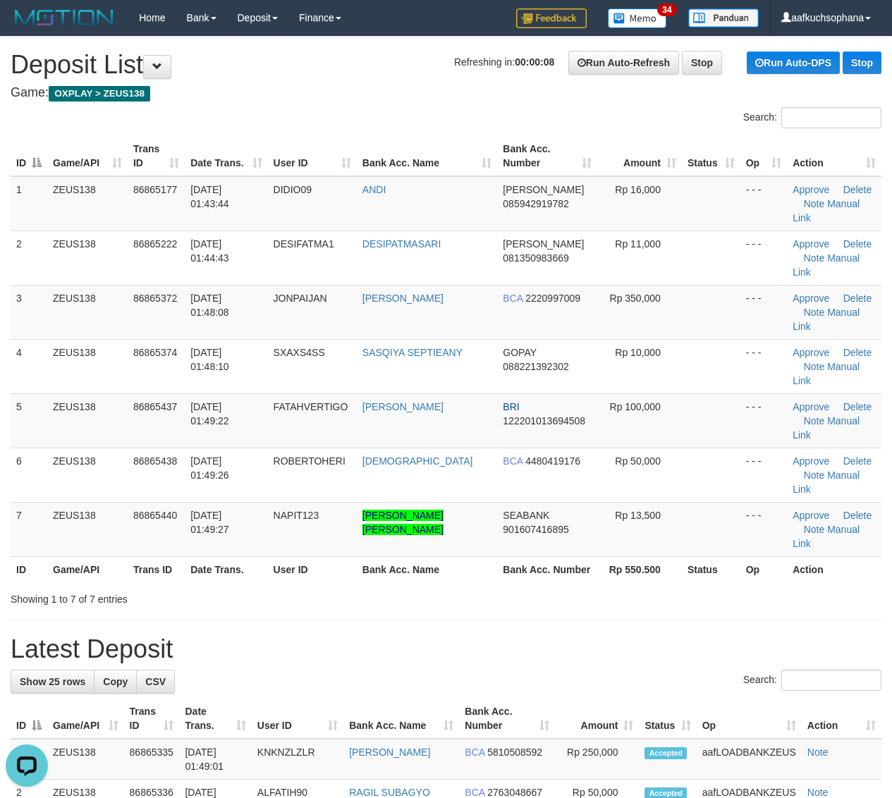
drag, startPoint x: 781, startPoint y: 500, endPoint x: 853, endPoint y: 487, distance: 73.1
click at [784, 586] on div "Showing 1 to 7 of 7 entries" at bounding box center [446, 596] width 892 height 20
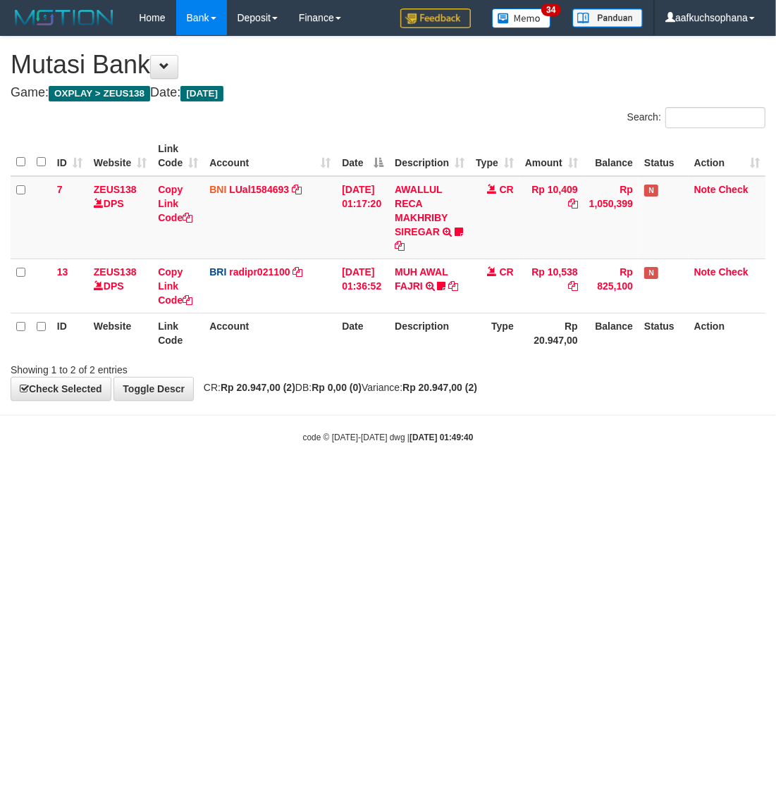
click at [258, 479] on html "Toggle navigation Home Bank Account List Load By Website Group [OXPLAY] ZEUS138…" at bounding box center [388, 239] width 776 height 479
click at [469, 479] on html "Toggle navigation Home Bank Account List Load By Website Group [OXPLAY] ZEUS138…" at bounding box center [388, 239] width 776 height 479
click at [310, 479] on html "Toggle navigation Home Bank Account List Load By Website Group [OXPLAY] ZEUS138…" at bounding box center [388, 239] width 776 height 479
click at [375, 479] on html "Toggle navigation Home Bank Account List Load By Website Group [OXPLAY] ZEUS138…" at bounding box center [388, 239] width 776 height 479
click at [307, 479] on html "Toggle navigation Home Bank Account List Load By Website Group [OXPLAY] ZEUS138…" at bounding box center [388, 239] width 776 height 479
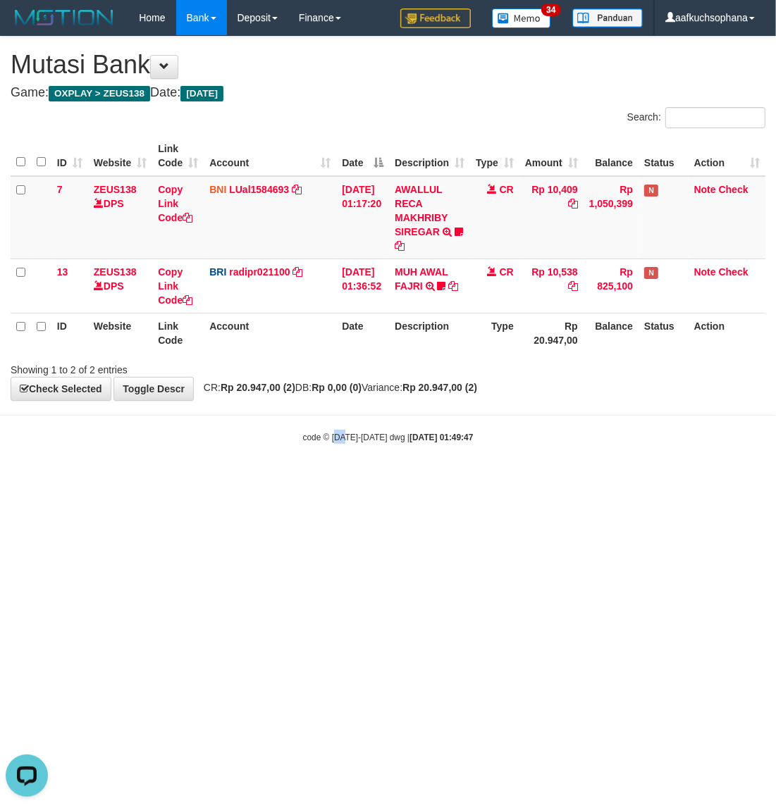
click at [343, 479] on html "Toggle navigation Home Bank Account List Load By Website Group [OXPLAY] ZEUS138…" at bounding box center [388, 239] width 776 height 479
drag, startPoint x: 353, startPoint y: 615, endPoint x: 328, endPoint y: 651, distance: 44.0
click at [344, 479] on html "Toggle navigation Home Bank Account List Load By Website Group [OXPLAY] ZEUS138…" at bounding box center [388, 239] width 776 height 479
click at [328, 479] on html "Toggle navigation Home Bank Account List Load By Website Group [OXPLAY] ZEUS138…" at bounding box center [388, 239] width 776 height 479
click at [318, 479] on html "Toggle navigation Home Bank Account List Load By Website Group [OXPLAY] ZEUS138…" at bounding box center [388, 239] width 776 height 479
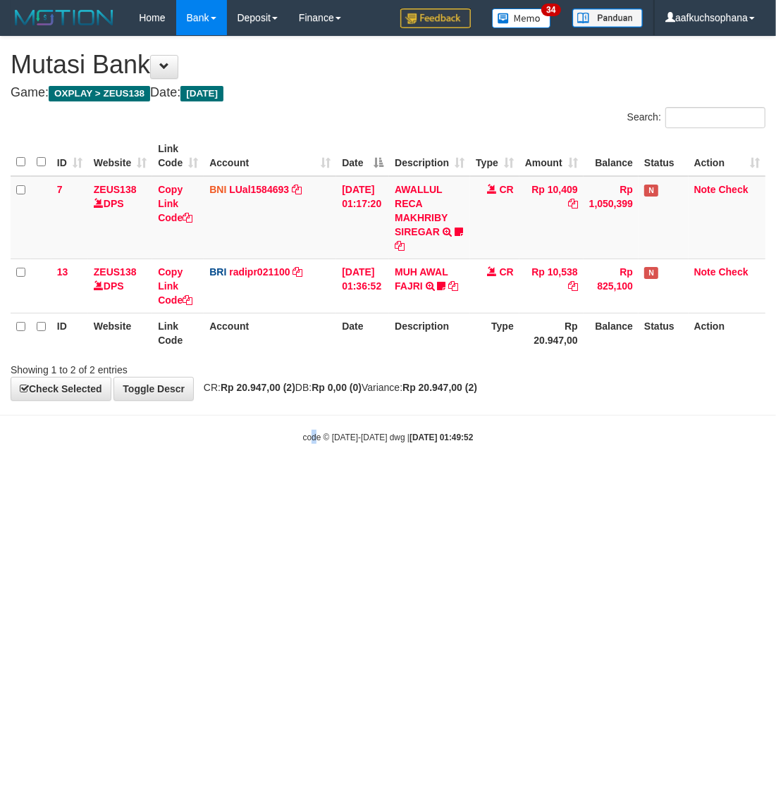
drag, startPoint x: 318, startPoint y: 624, endPoint x: 312, endPoint y: 631, distance: 9.5
click at [312, 479] on html "Toggle navigation Home Bank Account List Load By Website Group [OXPLAY] ZEUS138…" at bounding box center [388, 239] width 776 height 479
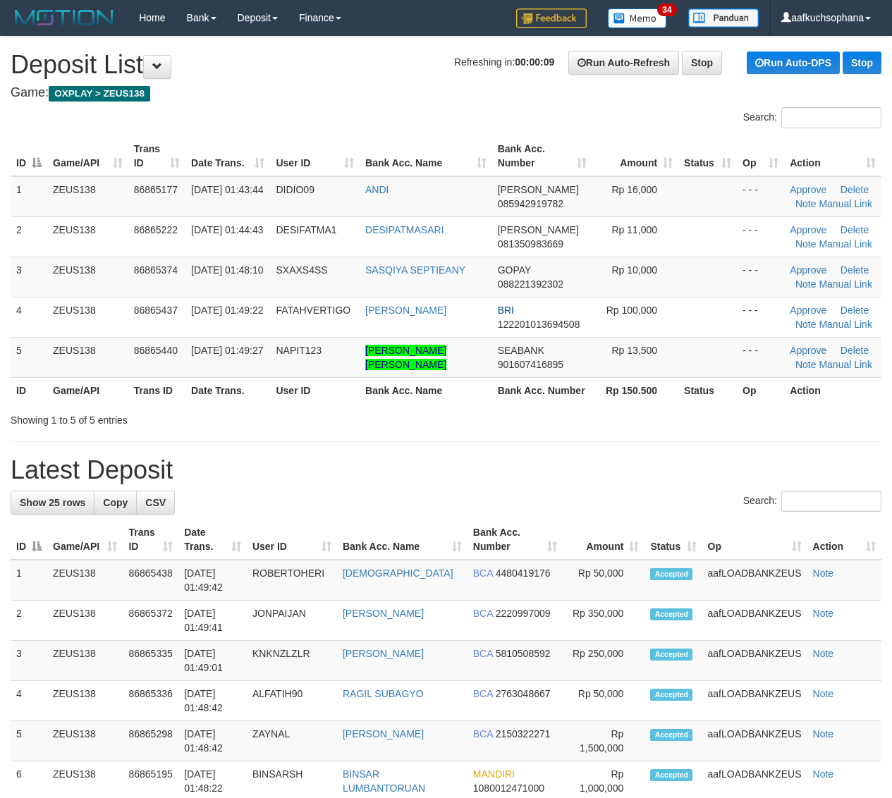
click at [713, 462] on h1 "Latest Deposit" at bounding box center [446, 470] width 870 height 28
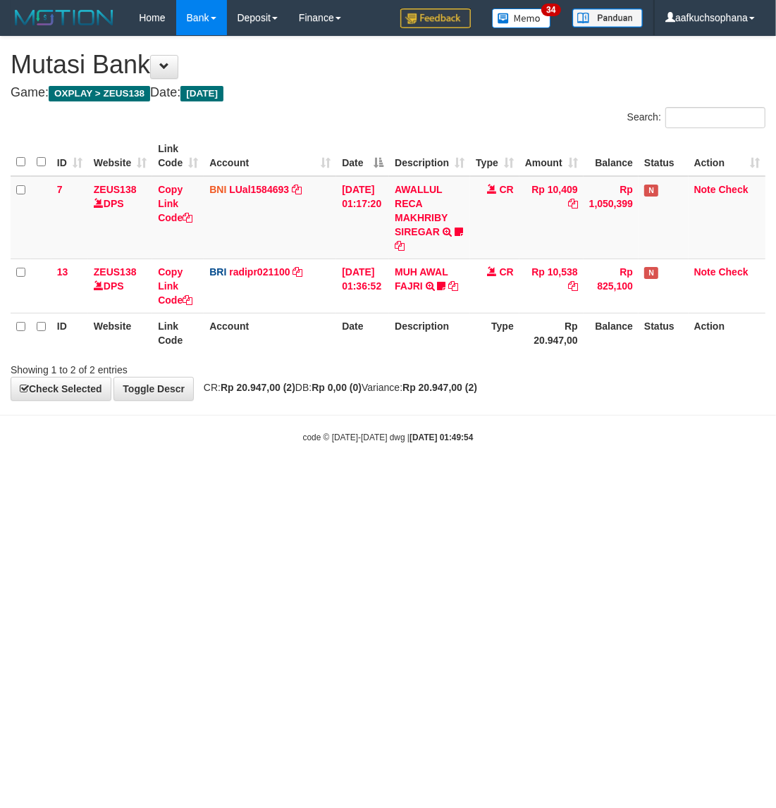
drag, startPoint x: 168, startPoint y: 587, endPoint x: 163, endPoint y: 579, distance: 9.2
click at [167, 479] on html "Toggle navigation Home Bank Account List Load By Website Group [OXPLAY] ZEUS138…" at bounding box center [388, 239] width 776 height 479
click at [163, 479] on html "Toggle navigation Home Bank Account List Load By Website Group [OXPLAY] ZEUS138…" at bounding box center [388, 239] width 776 height 479
click at [162, 479] on html "Toggle navigation Home Bank Account List Load By Website Group [OXPLAY] ZEUS138…" at bounding box center [388, 239] width 776 height 479
click at [292, 479] on html "Toggle navigation Home Bank Account List Load By Website Group [OXPLAY] ZEUS138…" at bounding box center [388, 239] width 776 height 479
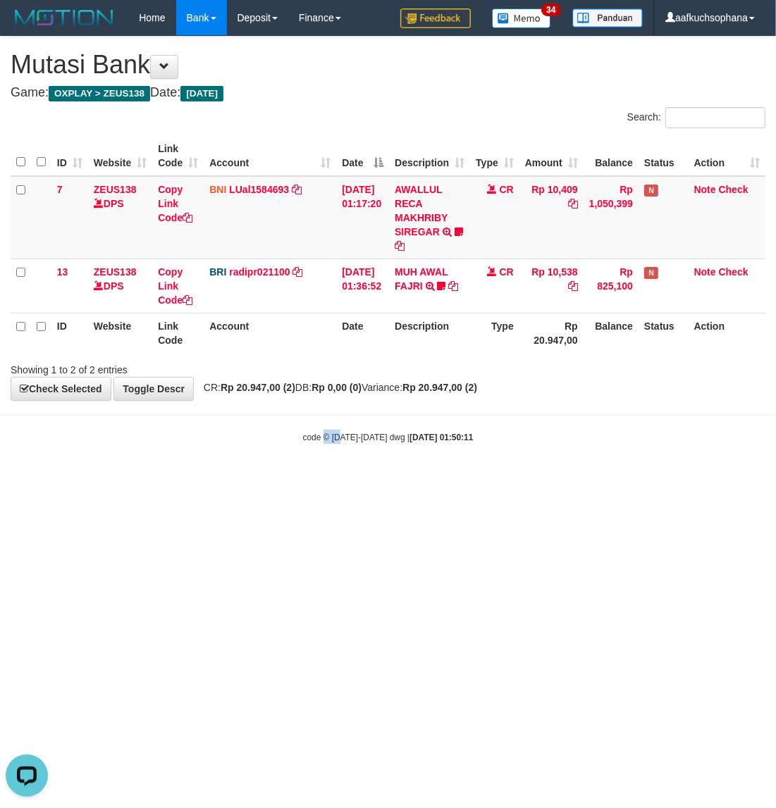
drag, startPoint x: 328, startPoint y: 519, endPoint x: 449, endPoint y: 455, distance: 137.1
click at [343, 479] on html "Toggle navigation Home Bank Account List Load By Website Group [OXPLAY] ZEUS138…" at bounding box center [388, 239] width 776 height 479
drag, startPoint x: 400, startPoint y: 479, endPoint x: 145, endPoint y: 273, distance: 328.2
click at [399, 479] on body "Toggle navigation Home Bank Account List Load By Website Group [OXPLAY] ZEUS138…" at bounding box center [388, 239] width 776 height 479
drag, startPoint x: 515, startPoint y: 481, endPoint x: 0, endPoint y: 307, distance: 544.1
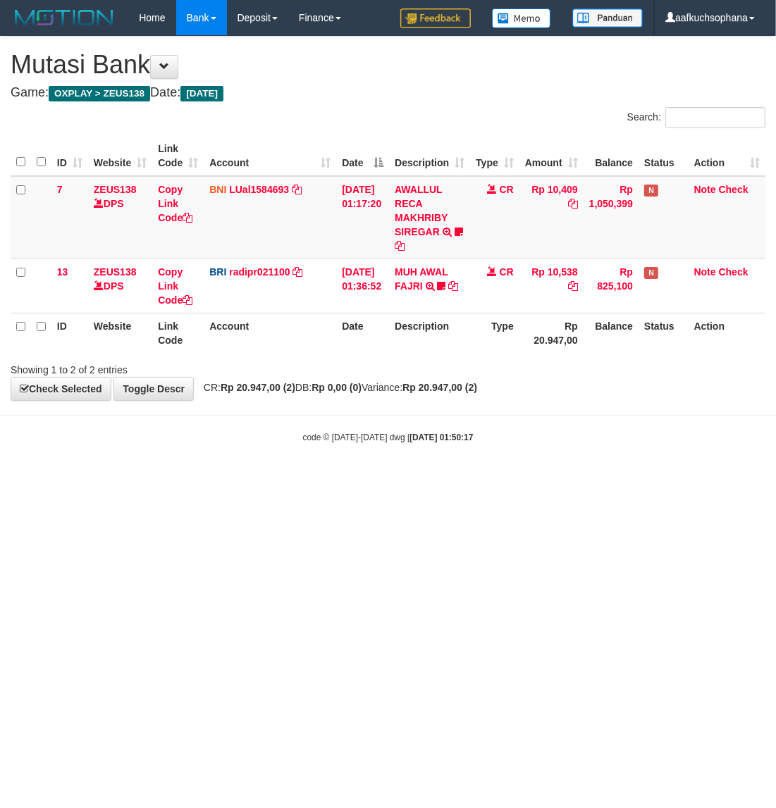
click at [517, 478] on body "Toggle navigation Home Bank Account List Load By Website Group [OXPLAY] ZEUS138…" at bounding box center [388, 239] width 776 height 479
drag, startPoint x: 651, startPoint y: 534, endPoint x: 597, endPoint y: 498, distance: 64.9
click at [651, 479] on html "Toggle navigation Home Bank Account List Load By Website Group [OXPLAY] ZEUS138…" at bounding box center [388, 239] width 776 height 479
